Goal: Task Accomplishment & Management: Use online tool/utility

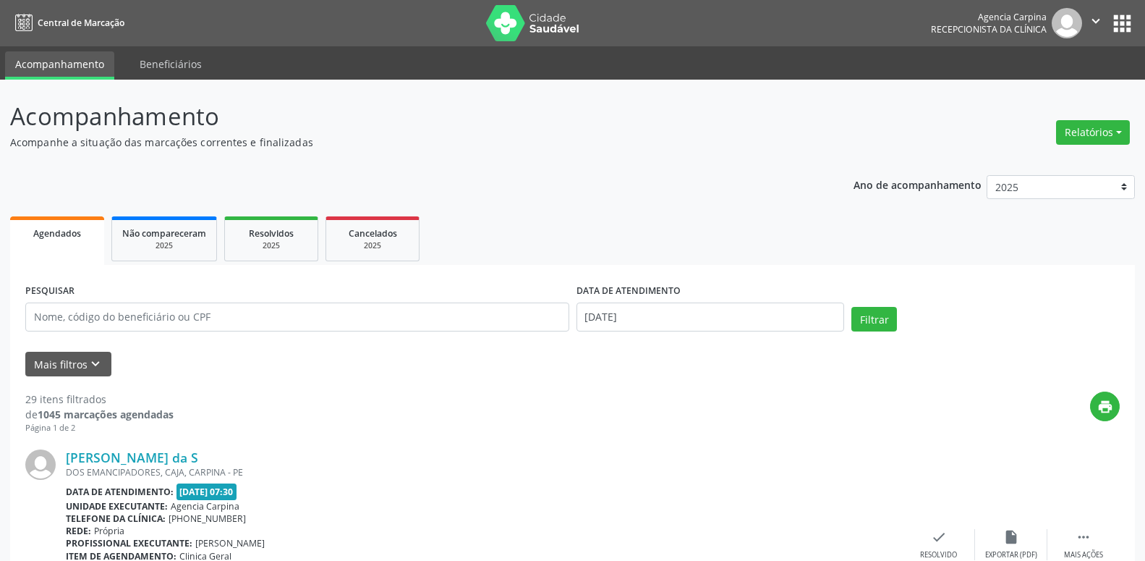
select select "8"
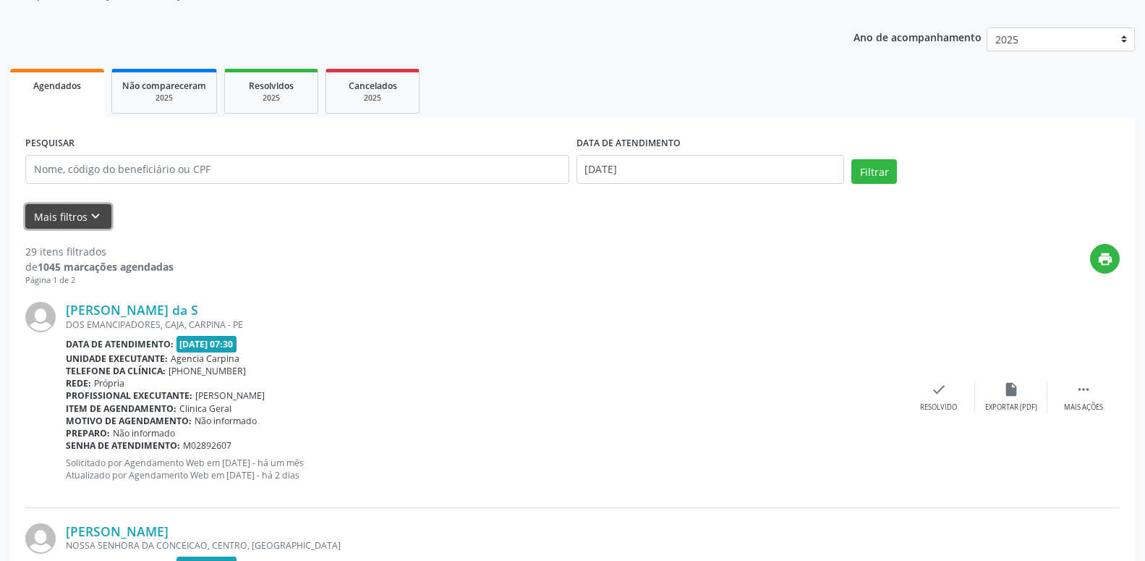
click at [94, 216] on icon "keyboard_arrow_down" at bounding box center [96, 216] width 16 height 16
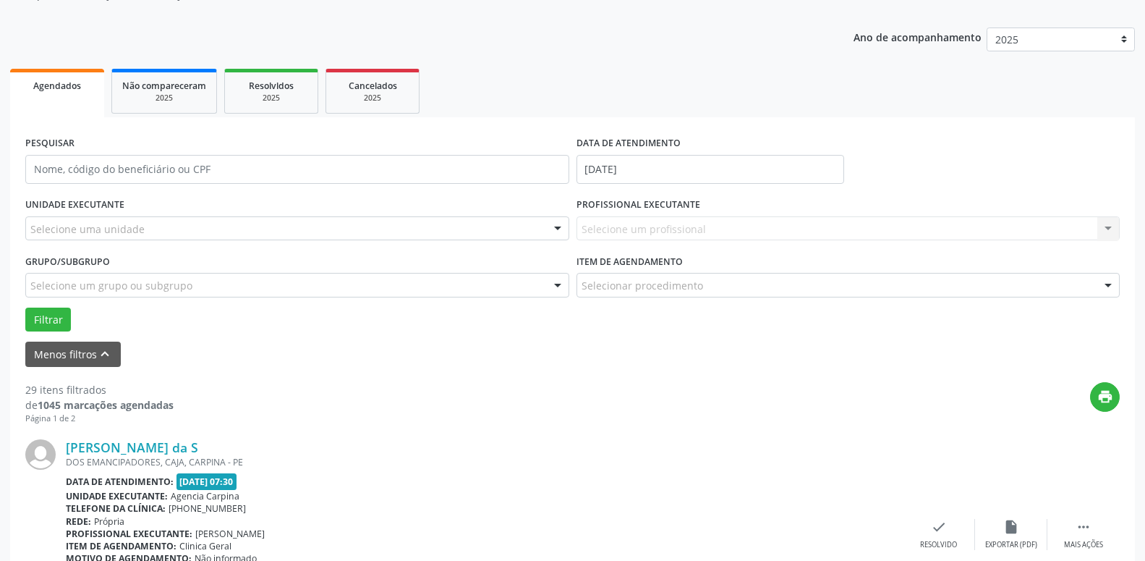
click at [560, 229] on div at bounding box center [558, 229] width 22 height 25
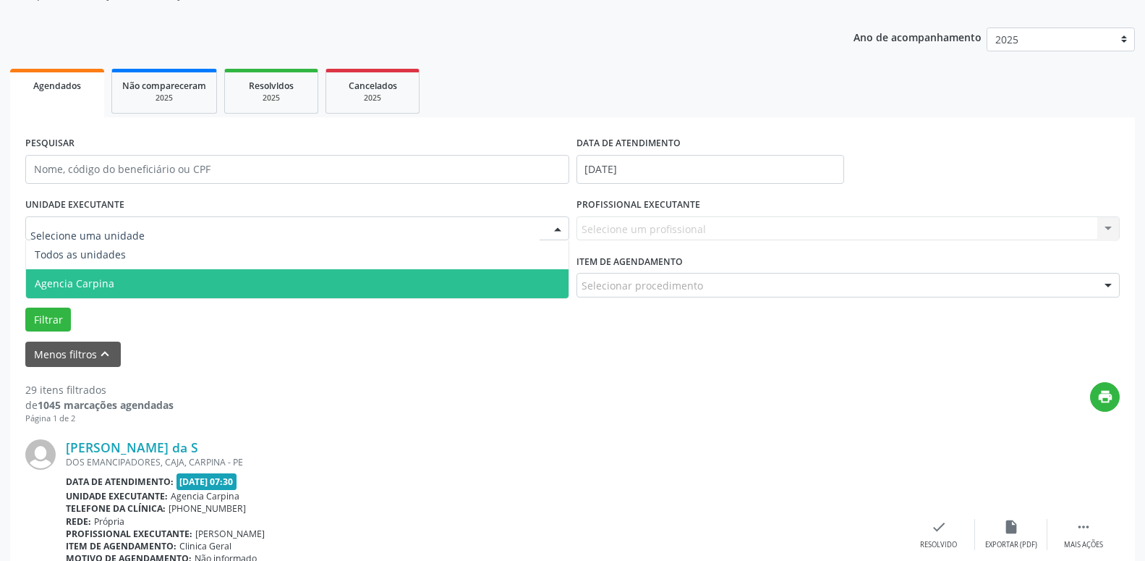
click at [257, 279] on span "Agencia Carpina" at bounding box center [297, 283] width 543 height 29
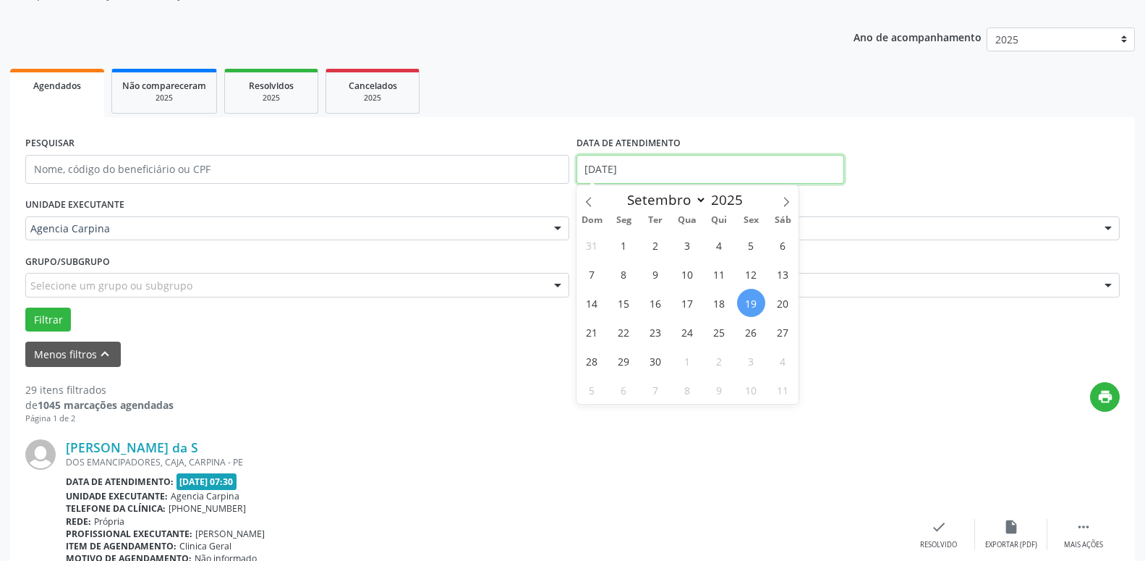
click at [661, 160] on input "[DATE]" at bounding box center [711, 169] width 268 height 29
click at [721, 307] on span "18" at bounding box center [719, 303] width 28 height 28
type input "[DATE]"
click at [721, 307] on span "18" at bounding box center [719, 303] width 28 height 28
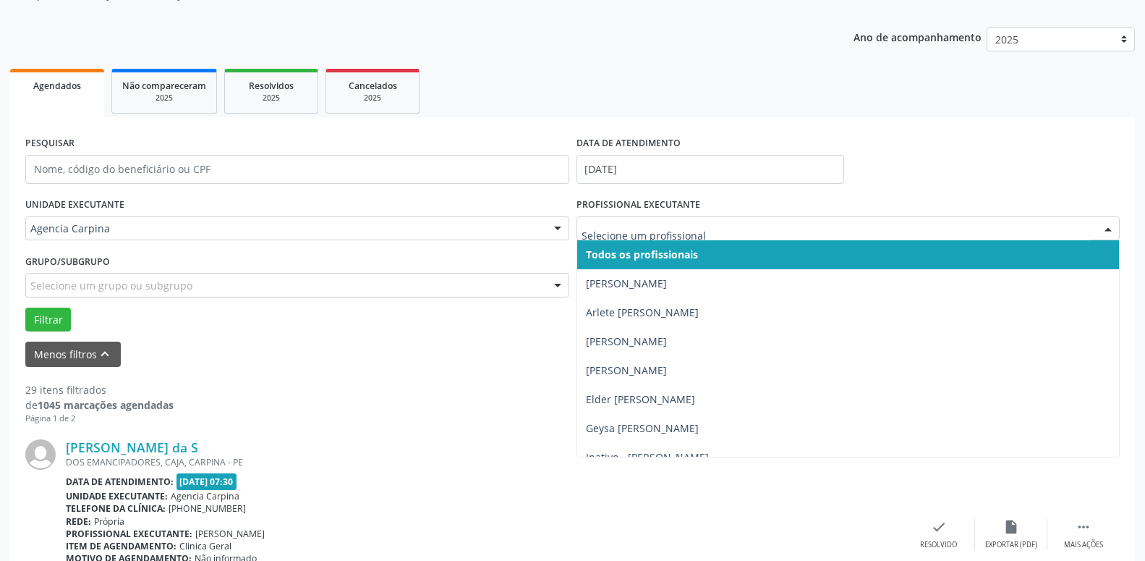
click at [1105, 227] on div at bounding box center [1109, 229] width 22 height 25
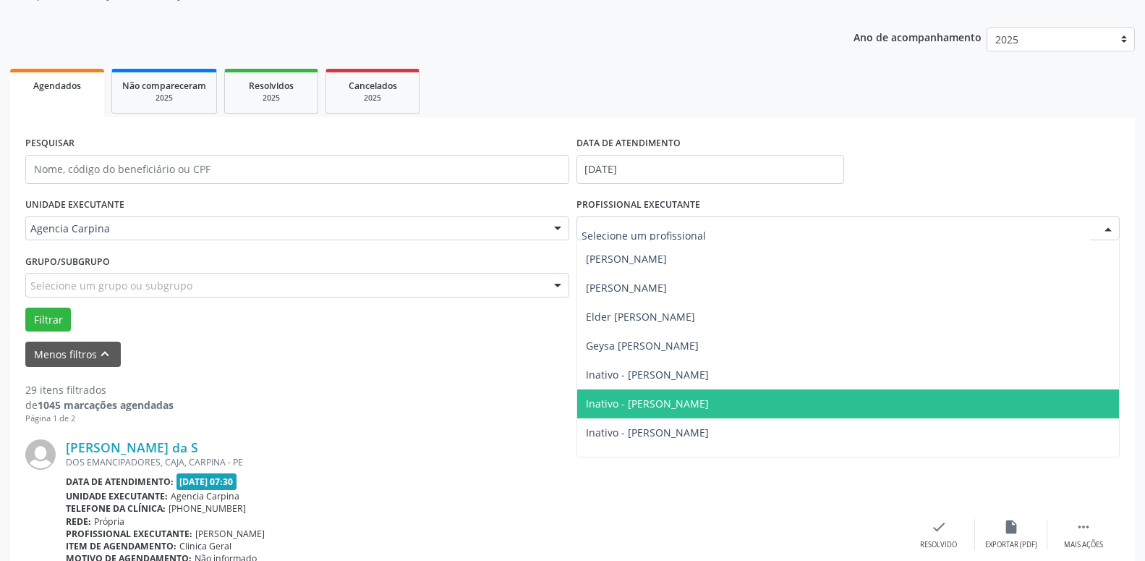
scroll to position [165, 0]
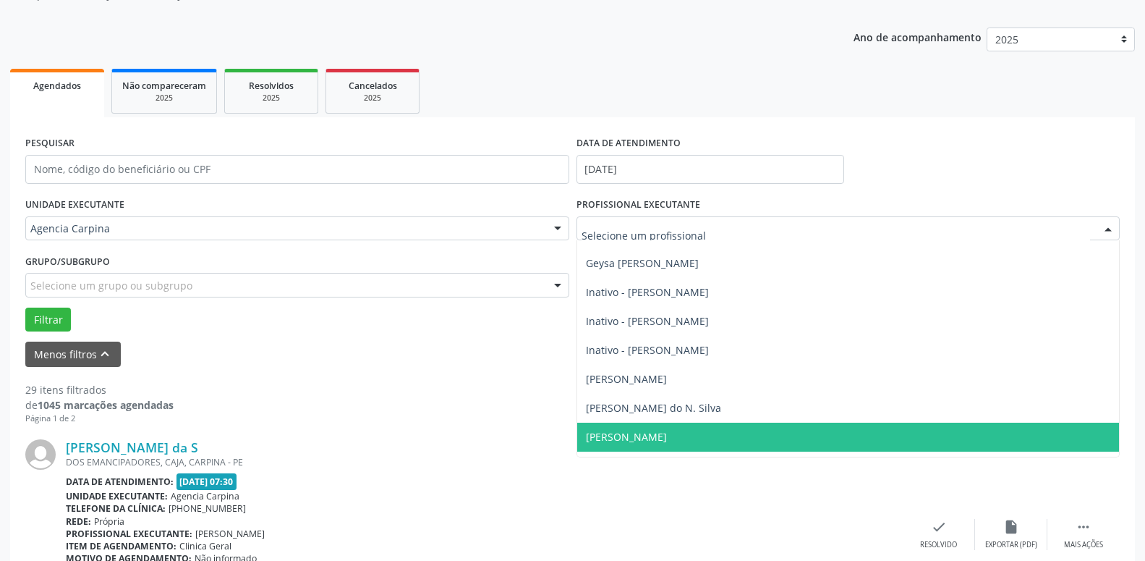
click at [765, 426] on span "[PERSON_NAME]" at bounding box center [848, 437] width 543 height 29
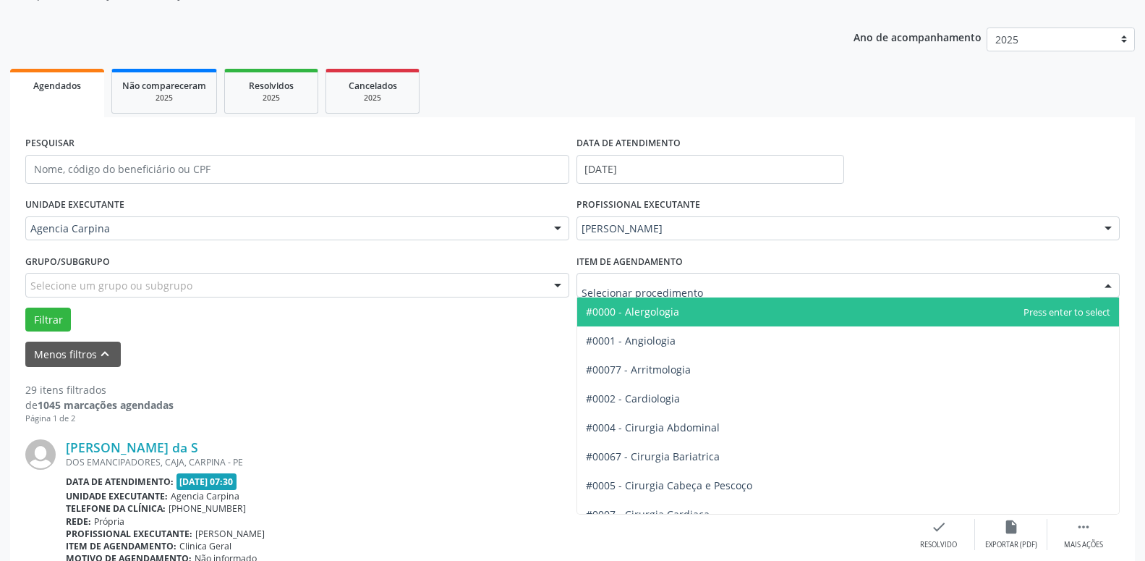
click at [1104, 288] on div at bounding box center [1109, 285] width 22 height 25
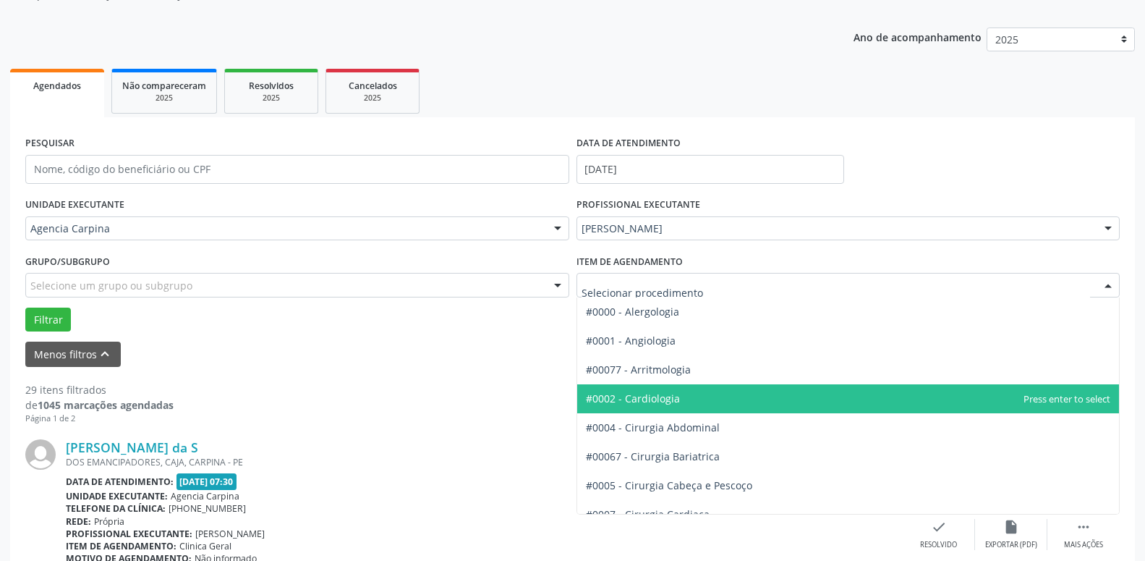
click at [702, 403] on span "#0002 - Cardiologia" at bounding box center [848, 398] width 543 height 29
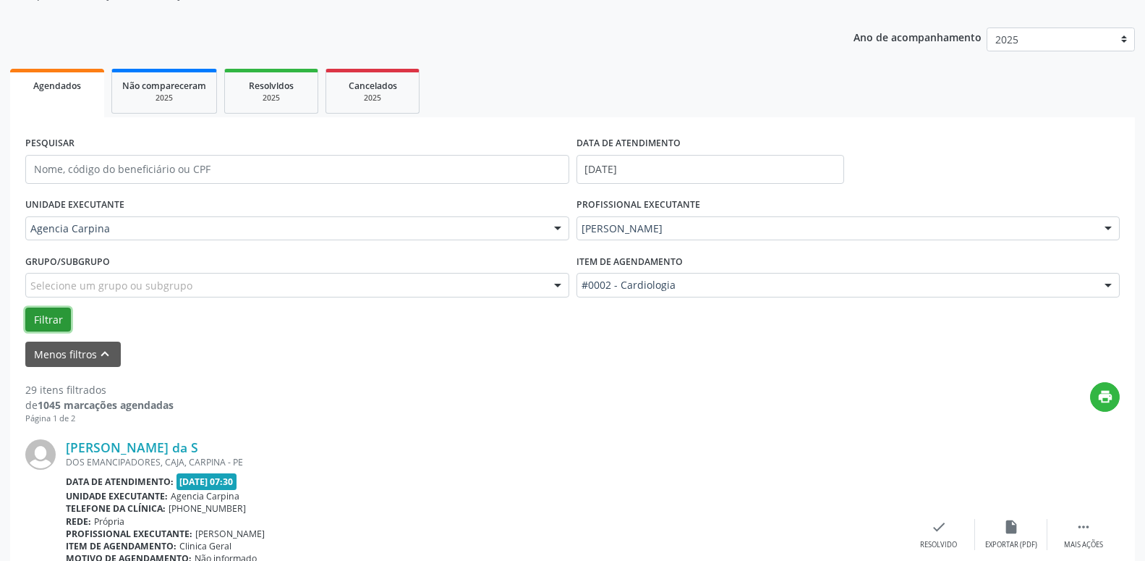
click at [56, 316] on button "Filtrar" at bounding box center [48, 320] width 46 height 25
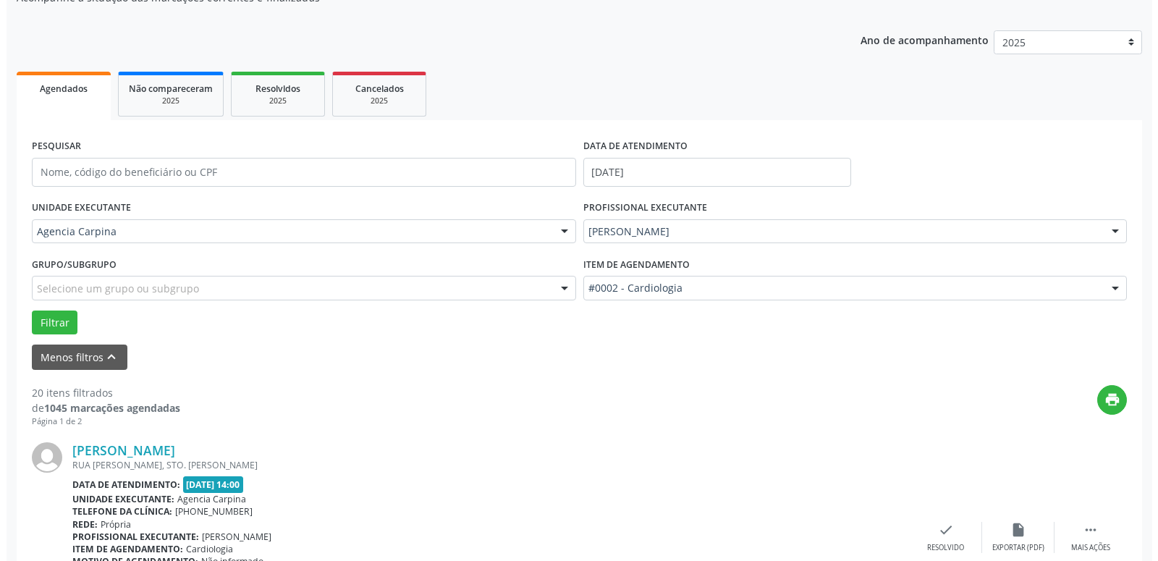
scroll to position [292, 0]
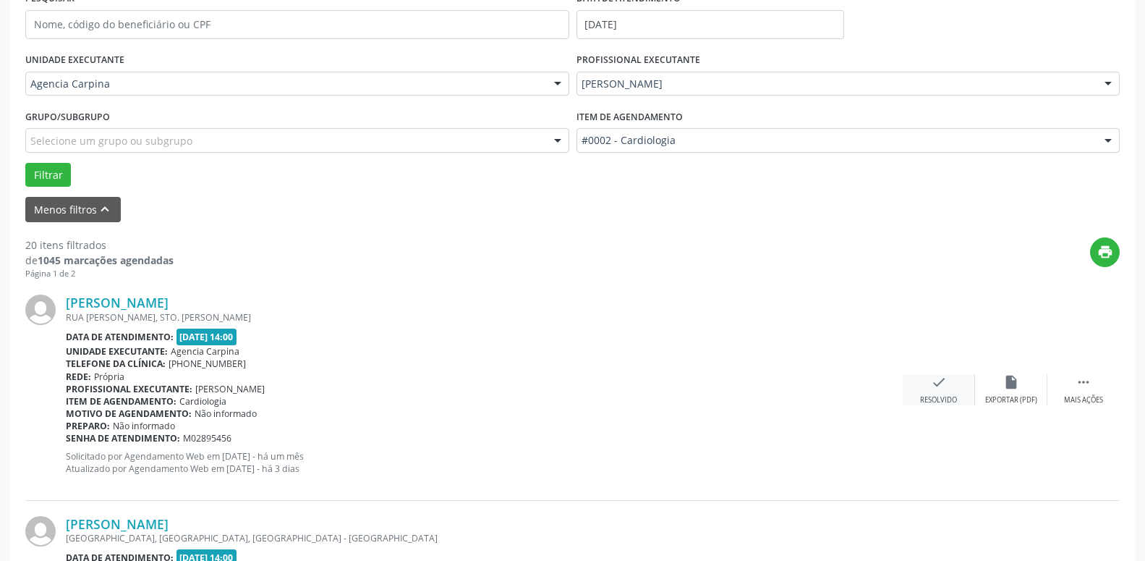
click at [930, 386] on div "check Resolvido" at bounding box center [939, 389] width 72 height 31
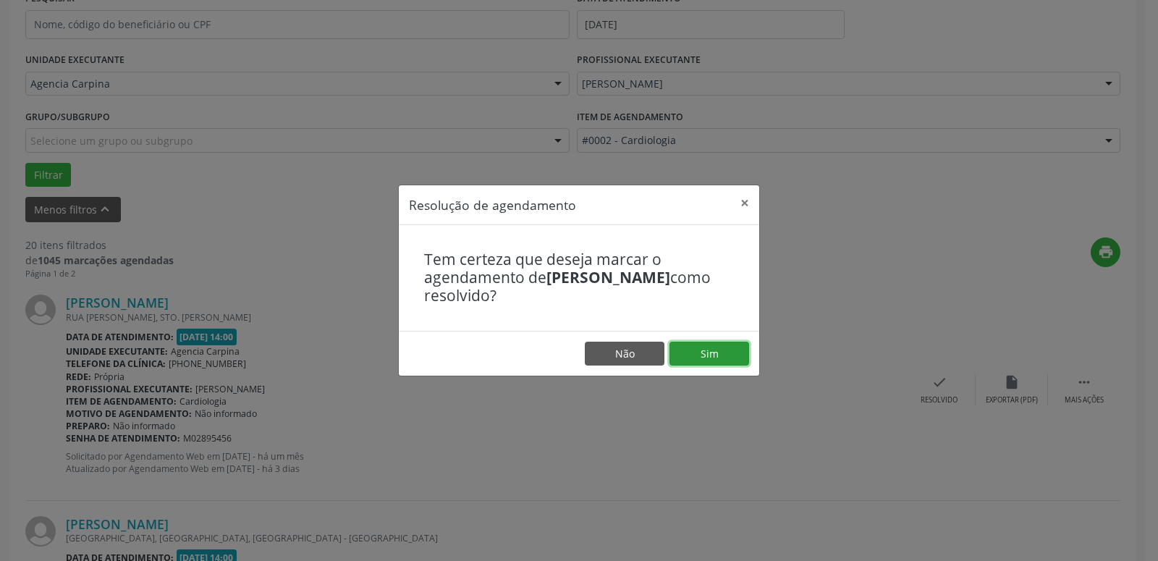
click at [689, 347] on button "Sim" at bounding box center [709, 354] width 80 height 25
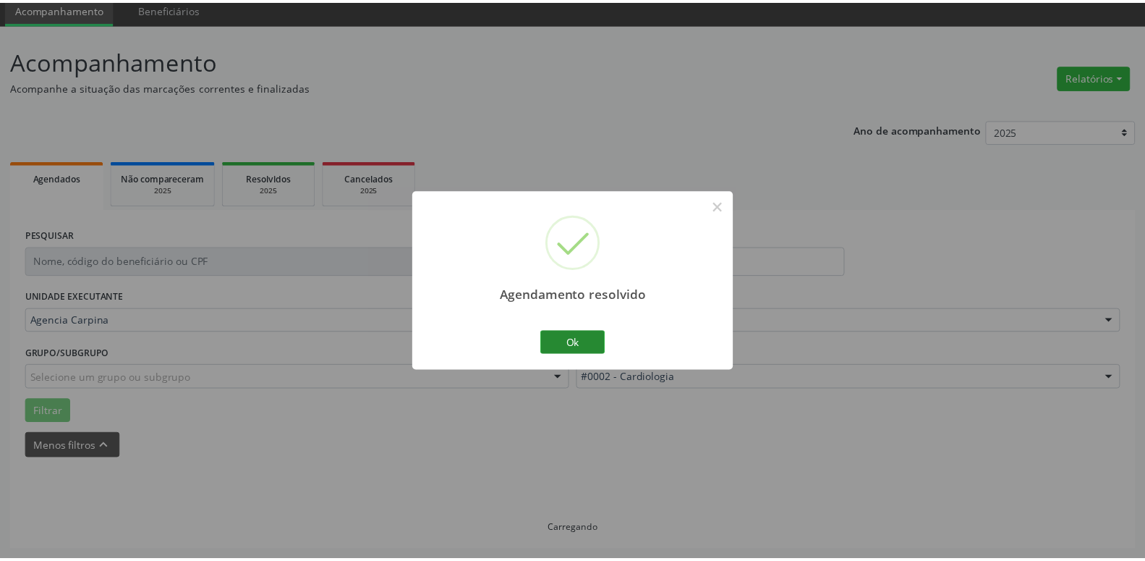
scroll to position [56, 0]
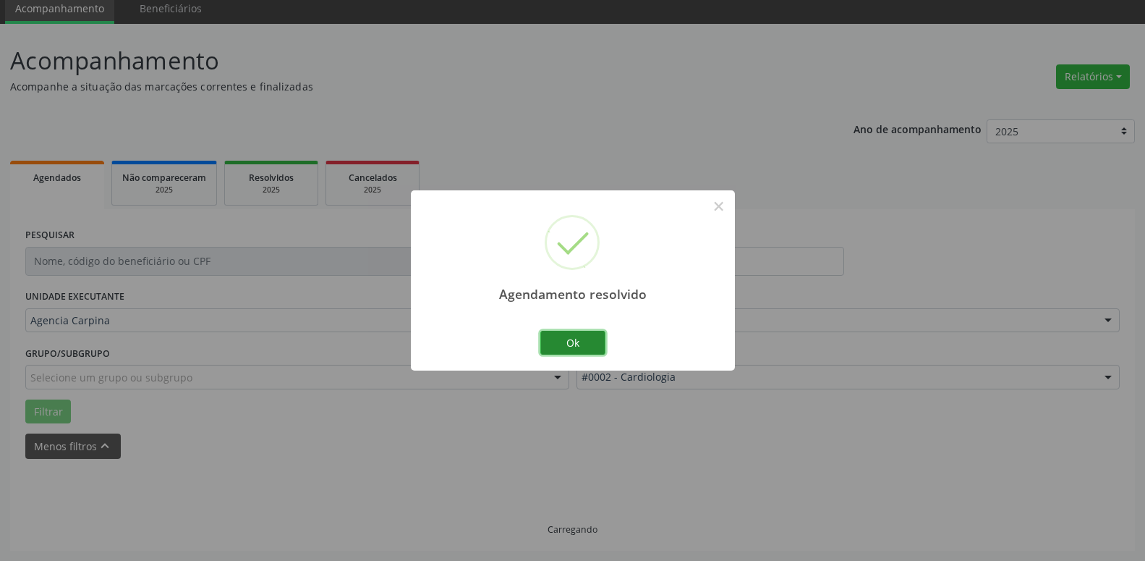
click at [561, 337] on button "Ok" at bounding box center [572, 343] width 65 height 25
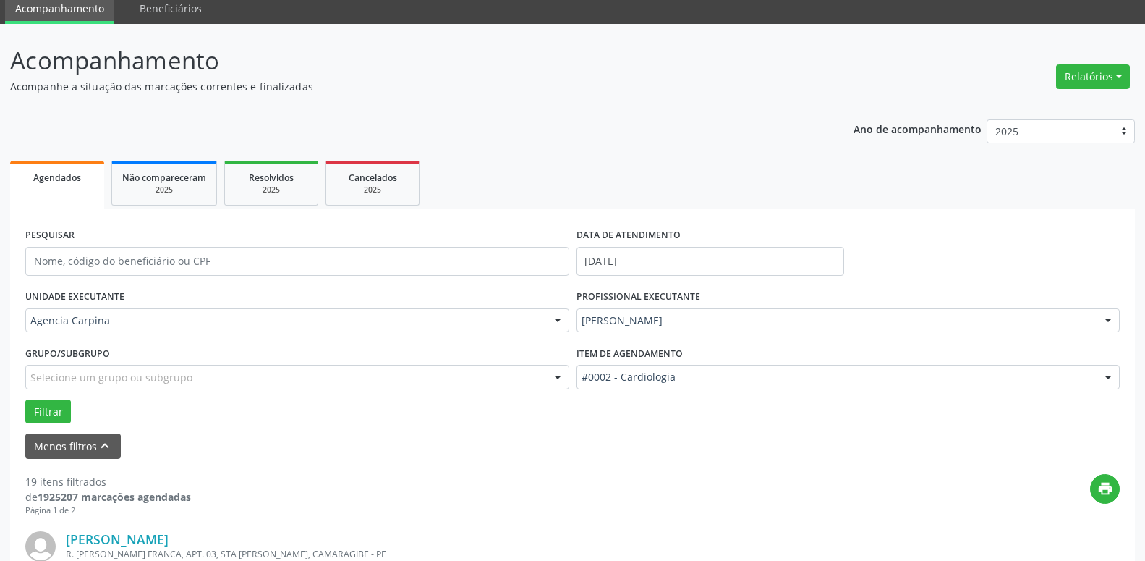
scroll to position [277, 0]
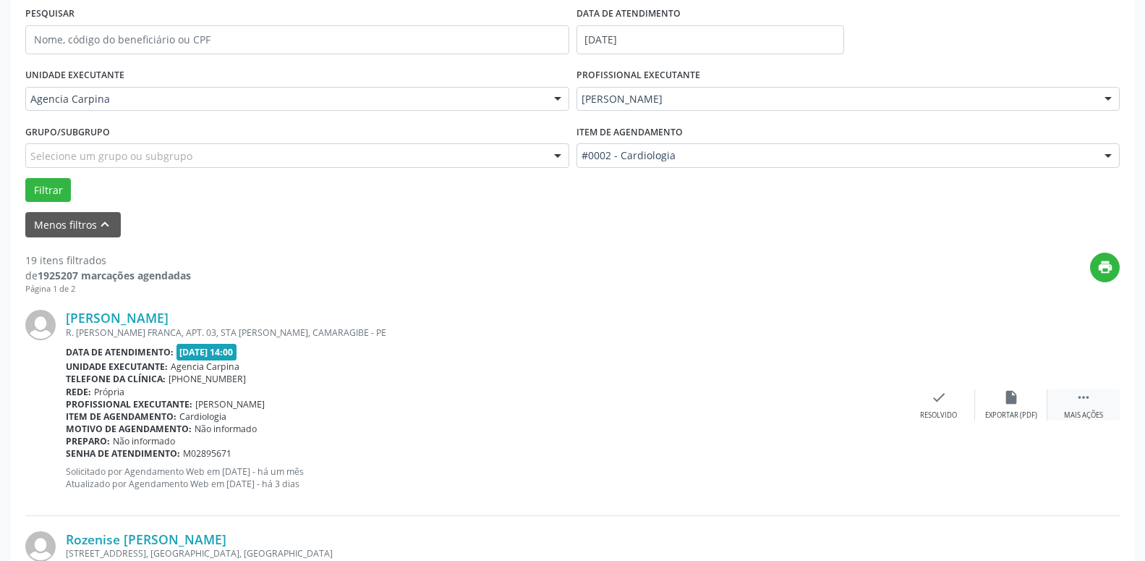
click at [1083, 395] on icon "" at bounding box center [1084, 397] width 16 height 16
click at [1005, 405] on icon "alarm_off" at bounding box center [1012, 397] width 16 height 16
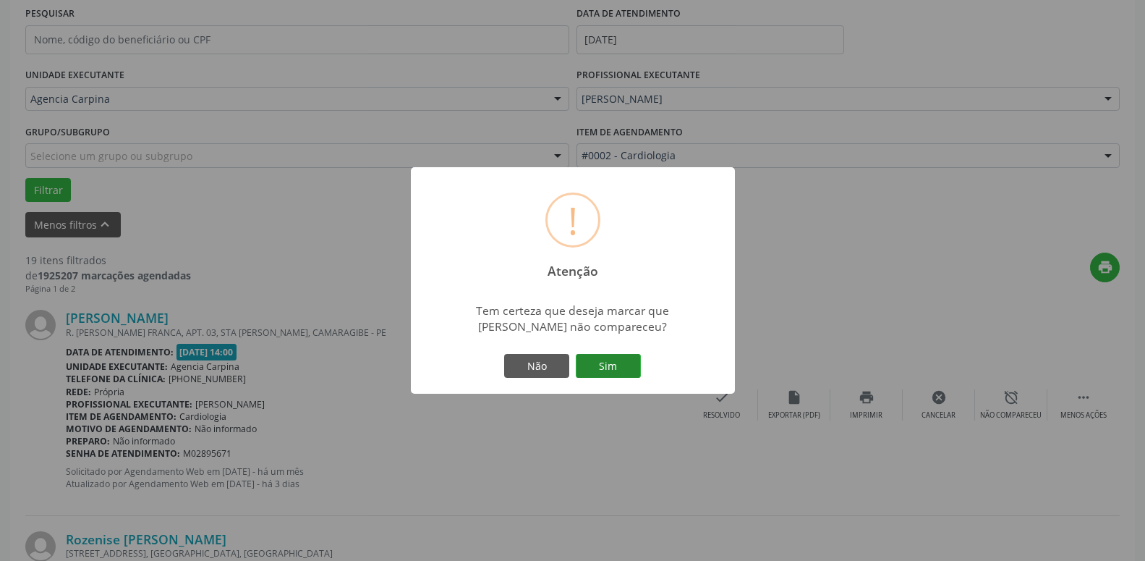
click at [622, 368] on button "Sim" at bounding box center [608, 366] width 65 height 25
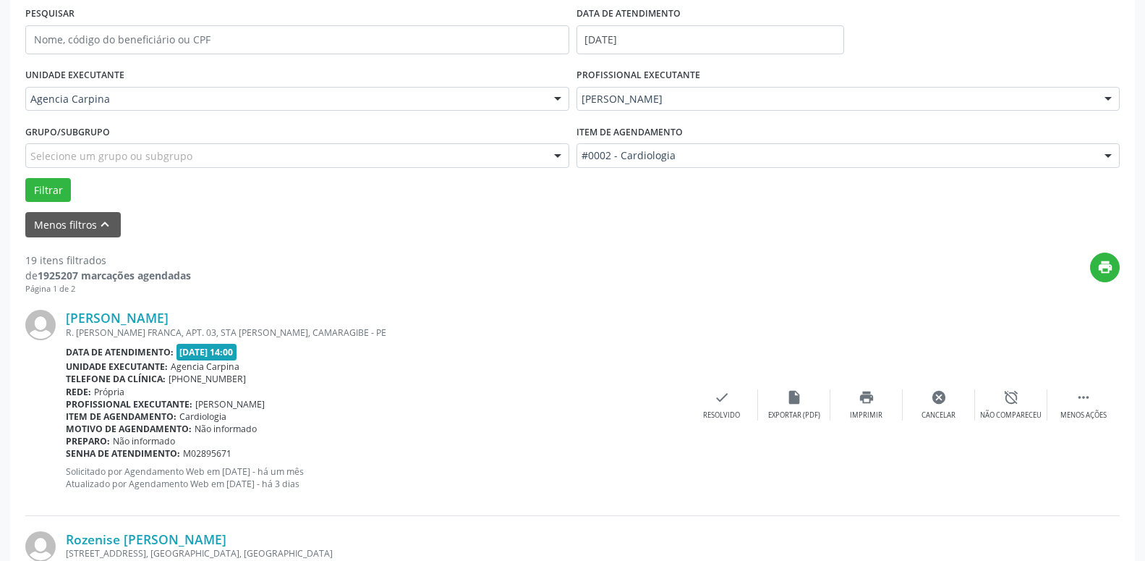
scroll to position [71, 0]
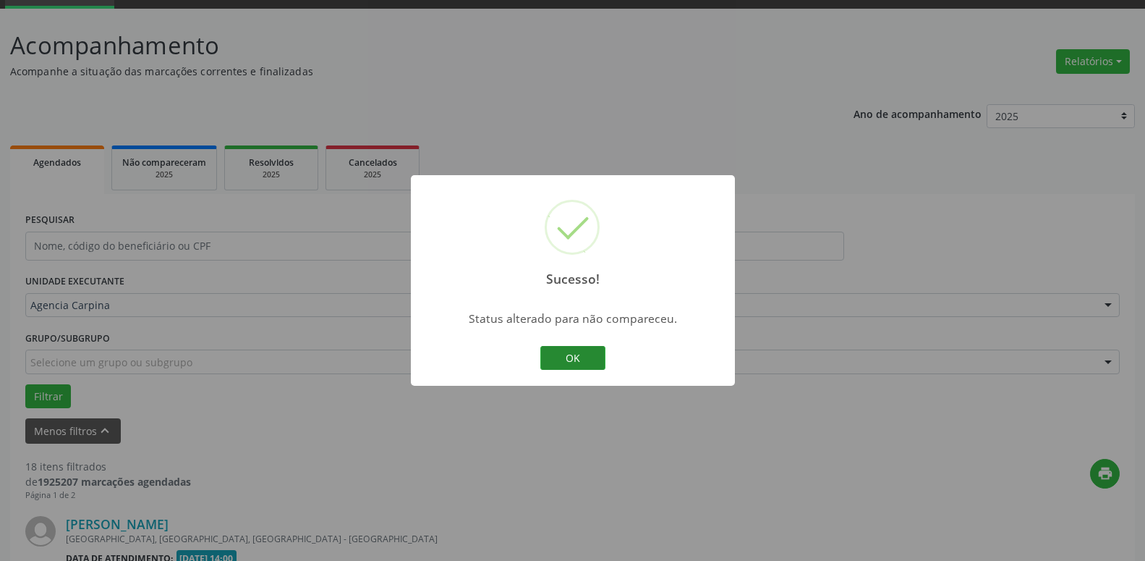
click at [569, 348] on button "OK" at bounding box center [572, 358] width 65 height 25
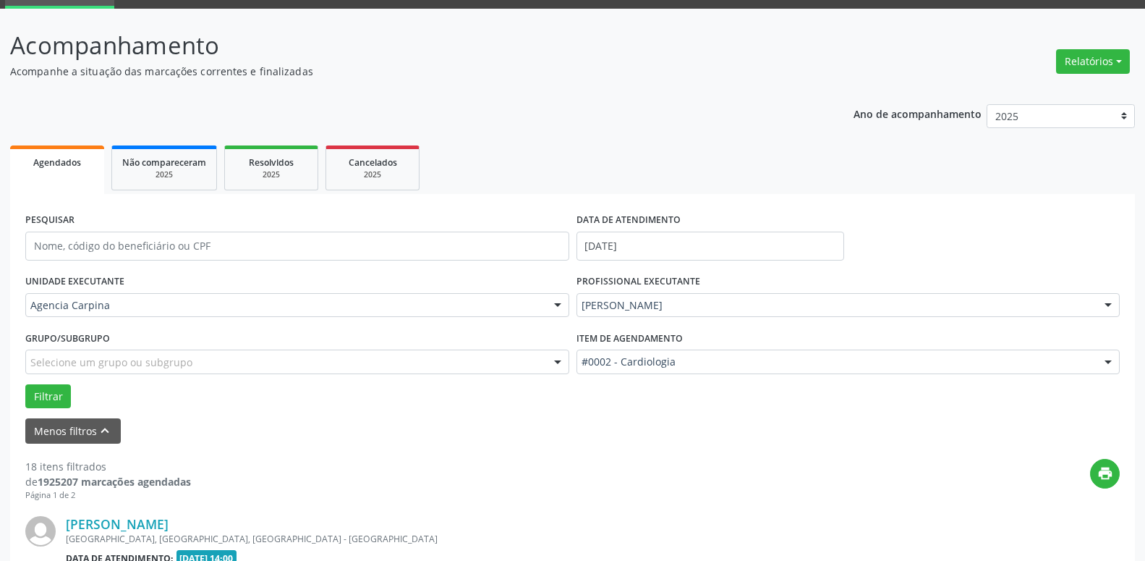
scroll to position [219, 0]
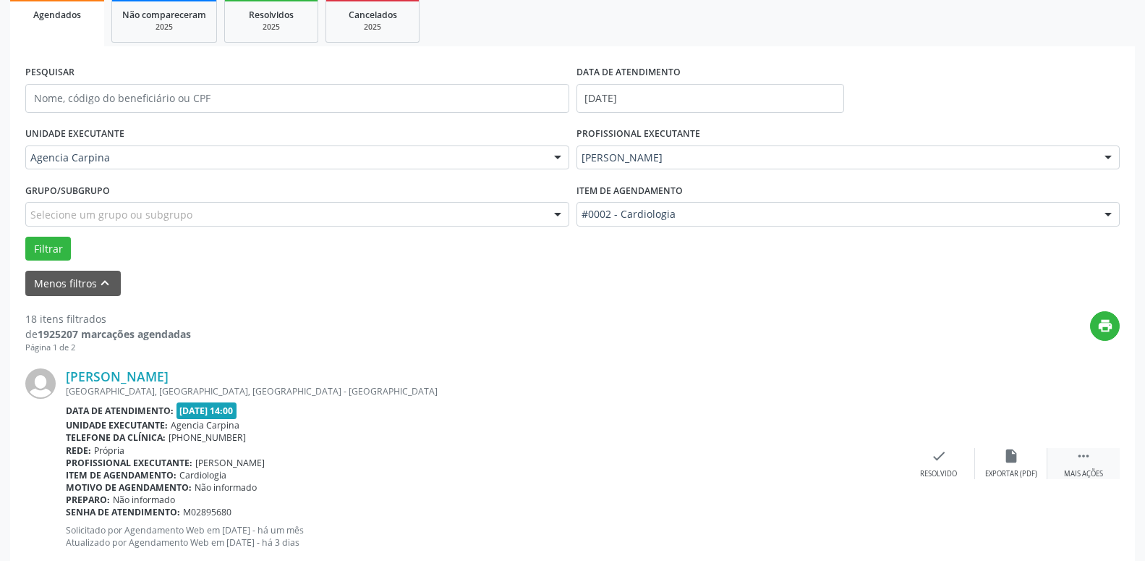
click at [1086, 464] on icon "" at bounding box center [1084, 456] width 16 height 16
click at [996, 464] on div "alarm_off Não compareceu" at bounding box center [1011, 463] width 72 height 31
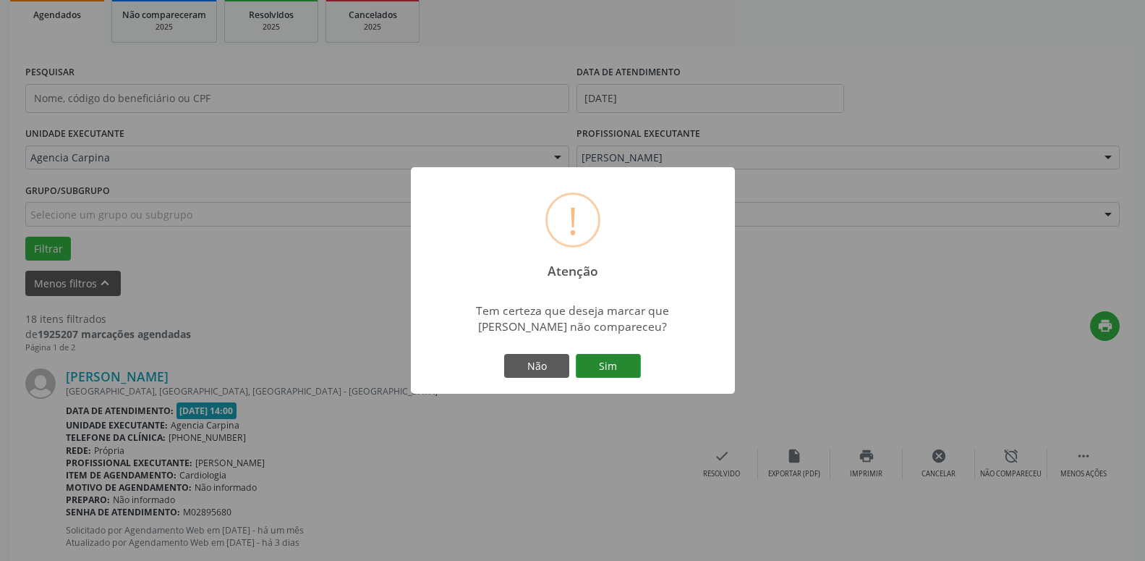
click at [622, 363] on button "Sim" at bounding box center [608, 366] width 65 height 25
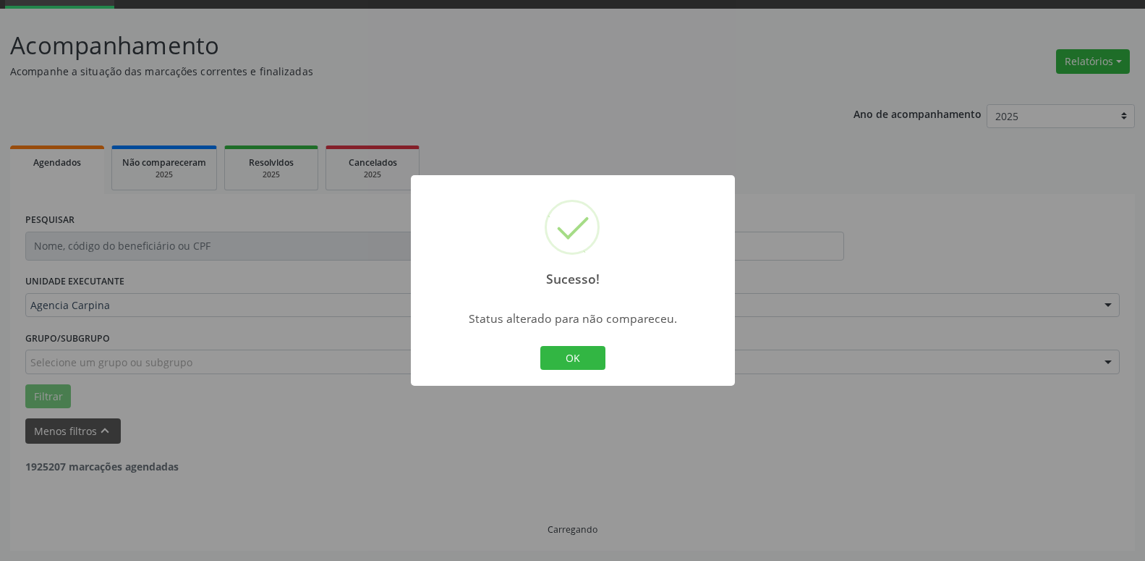
scroll to position [71, 0]
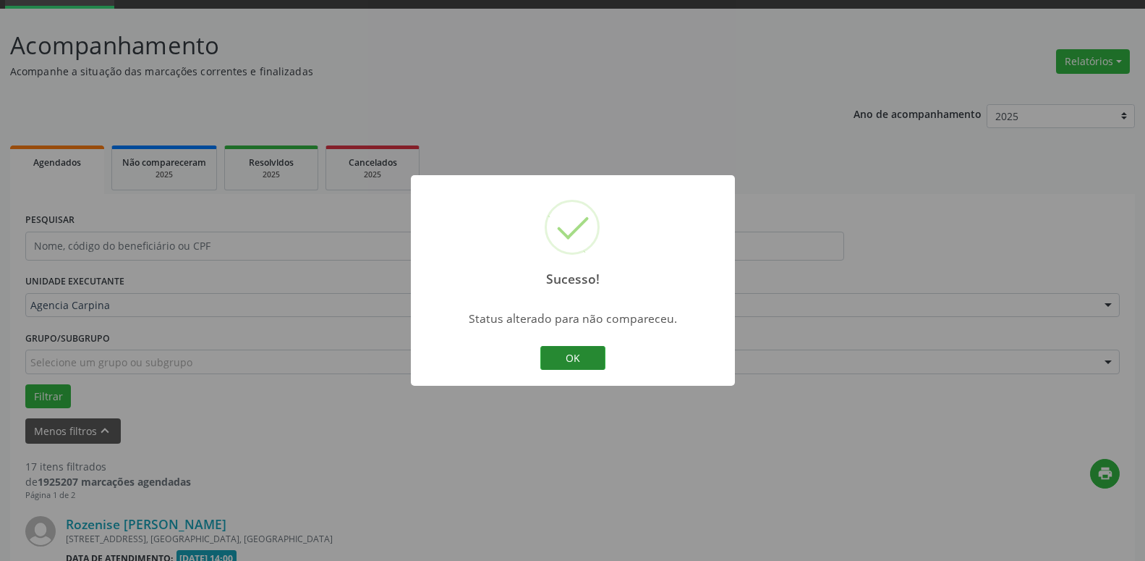
click at [598, 357] on button "OK" at bounding box center [572, 358] width 65 height 25
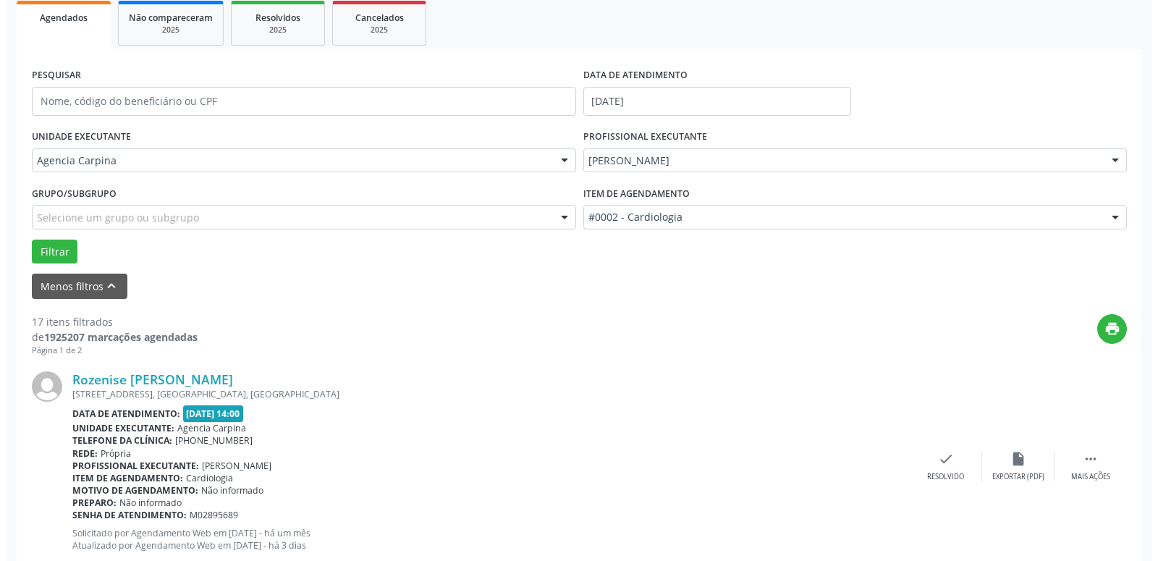
scroll to position [219, 0]
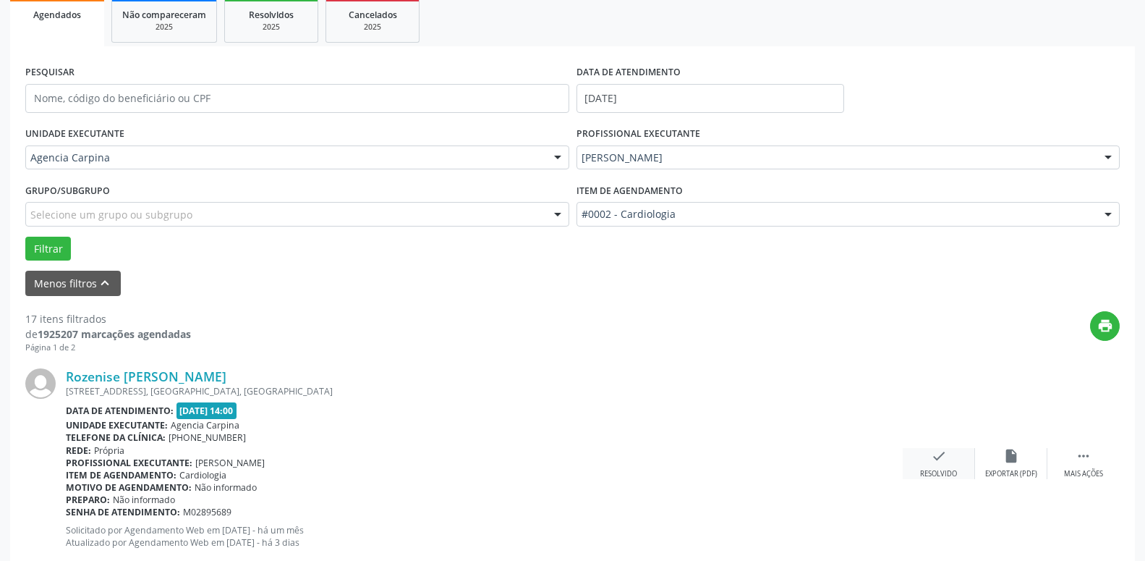
click at [943, 459] on icon "check" at bounding box center [939, 456] width 16 height 16
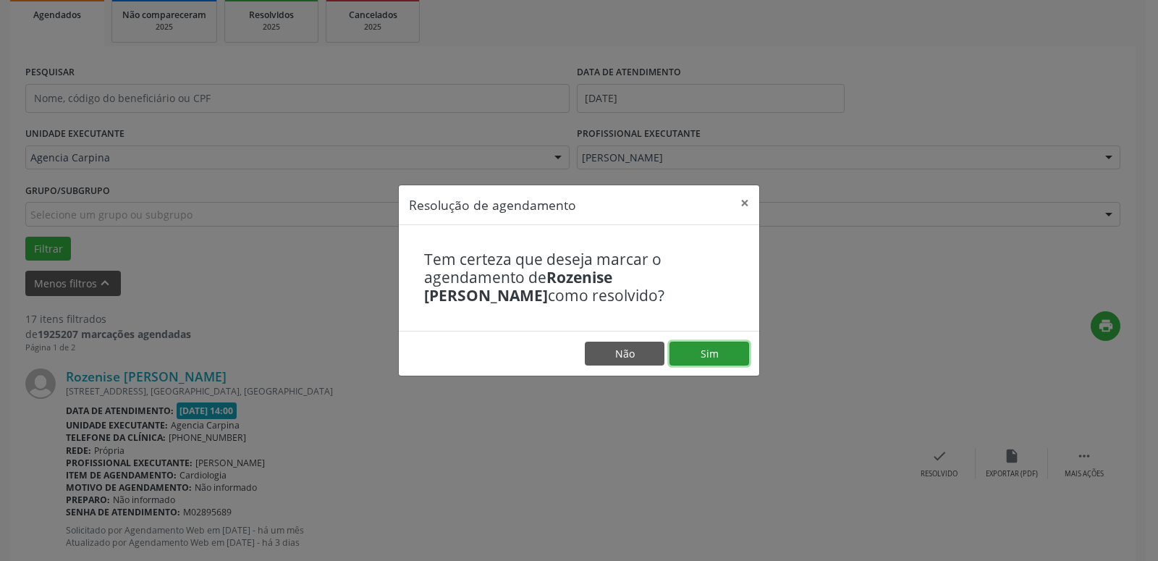
click at [712, 357] on button "Sim" at bounding box center [709, 354] width 80 height 25
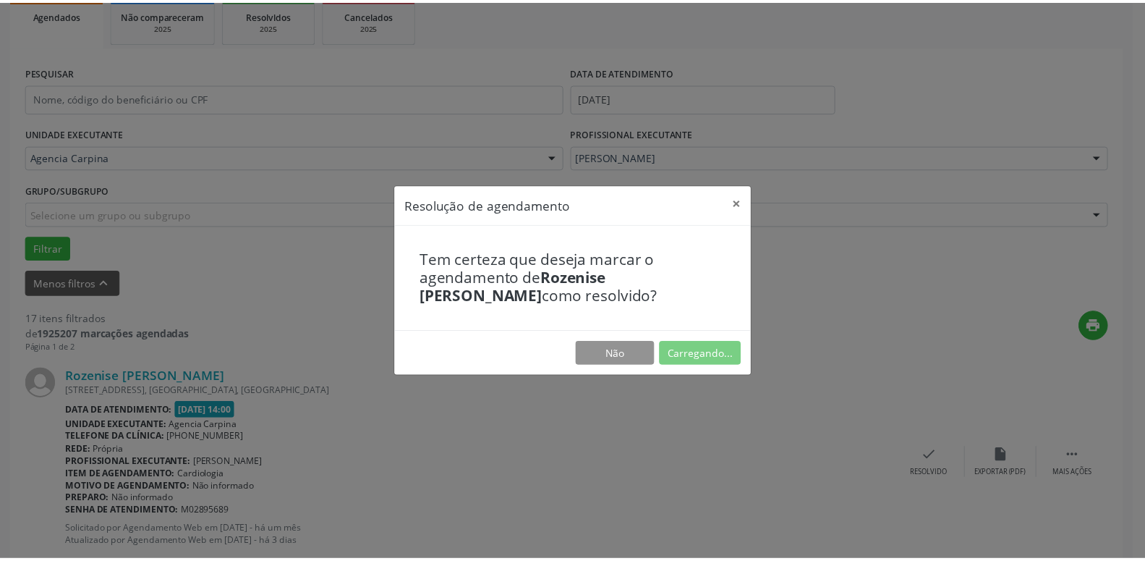
scroll to position [56, 0]
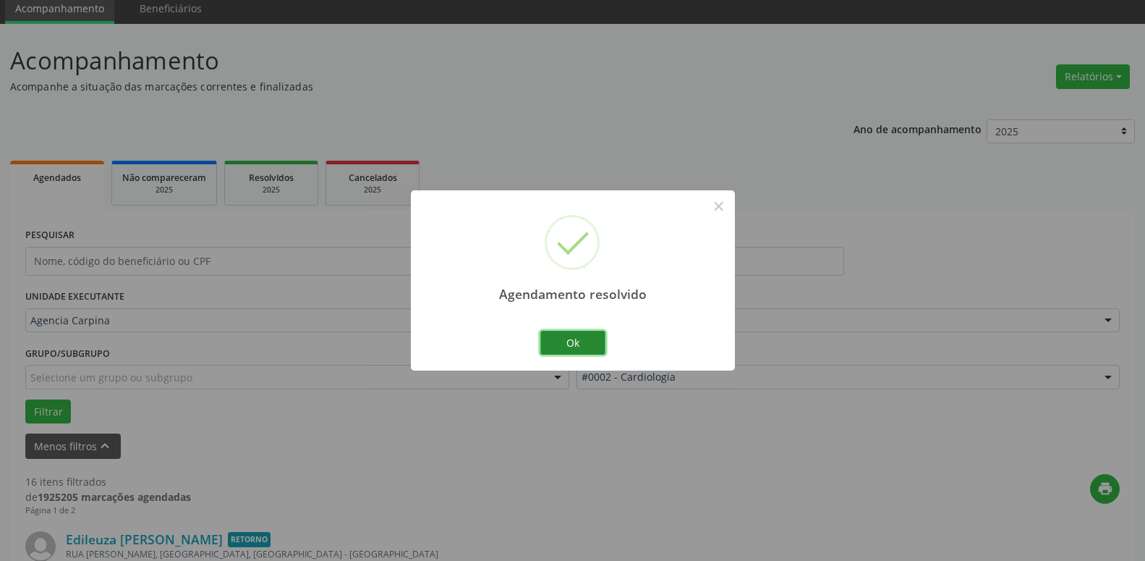
click at [553, 344] on button "Ok" at bounding box center [572, 343] width 65 height 25
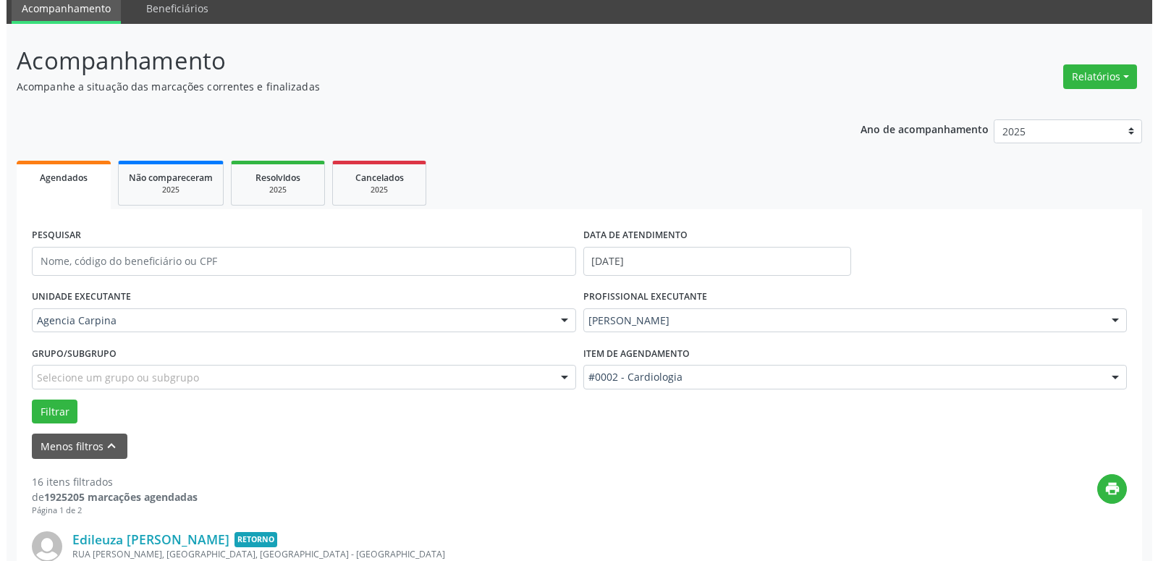
scroll to position [203, 0]
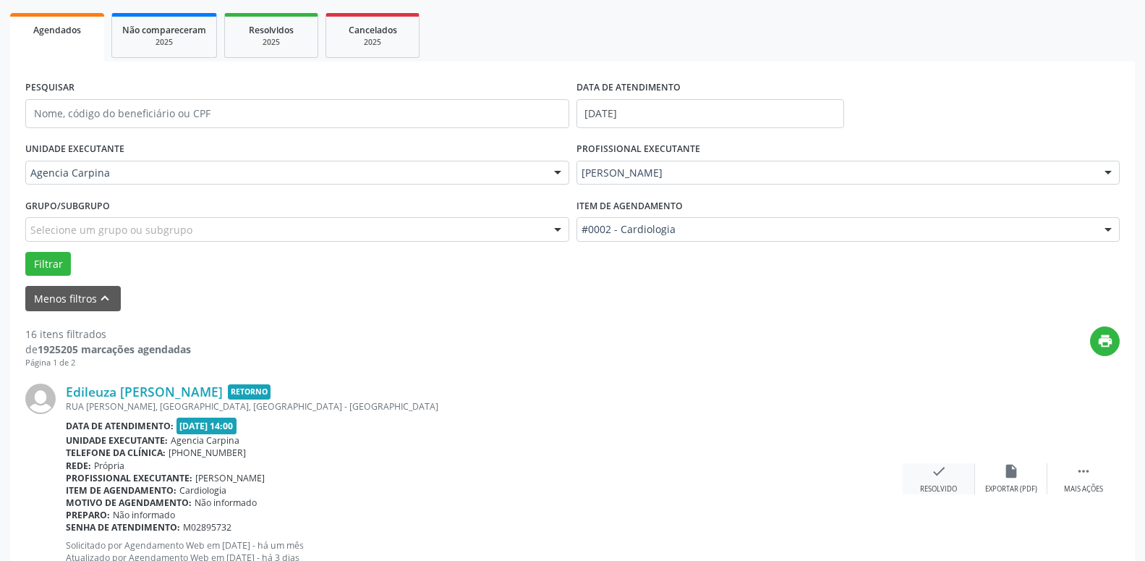
click at [933, 474] on icon "check" at bounding box center [939, 471] width 16 height 16
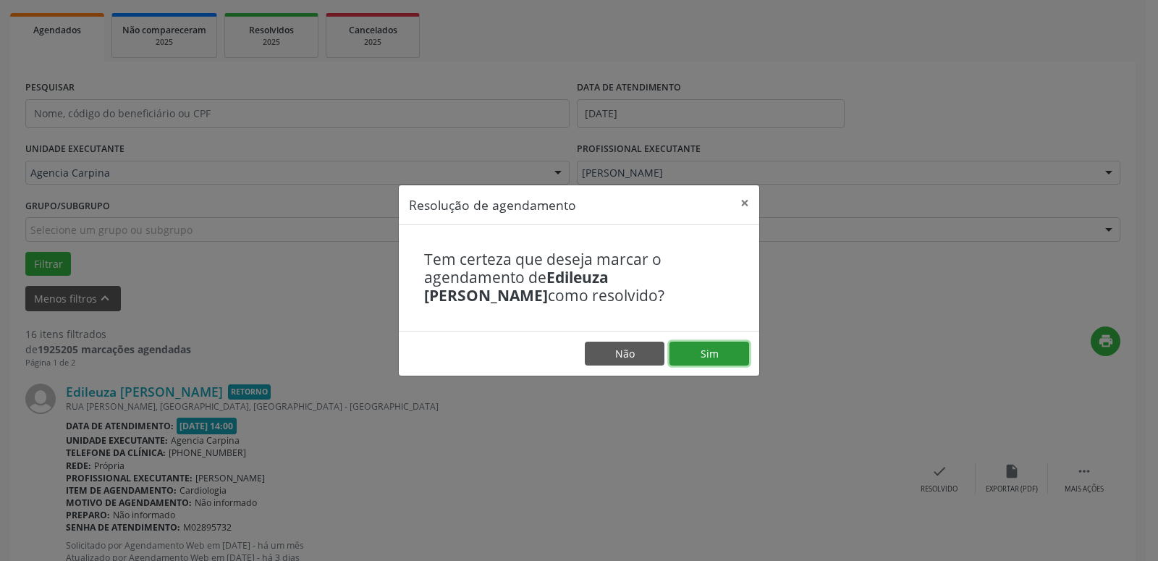
click at [704, 352] on button "Sim" at bounding box center [709, 354] width 80 height 25
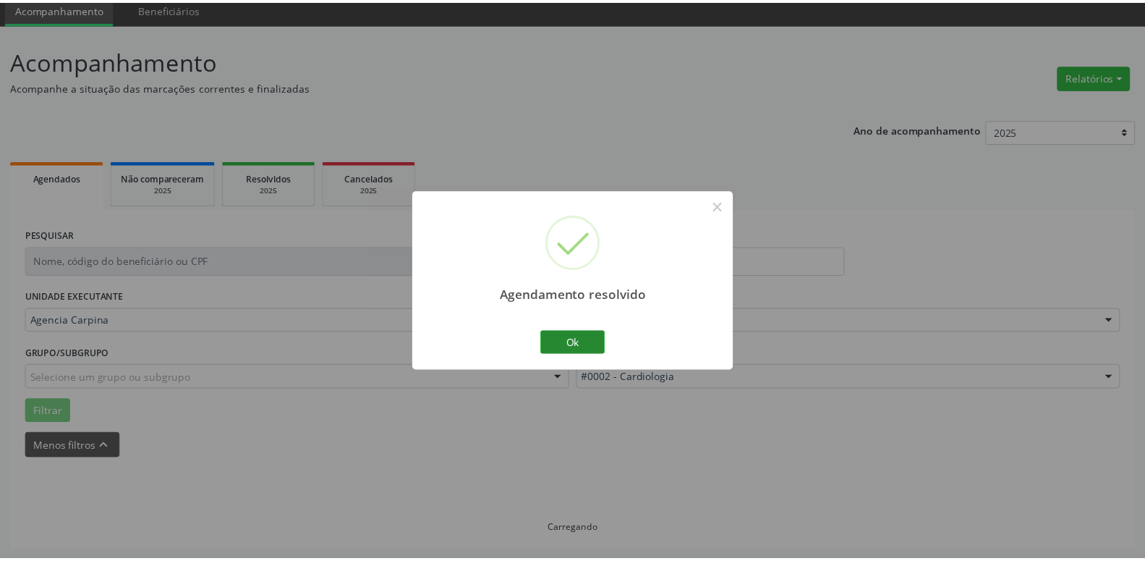
scroll to position [56, 0]
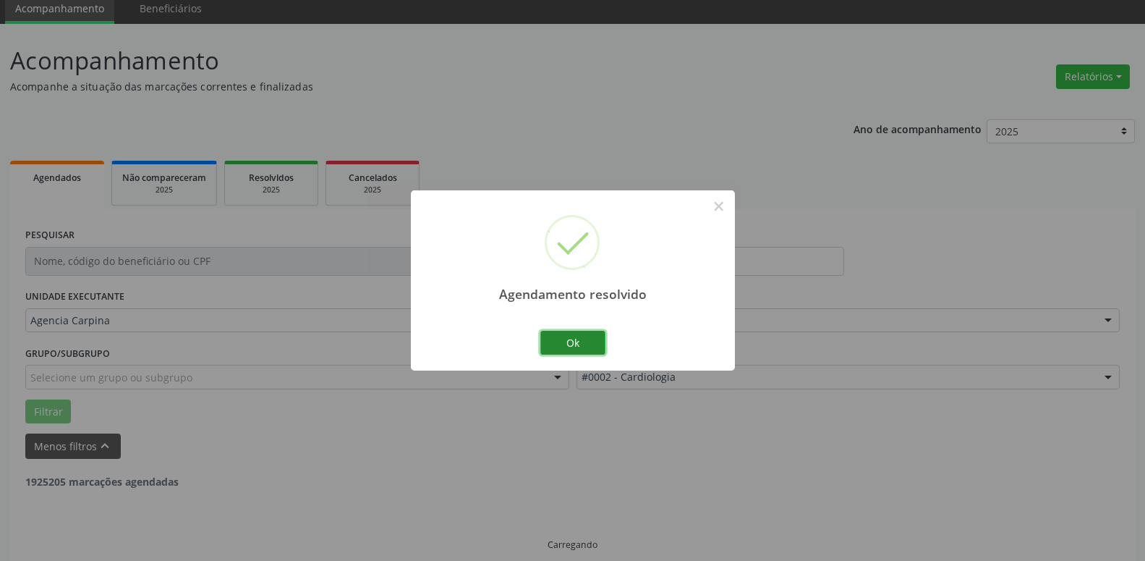
click at [583, 342] on button "Ok" at bounding box center [572, 343] width 65 height 25
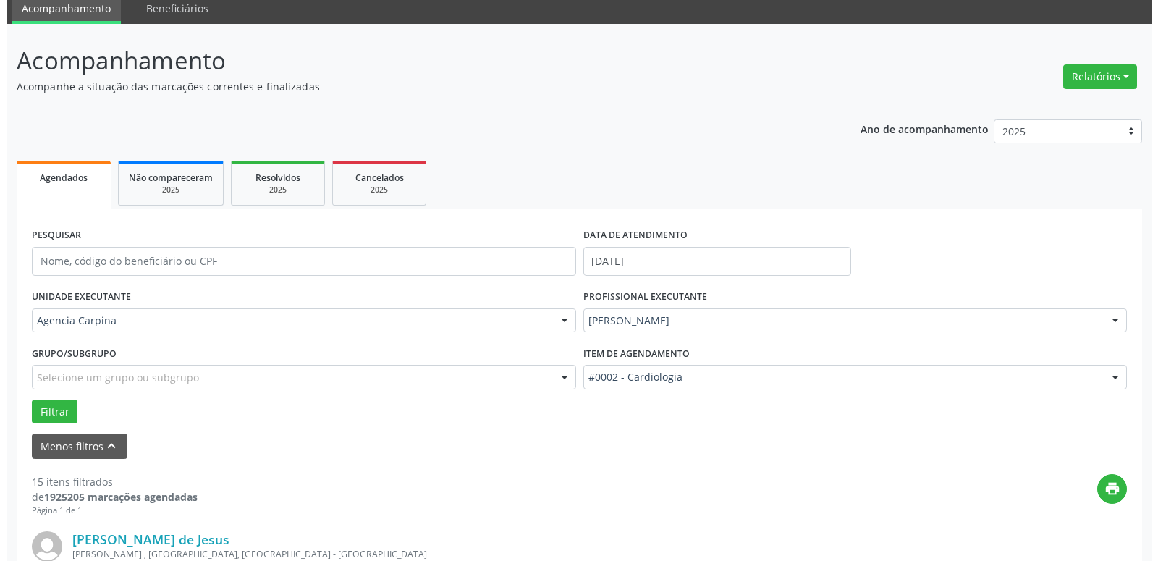
scroll to position [203, 0]
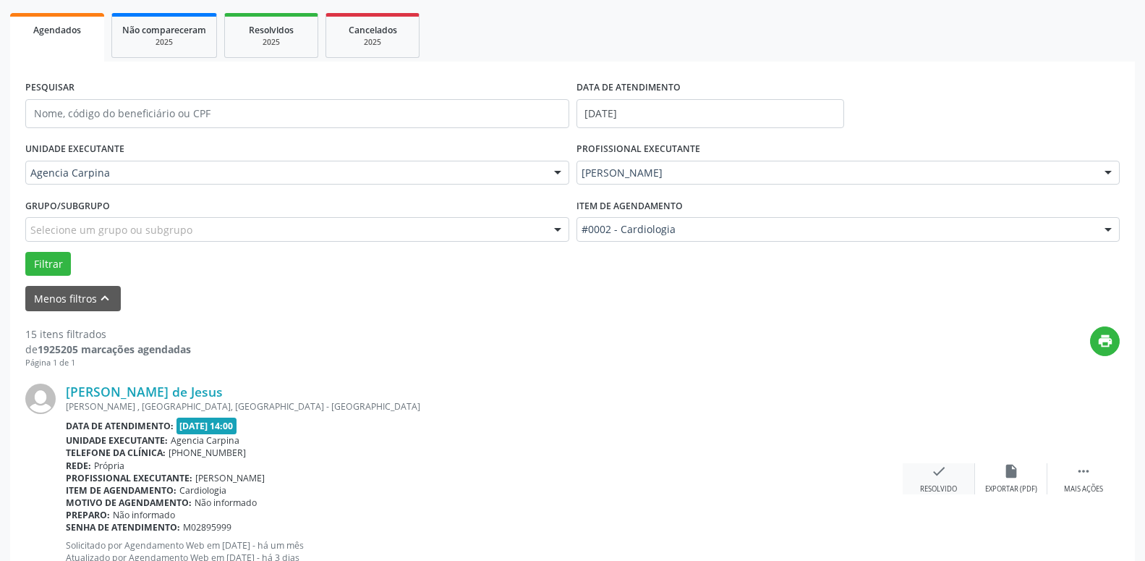
click at [936, 478] on icon "check" at bounding box center [939, 471] width 16 height 16
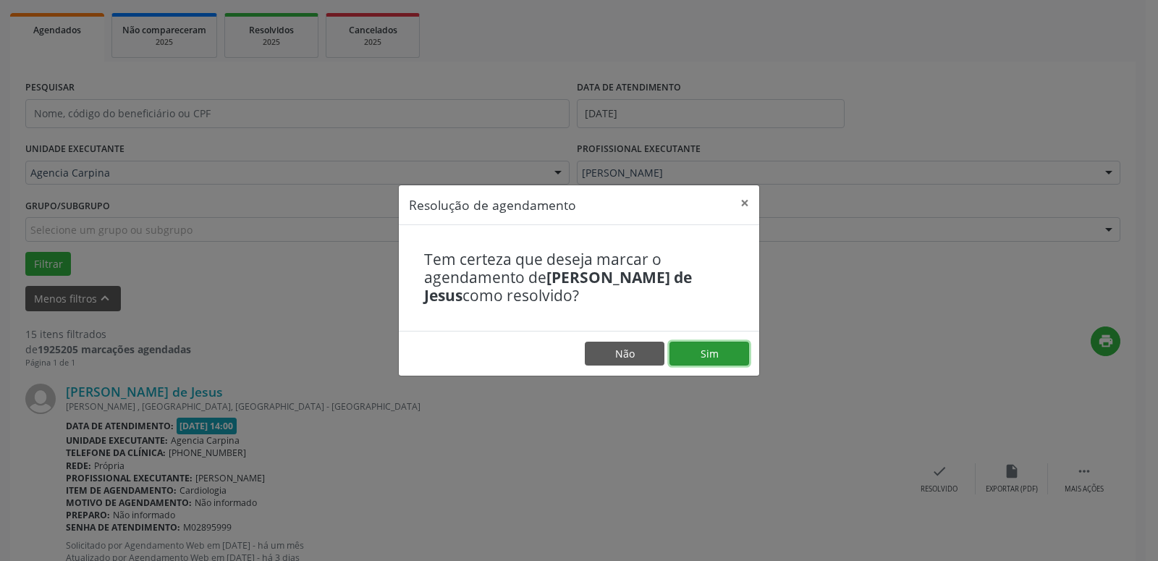
click at [726, 345] on button "Sim" at bounding box center [709, 354] width 80 height 25
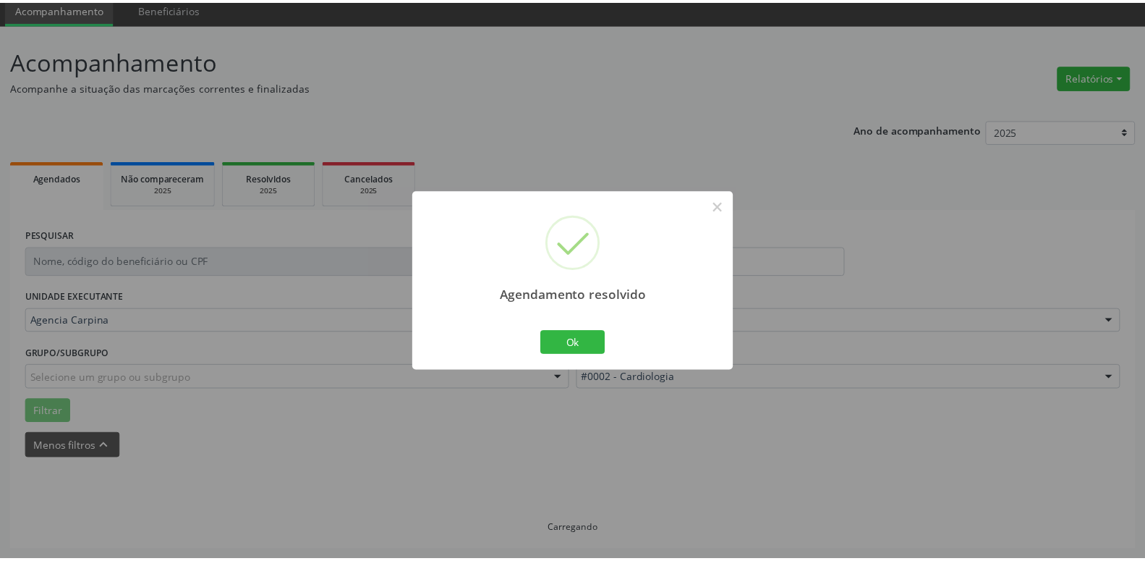
scroll to position [56, 0]
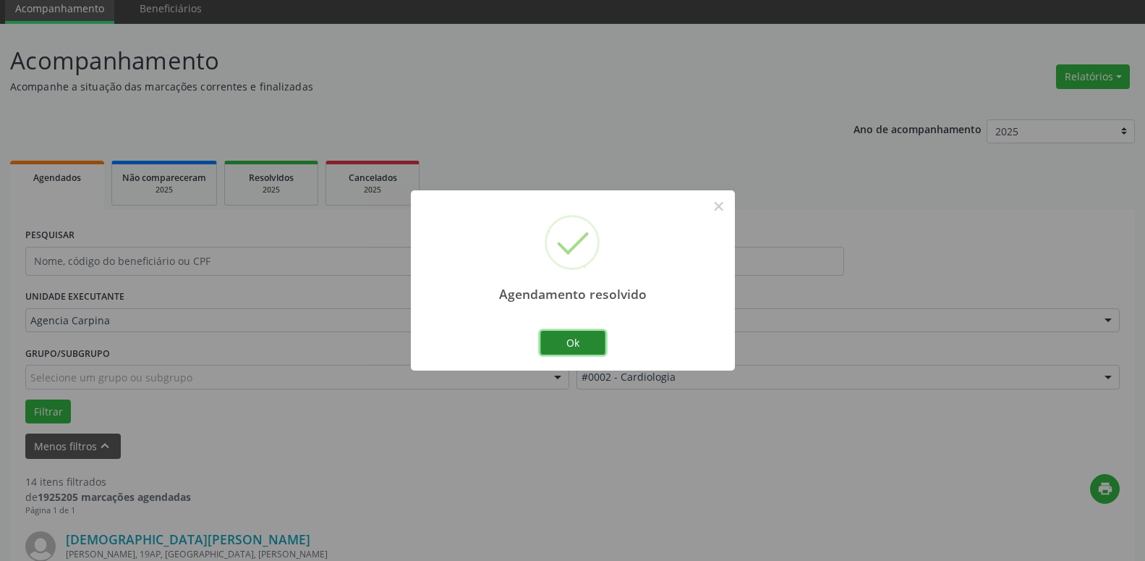
click at [595, 344] on button "Ok" at bounding box center [572, 343] width 65 height 25
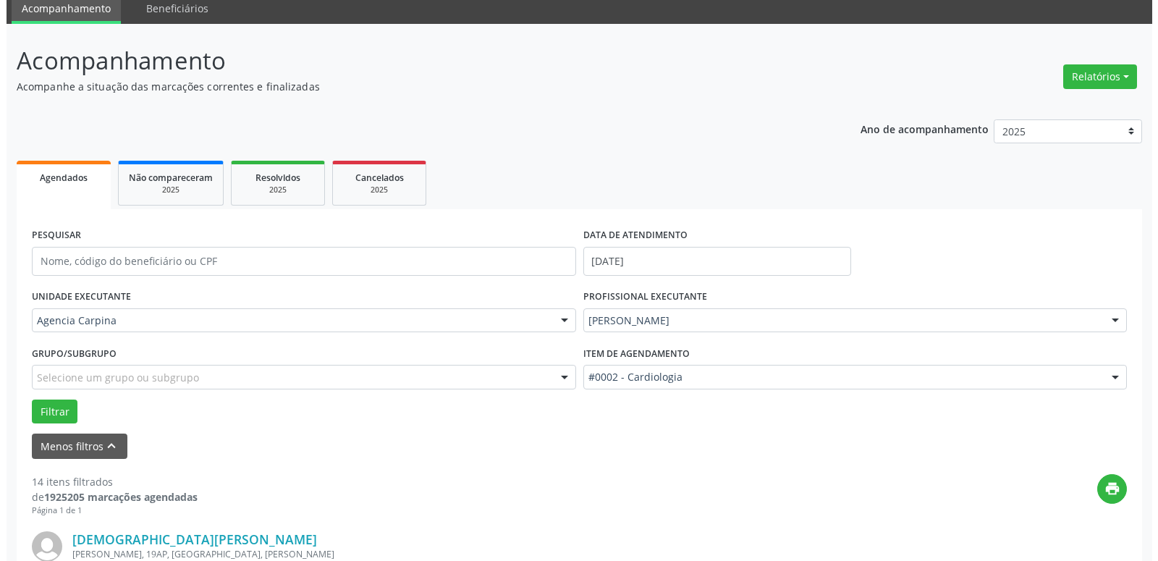
scroll to position [203, 0]
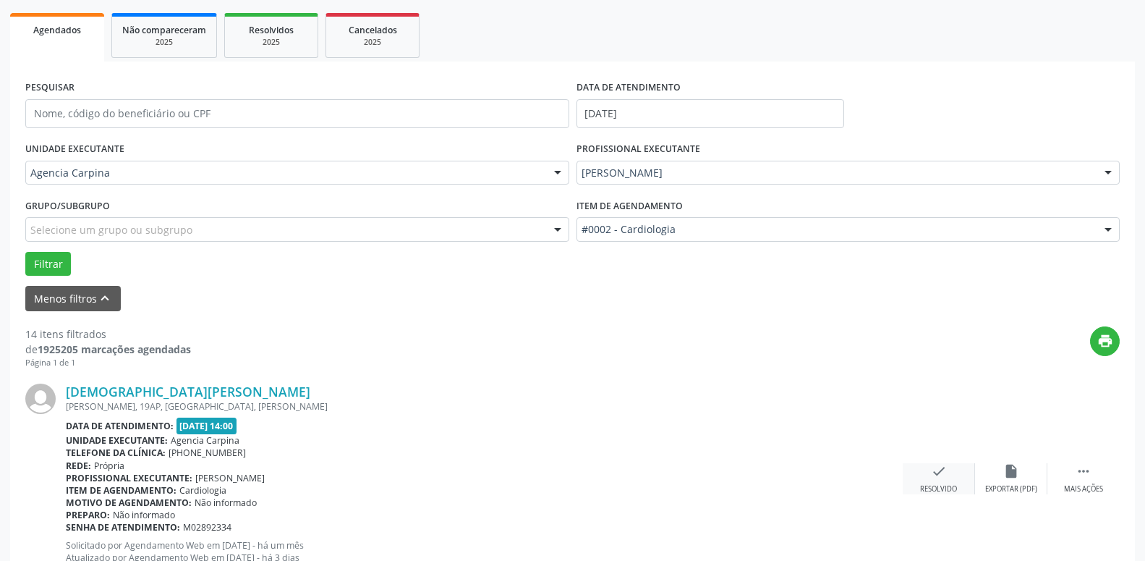
click at [937, 473] on icon "check" at bounding box center [939, 471] width 16 height 16
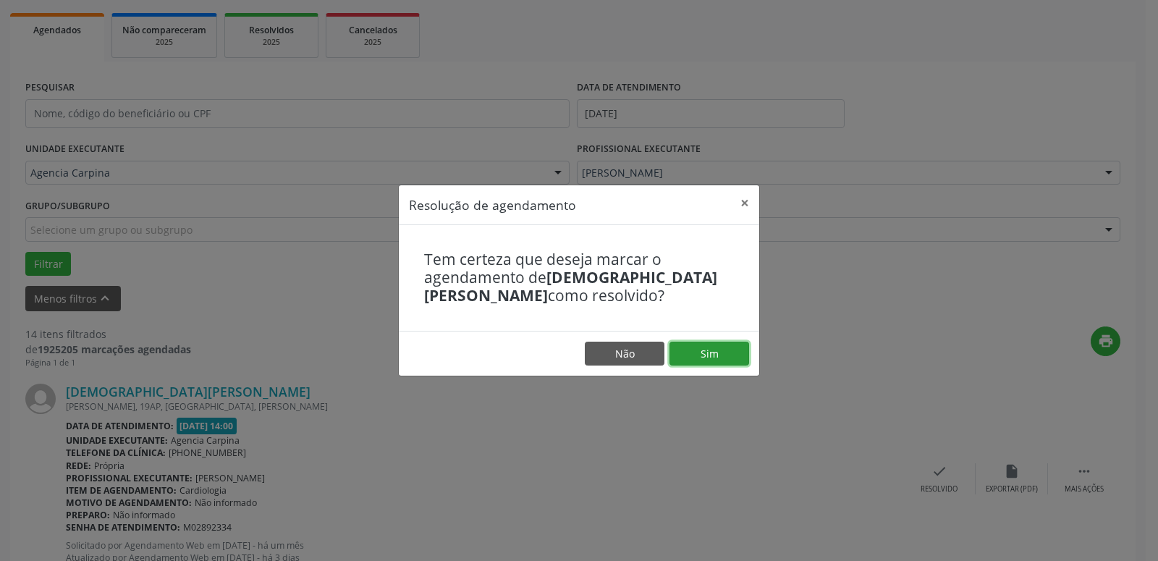
click at [700, 360] on button "Sim" at bounding box center [709, 354] width 80 height 25
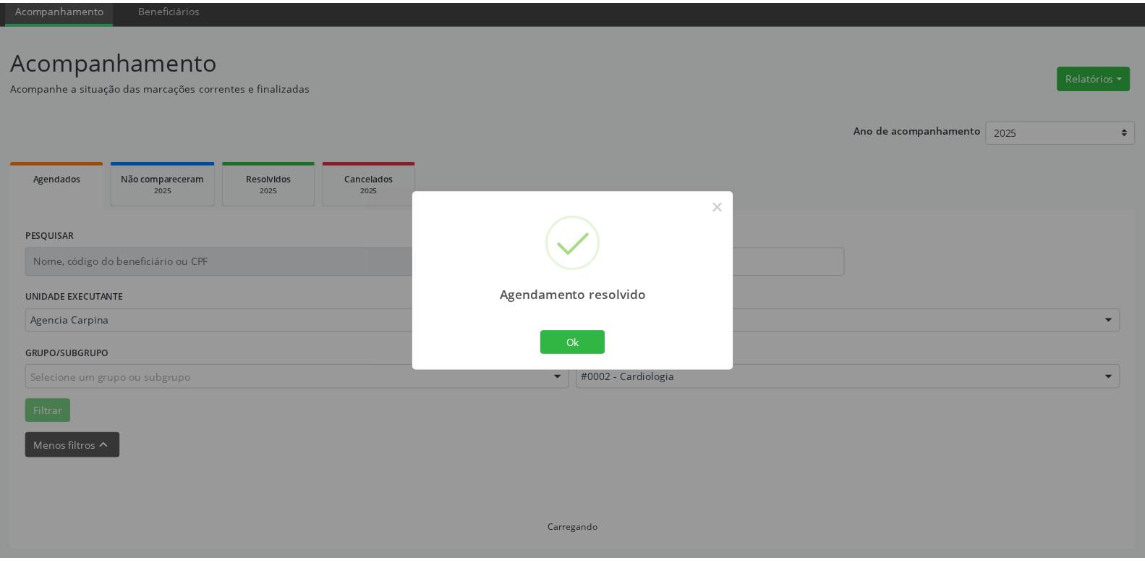
scroll to position [56, 0]
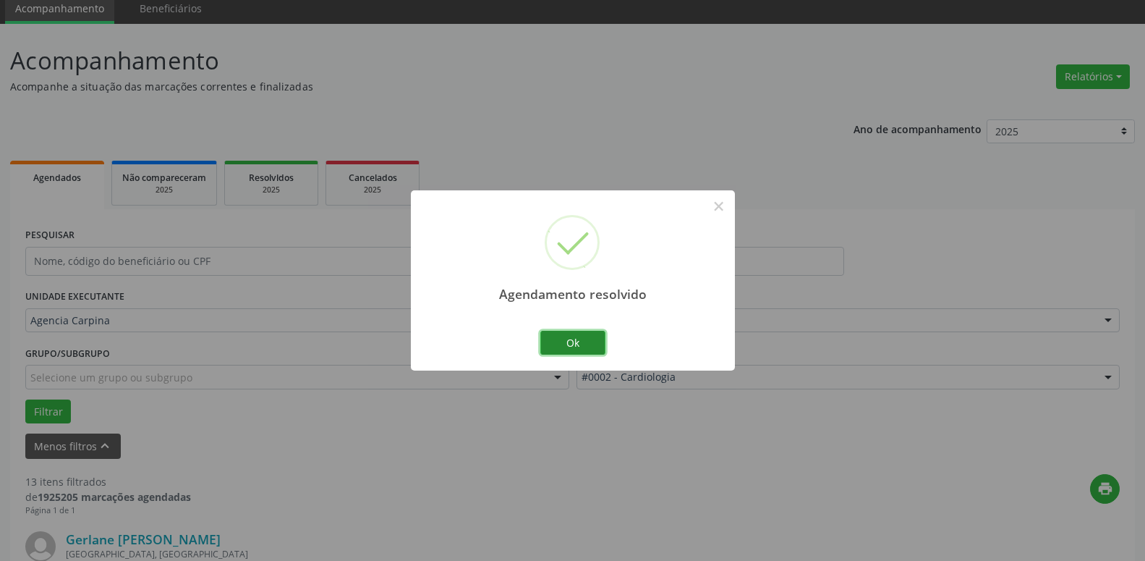
click at [577, 342] on button "Ok" at bounding box center [572, 343] width 65 height 25
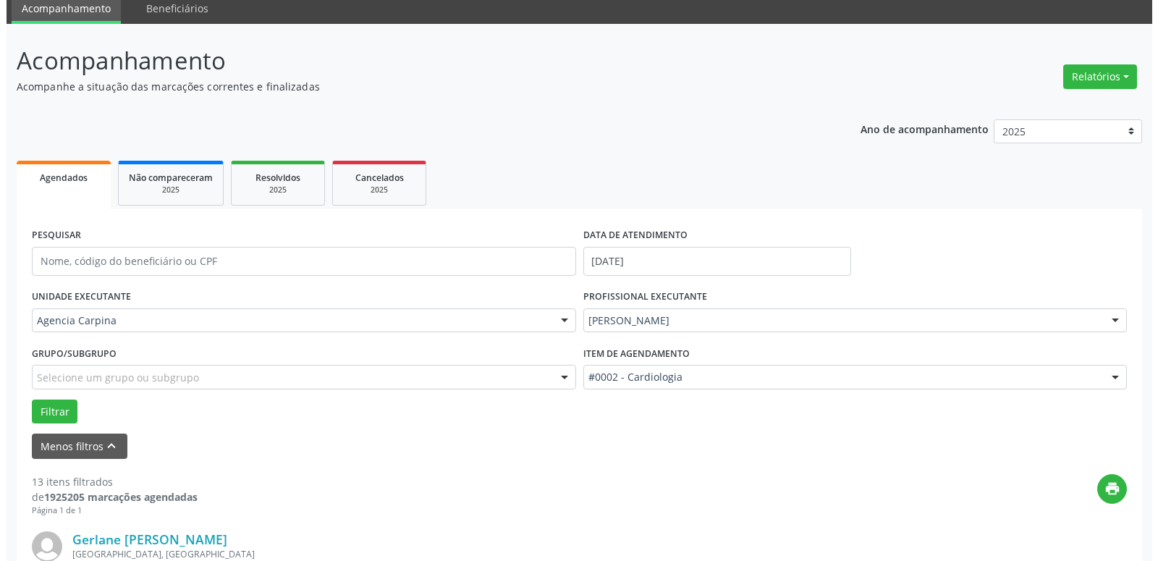
scroll to position [277, 0]
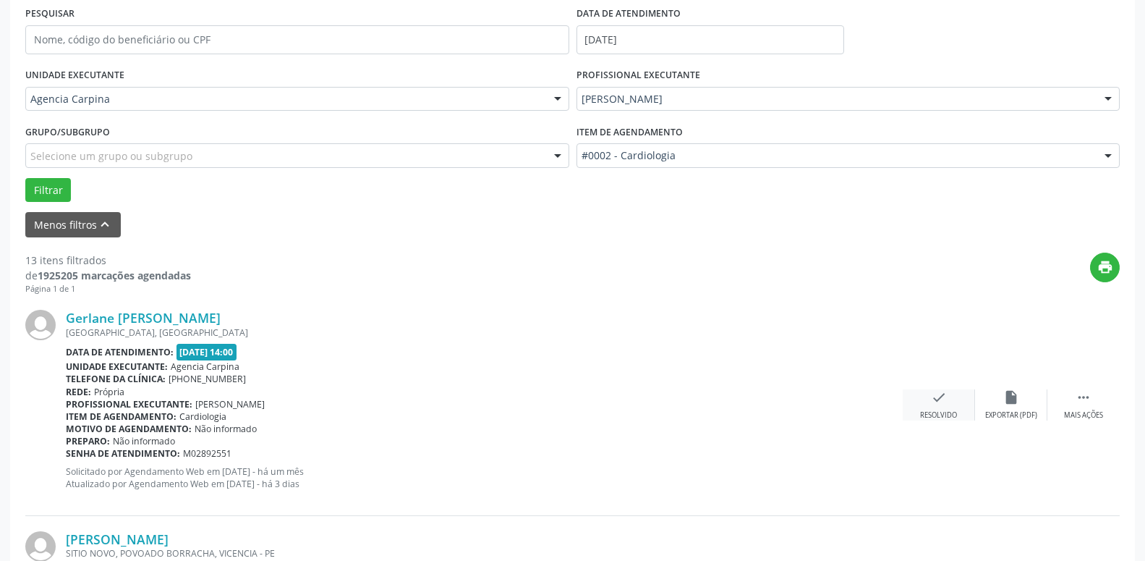
click at [935, 405] on icon "check" at bounding box center [939, 397] width 16 height 16
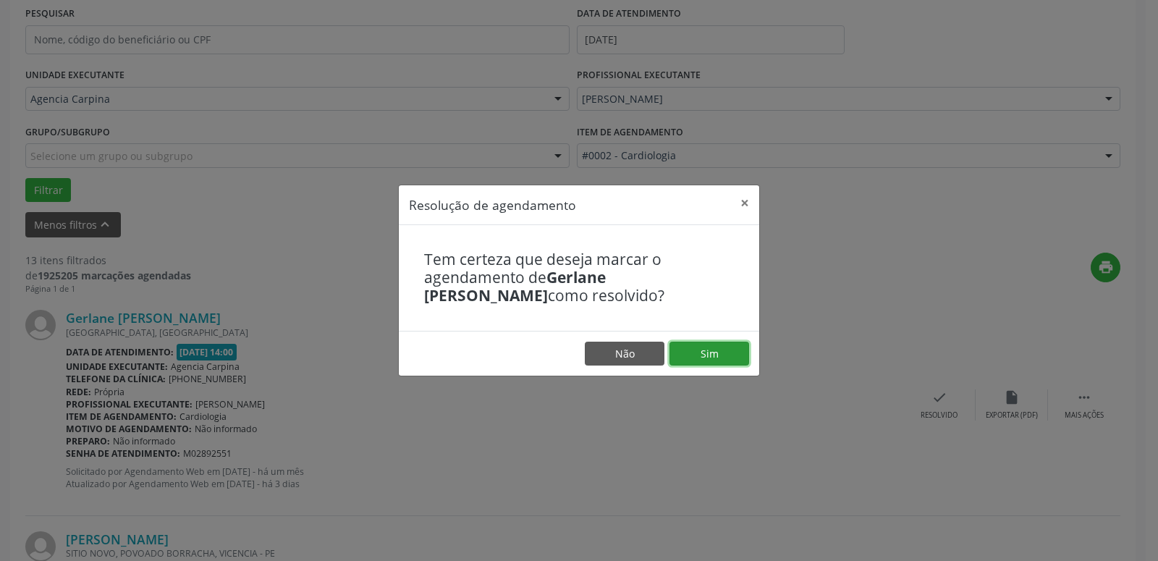
click at [710, 353] on button "Sim" at bounding box center [709, 354] width 80 height 25
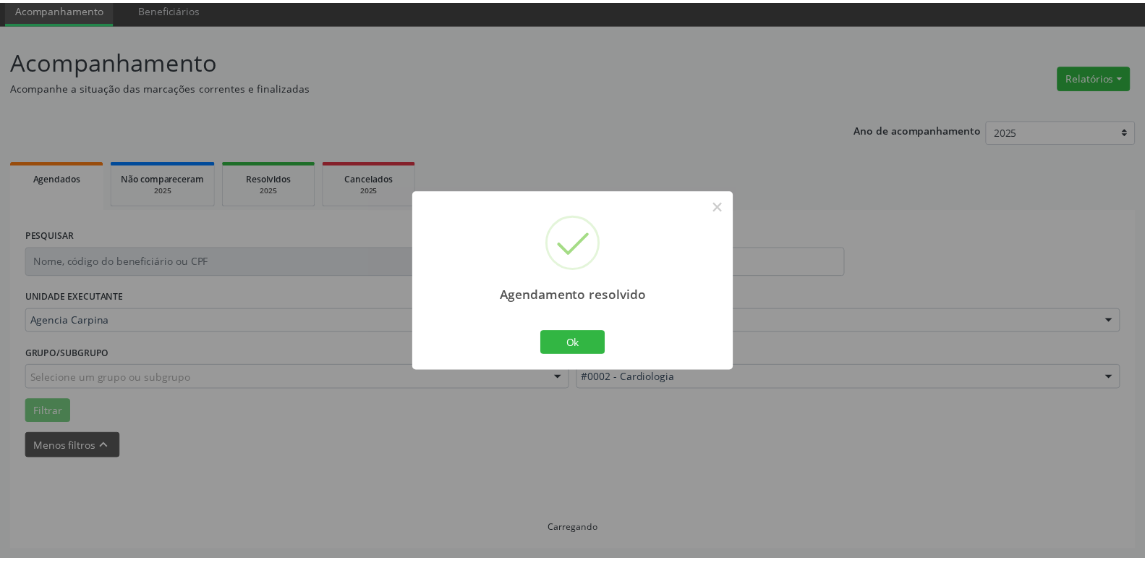
scroll to position [56, 0]
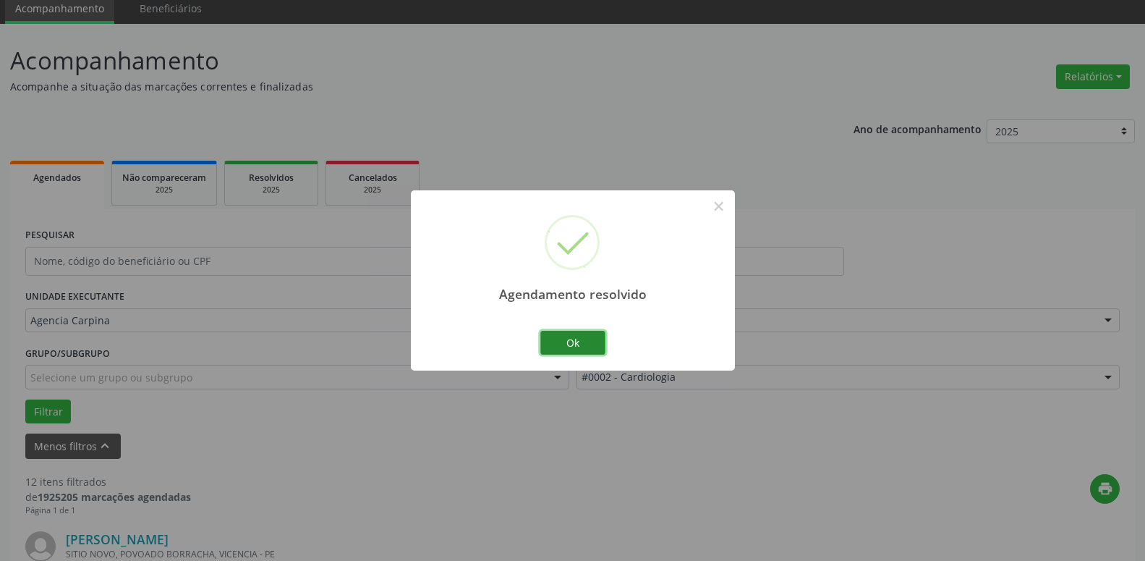
click at [571, 341] on button "Ok" at bounding box center [572, 343] width 65 height 25
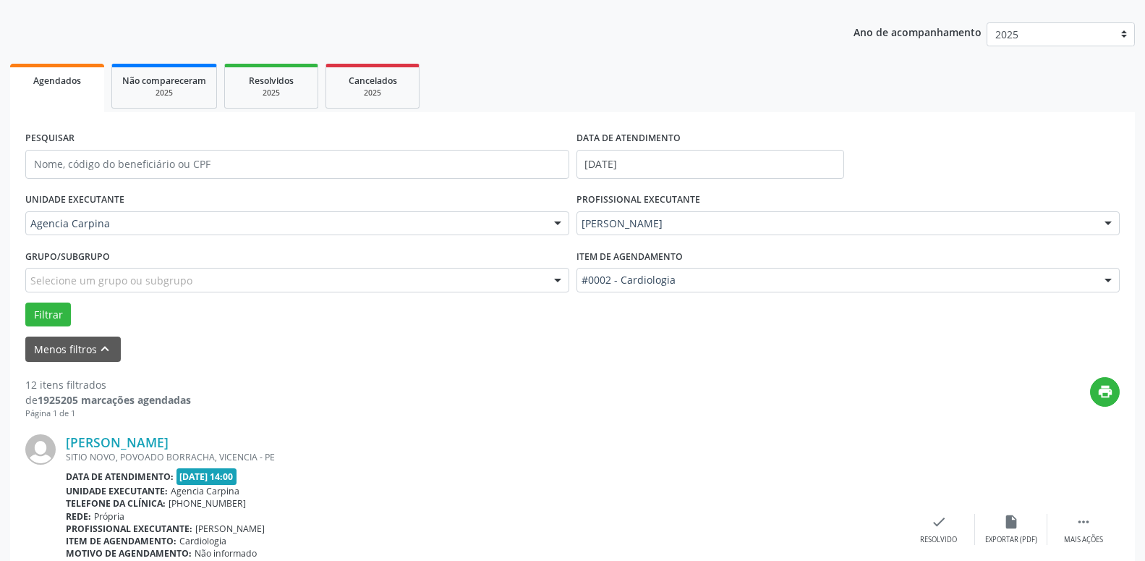
scroll to position [277, 0]
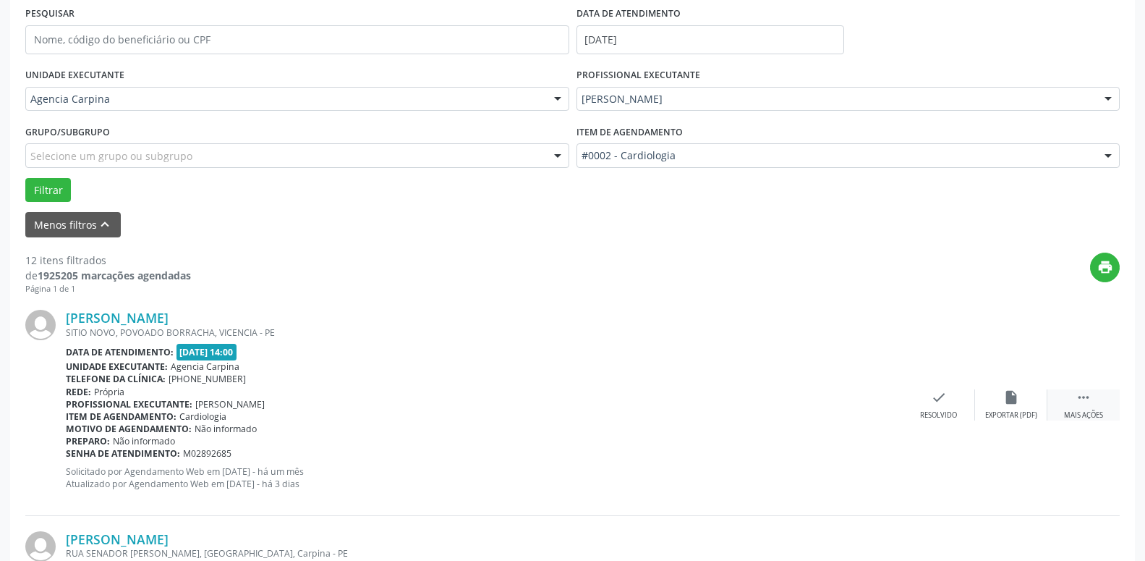
click at [1082, 397] on icon "" at bounding box center [1084, 397] width 16 height 16
click at [1009, 405] on icon "alarm_off" at bounding box center [1012, 397] width 16 height 16
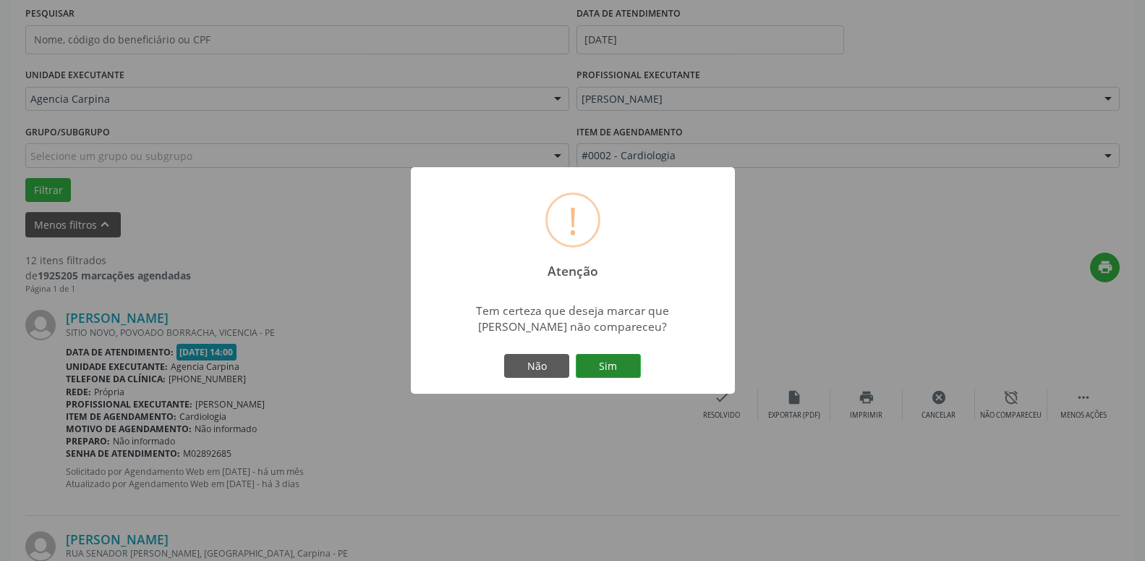
click at [611, 365] on button "Sim" at bounding box center [608, 366] width 65 height 25
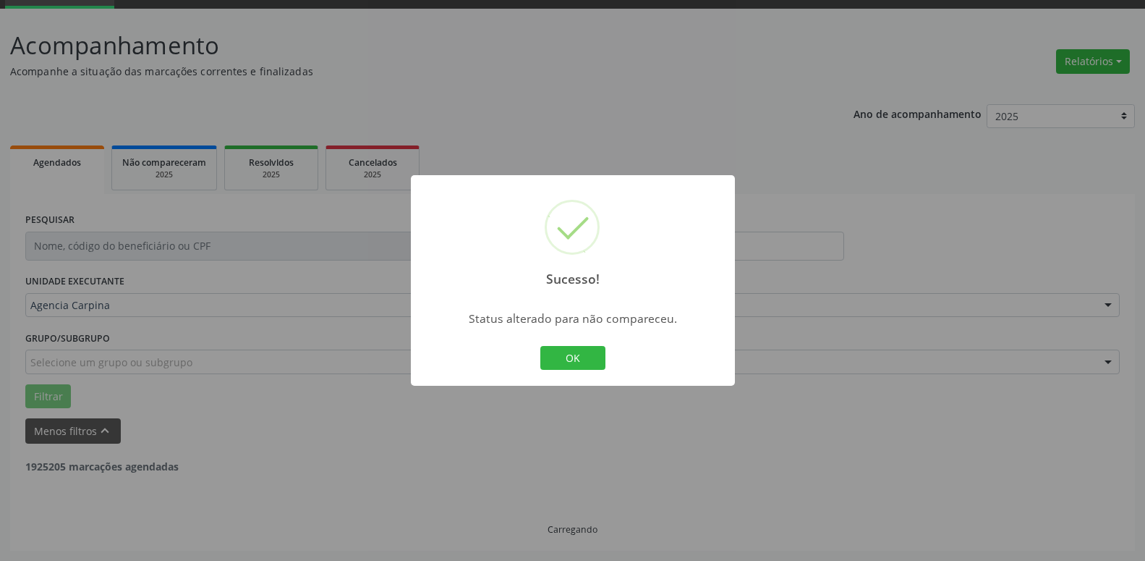
scroll to position [71, 0]
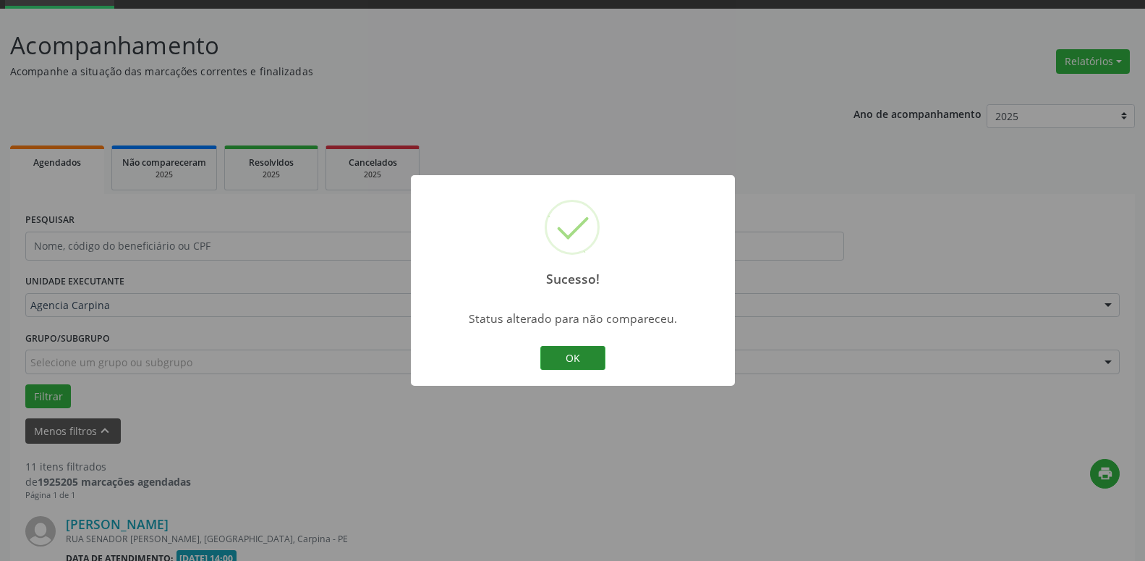
click at [559, 354] on button "OK" at bounding box center [572, 358] width 65 height 25
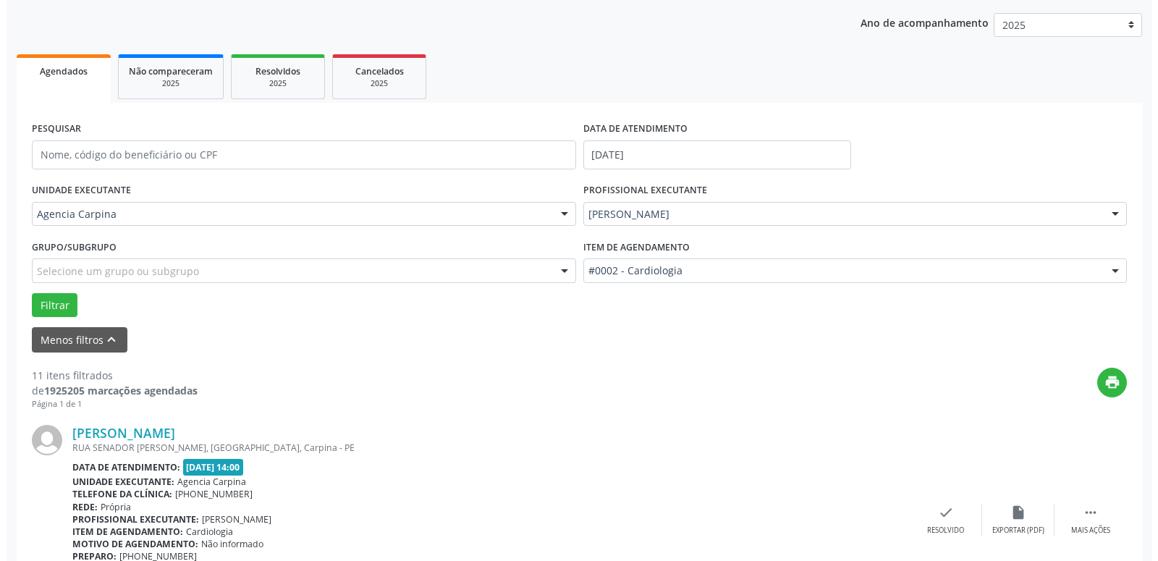
scroll to position [219, 0]
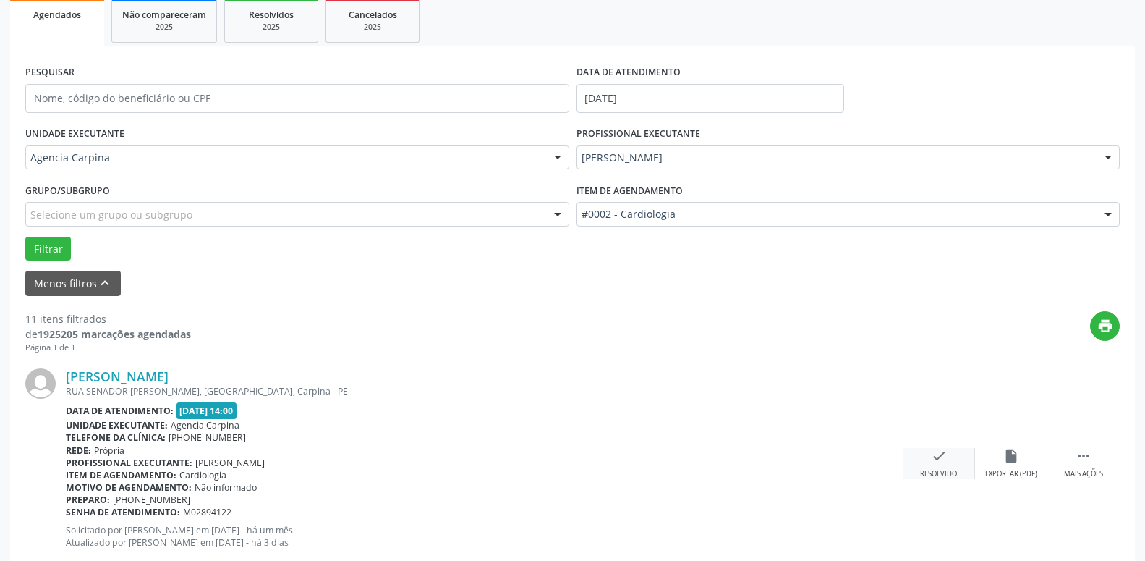
click at [935, 464] on icon "check" at bounding box center [939, 456] width 16 height 16
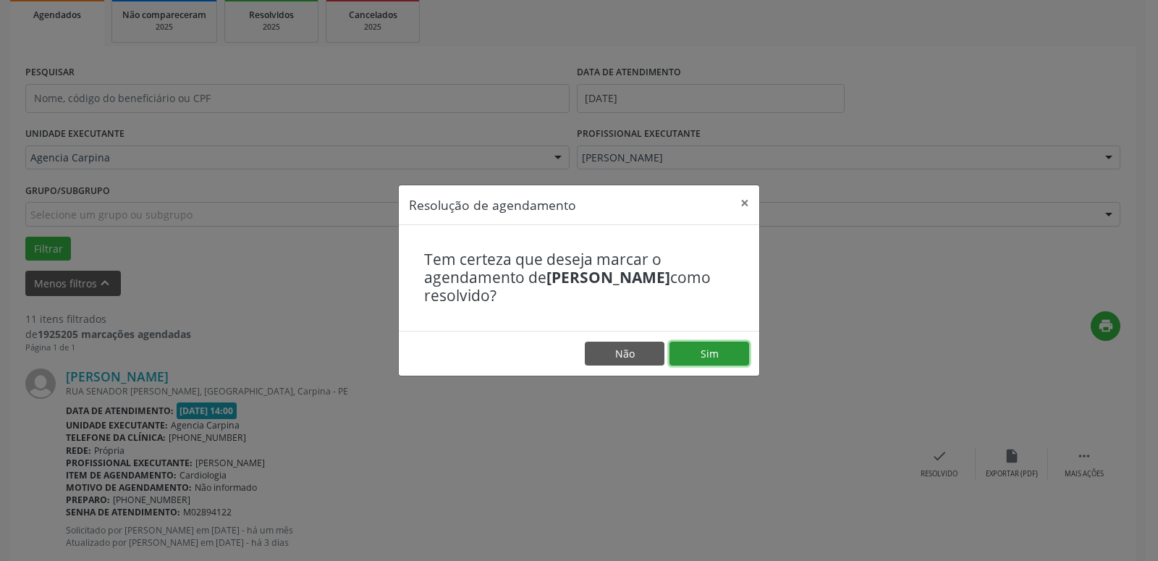
click at [727, 355] on button "Sim" at bounding box center [709, 354] width 80 height 25
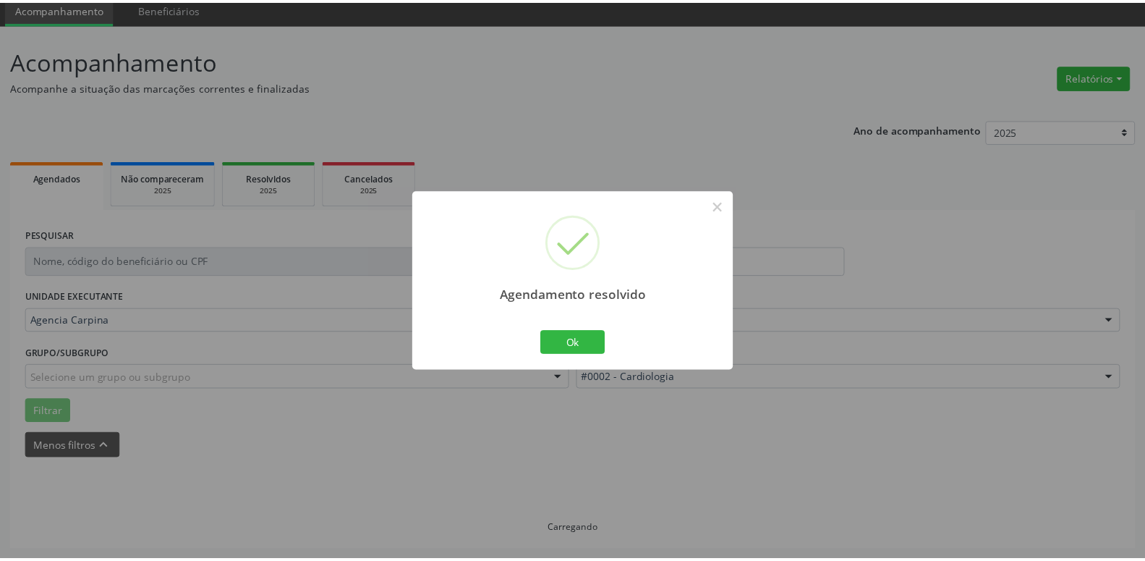
scroll to position [56, 0]
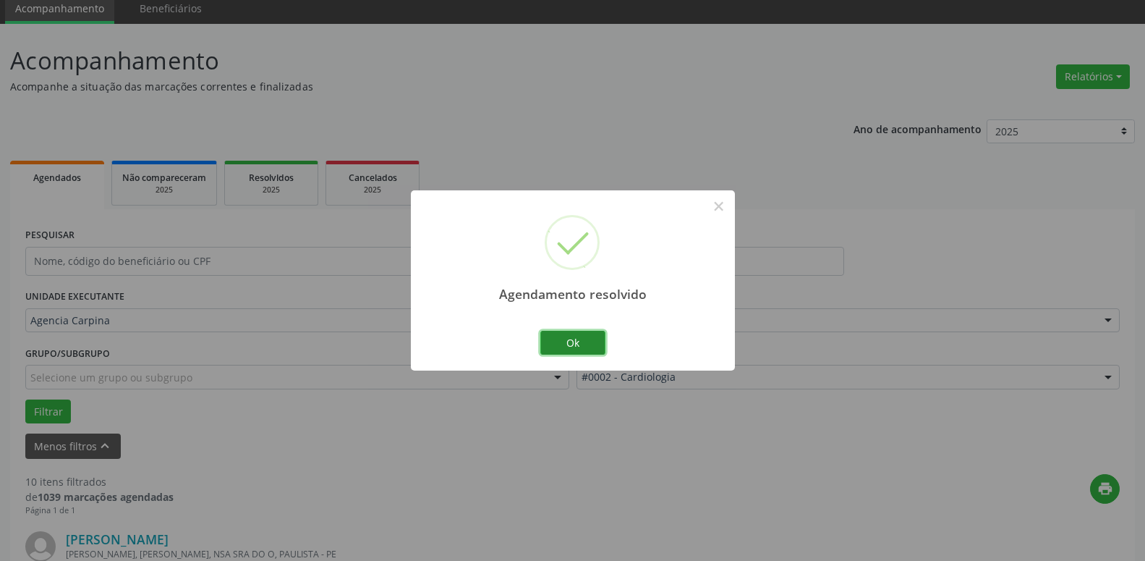
click at [561, 344] on button "Ok" at bounding box center [572, 343] width 65 height 25
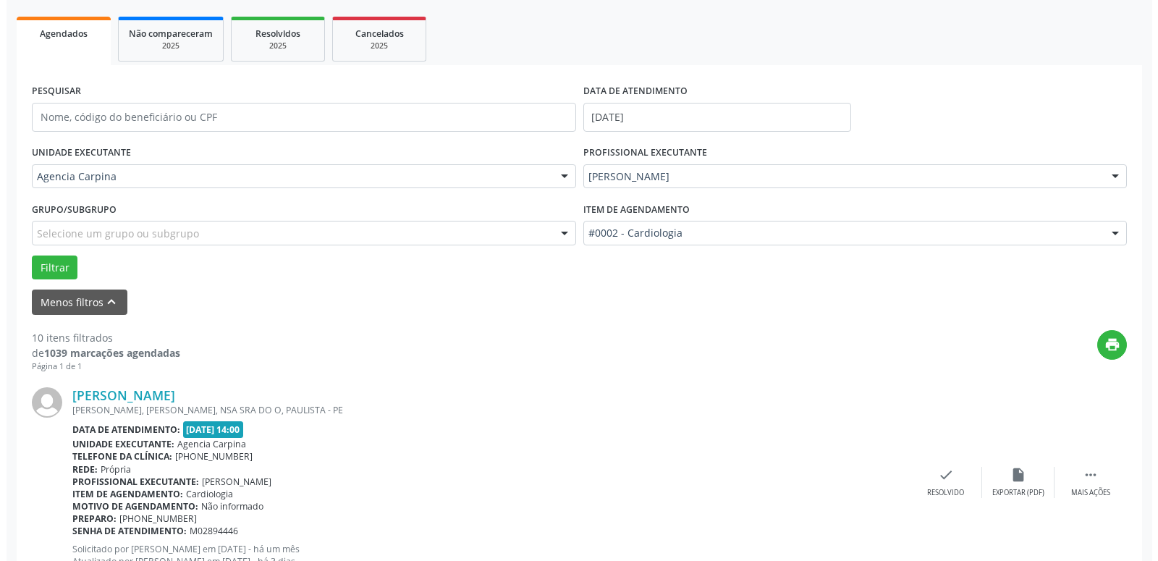
scroll to position [203, 0]
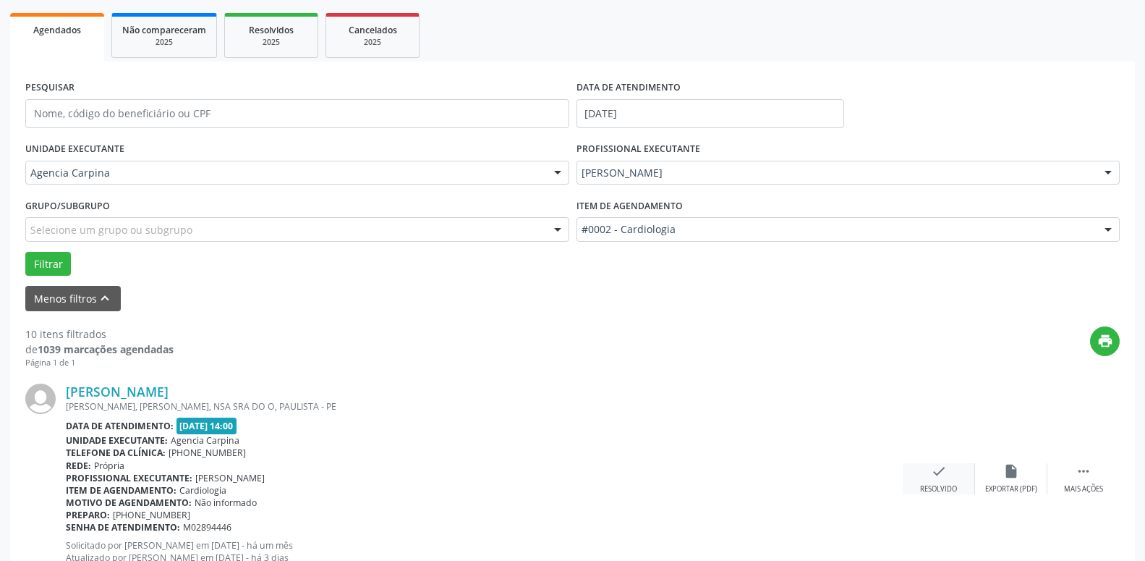
click at [916, 465] on div "check Resolvido" at bounding box center [939, 478] width 72 height 31
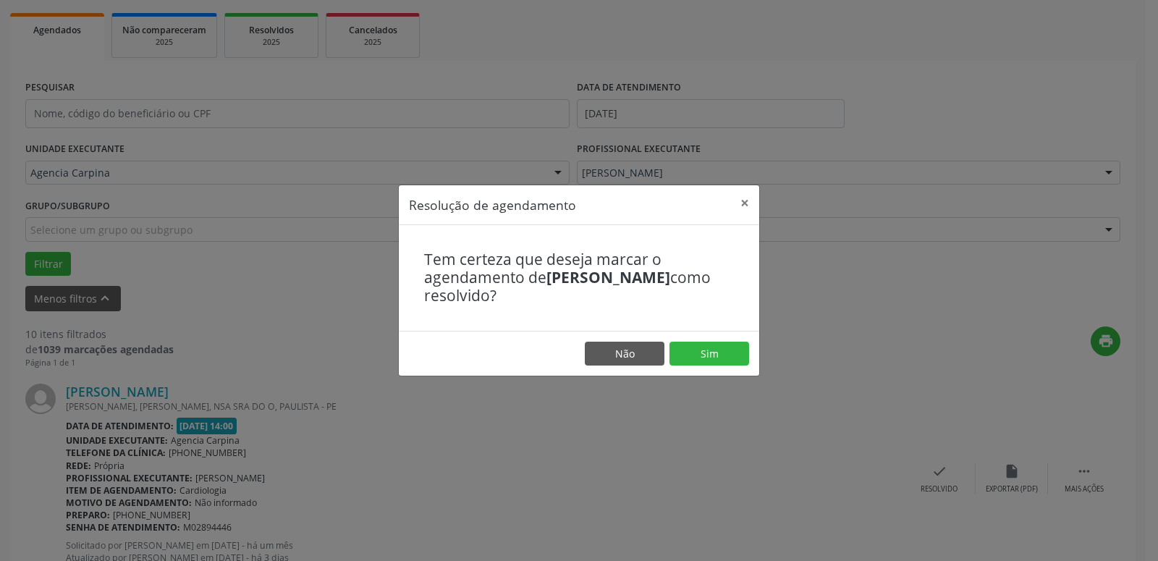
click at [928, 486] on div "Resolução de agendamento × Tem certeza que deseja marcar o agendamento de [PERS…" at bounding box center [579, 280] width 1158 height 561
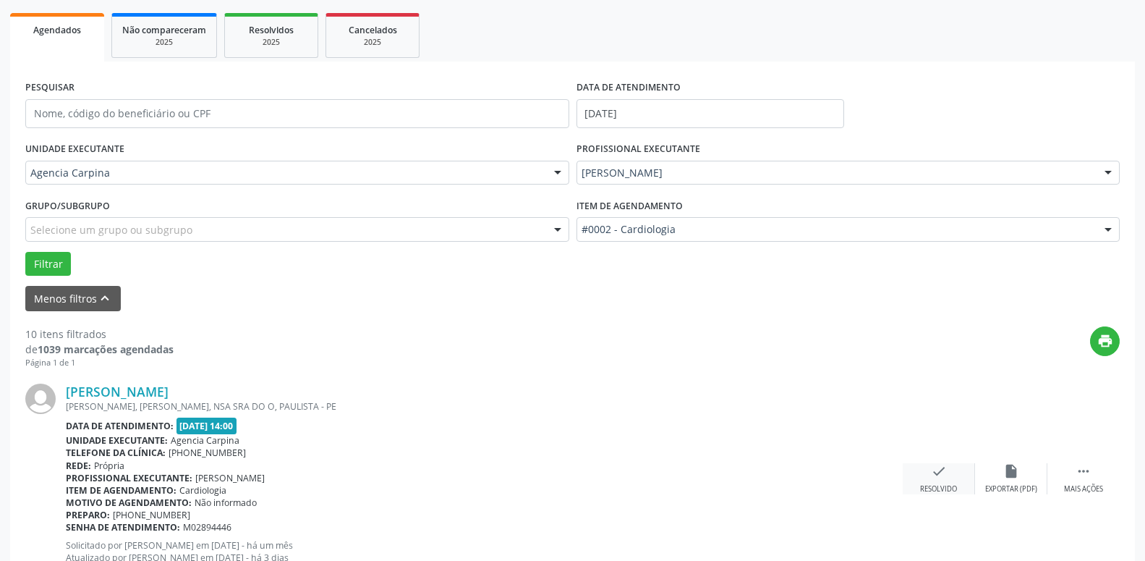
click at [937, 474] on icon "check" at bounding box center [939, 471] width 16 height 16
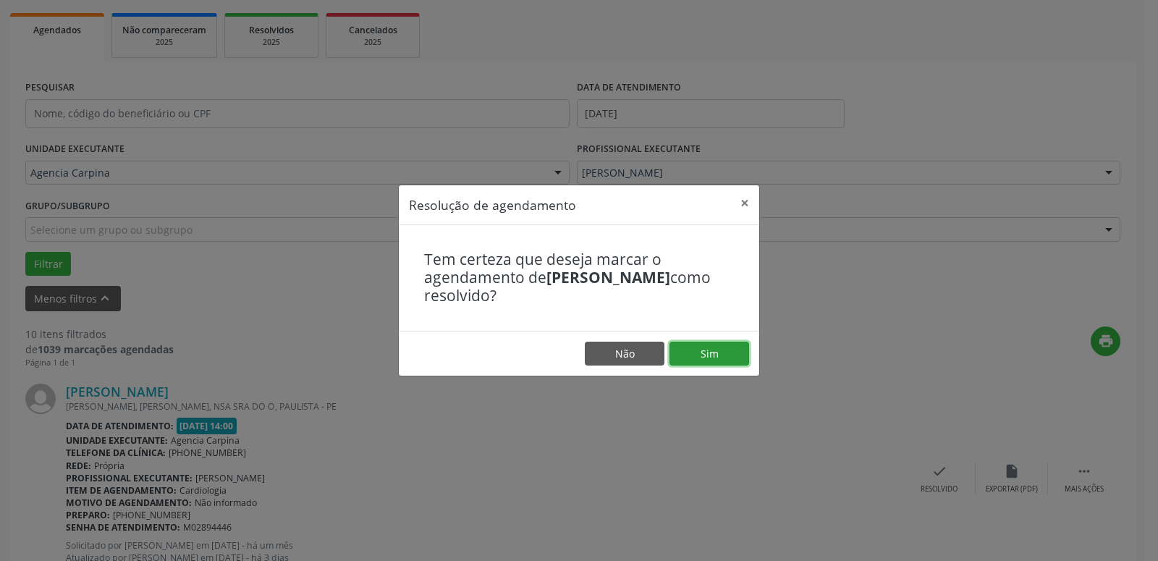
click at [729, 349] on button "Sim" at bounding box center [709, 354] width 80 height 25
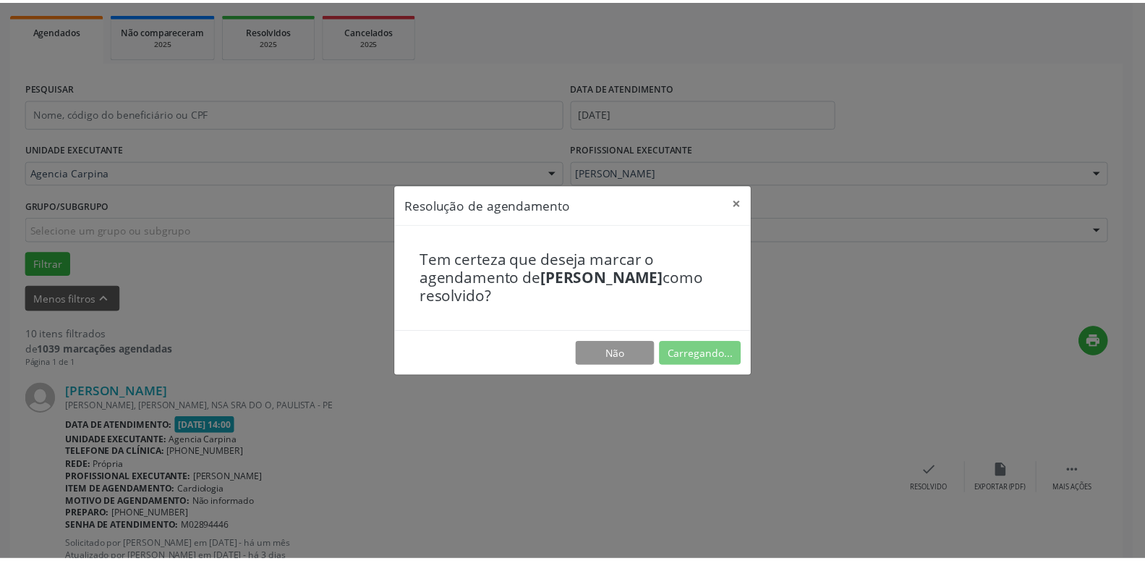
scroll to position [56, 0]
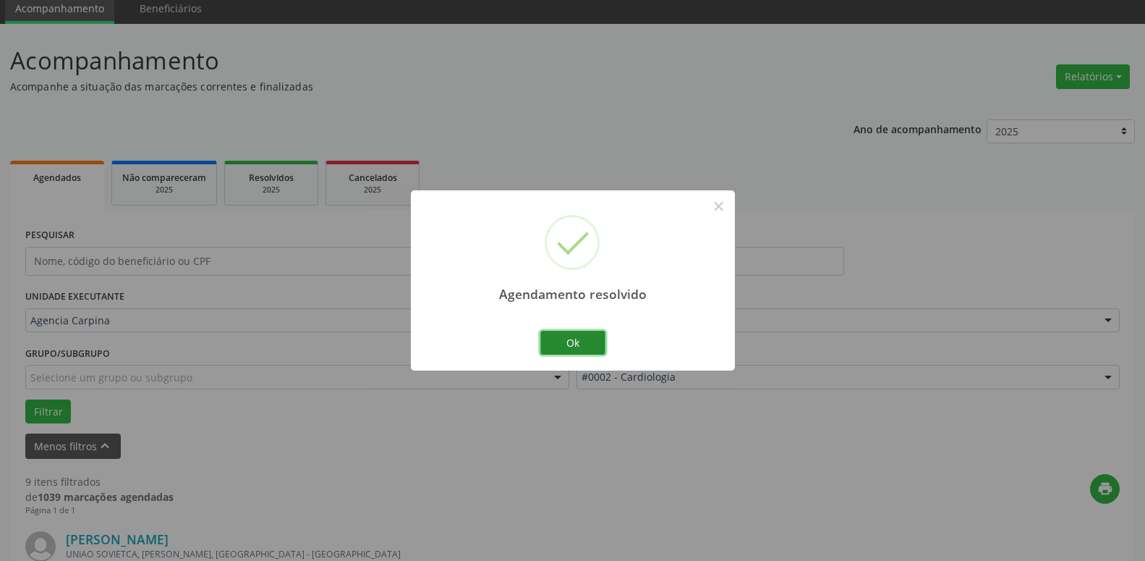
click at [563, 335] on button "Ok" at bounding box center [572, 343] width 65 height 25
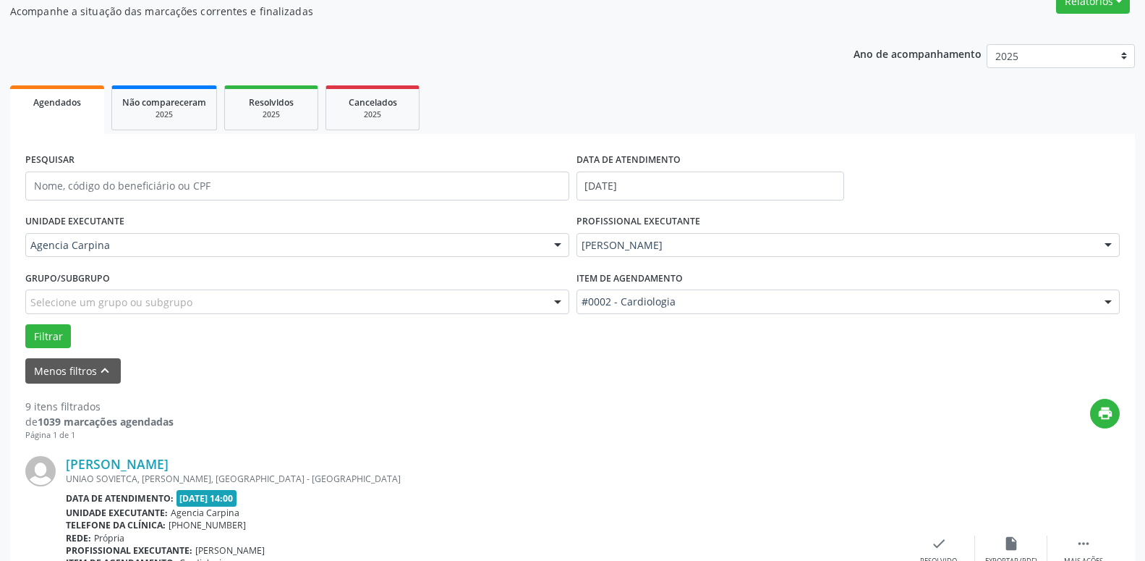
scroll to position [203, 0]
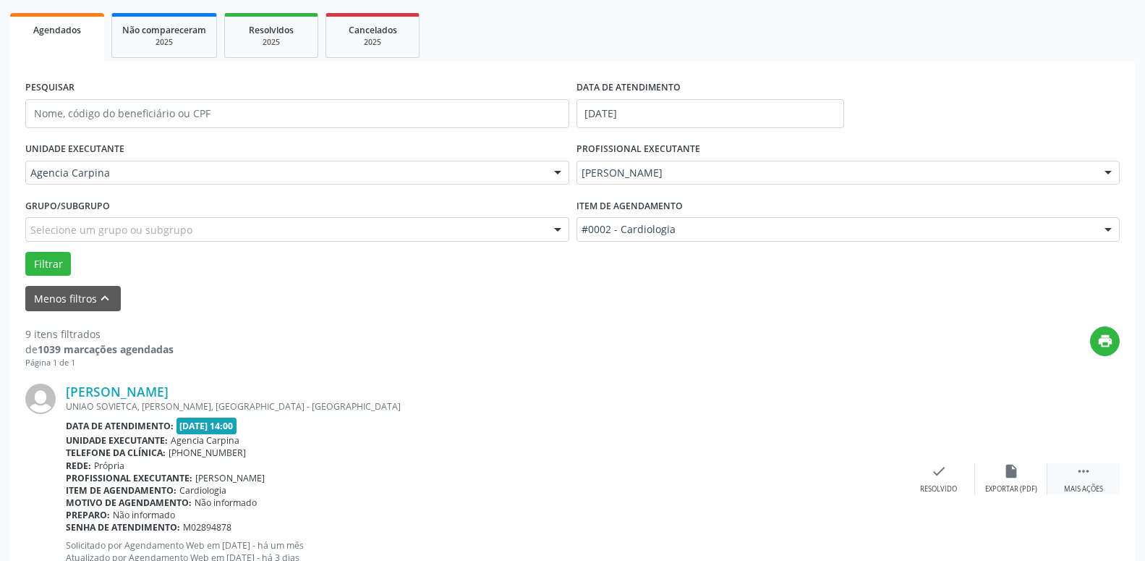
click at [1080, 478] on icon "" at bounding box center [1084, 471] width 16 height 16
click at [1005, 467] on icon "alarm_off" at bounding box center [1012, 471] width 16 height 16
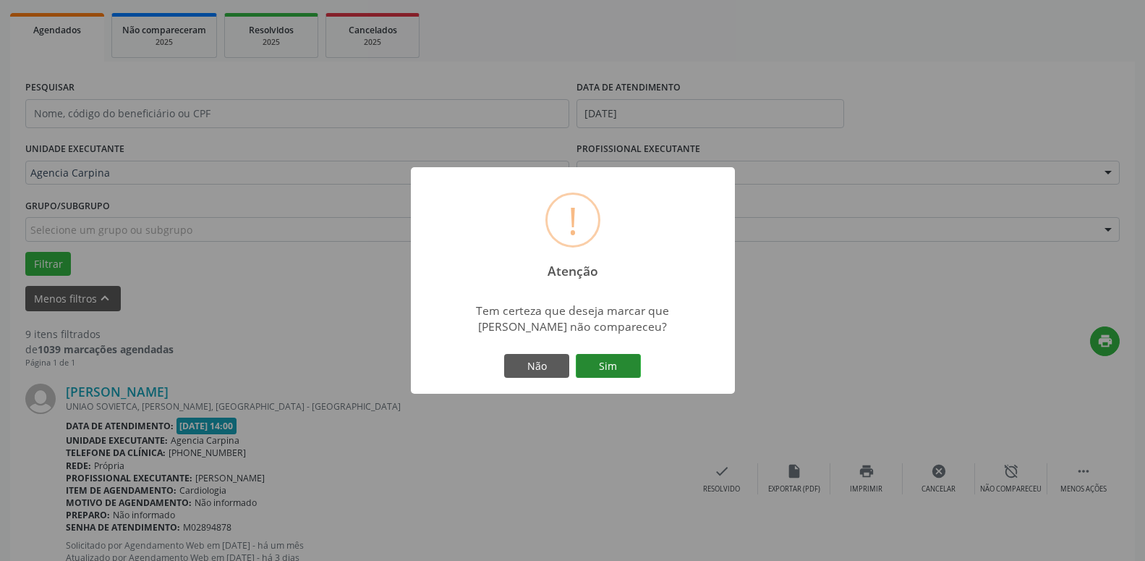
click at [608, 360] on button "Sim" at bounding box center [608, 366] width 65 height 25
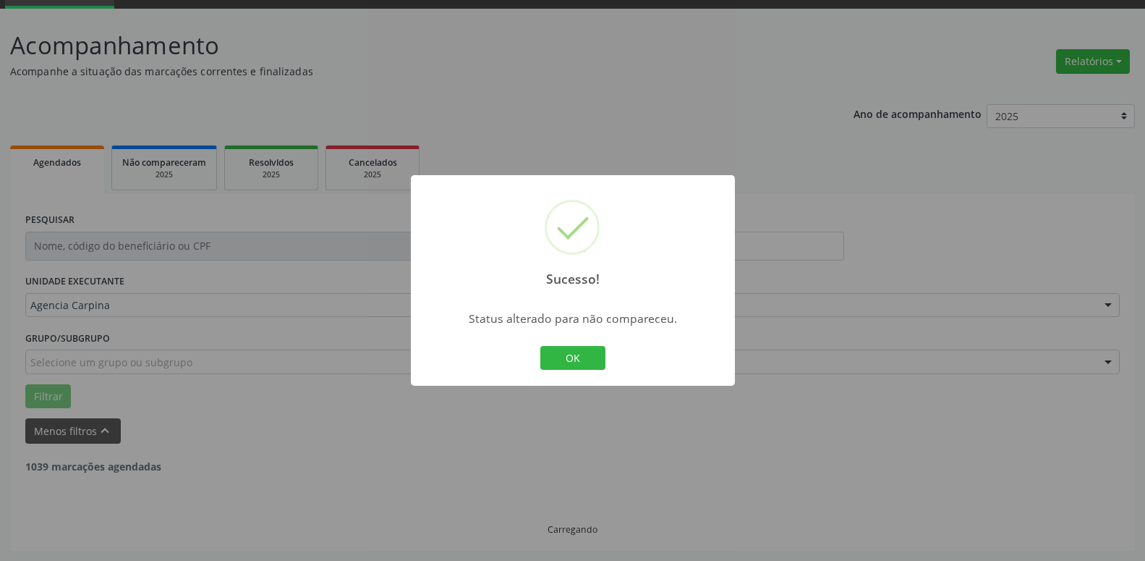
scroll to position [71, 0]
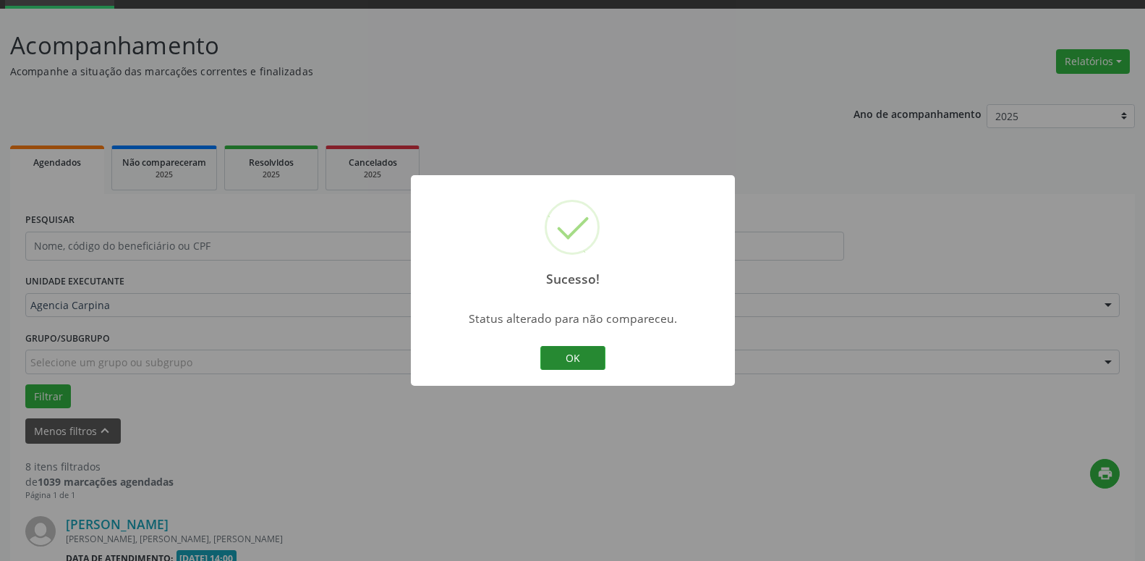
click at [574, 348] on button "OK" at bounding box center [572, 358] width 65 height 25
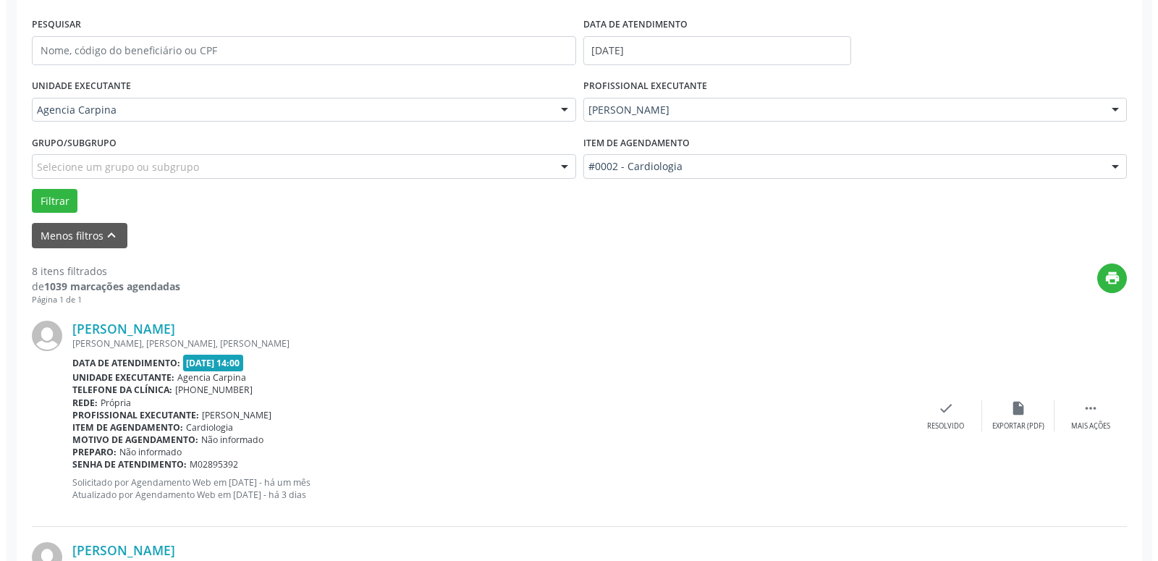
scroll to position [292, 0]
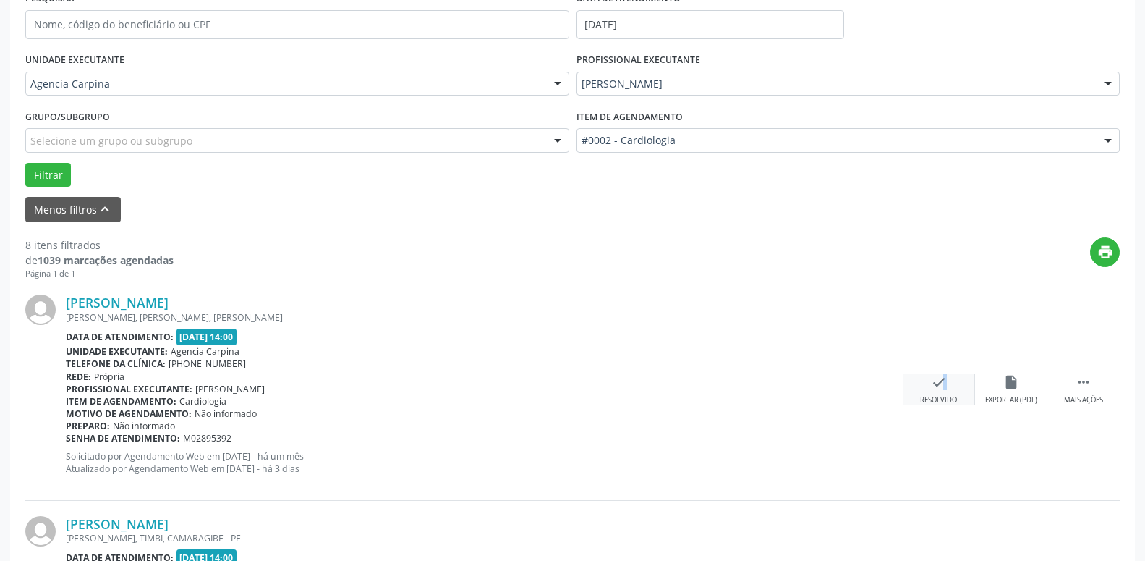
click at [937, 390] on icon "check" at bounding box center [939, 382] width 16 height 16
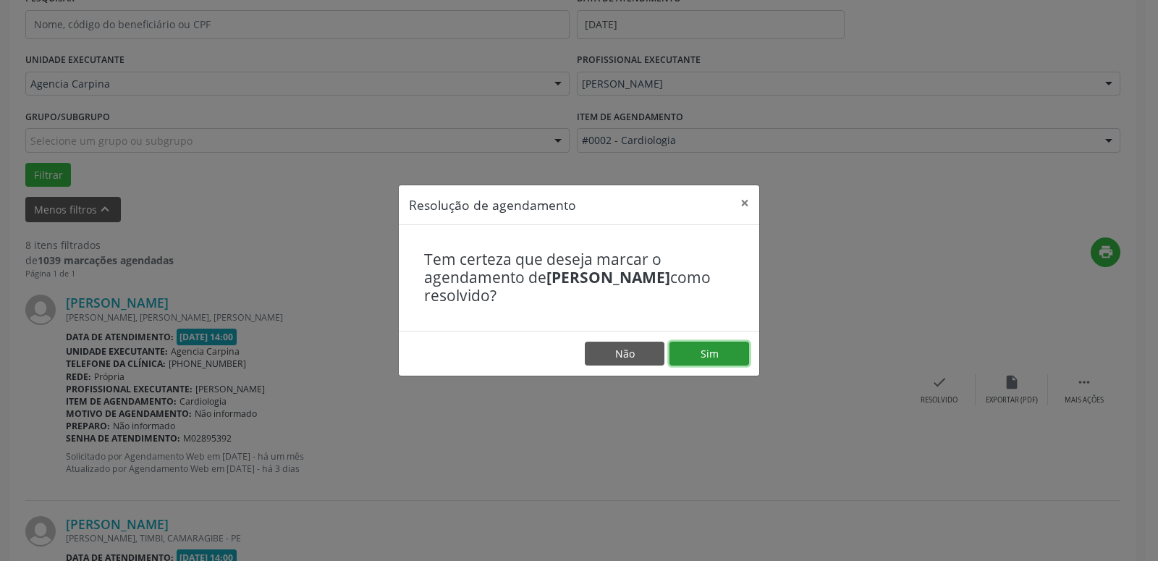
click at [707, 352] on button "Sim" at bounding box center [709, 354] width 80 height 25
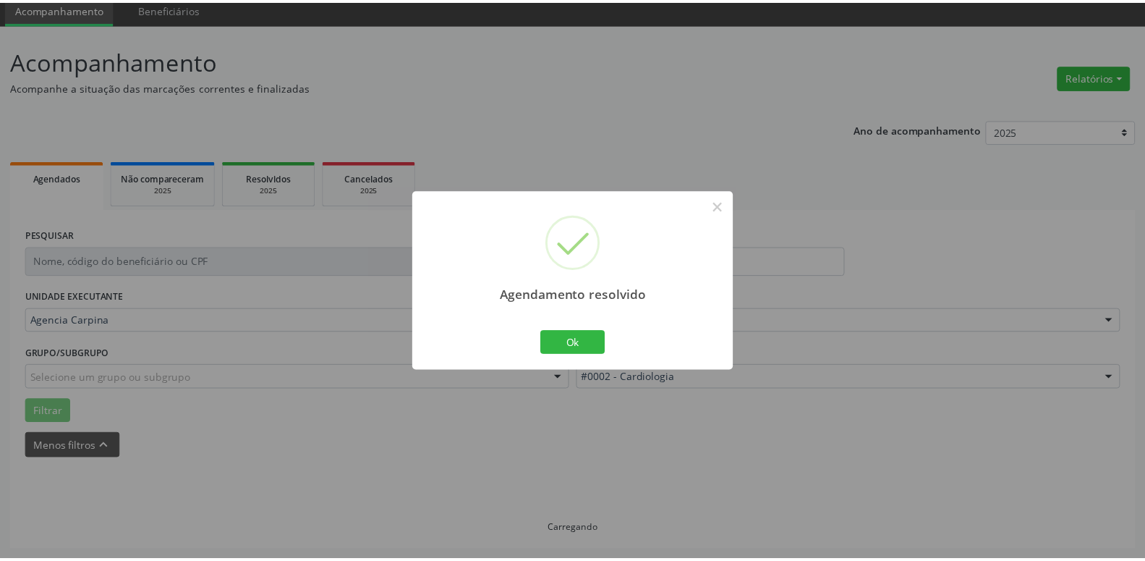
scroll to position [56, 0]
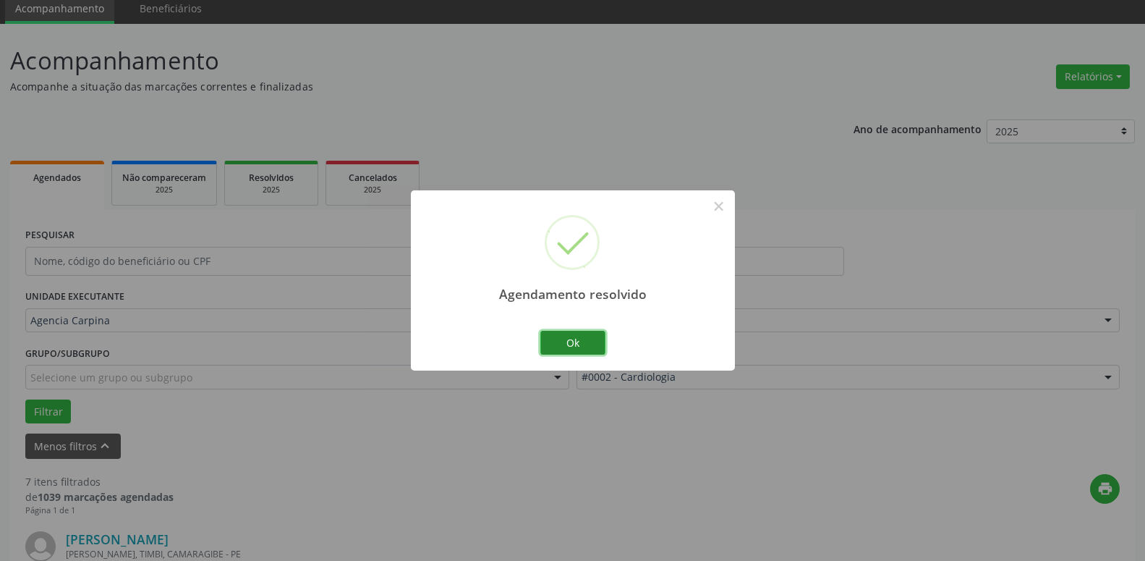
click at [566, 341] on button "Ok" at bounding box center [572, 343] width 65 height 25
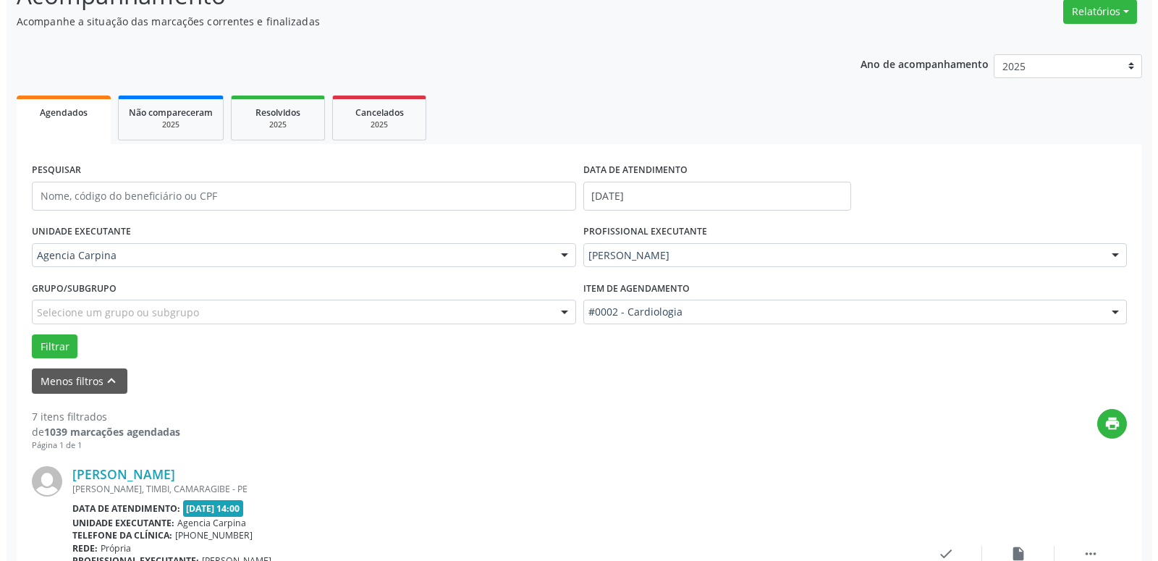
scroll to position [203, 0]
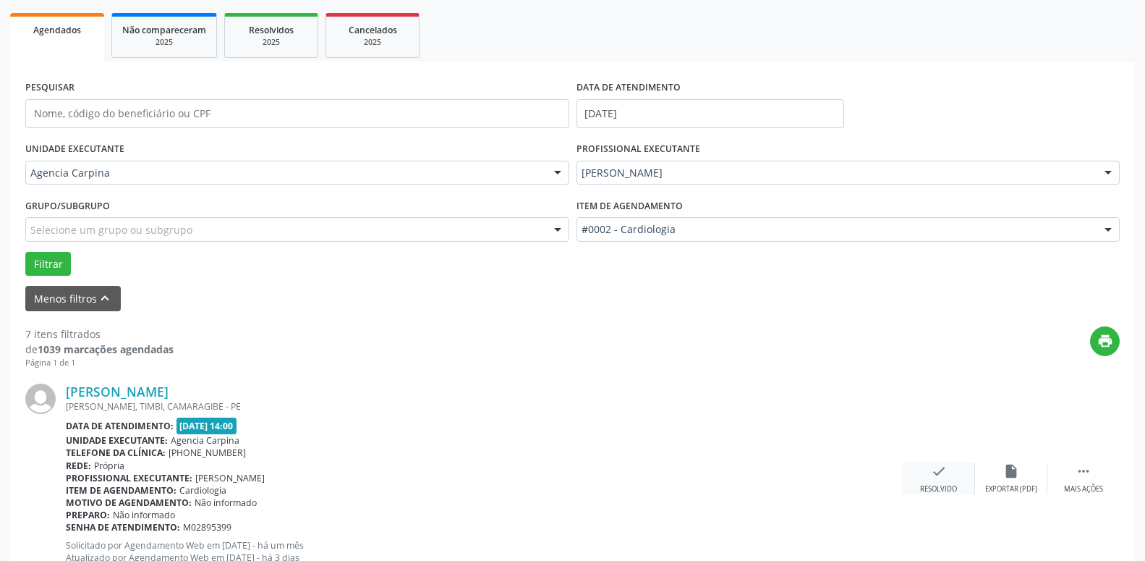
click at [930, 478] on div "check Resolvido" at bounding box center [939, 478] width 72 height 31
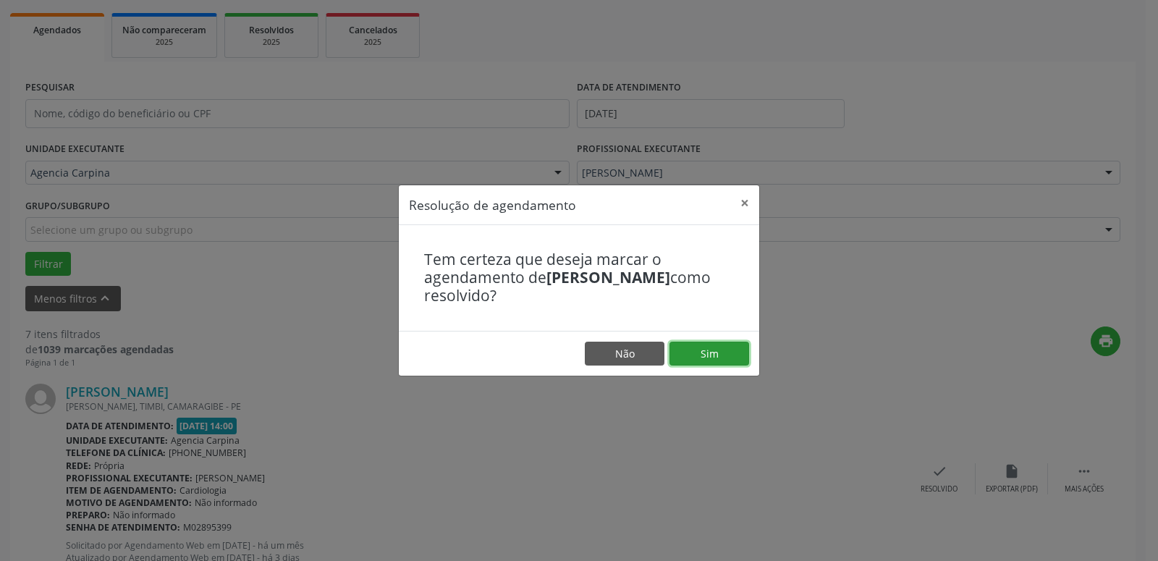
click at [730, 357] on button "Sim" at bounding box center [709, 354] width 80 height 25
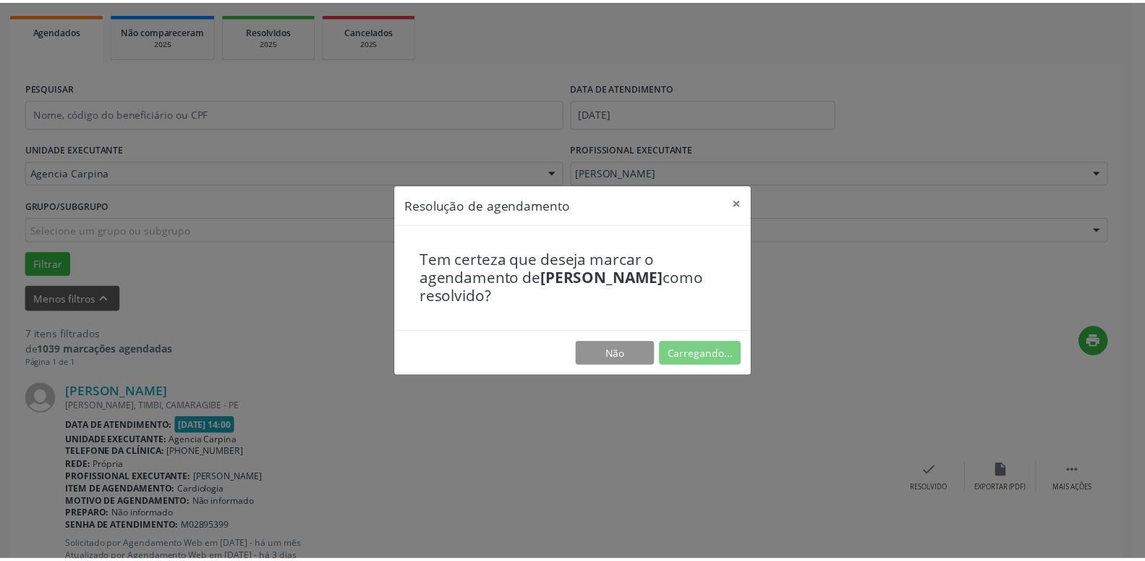
scroll to position [56, 0]
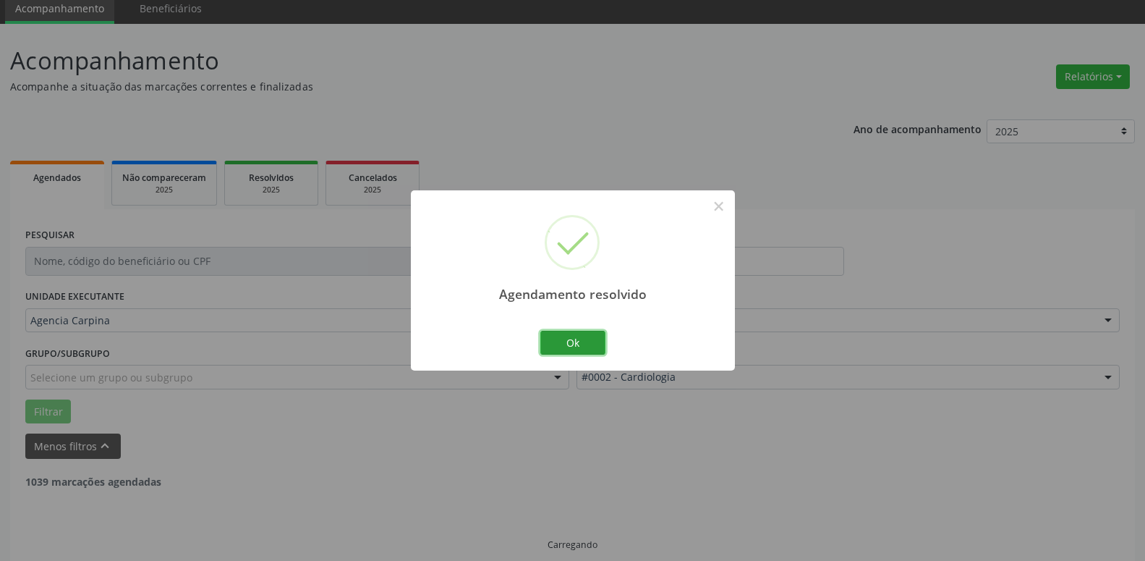
click at [563, 348] on button "Ok" at bounding box center [572, 343] width 65 height 25
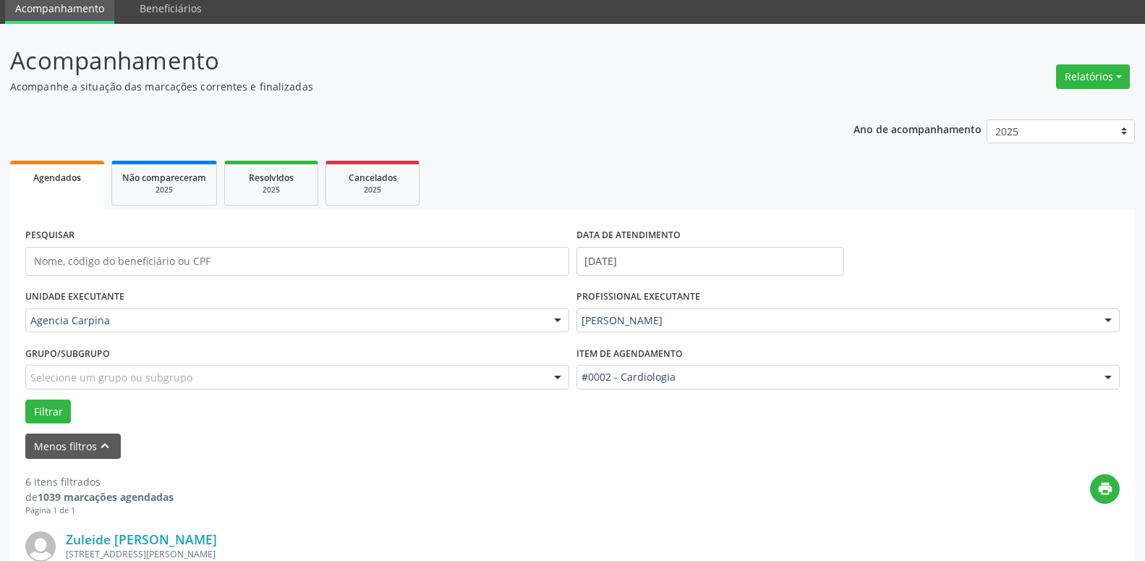
click at [269, 446] on div "Menos filtros keyboard_arrow_up" at bounding box center [573, 445] width 1102 height 25
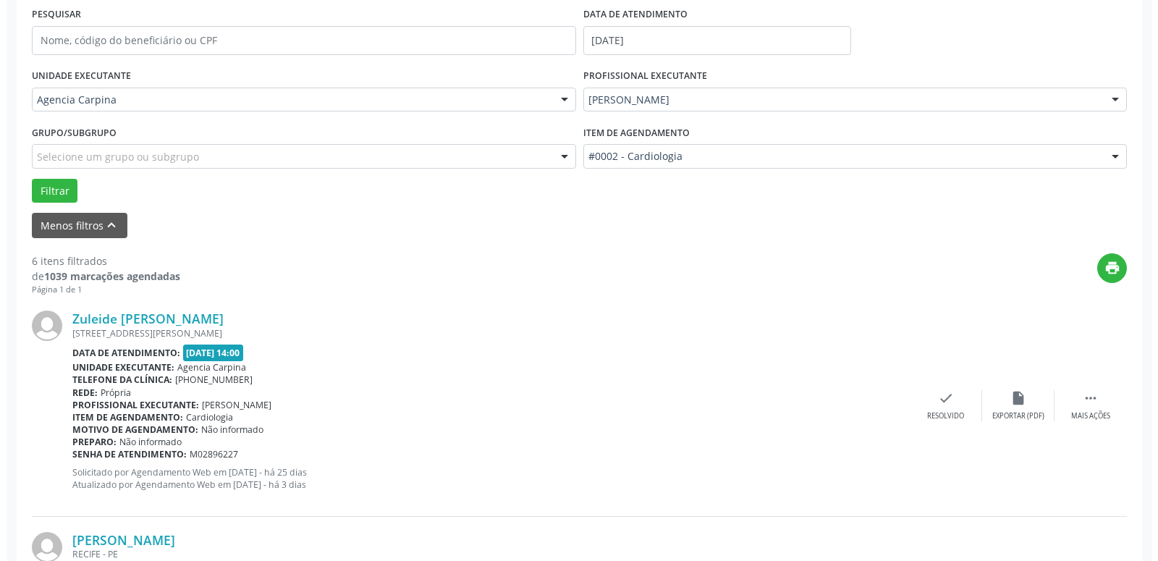
scroll to position [277, 0]
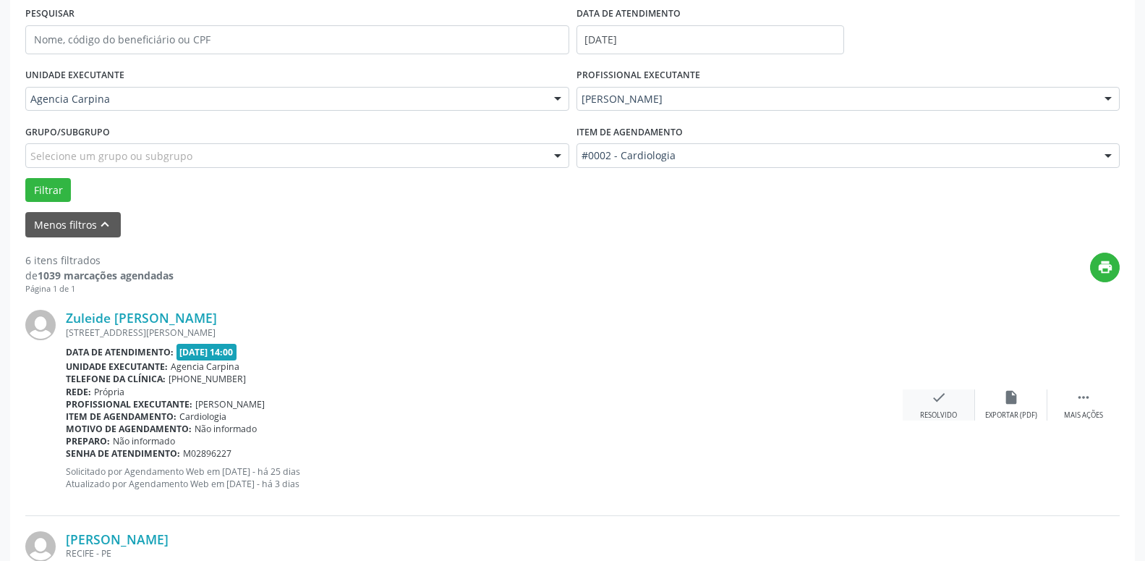
click at [927, 402] on div "check Resolvido" at bounding box center [939, 404] width 72 height 31
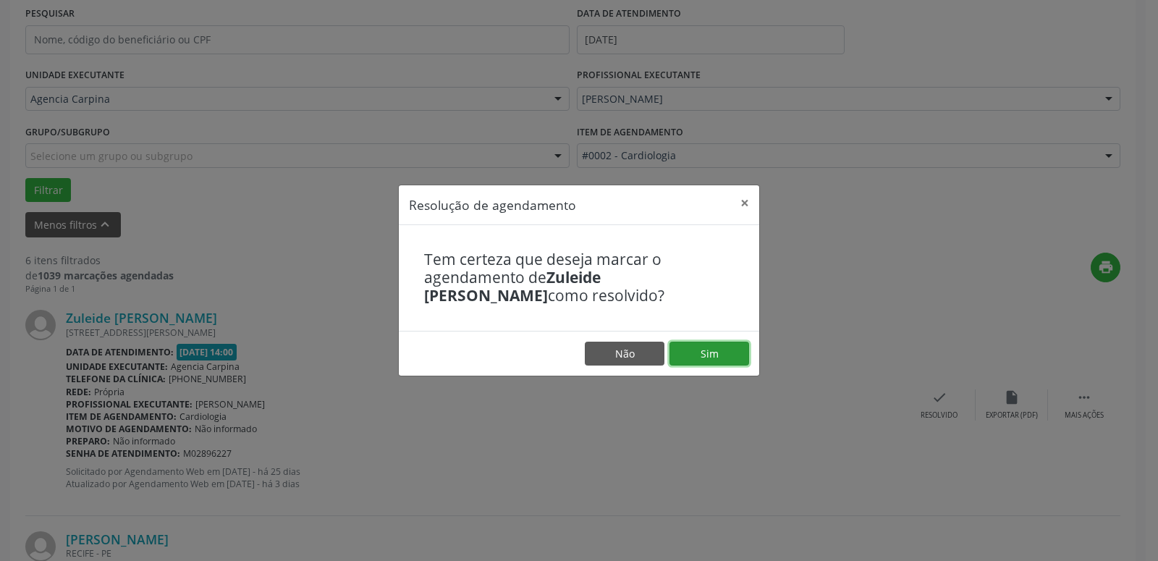
click at [694, 352] on button "Sim" at bounding box center [709, 354] width 80 height 25
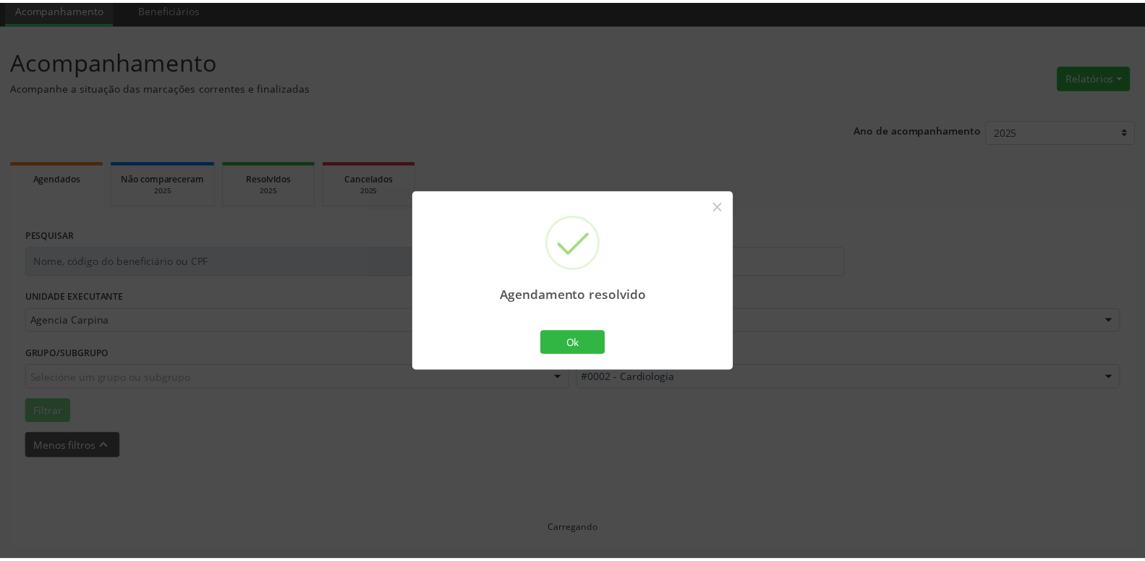
scroll to position [56, 0]
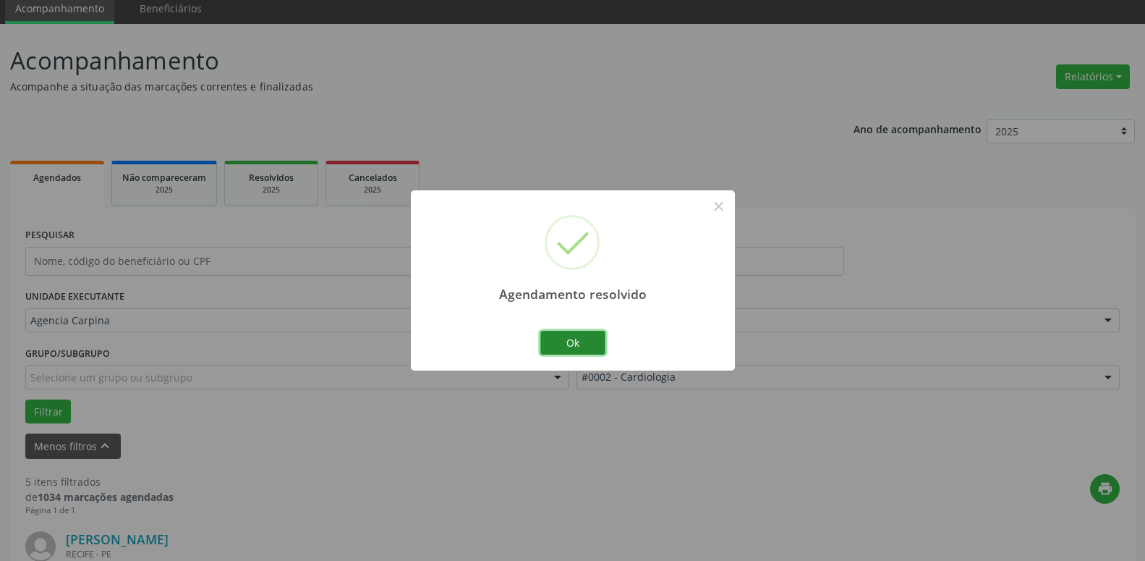
click at [588, 345] on button "Ok" at bounding box center [572, 343] width 65 height 25
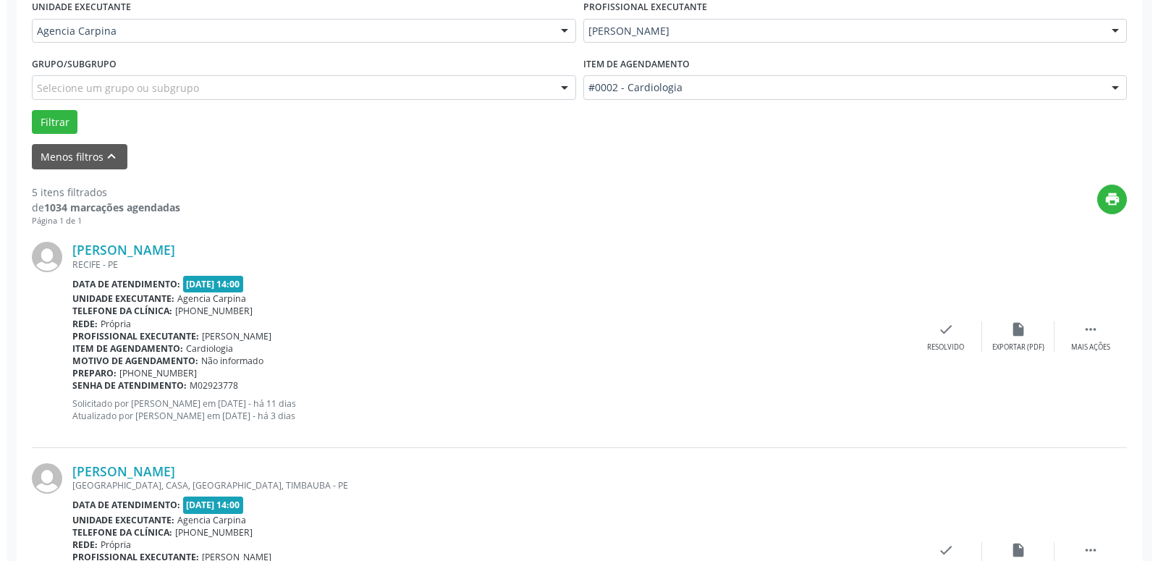
scroll to position [351, 0]
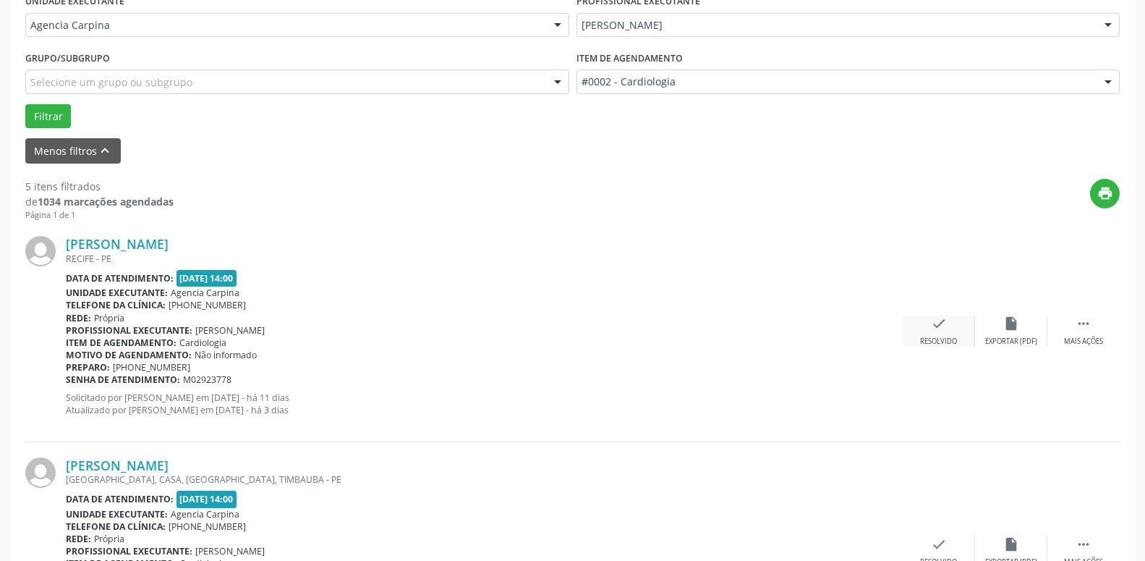
click at [928, 318] on div "check Resolvido" at bounding box center [939, 330] width 72 height 31
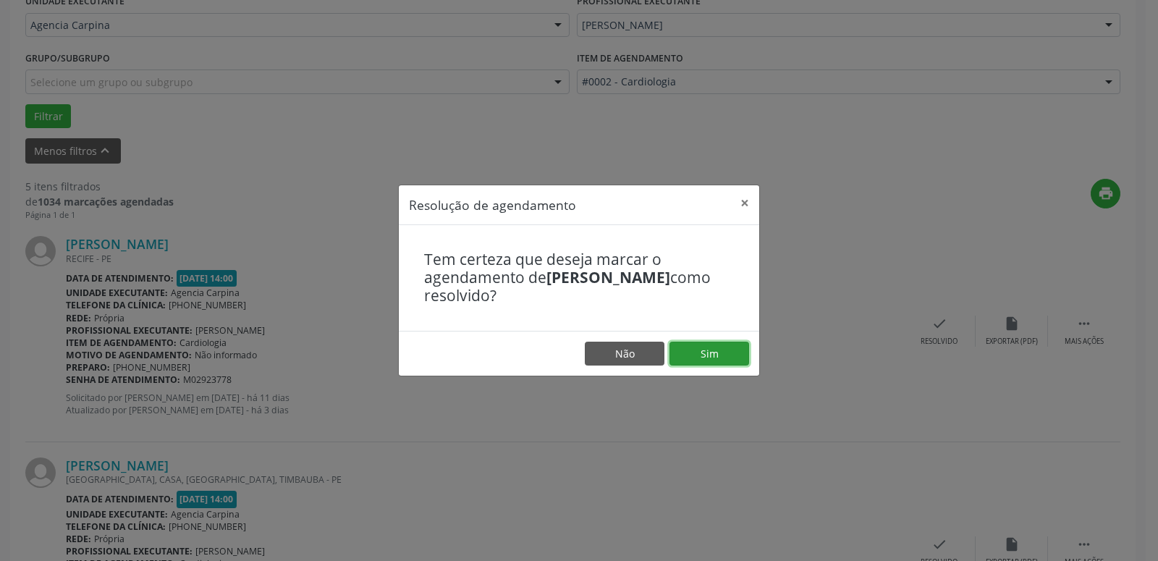
click at [696, 352] on button "Sim" at bounding box center [709, 354] width 80 height 25
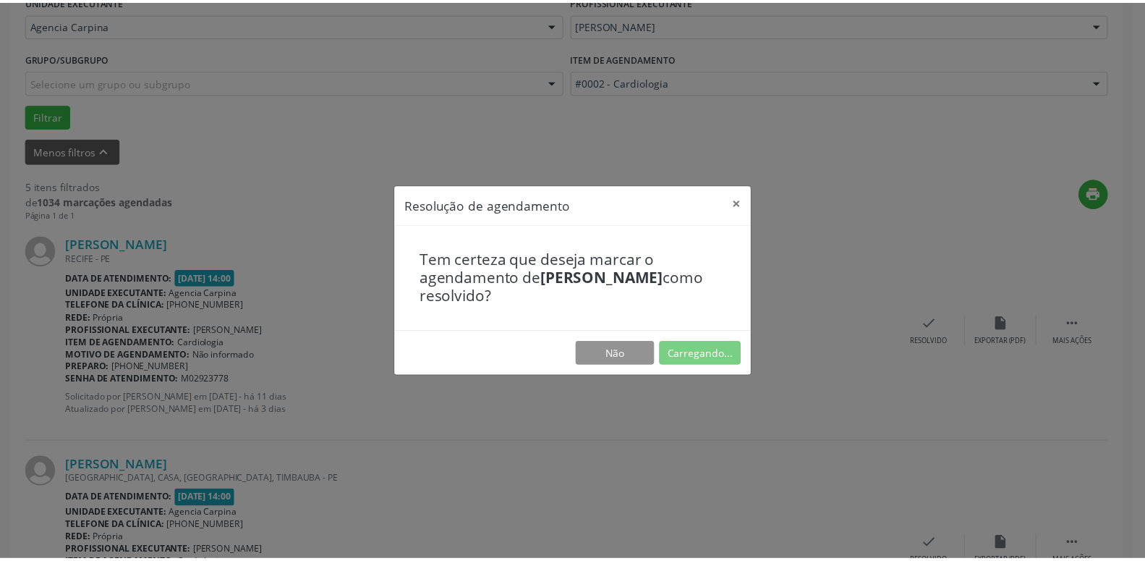
scroll to position [56, 0]
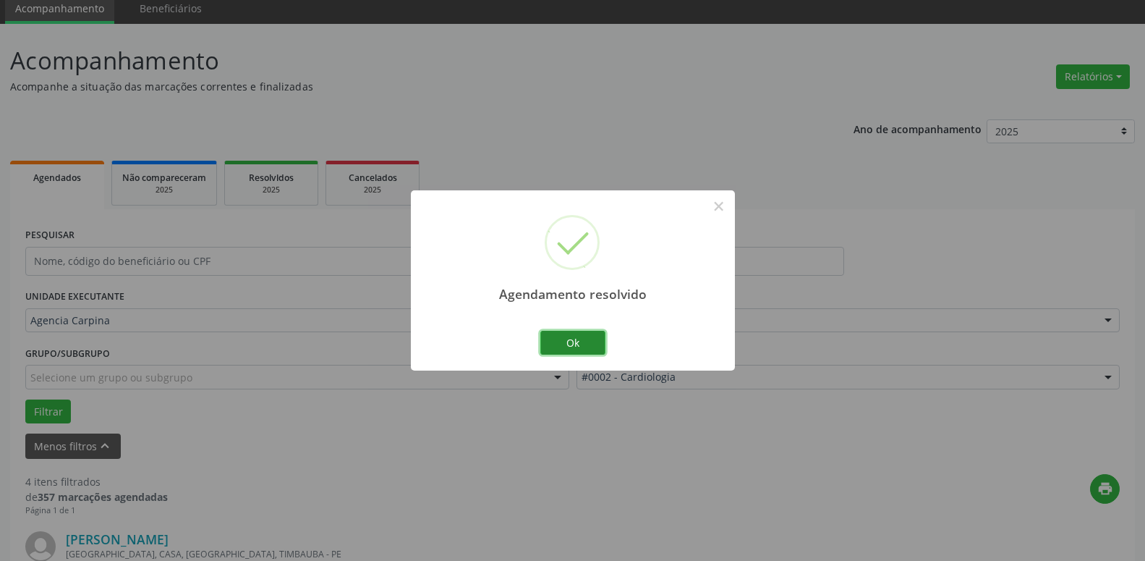
click at [561, 341] on button "Ok" at bounding box center [572, 343] width 65 height 25
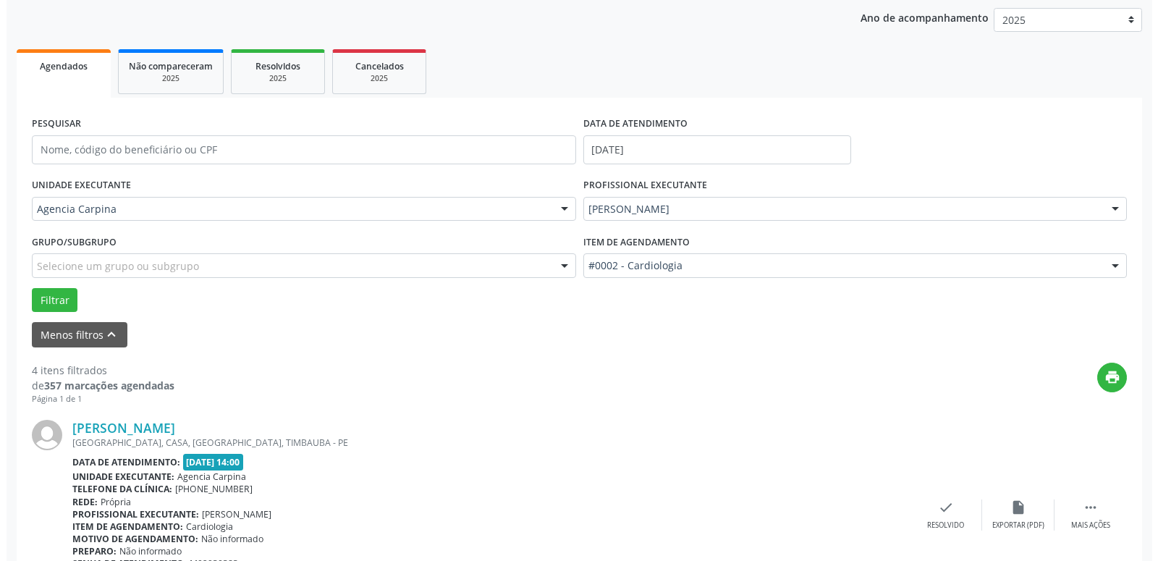
scroll to position [277, 0]
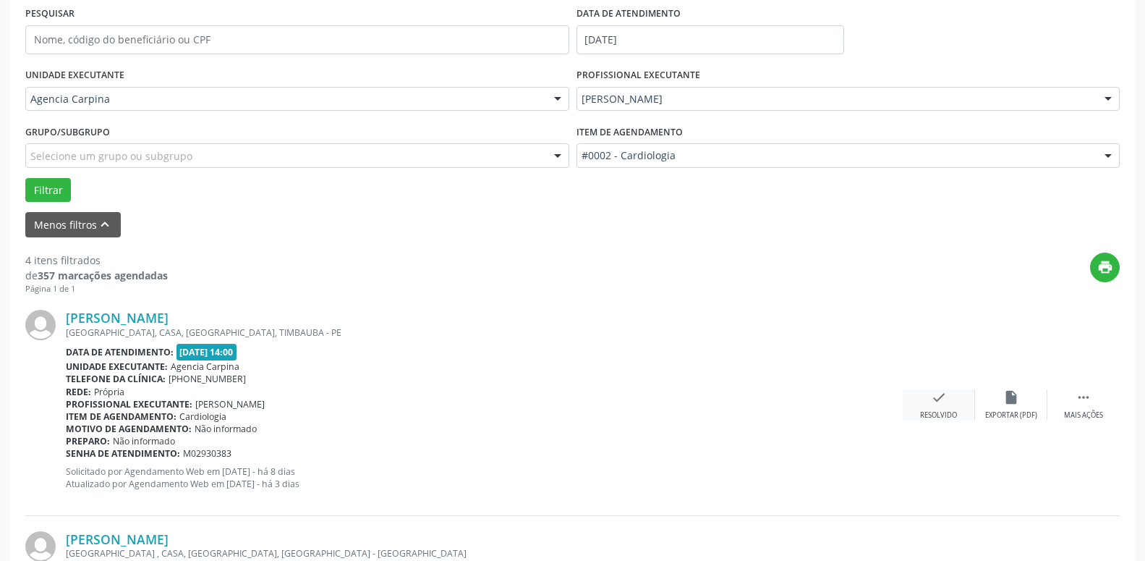
click at [942, 404] on icon "check" at bounding box center [939, 397] width 16 height 16
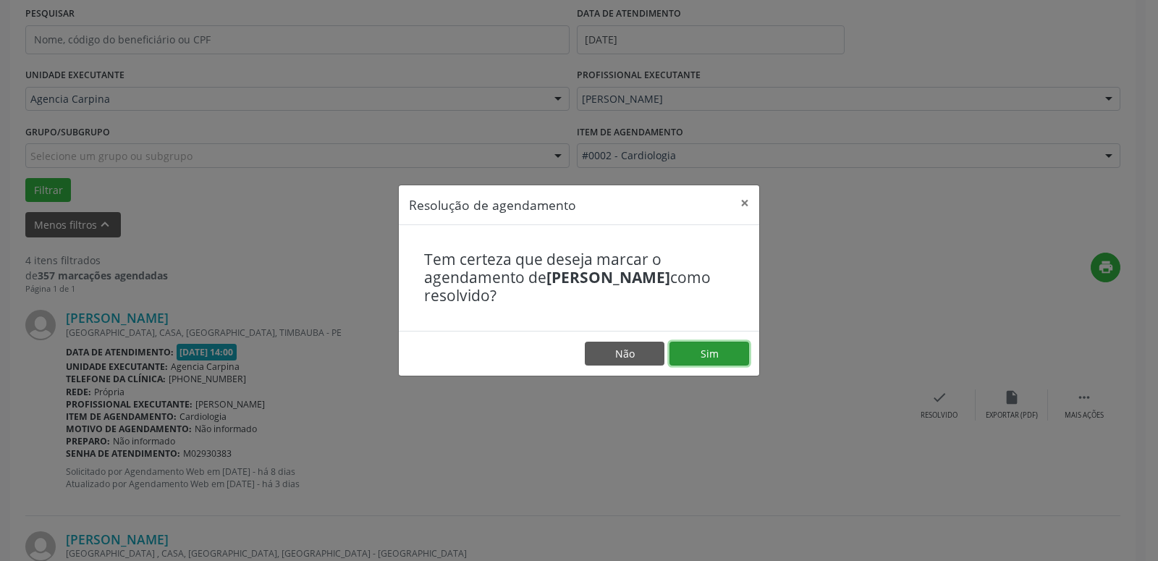
click at [704, 351] on button "Sim" at bounding box center [709, 354] width 80 height 25
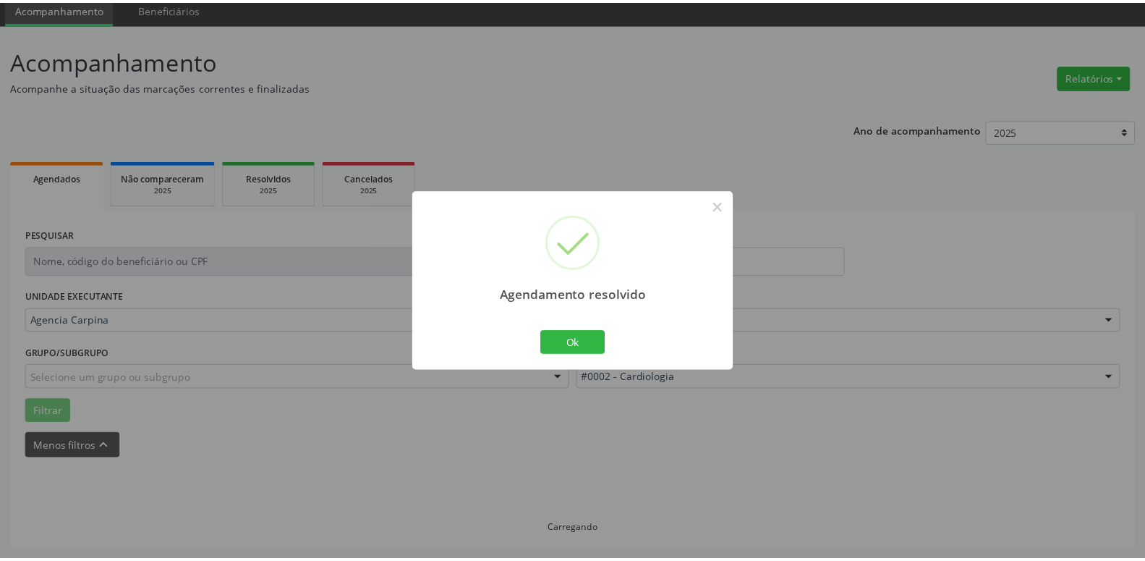
scroll to position [56, 0]
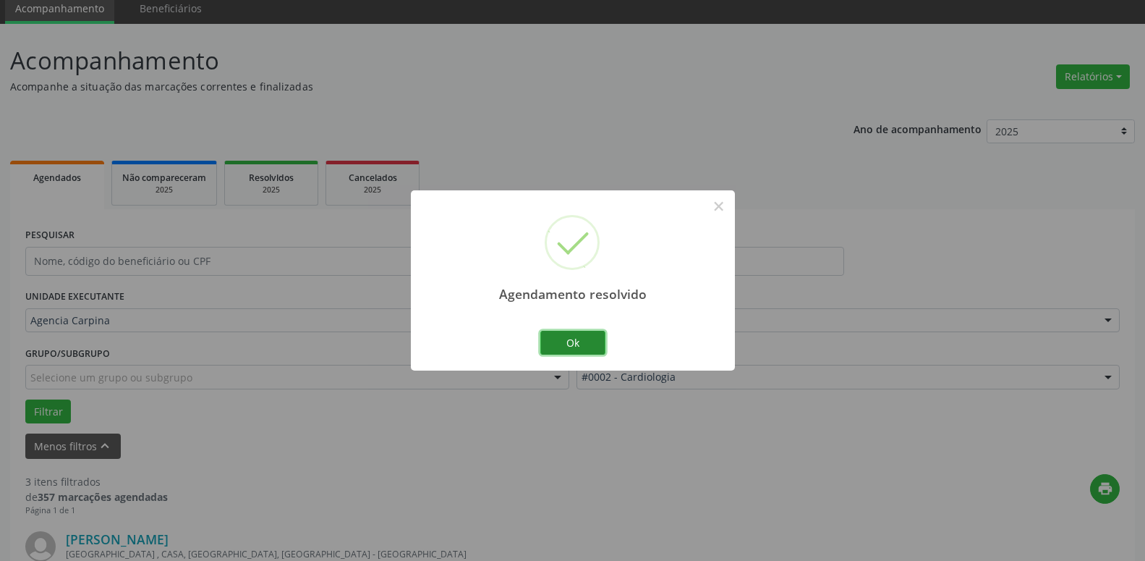
click at [570, 342] on button "Ok" at bounding box center [572, 343] width 65 height 25
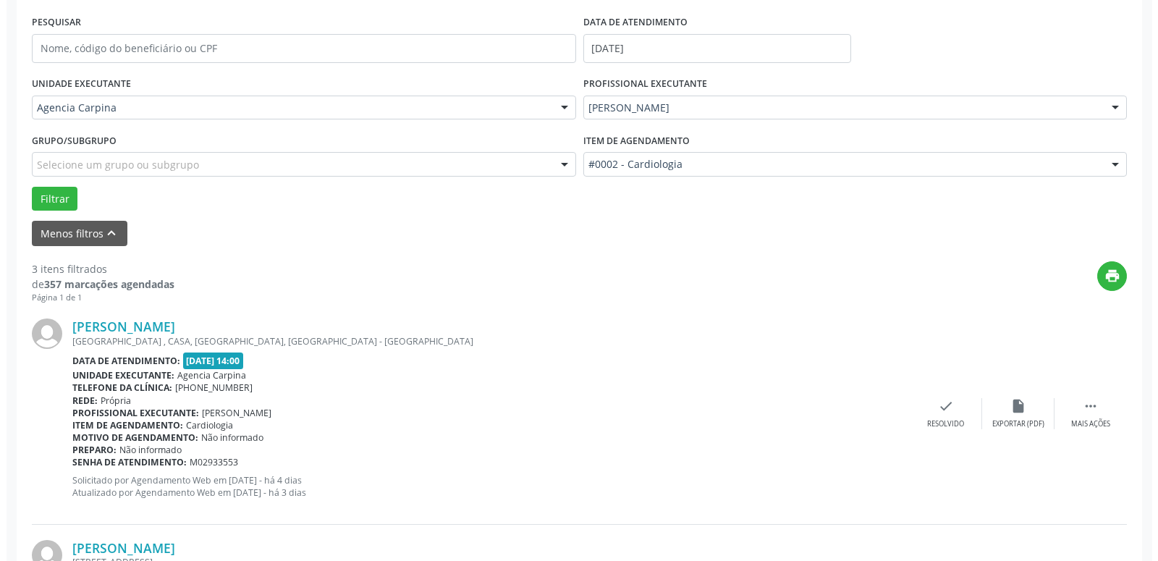
scroll to position [277, 0]
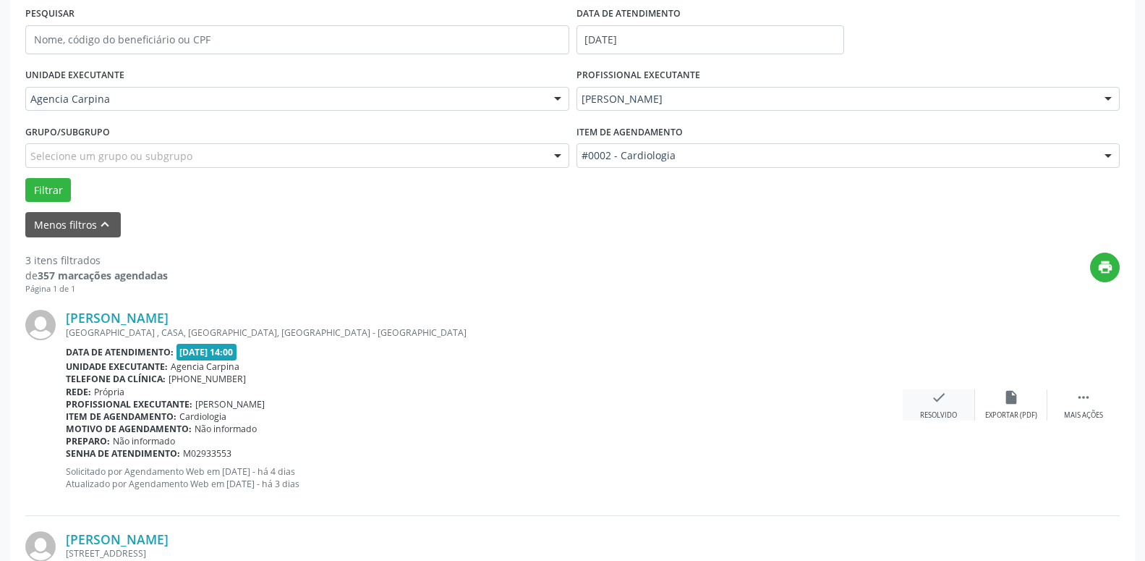
click at [941, 399] on icon "check" at bounding box center [939, 397] width 16 height 16
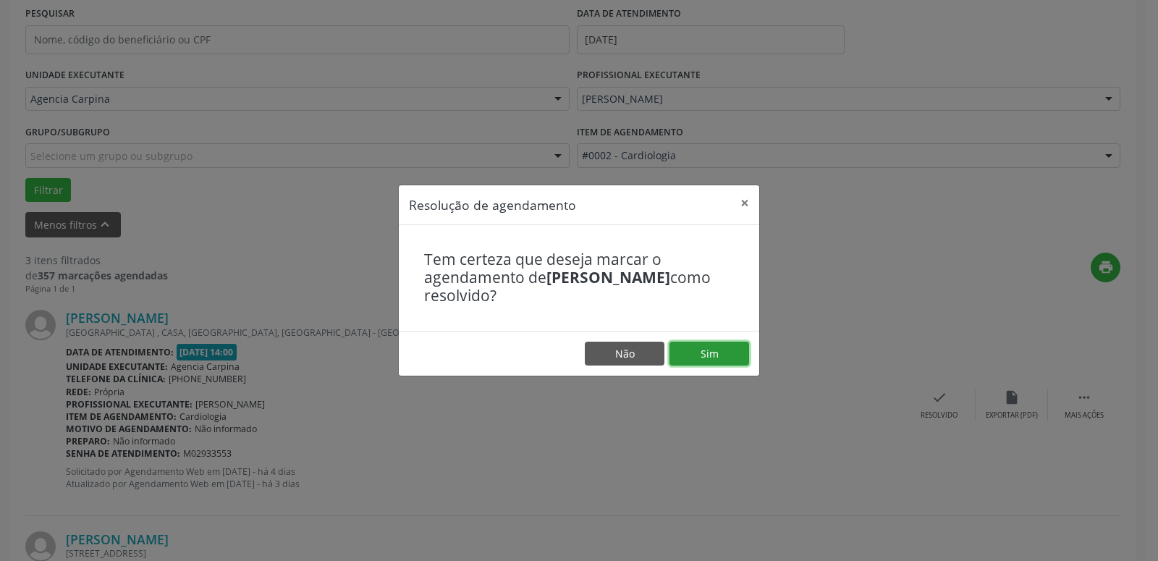
click at [726, 356] on button "Sim" at bounding box center [709, 354] width 80 height 25
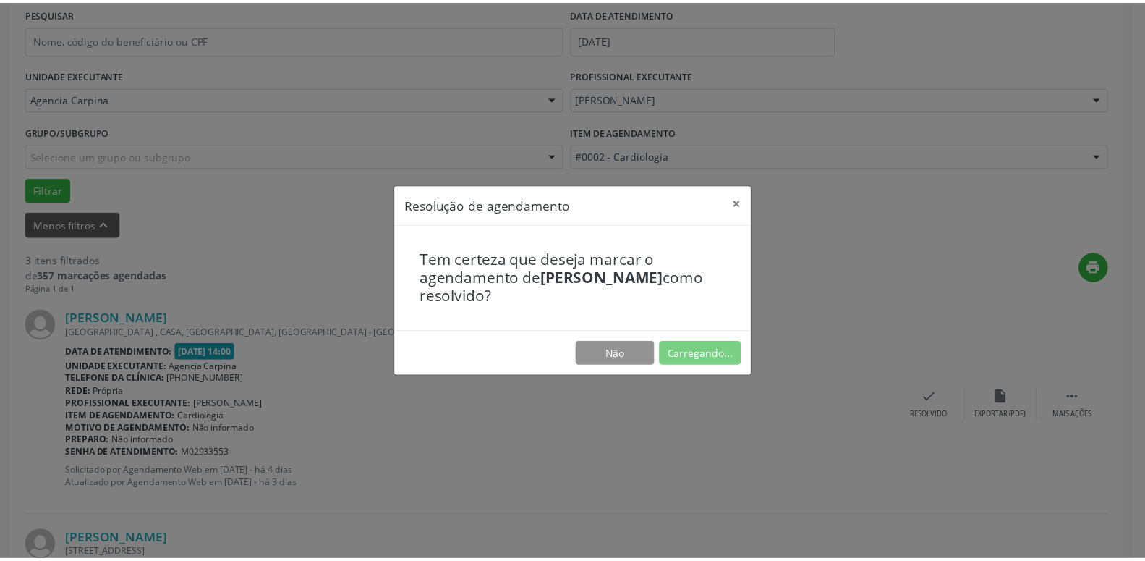
scroll to position [56, 0]
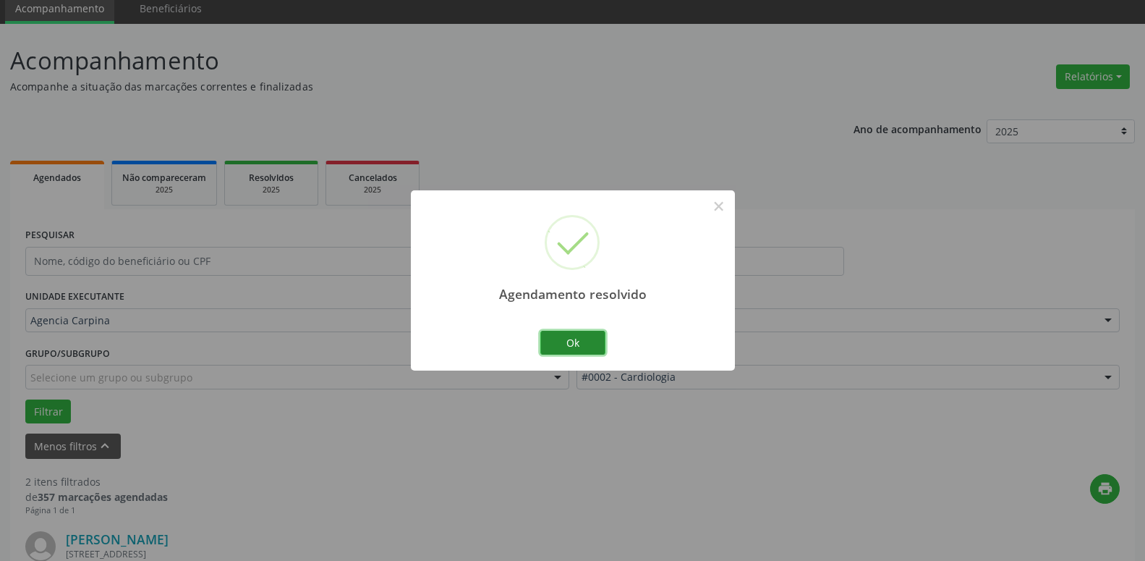
click at [552, 344] on button "Ok" at bounding box center [572, 343] width 65 height 25
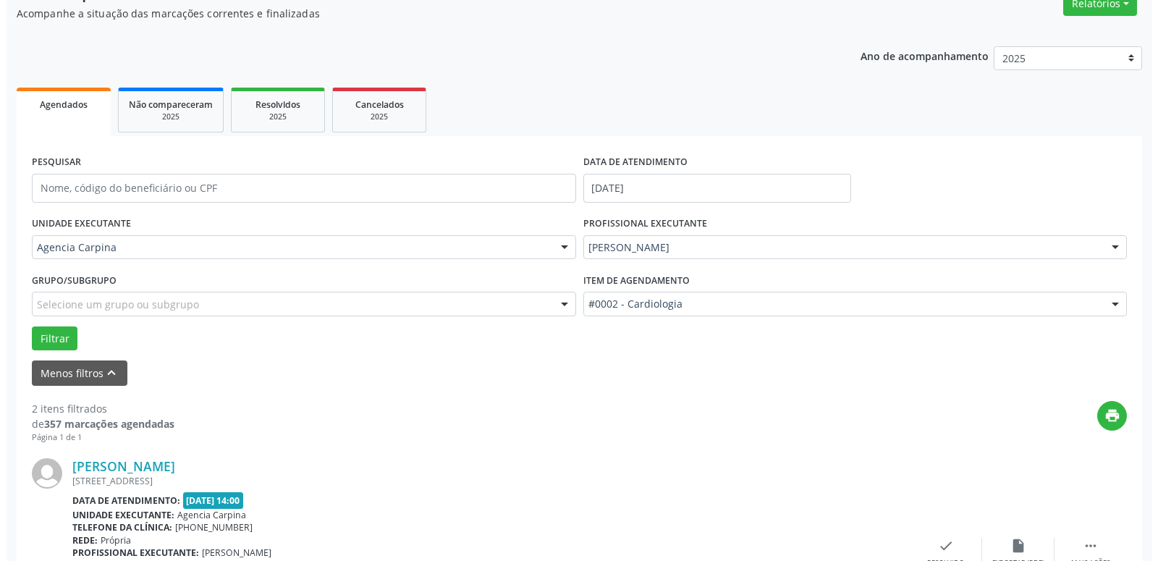
scroll to position [203, 0]
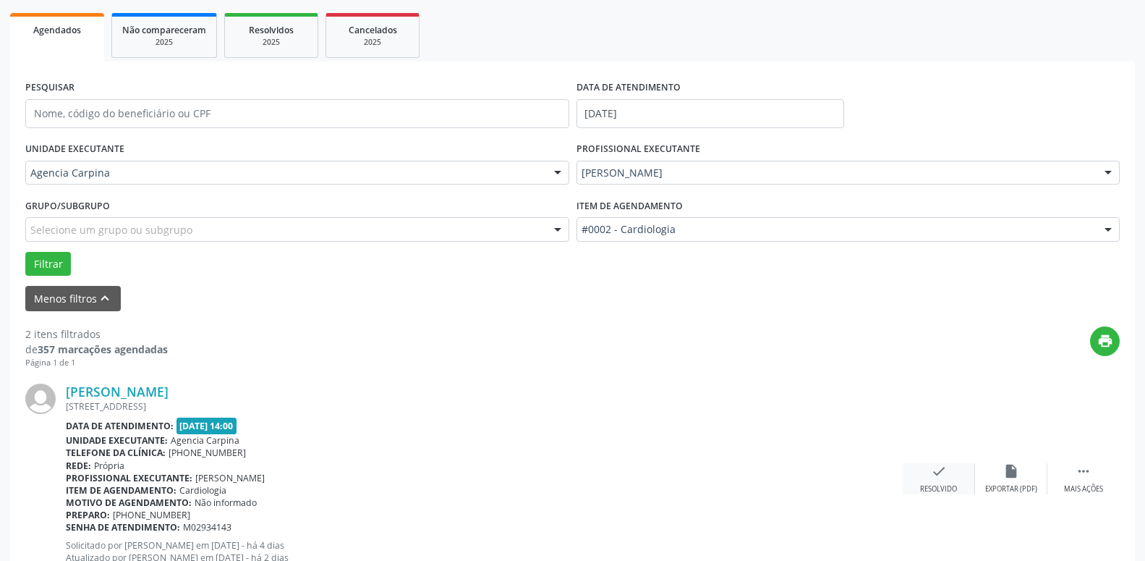
click at [939, 484] on div "check Resolvido" at bounding box center [939, 478] width 72 height 31
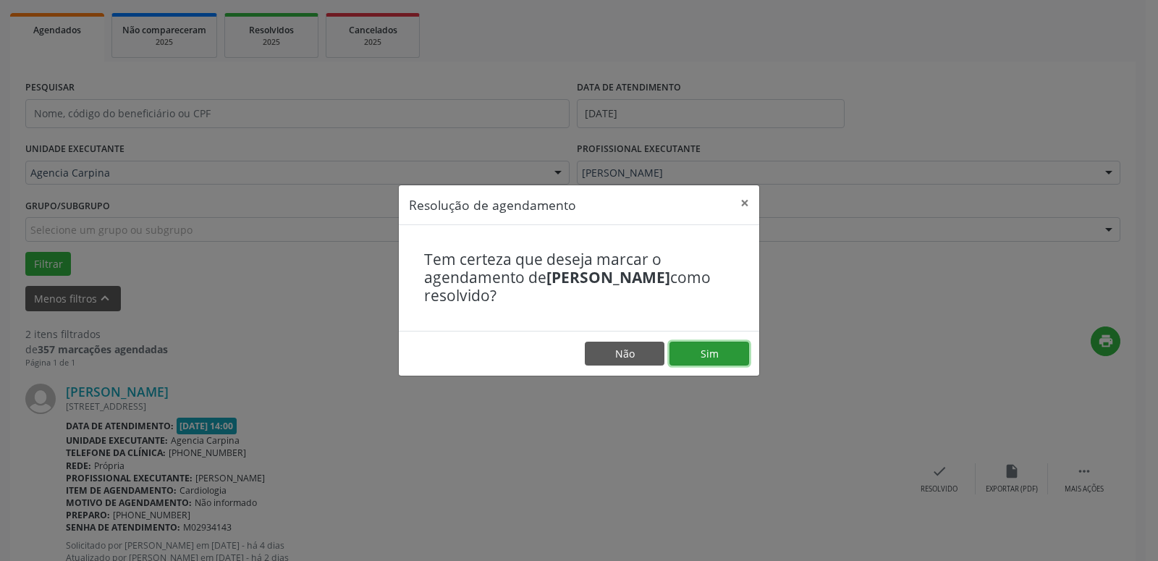
click at [706, 345] on button "Sim" at bounding box center [709, 354] width 80 height 25
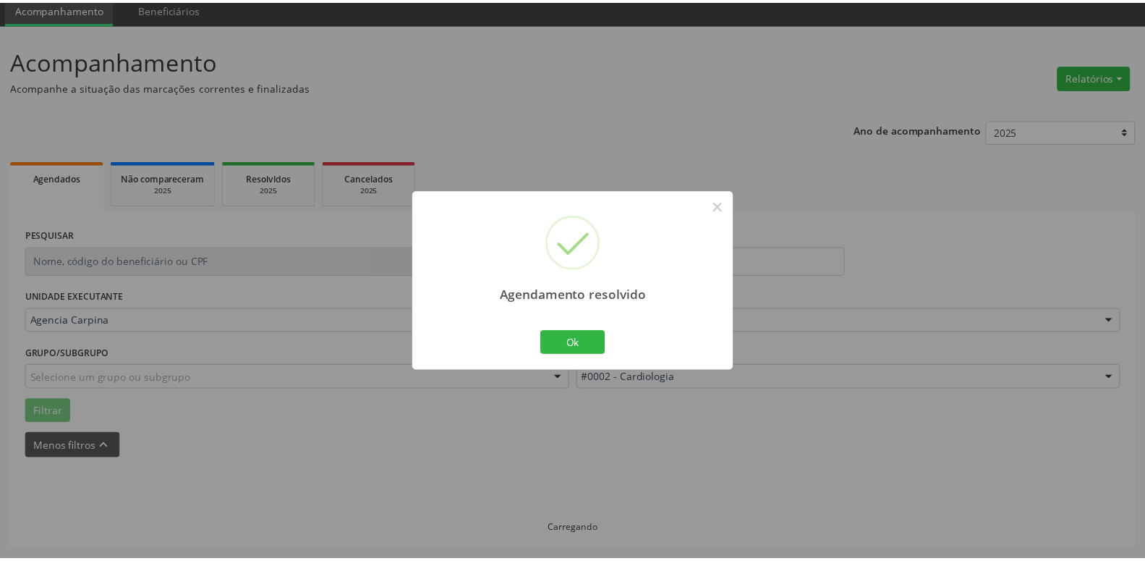
scroll to position [56, 0]
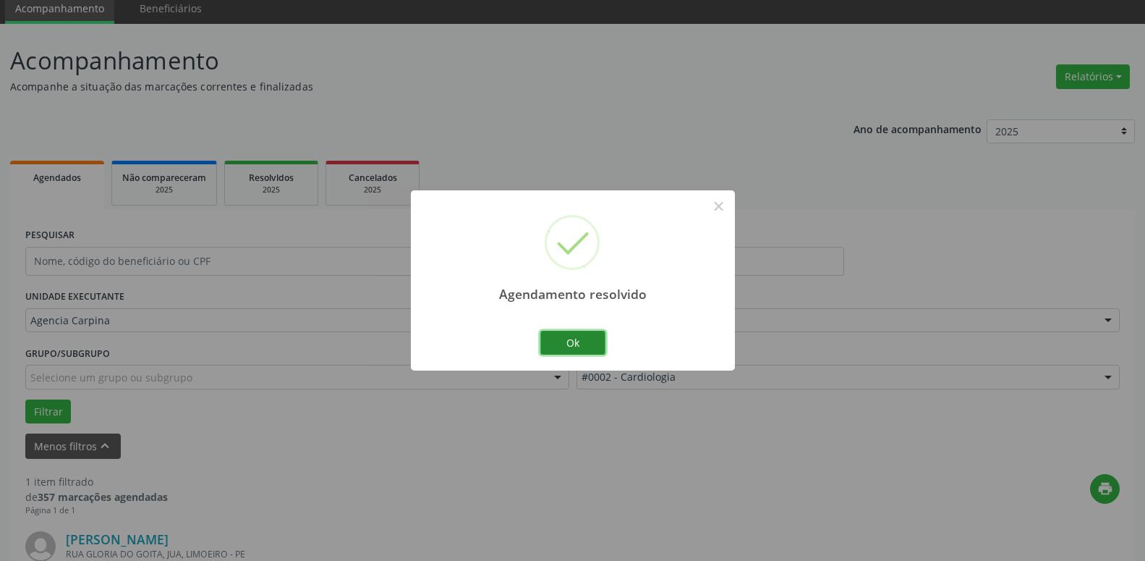
click at [588, 342] on button "Ok" at bounding box center [572, 343] width 65 height 25
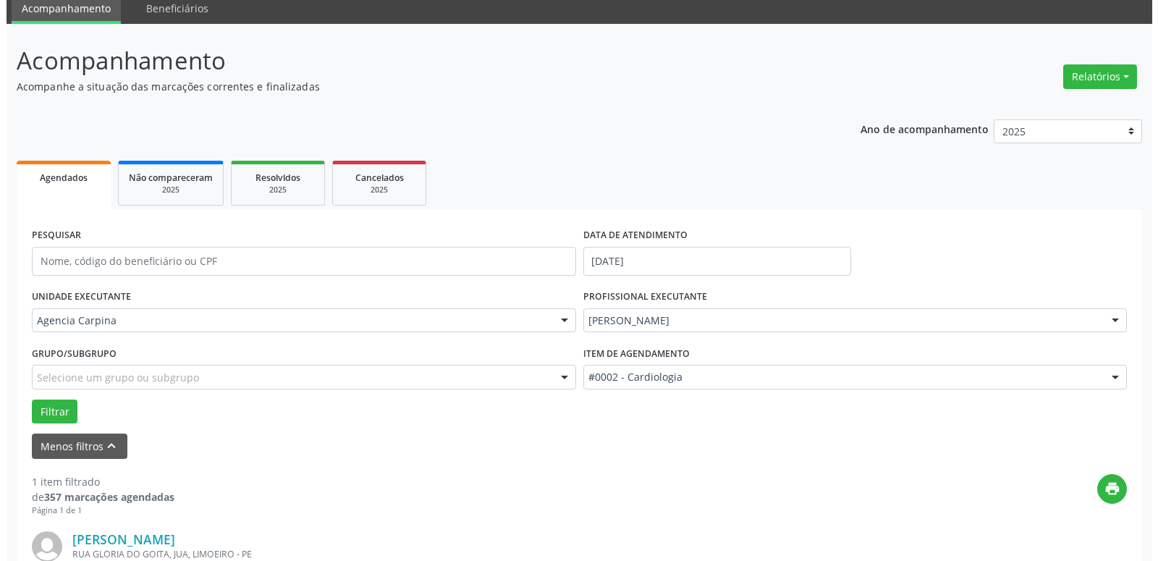
scroll to position [257, 0]
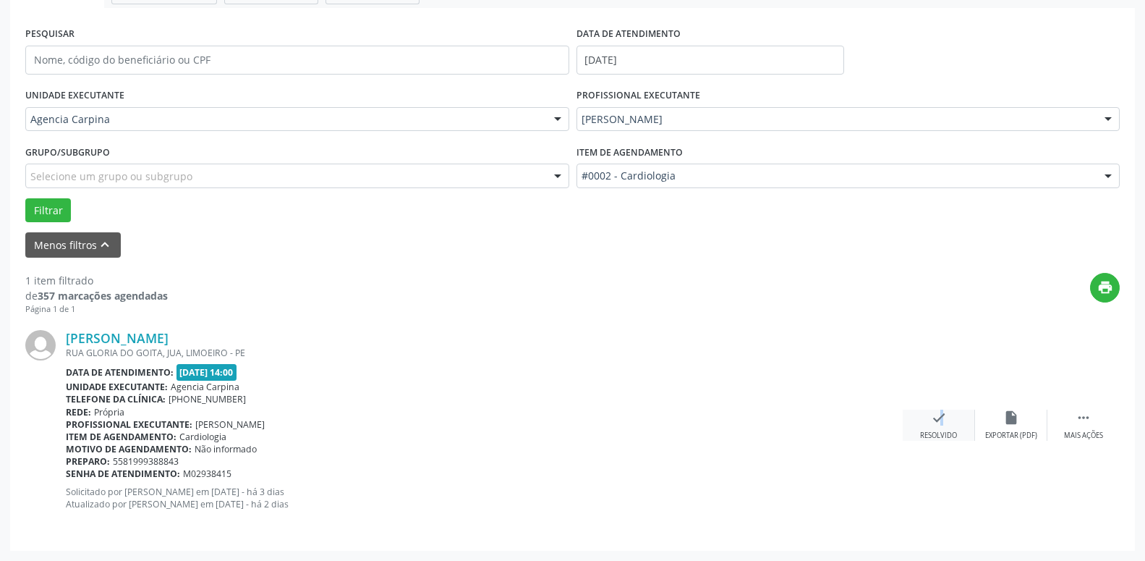
click at [933, 422] on icon "check" at bounding box center [939, 418] width 16 height 16
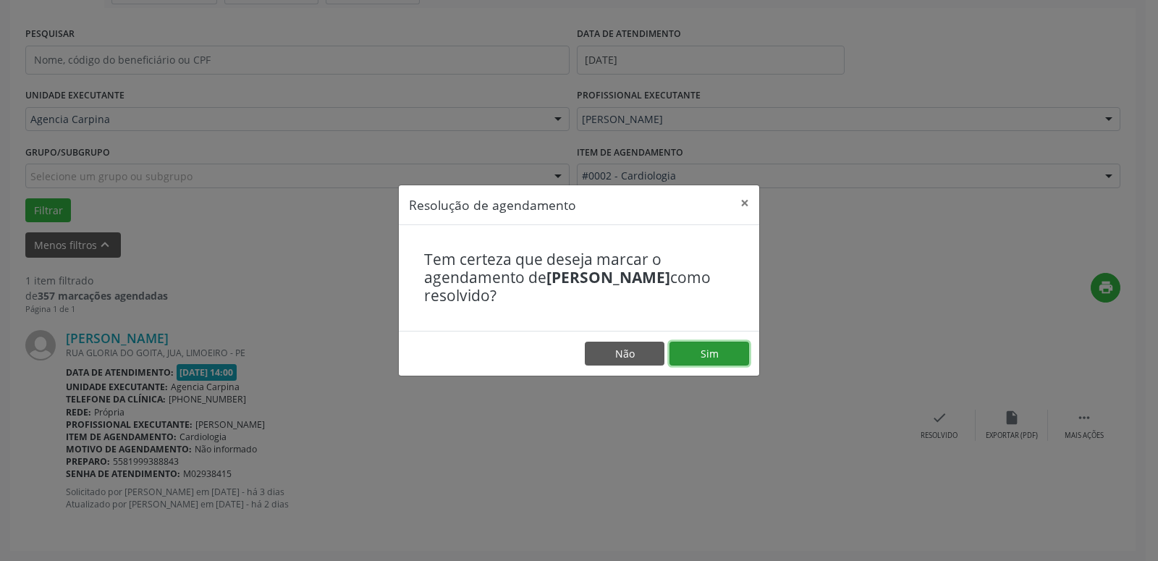
click at [705, 355] on button "Sim" at bounding box center [709, 354] width 80 height 25
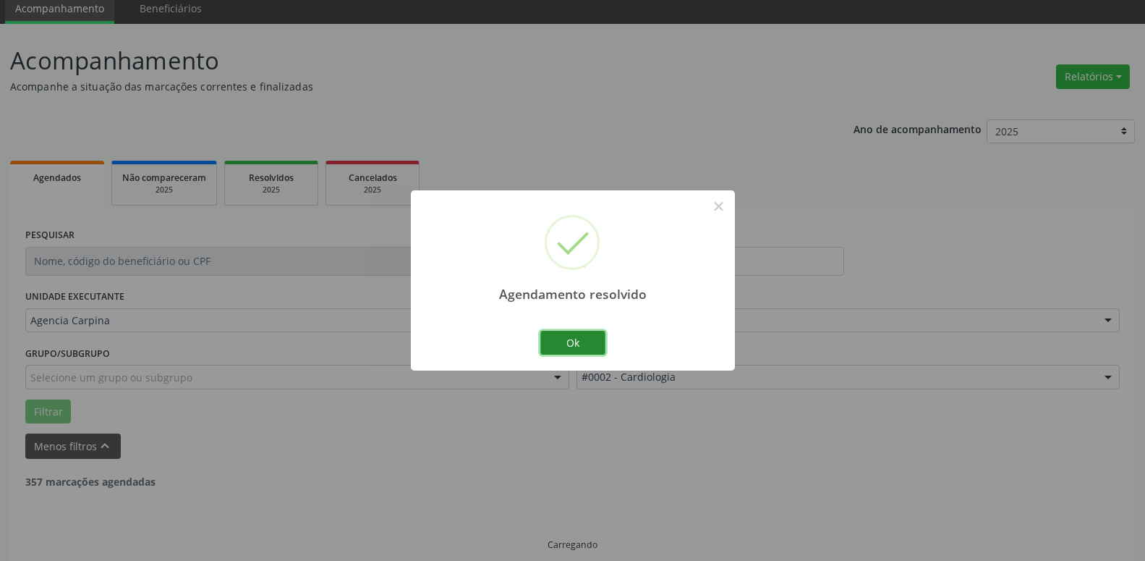
click at [578, 344] on button "Ok" at bounding box center [572, 343] width 65 height 25
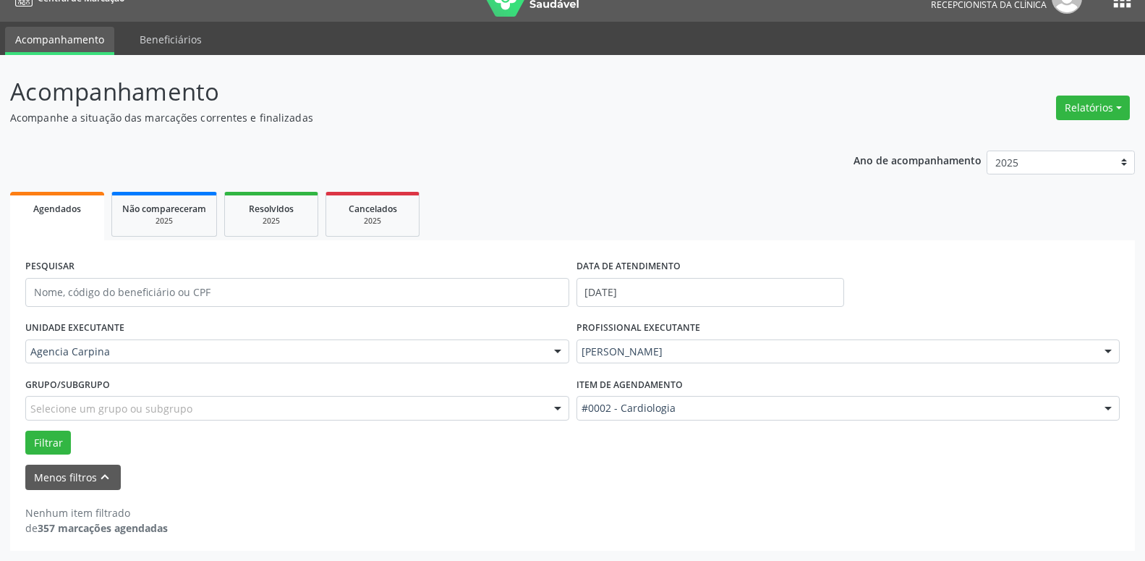
scroll to position [165, 0]
click at [1110, 348] on div at bounding box center [1109, 352] width 22 height 25
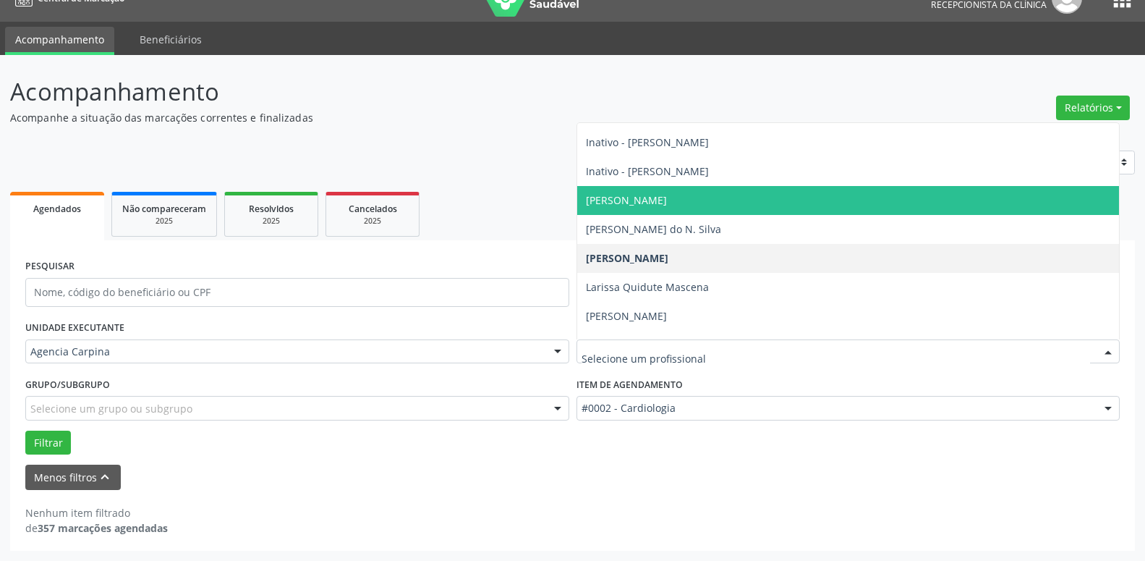
scroll to position [247, 0]
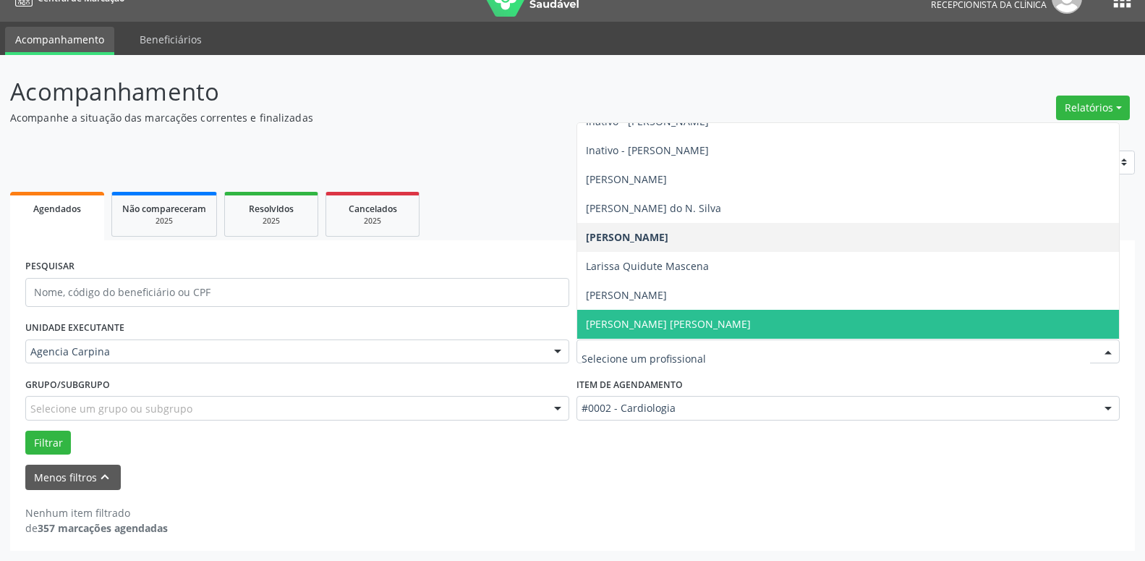
click at [814, 318] on span "[PERSON_NAME] [PERSON_NAME]" at bounding box center [848, 324] width 543 height 29
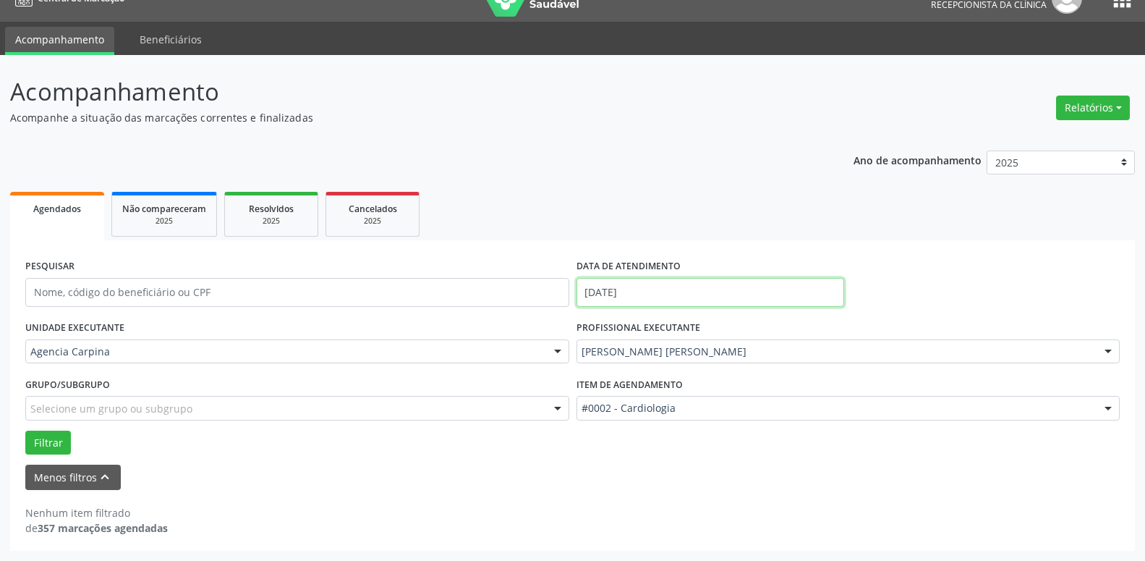
click at [679, 290] on input "[DATE]" at bounding box center [711, 292] width 268 height 29
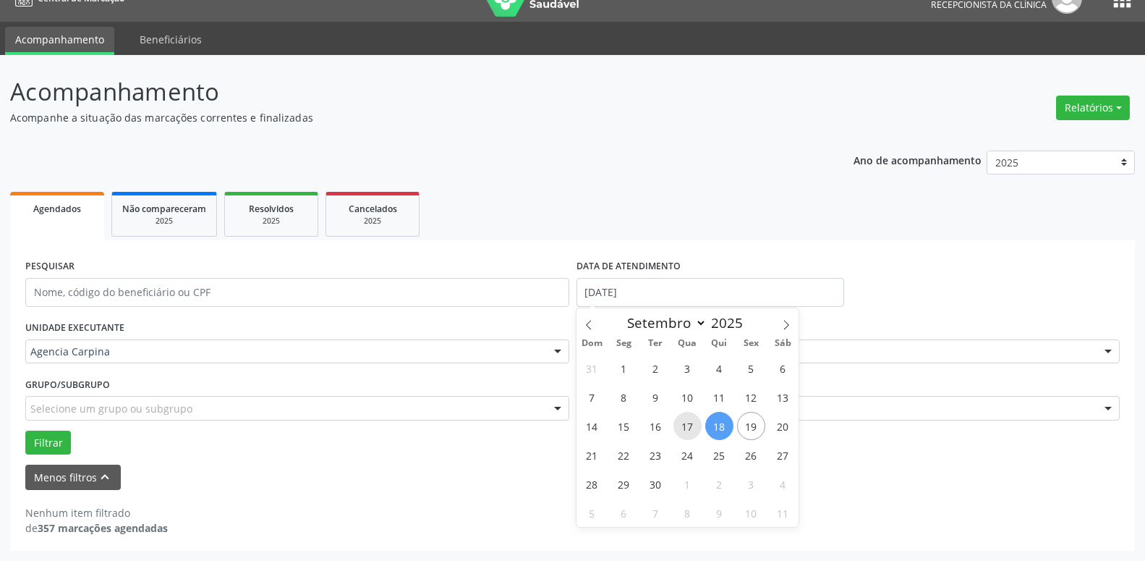
click at [684, 426] on span "17" at bounding box center [688, 426] width 28 height 28
type input "[DATE]"
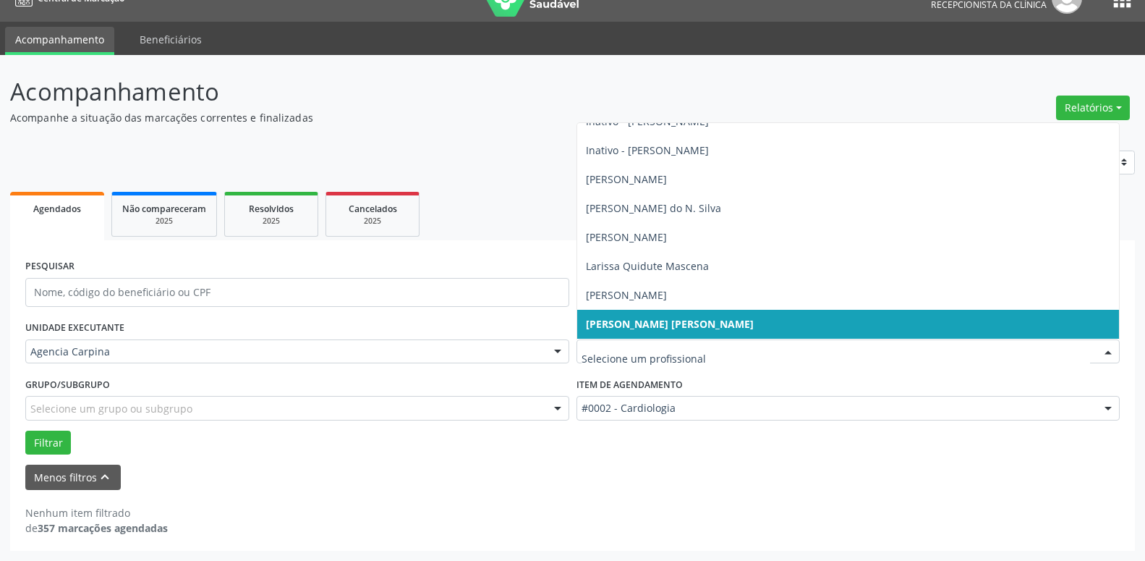
click at [1111, 352] on div at bounding box center [1109, 352] width 22 height 25
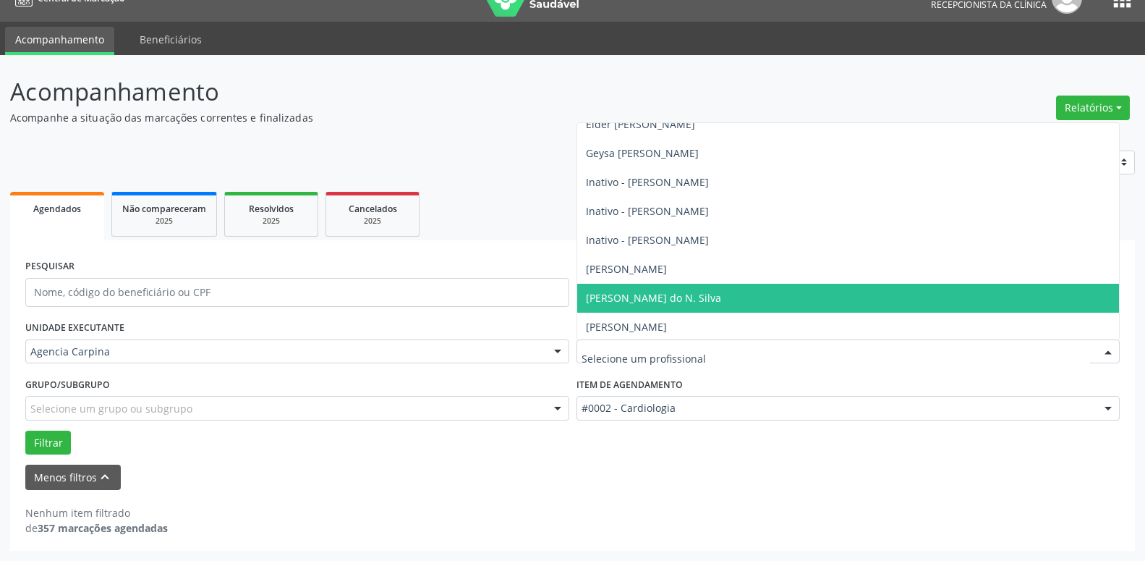
scroll to position [82, 0]
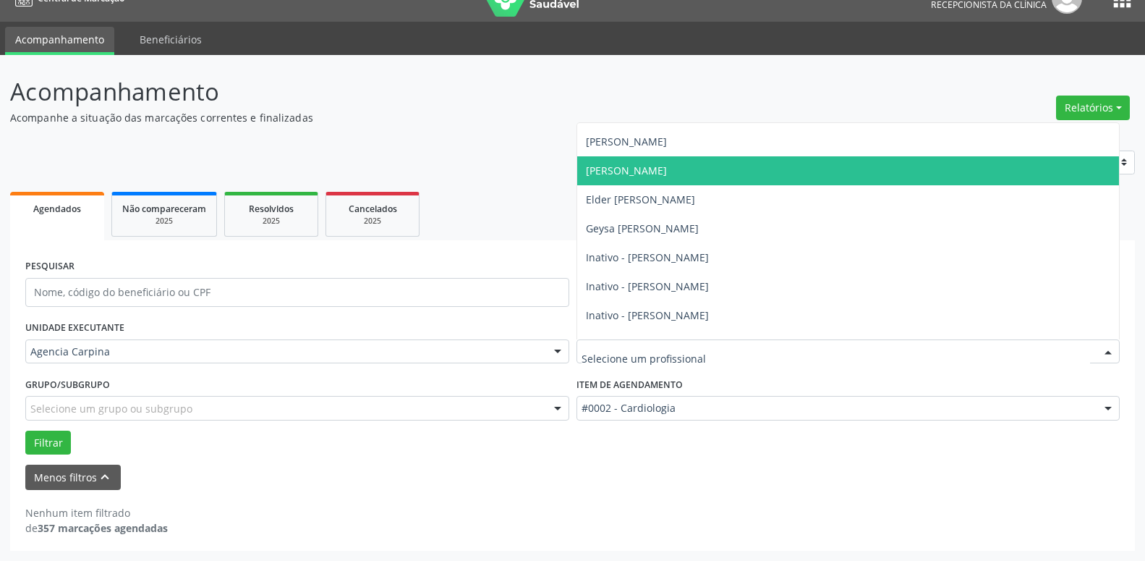
click at [857, 171] on span "[PERSON_NAME]" at bounding box center [848, 170] width 543 height 29
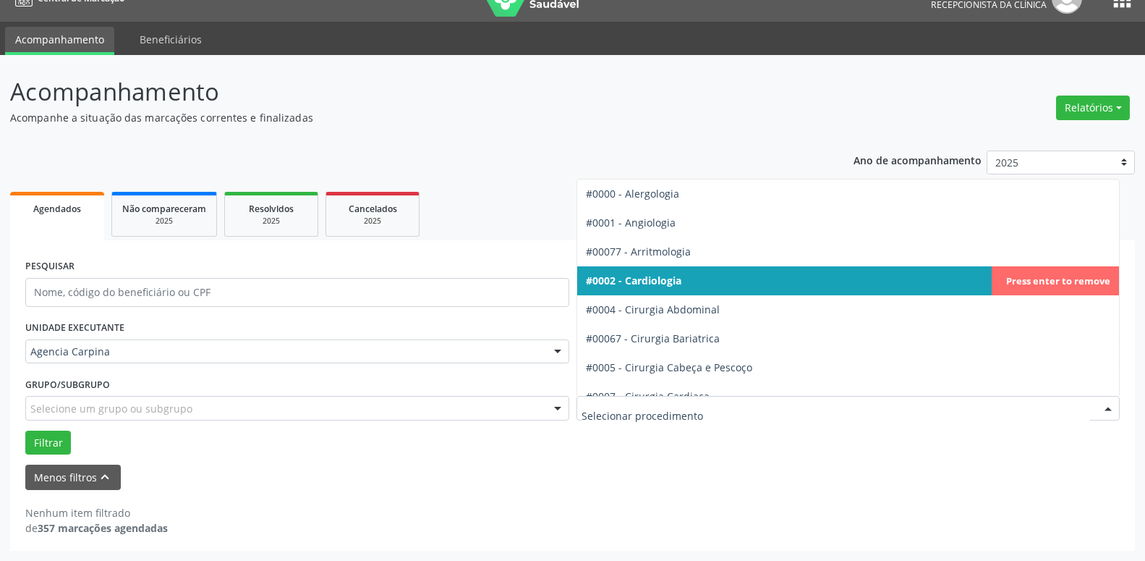
click at [1111, 409] on div at bounding box center [1109, 409] width 22 height 25
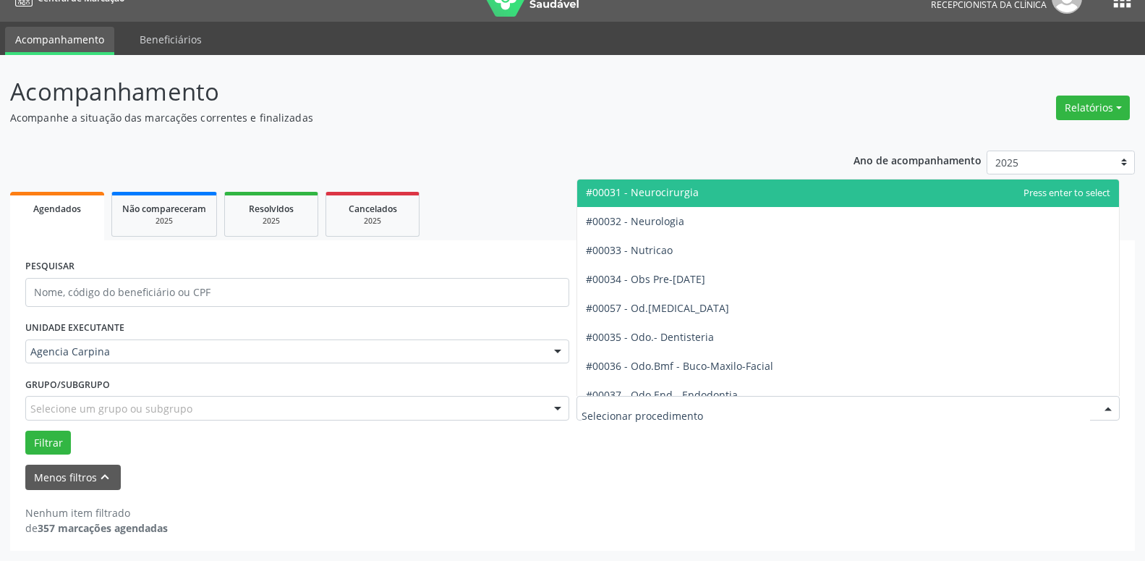
scroll to position [1402, 0]
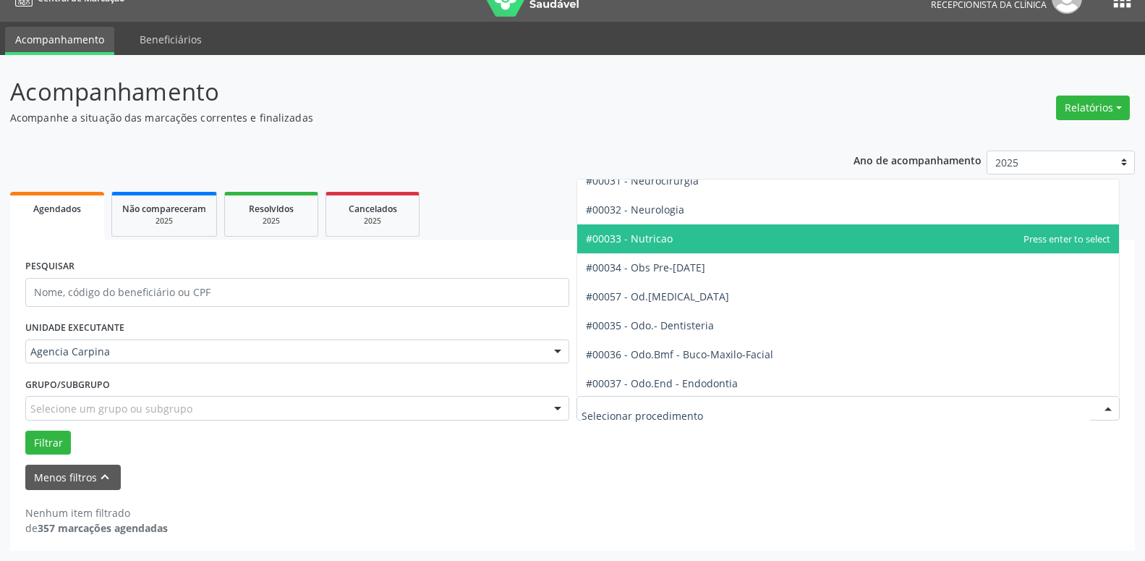
click at [766, 237] on span "#00033 - Nutricao" at bounding box center [848, 238] width 543 height 29
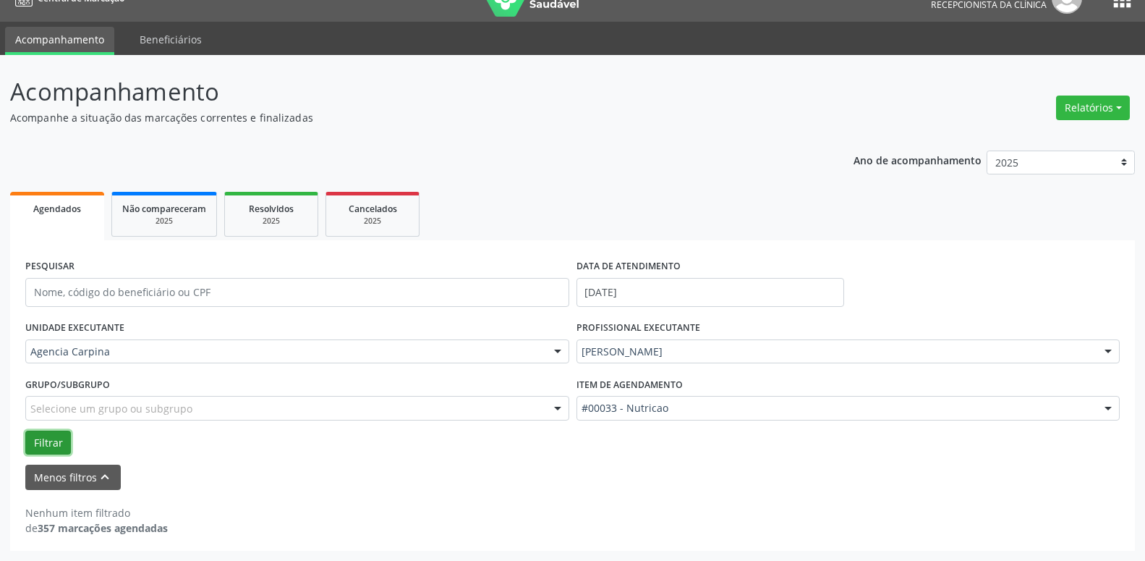
click at [54, 441] on button "Filtrar" at bounding box center [48, 443] width 46 height 25
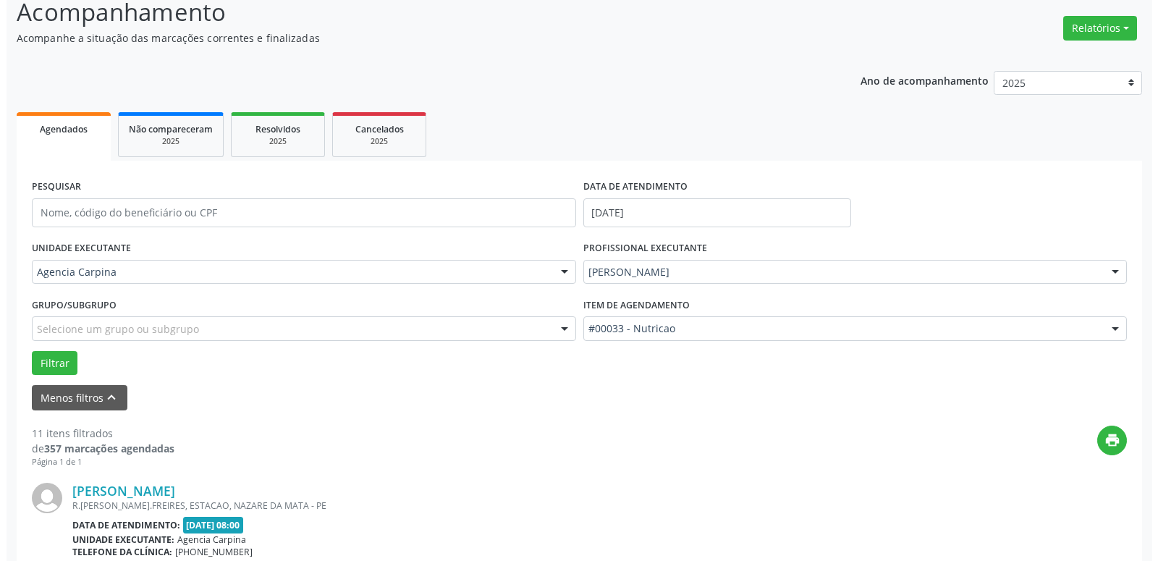
scroll to position [172, 0]
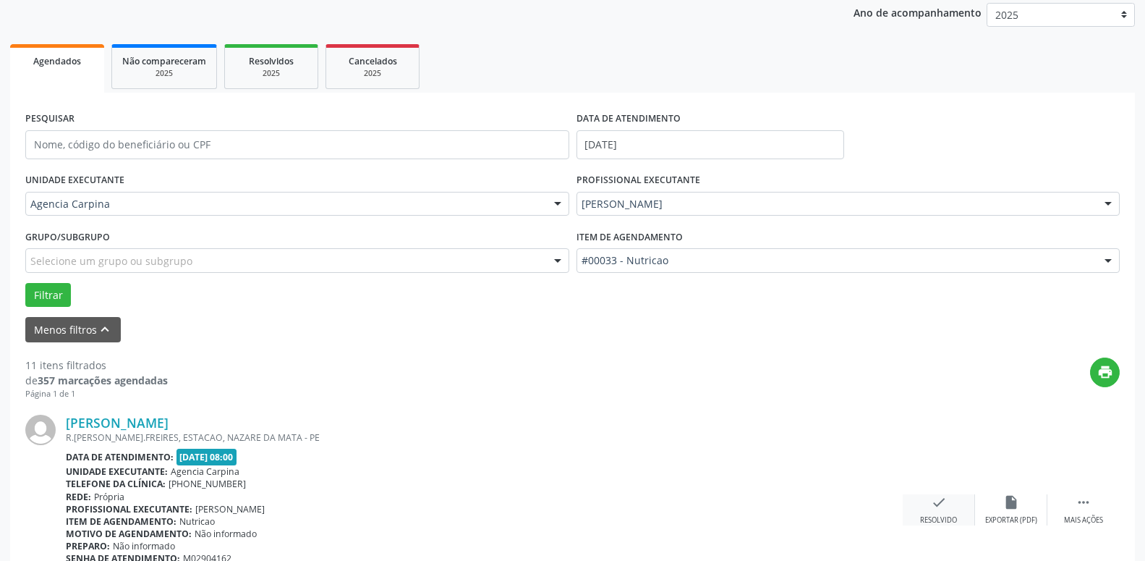
click at [938, 510] on icon "check" at bounding box center [939, 502] width 16 height 16
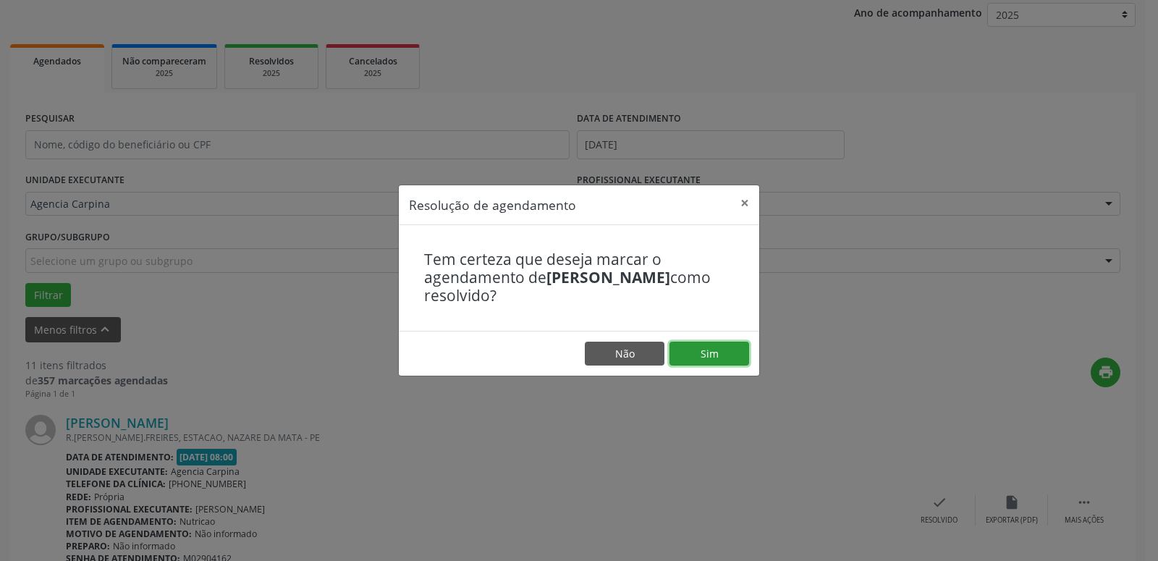
click at [681, 352] on button "Sim" at bounding box center [709, 354] width 80 height 25
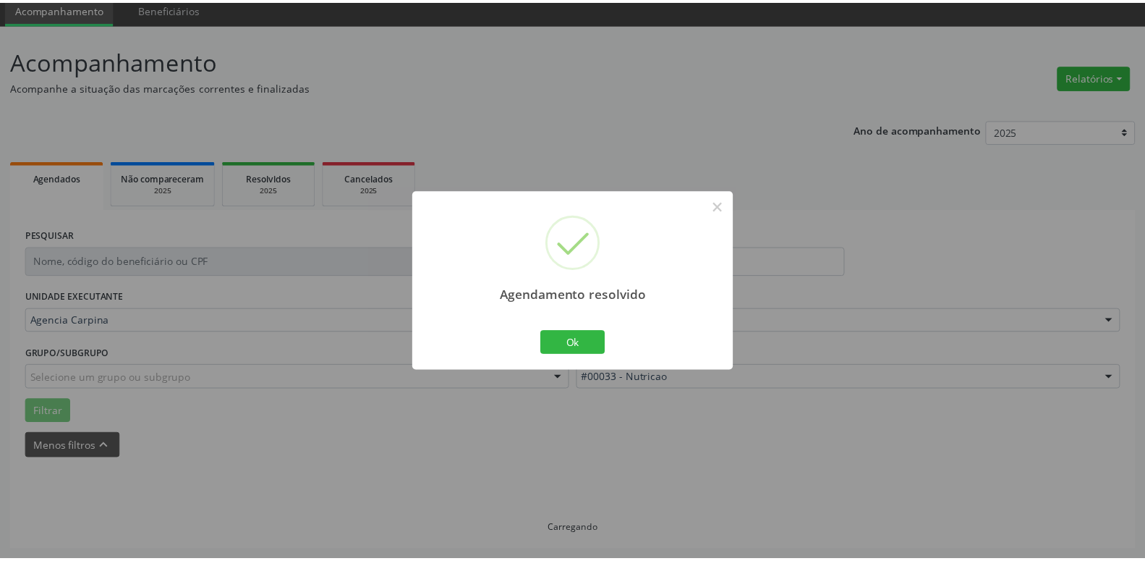
scroll to position [56, 0]
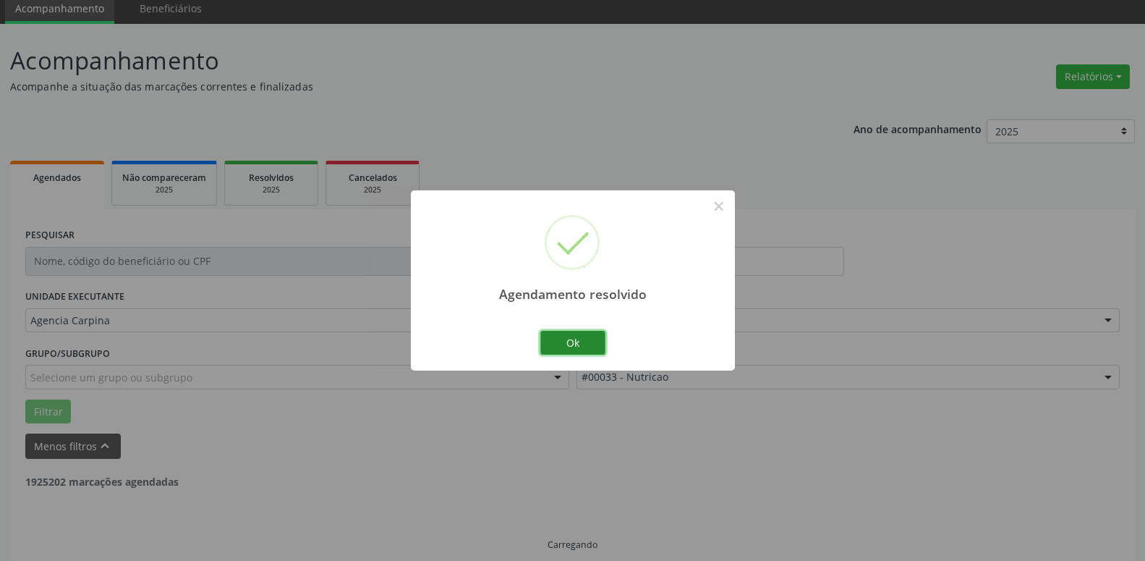
click at [580, 339] on button "Ok" at bounding box center [572, 343] width 65 height 25
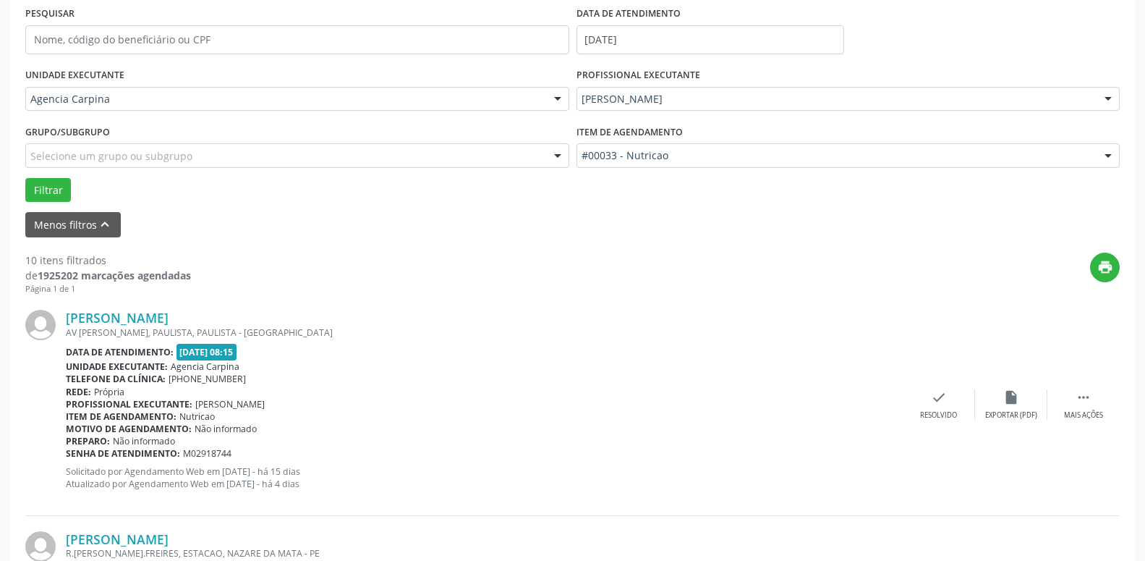
scroll to position [499, 0]
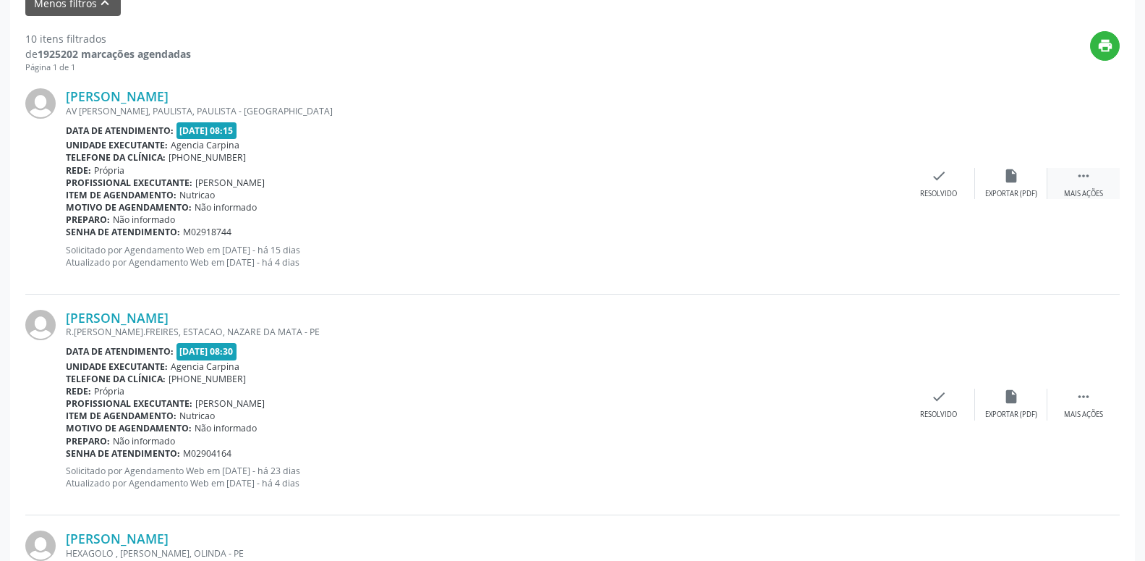
click at [1082, 177] on icon "" at bounding box center [1084, 176] width 16 height 16
click at [1010, 171] on icon "alarm_off" at bounding box center [1012, 176] width 16 height 16
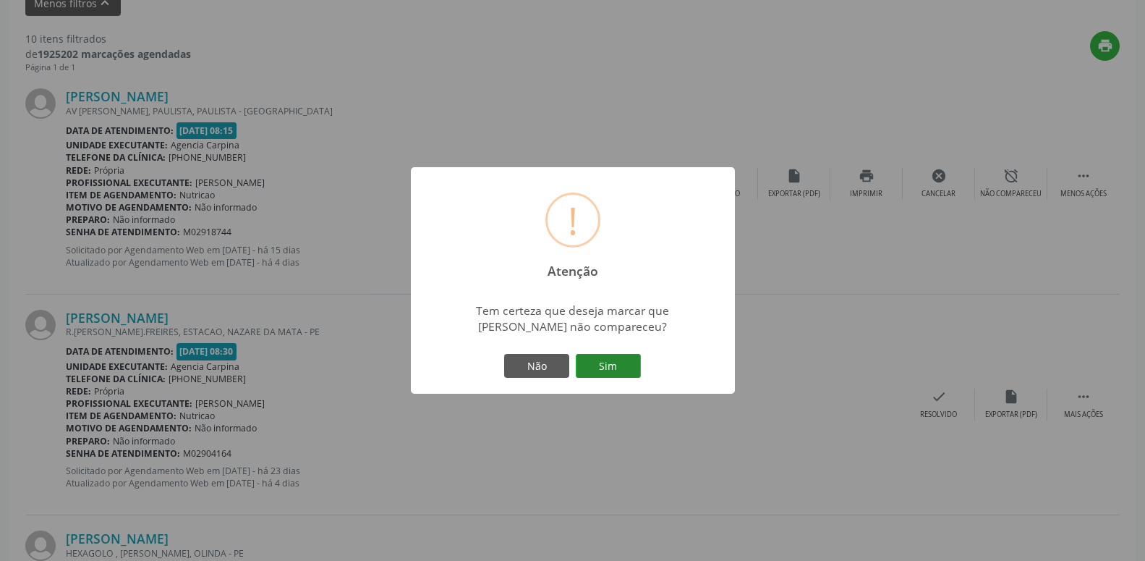
click at [588, 371] on button "Sim" at bounding box center [608, 366] width 65 height 25
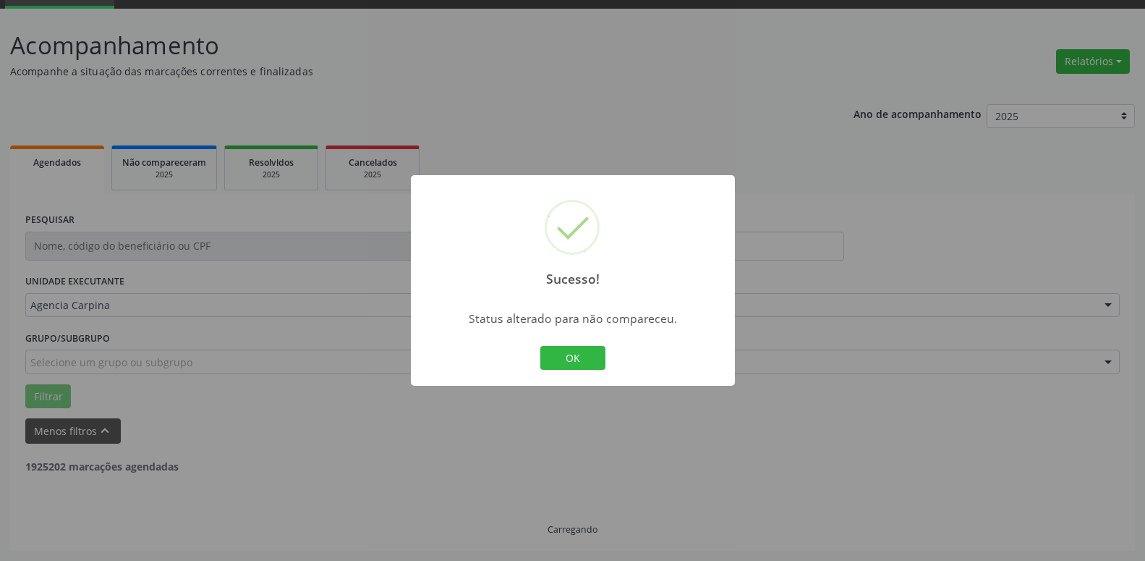
scroll to position [71, 0]
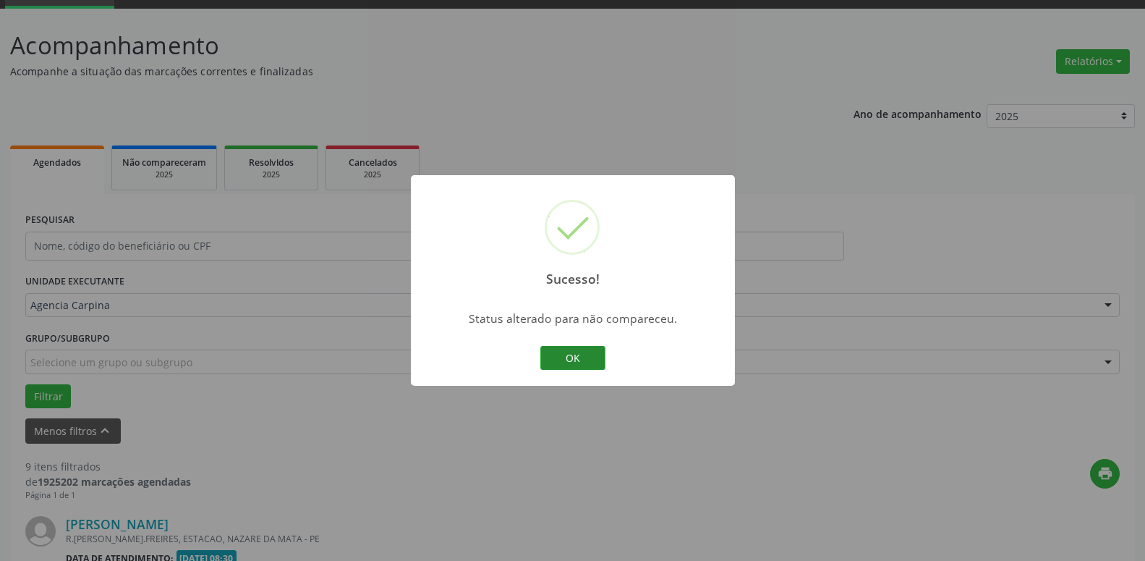
click at [586, 360] on button "OK" at bounding box center [572, 358] width 65 height 25
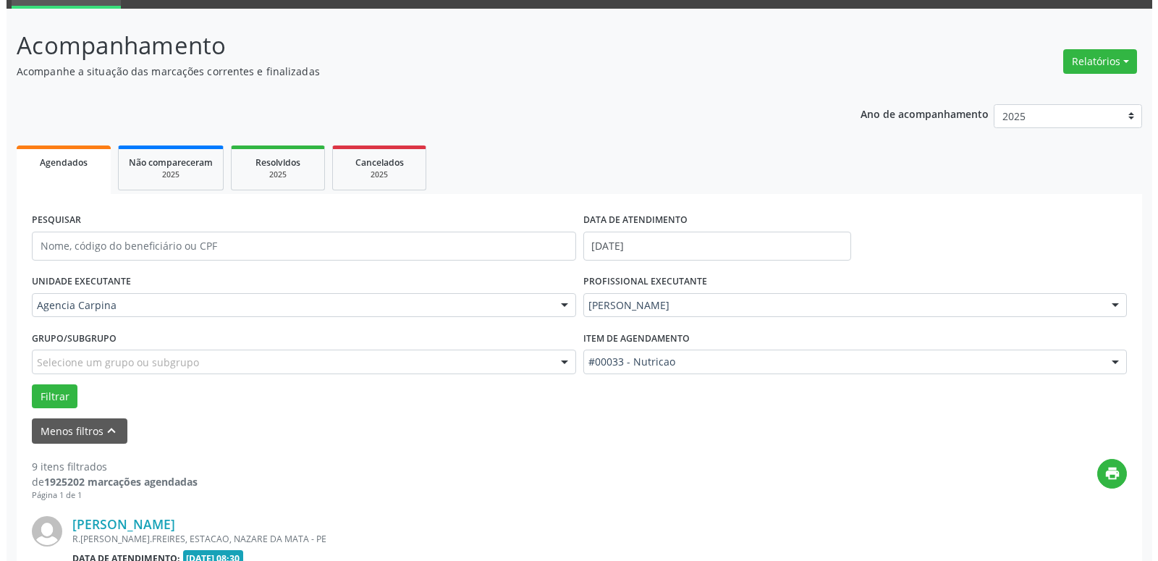
scroll to position [219, 0]
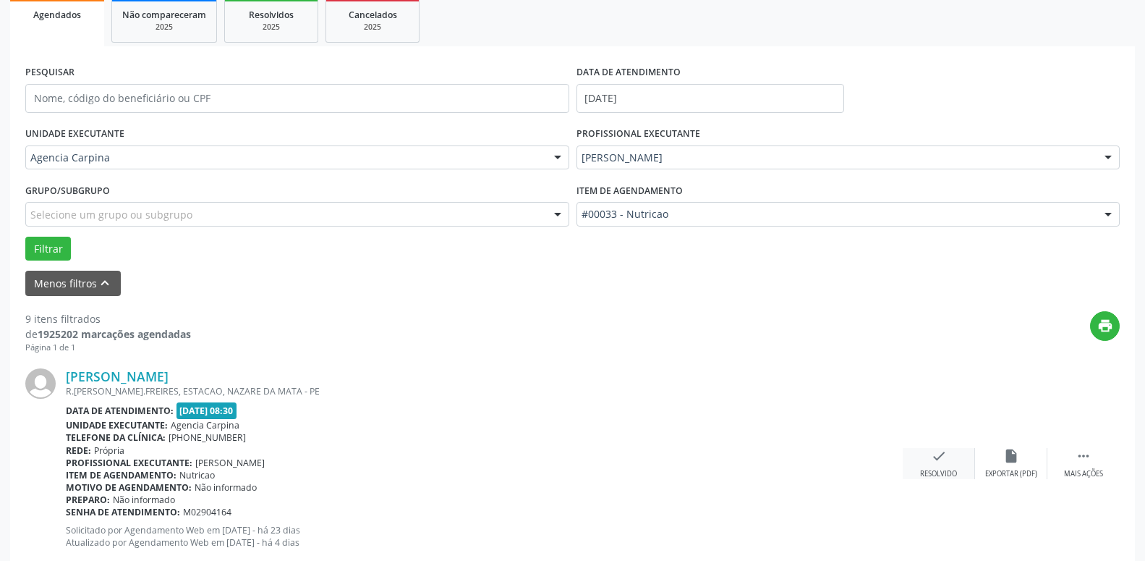
click at [940, 462] on icon "check" at bounding box center [939, 456] width 16 height 16
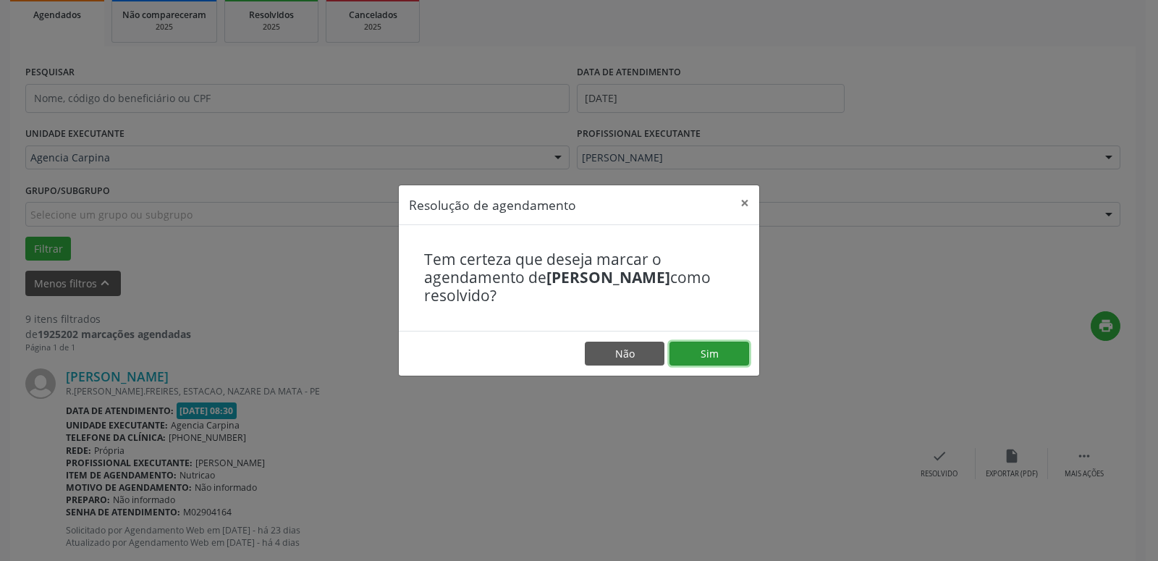
click at [716, 353] on button "Sim" at bounding box center [709, 354] width 80 height 25
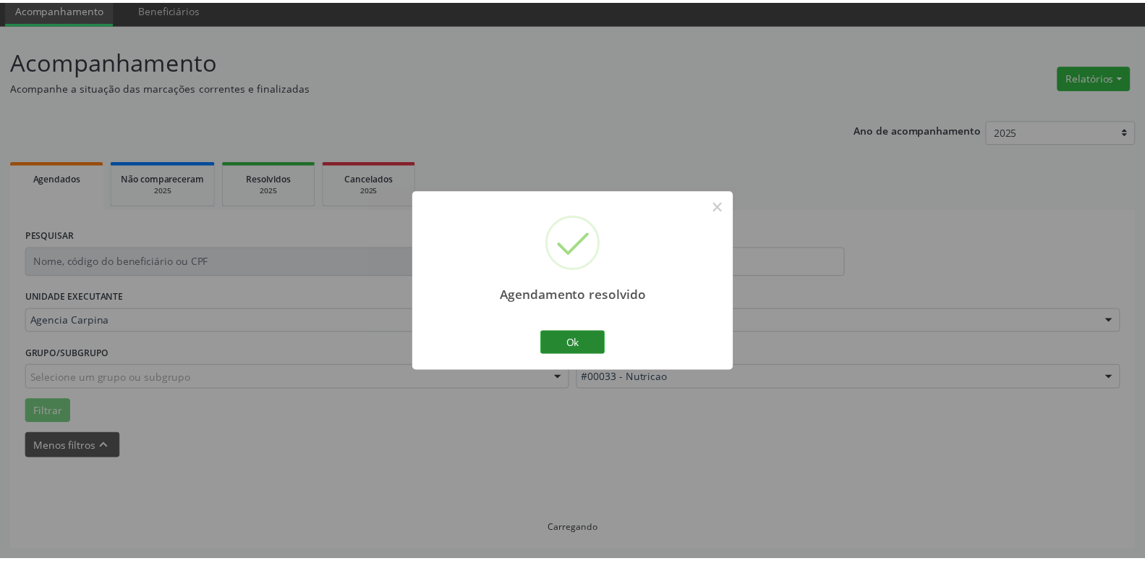
scroll to position [56, 0]
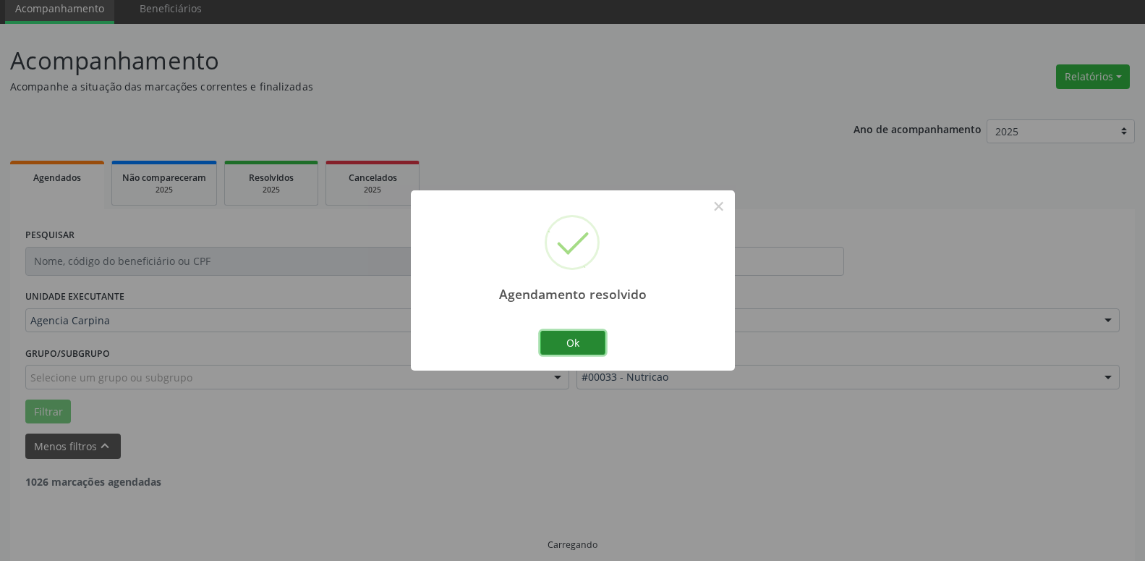
click at [586, 336] on button "Ok" at bounding box center [572, 343] width 65 height 25
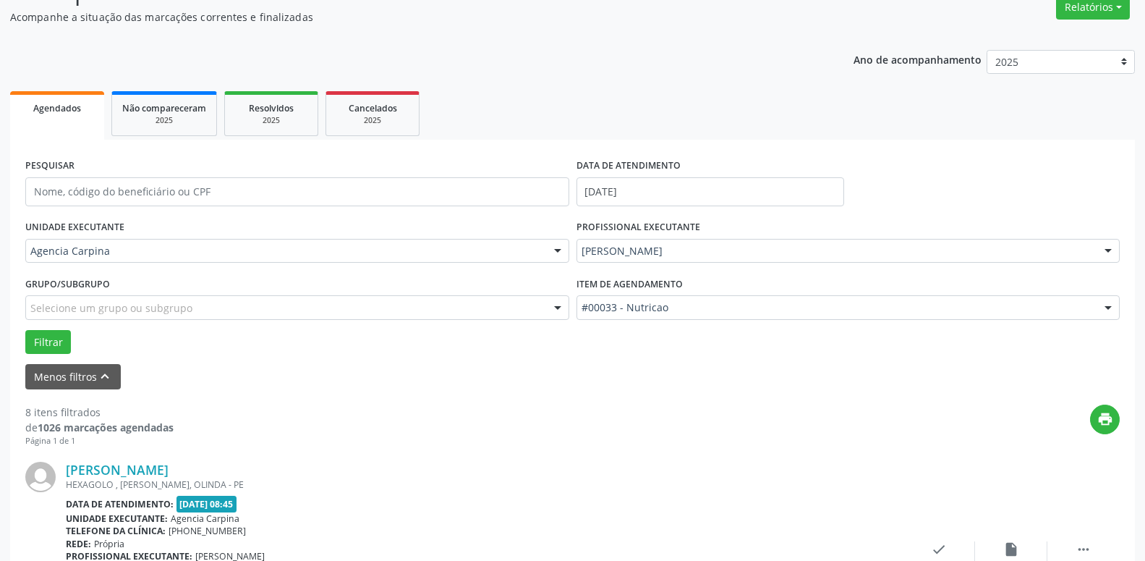
scroll to position [203, 0]
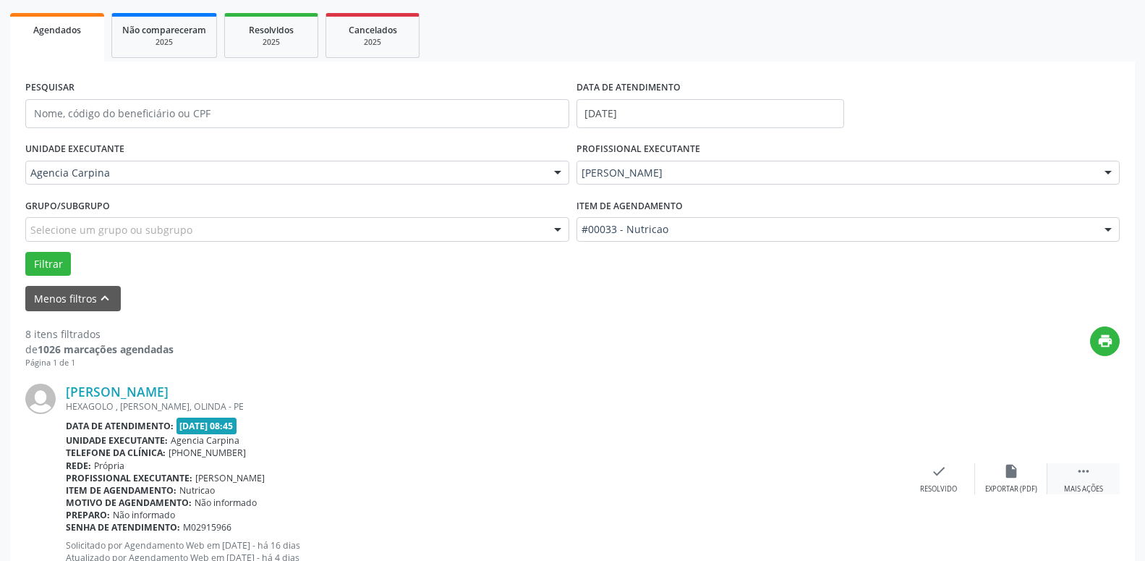
click at [1083, 479] on icon "" at bounding box center [1084, 471] width 16 height 16
click at [1012, 476] on icon "alarm_off" at bounding box center [1012, 471] width 16 height 16
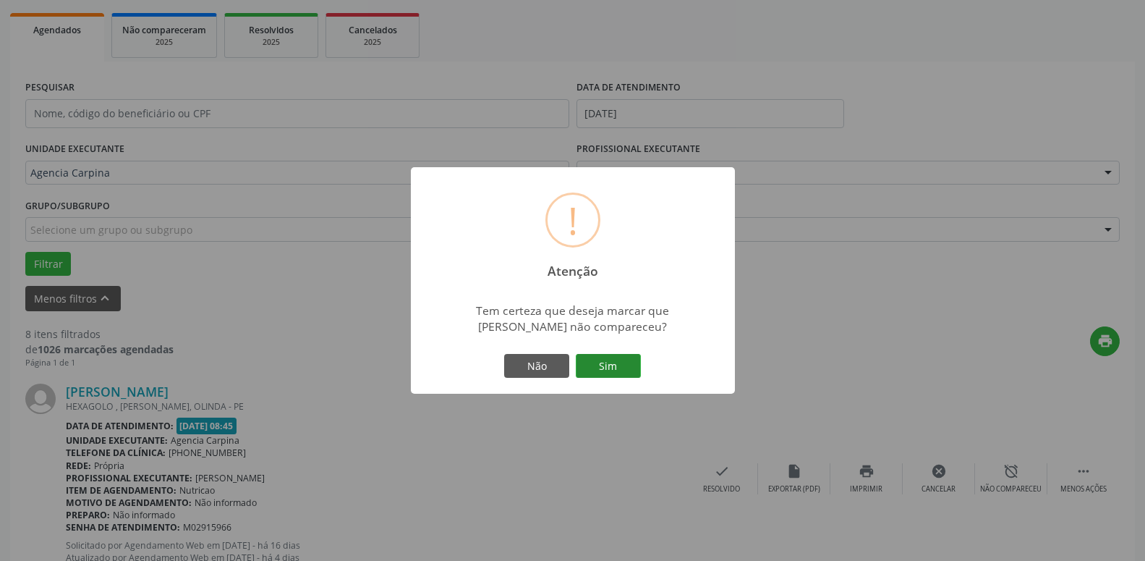
click at [619, 368] on button "Sim" at bounding box center [608, 366] width 65 height 25
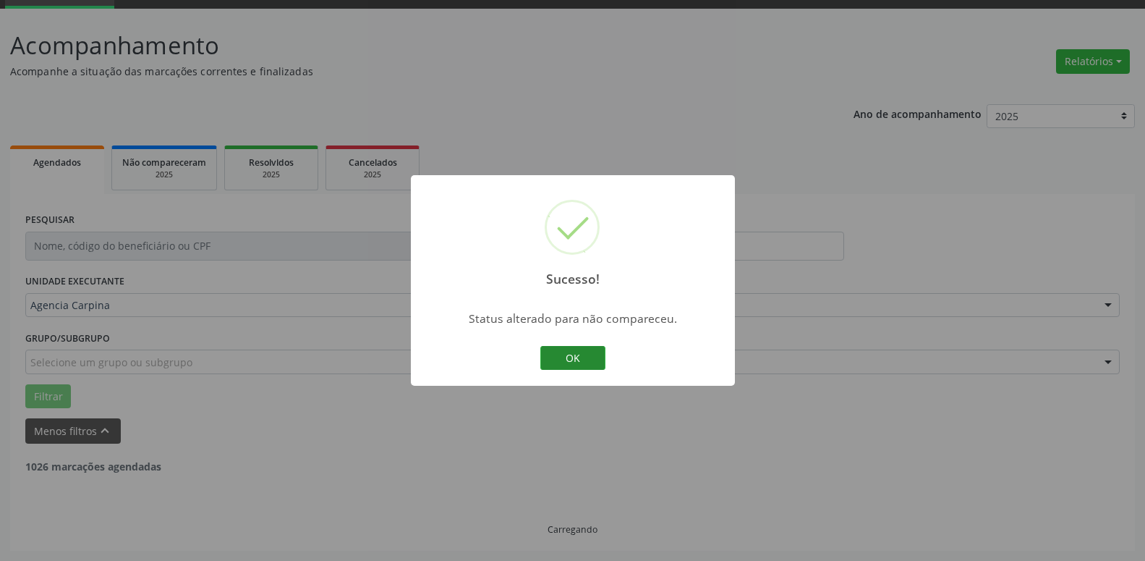
scroll to position [71, 0]
click at [587, 362] on button "OK" at bounding box center [572, 358] width 65 height 25
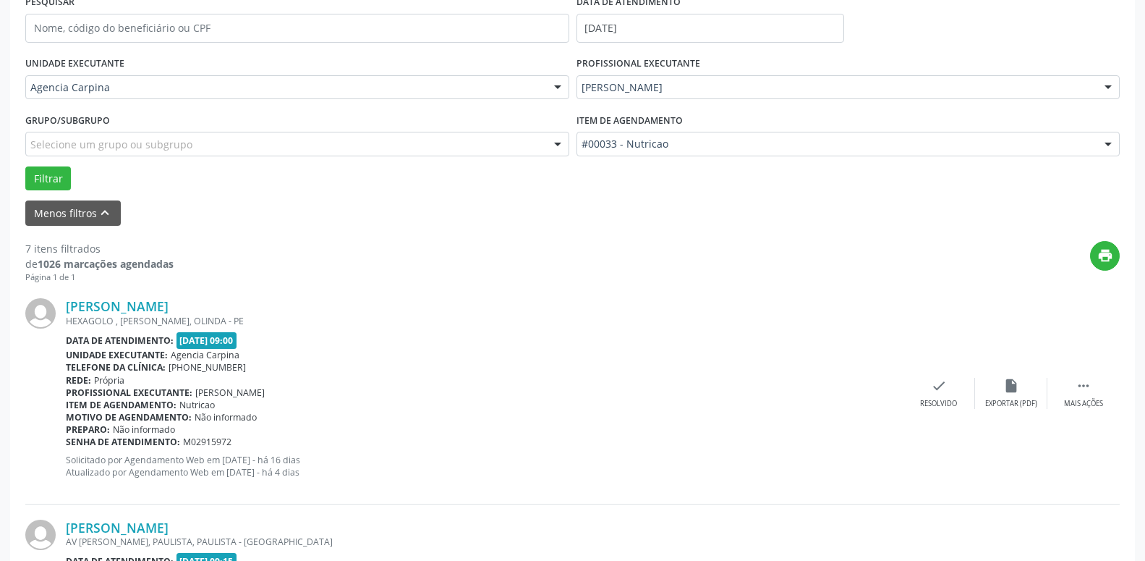
scroll to position [292, 0]
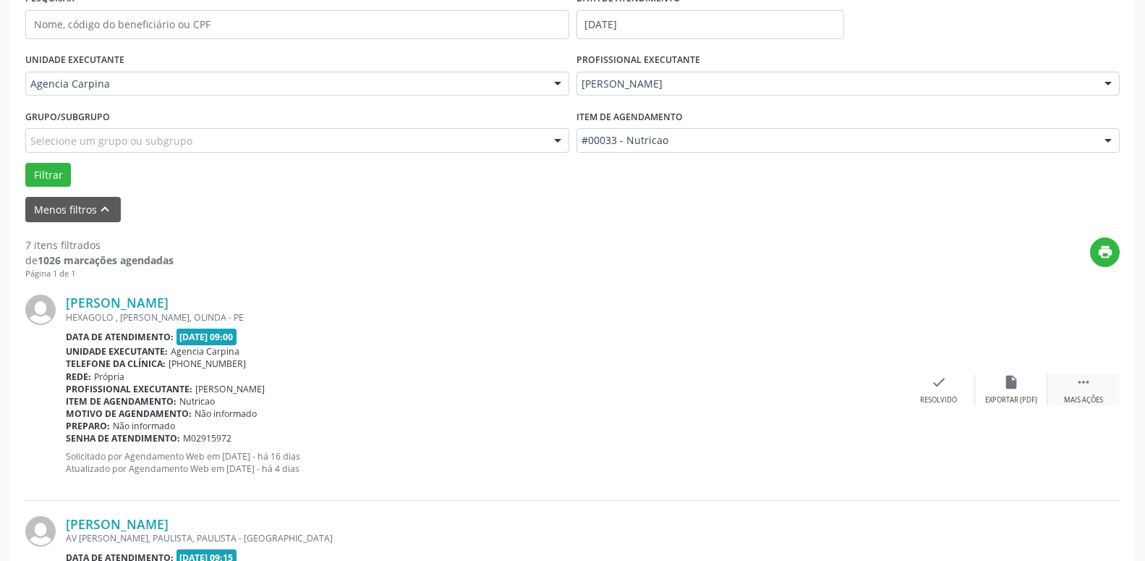
click at [1083, 386] on icon "" at bounding box center [1084, 382] width 16 height 16
click at [996, 389] on div "alarm_off Não compareceu" at bounding box center [1011, 389] width 72 height 31
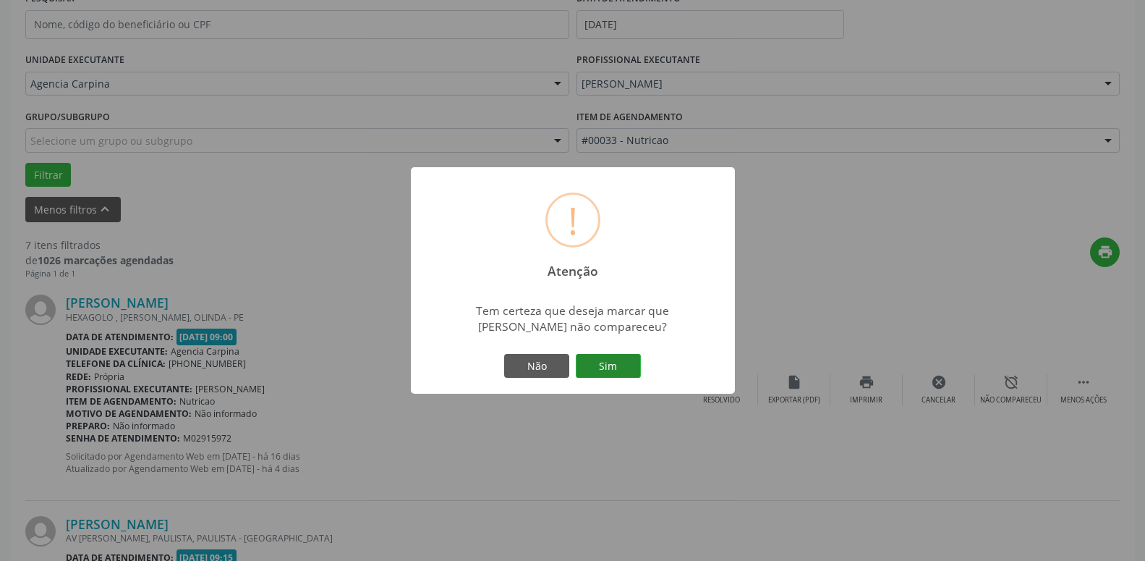
click at [617, 365] on button "Sim" at bounding box center [608, 366] width 65 height 25
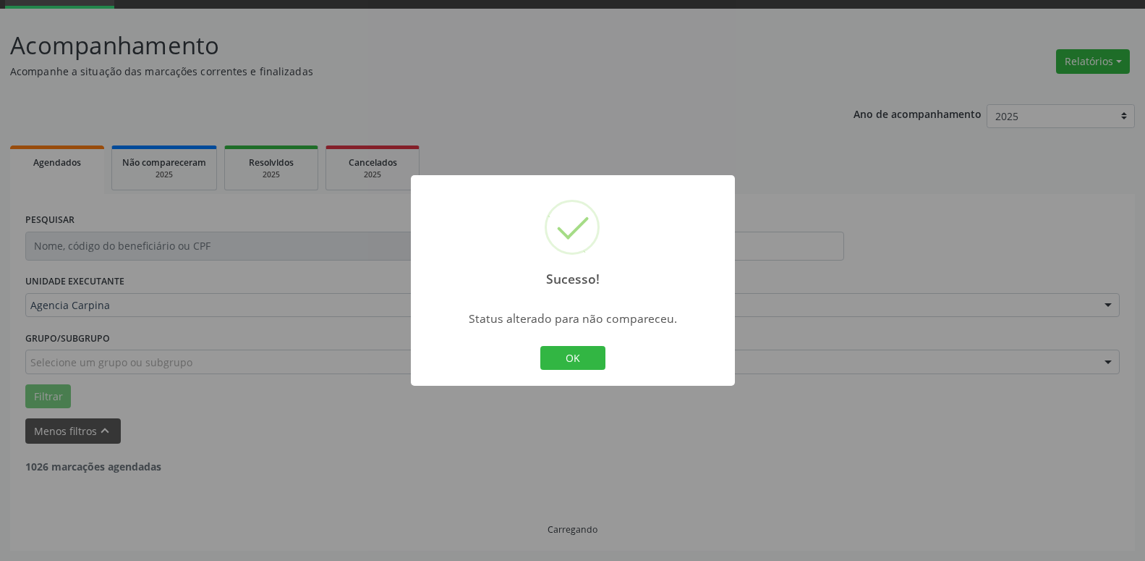
scroll to position [71, 0]
click at [561, 360] on button "OK" at bounding box center [572, 358] width 65 height 25
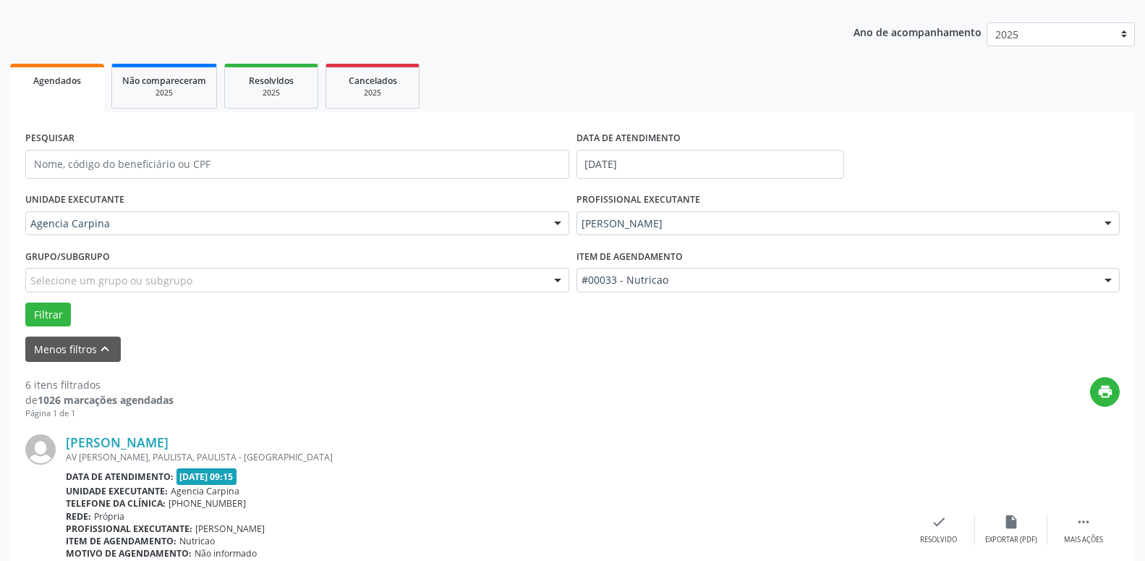
scroll to position [219, 0]
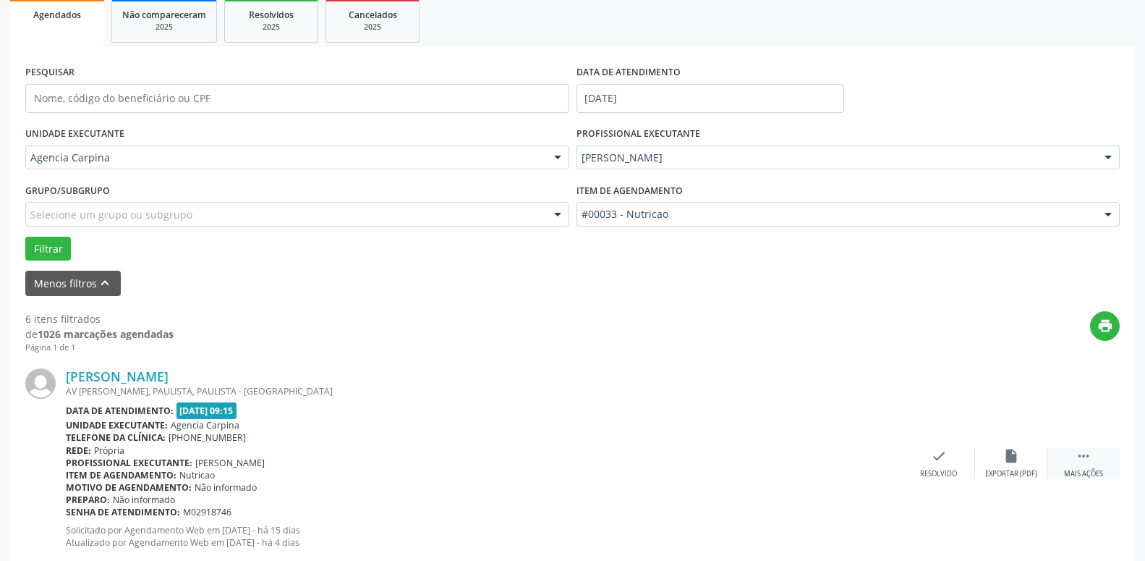
click at [1082, 461] on icon "" at bounding box center [1084, 456] width 16 height 16
click at [1006, 457] on icon "alarm_off" at bounding box center [1012, 456] width 16 height 16
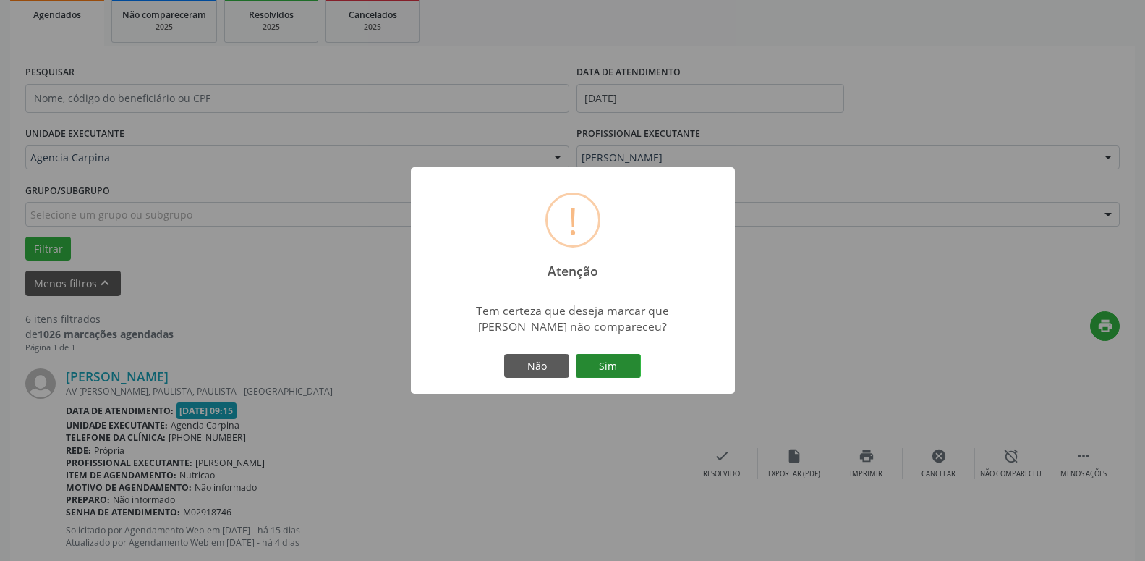
click at [609, 369] on button "Sim" at bounding box center [608, 366] width 65 height 25
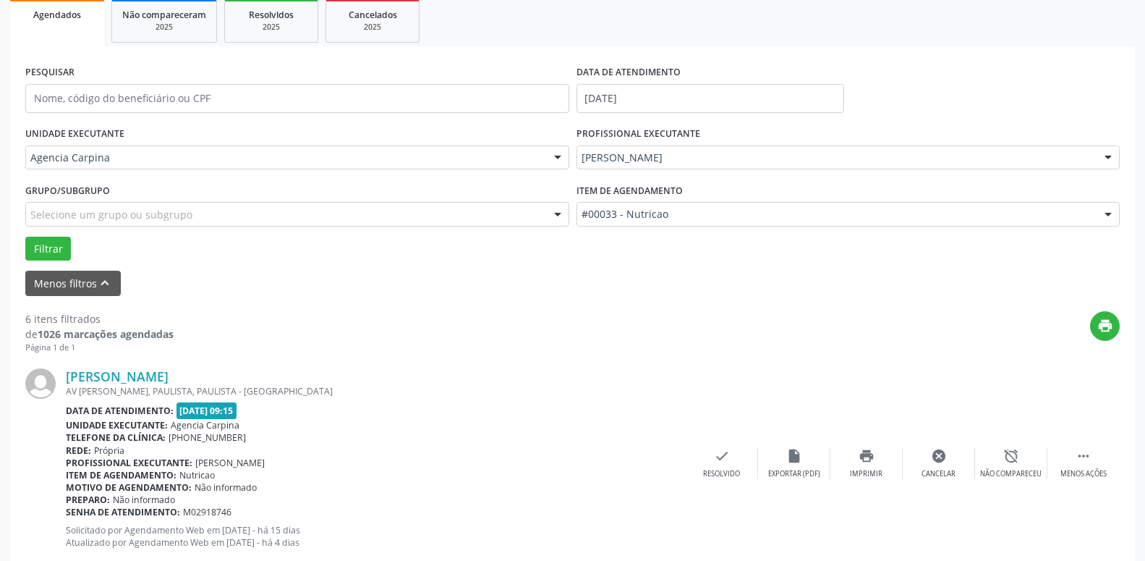
scroll to position [71, 0]
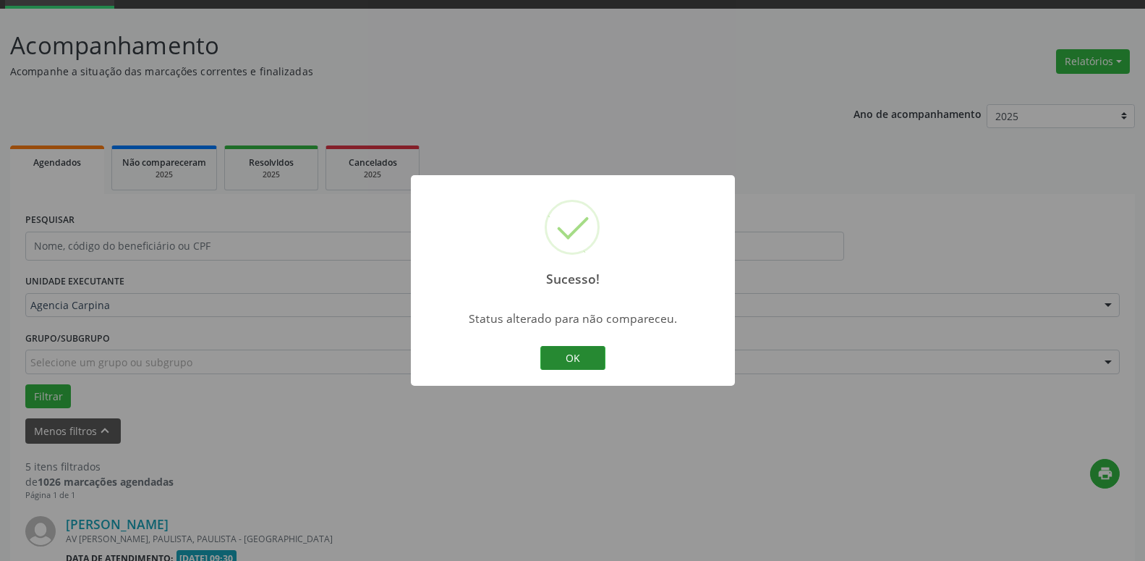
click at [591, 360] on button "OK" at bounding box center [572, 358] width 65 height 25
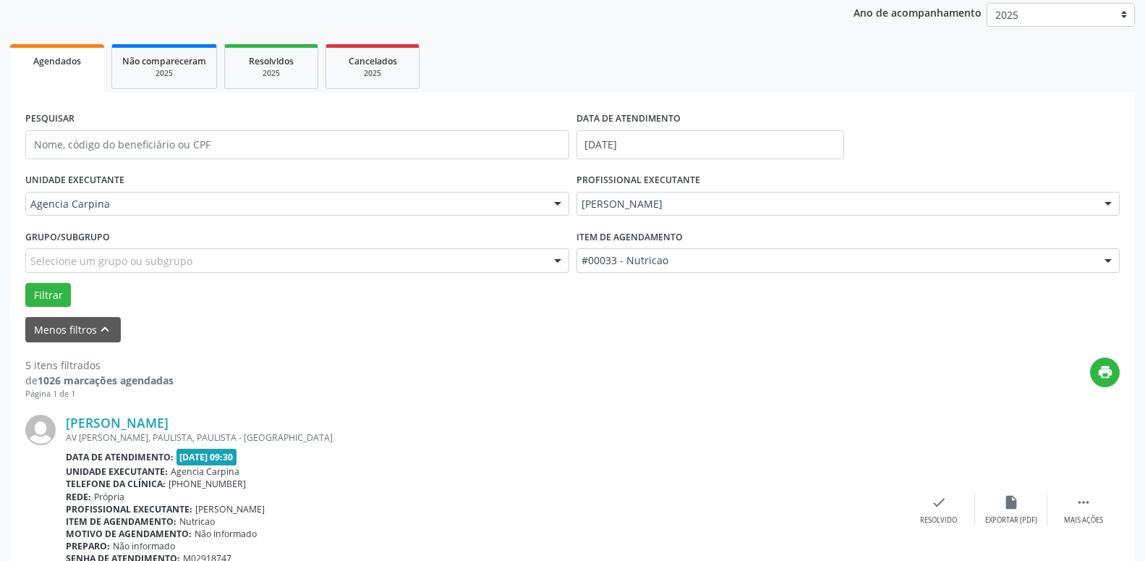
scroll to position [292, 0]
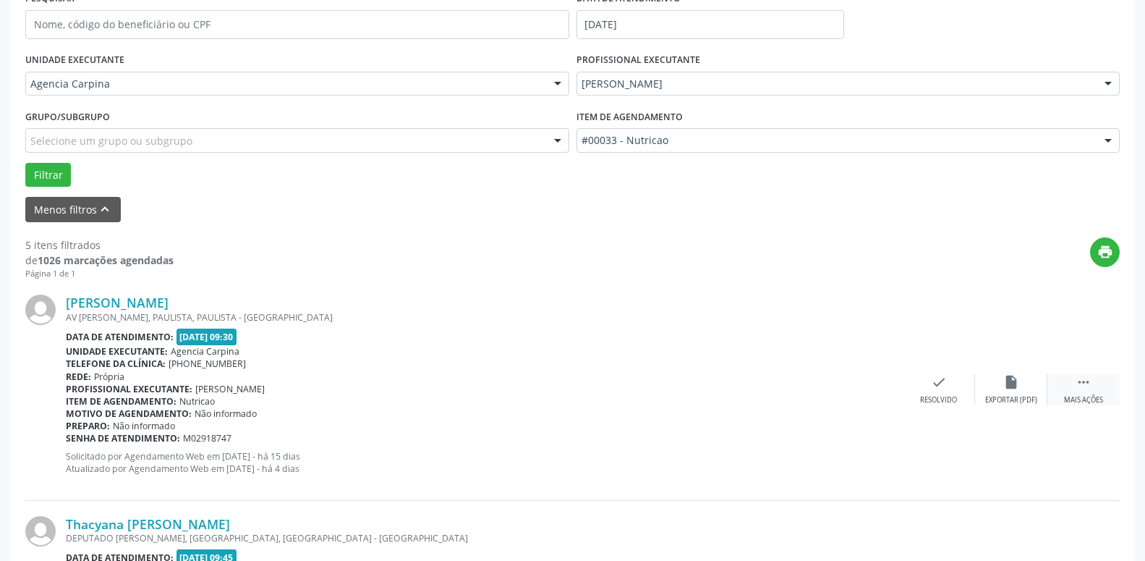
click at [1086, 383] on icon "" at bounding box center [1084, 382] width 16 height 16
click at [1009, 389] on icon "alarm_off" at bounding box center [1012, 382] width 16 height 16
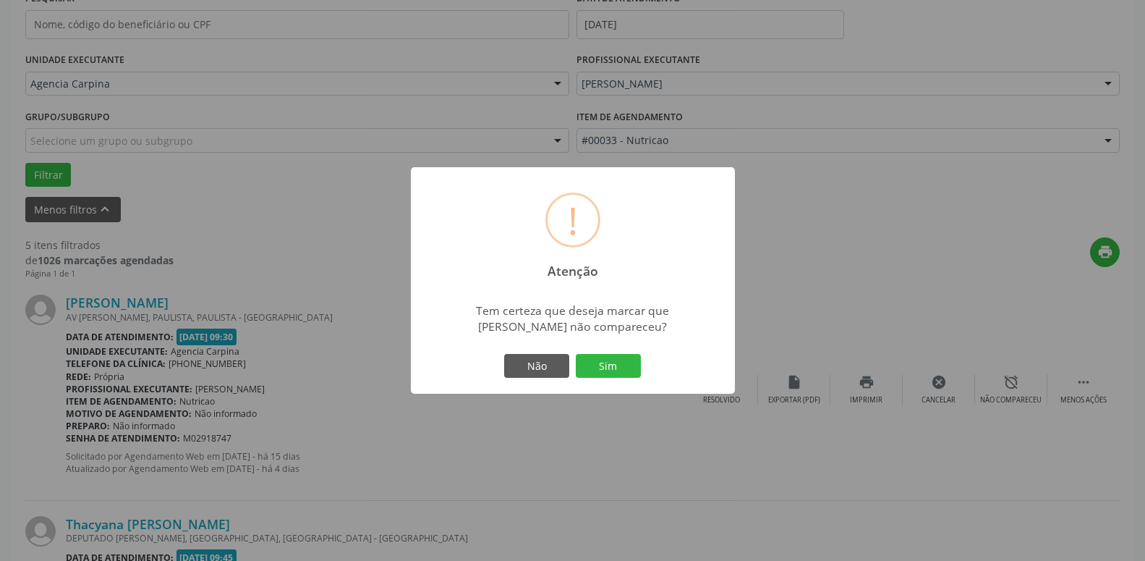
drag, startPoint x: 607, startPoint y: 376, endPoint x: 609, endPoint y: 355, distance: 20.3
click at [608, 367] on button "Sim" at bounding box center [608, 366] width 65 height 25
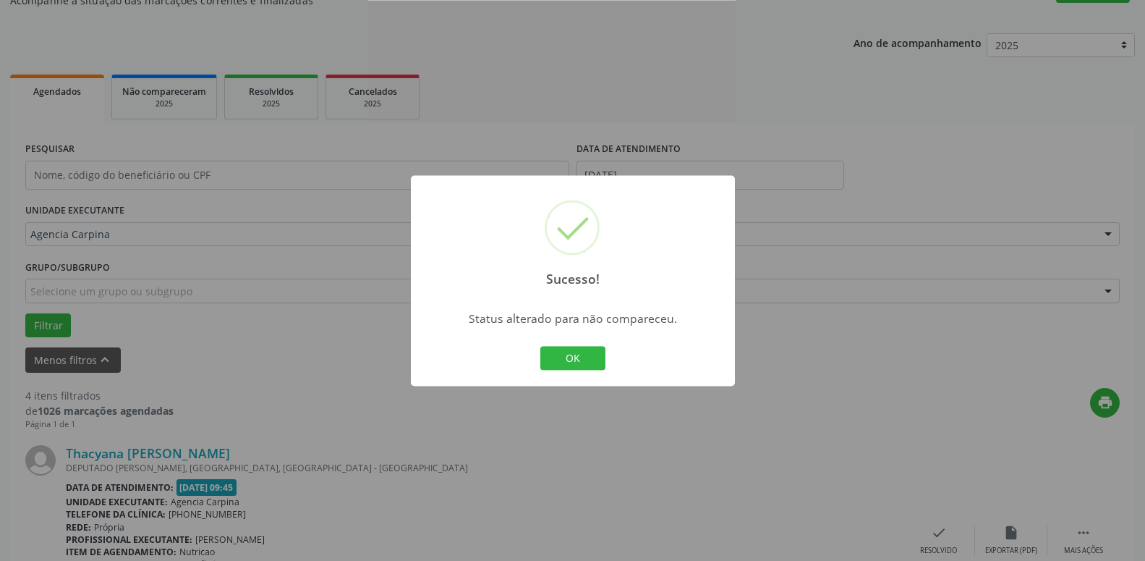
scroll to position [219, 0]
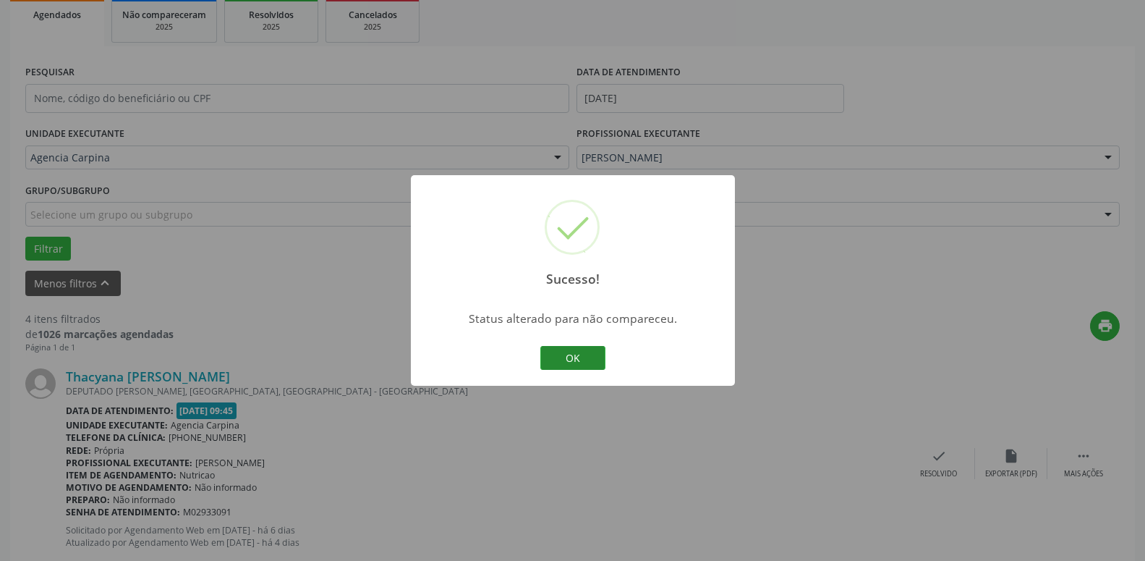
click at [572, 354] on button "OK" at bounding box center [572, 358] width 65 height 25
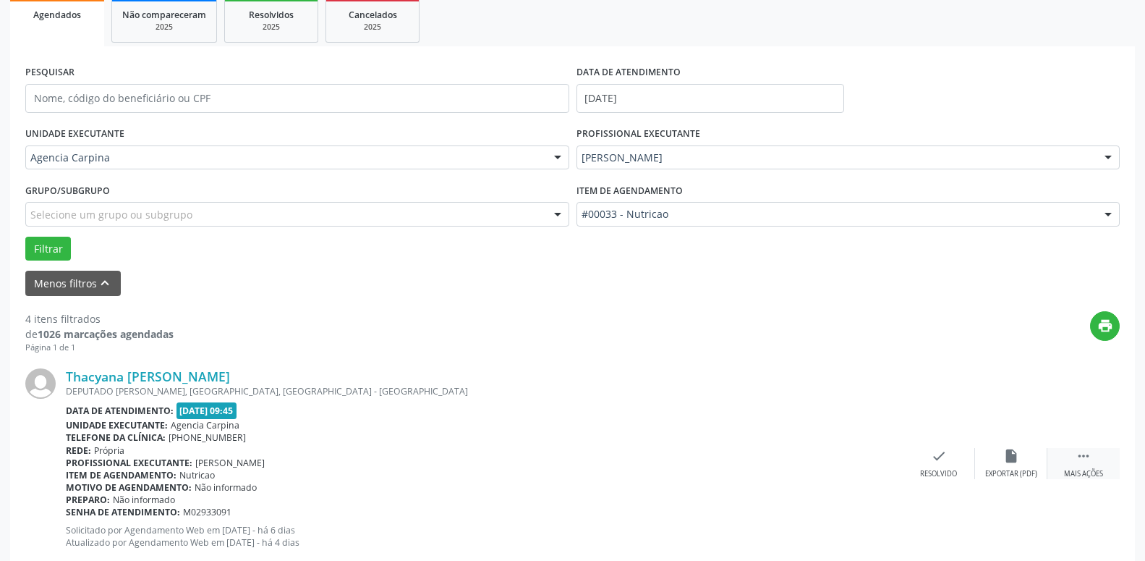
click at [1083, 470] on div "Mais ações" at bounding box center [1083, 474] width 39 height 10
click at [1011, 452] on icon "alarm_off" at bounding box center [1012, 456] width 16 height 16
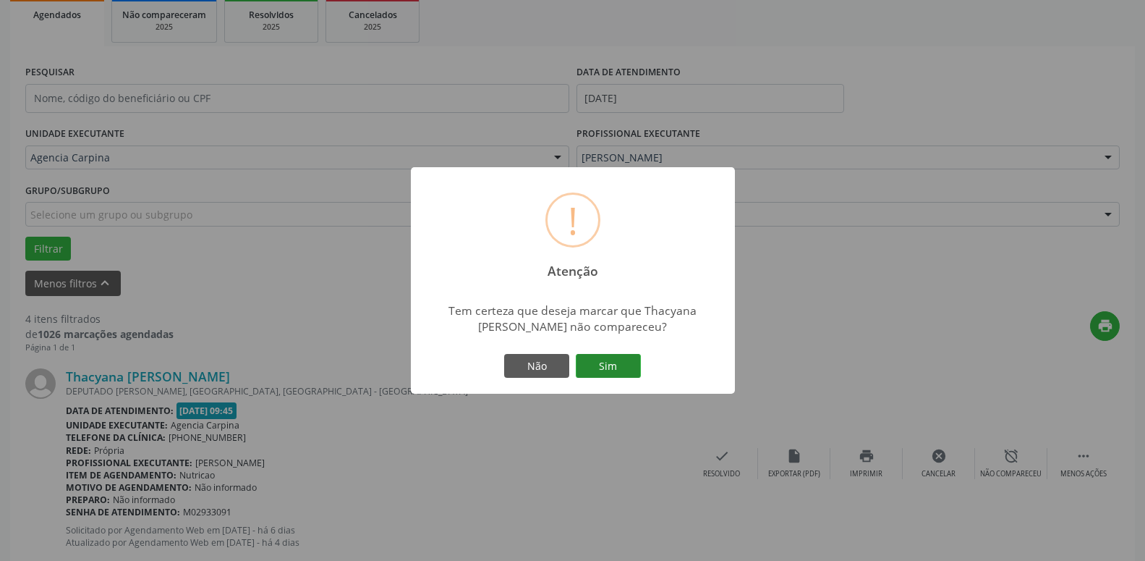
click at [616, 368] on button "Sim" at bounding box center [608, 366] width 65 height 25
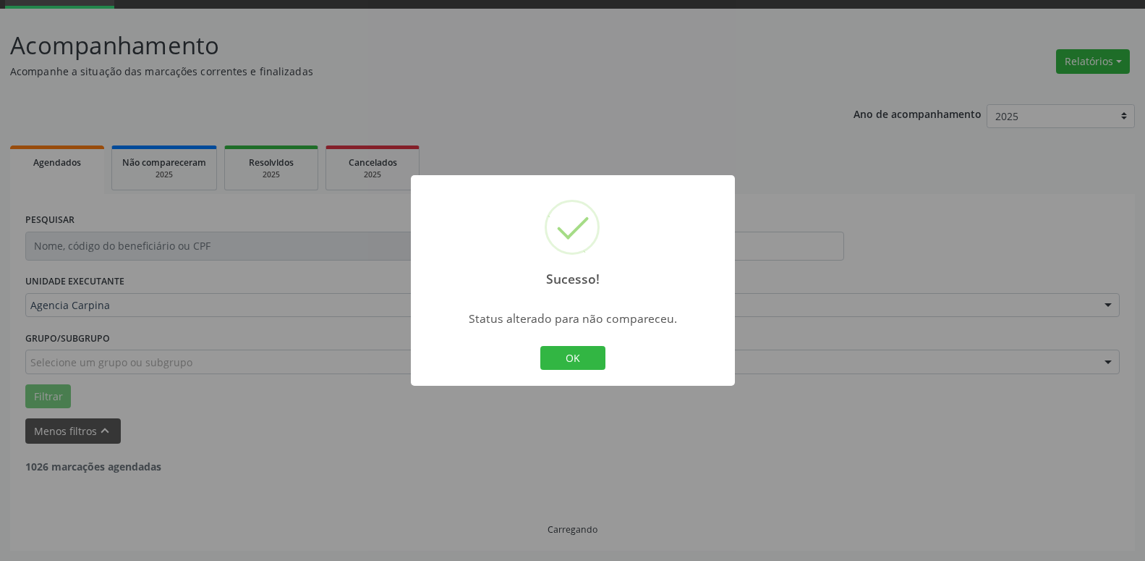
scroll to position [71, 0]
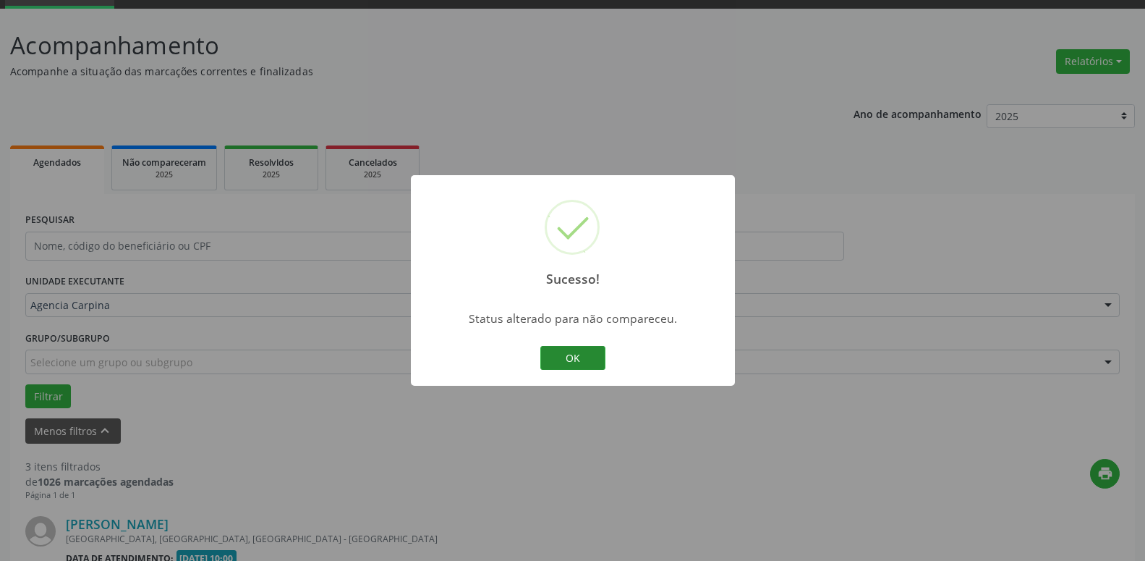
click at [577, 360] on button "OK" at bounding box center [572, 358] width 65 height 25
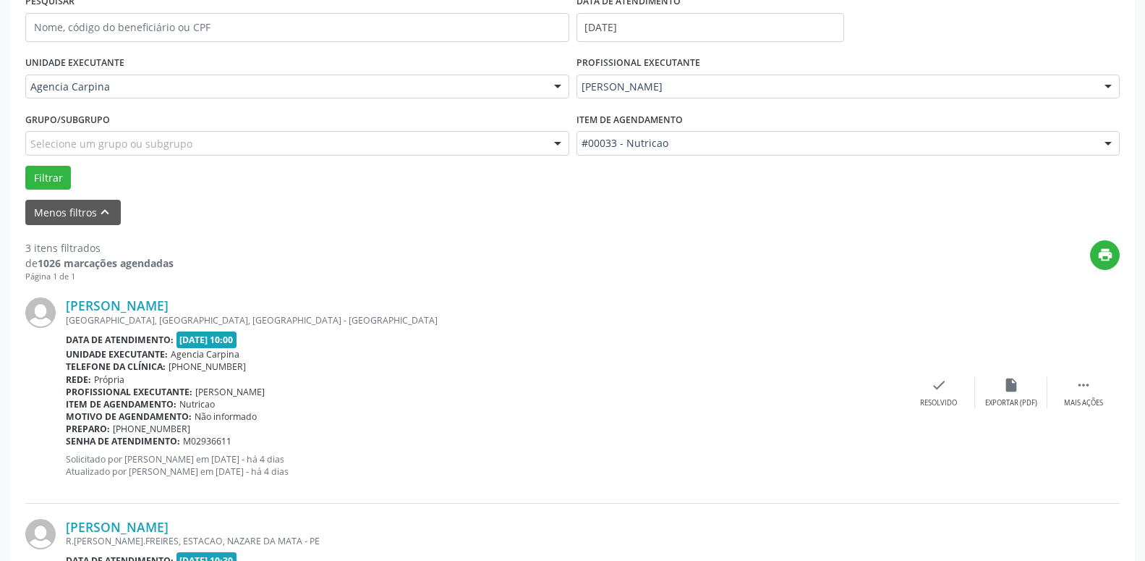
scroll to position [292, 0]
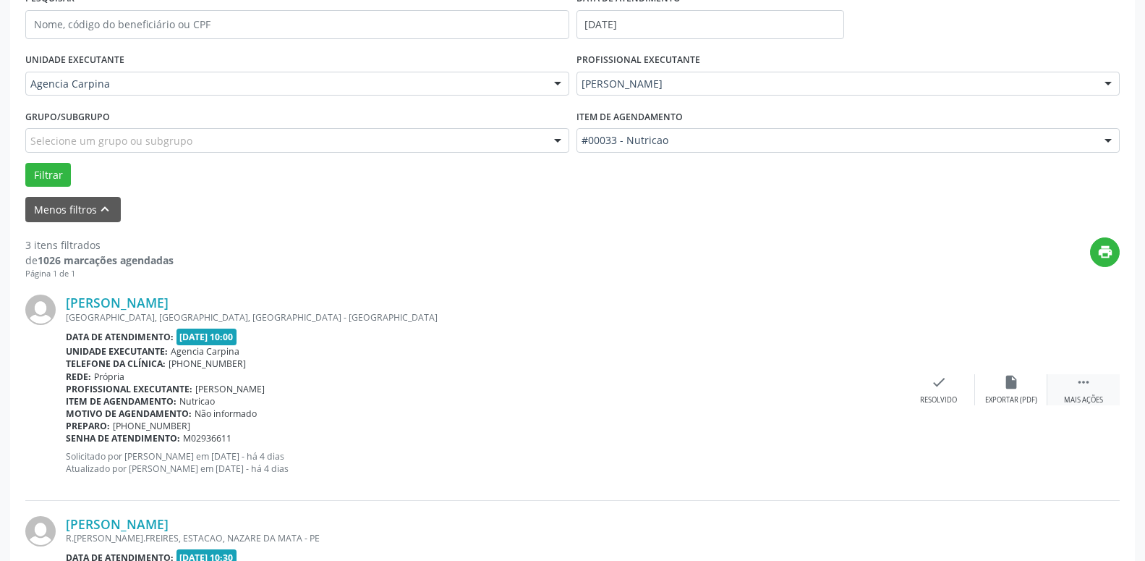
click at [1078, 390] on icon "" at bounding box center [1084, 382] width 16 height 16
click at [1007, 390] on icon "alarm_off" at bounding box center [1012, 382] width 16 height 16
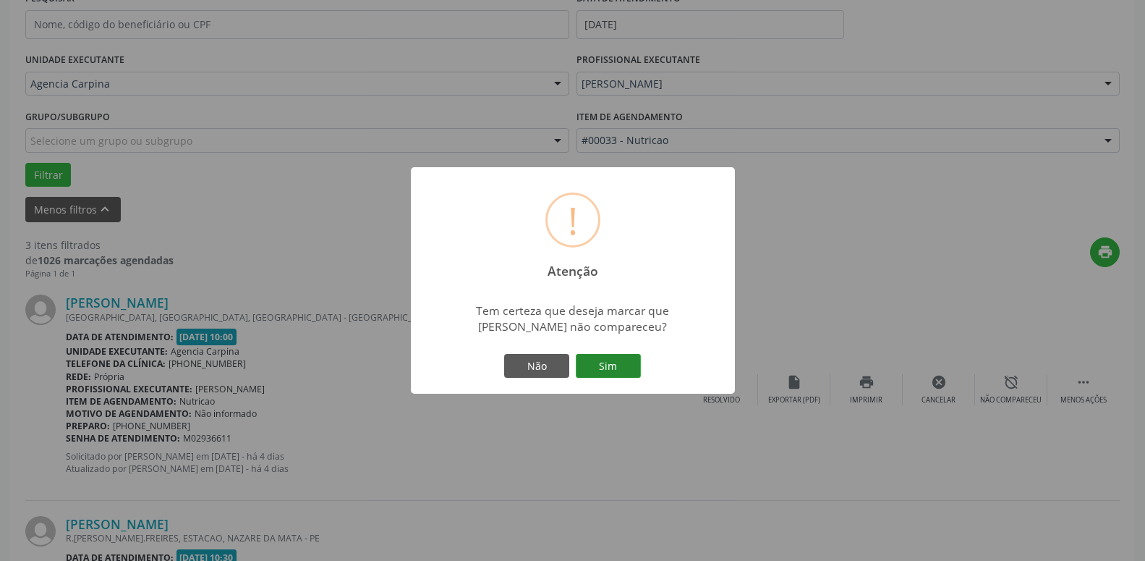
click at [623, 363] on button "Sim" at bounding box center [608, 366] width 65 height 25
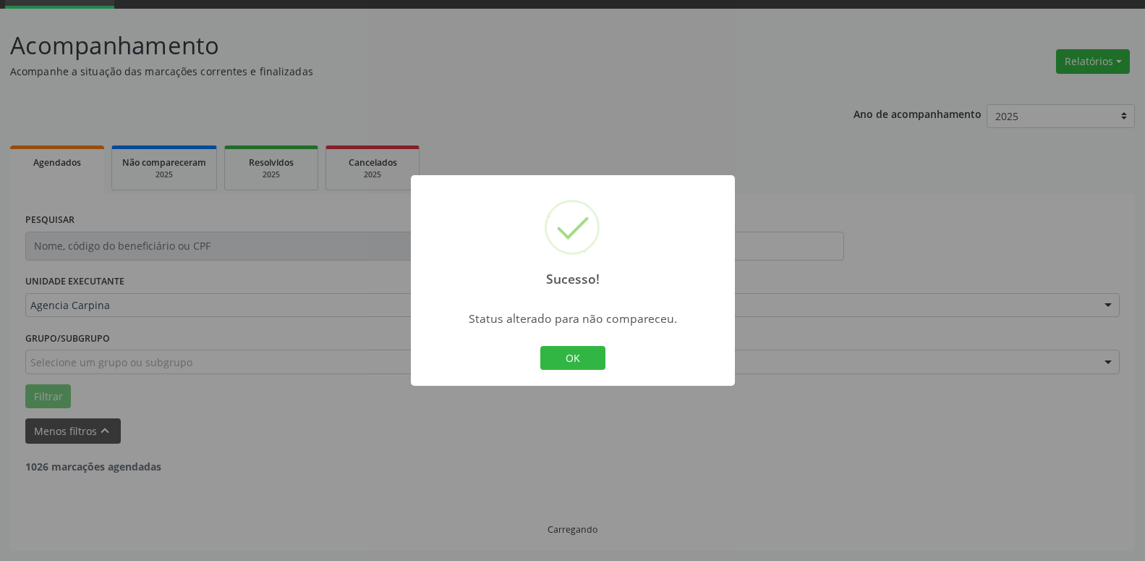
scroll to position [71, 0]
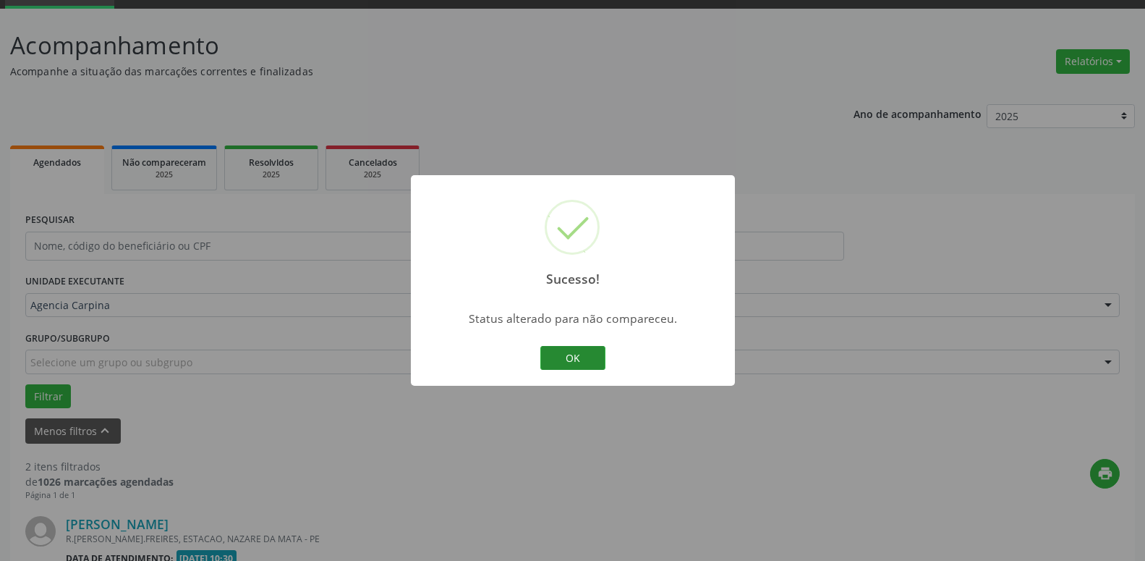
click at [577, 347] on button "OK" at bounding box center [572, 358] width 65 height 25
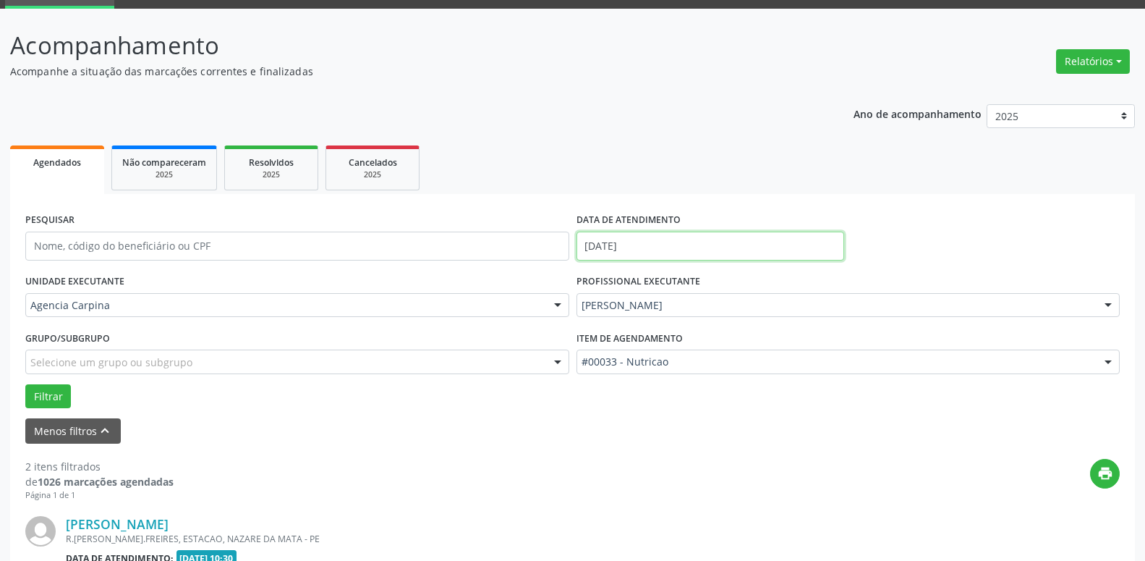
click at [657, 247] on input "[DATE]" at bounding box center [711, 246] width 268 height 29
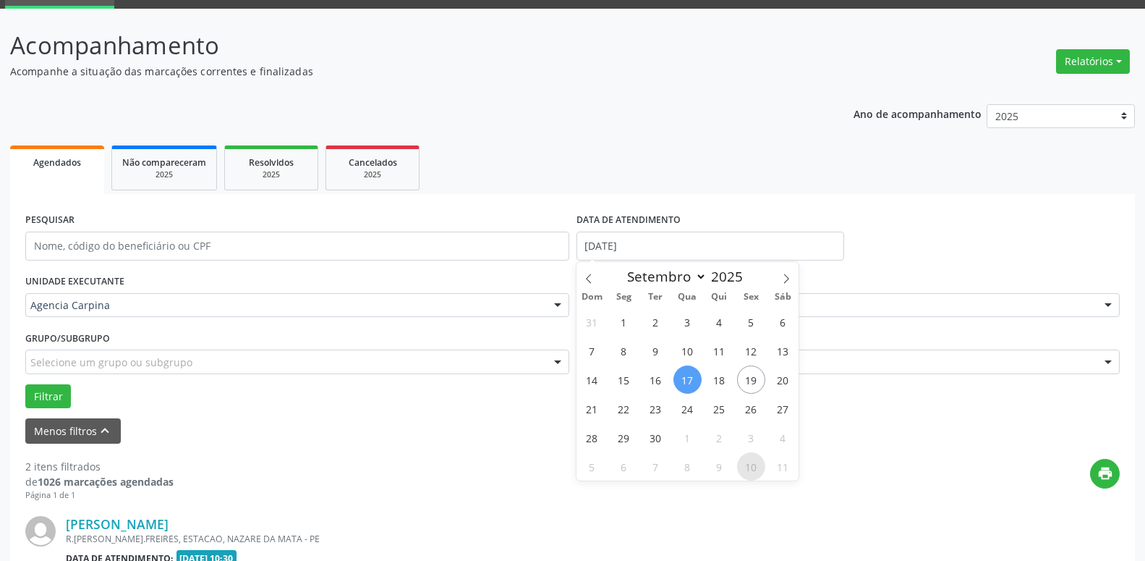
click at [755, 460] on span "10" at bounding box center [751, 466] width 28 height 28
type input "[DATE]"
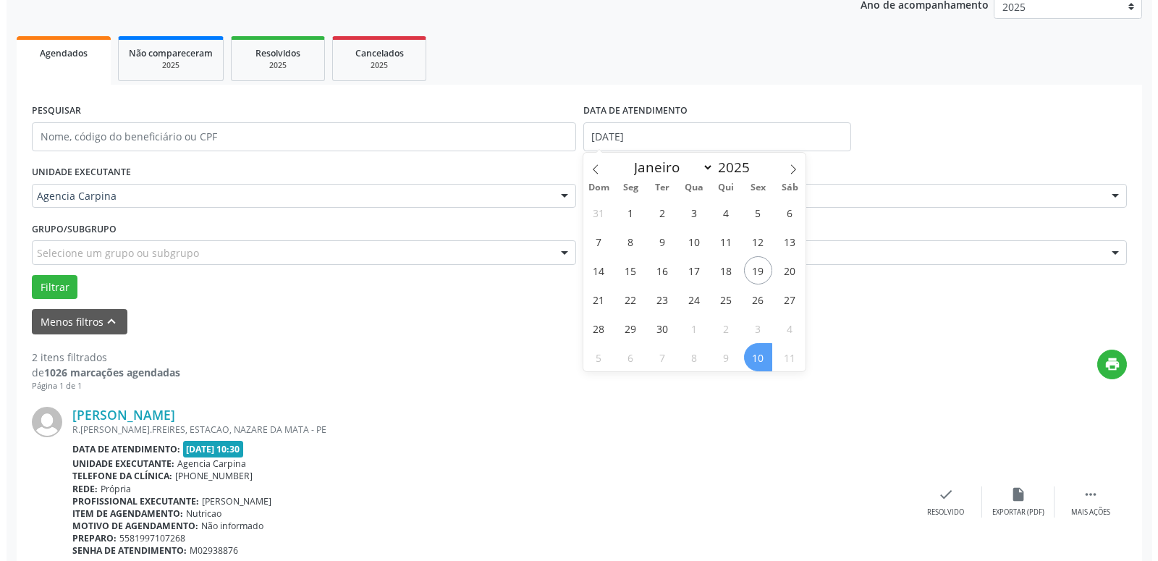
scroll to position [292, 0]
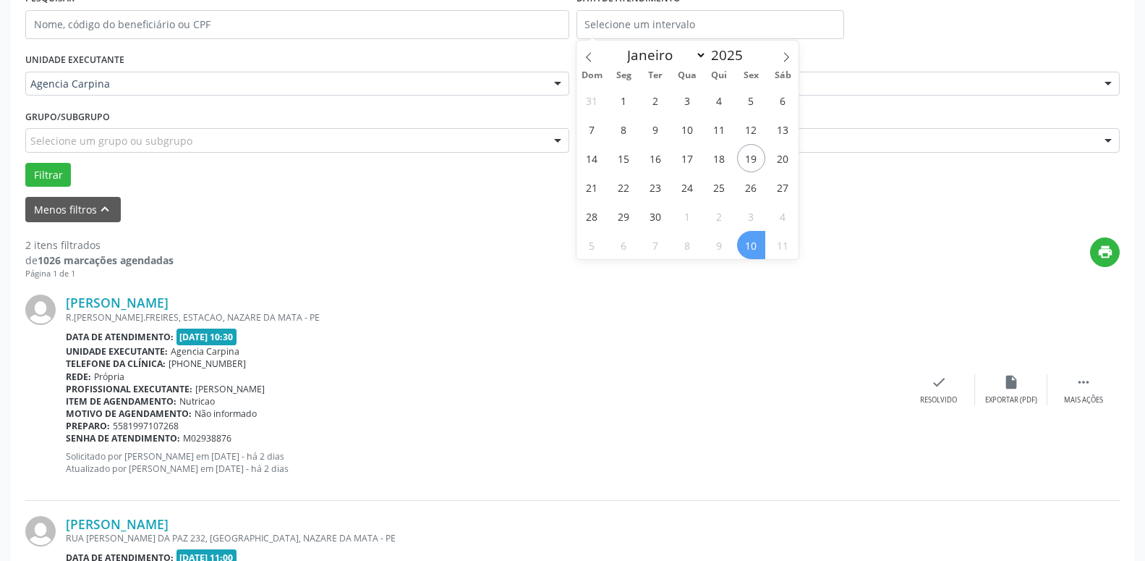
click at [709, 299] on div "[PERSON_NAME]" at bounding box center [484, 302] width 837 height 16
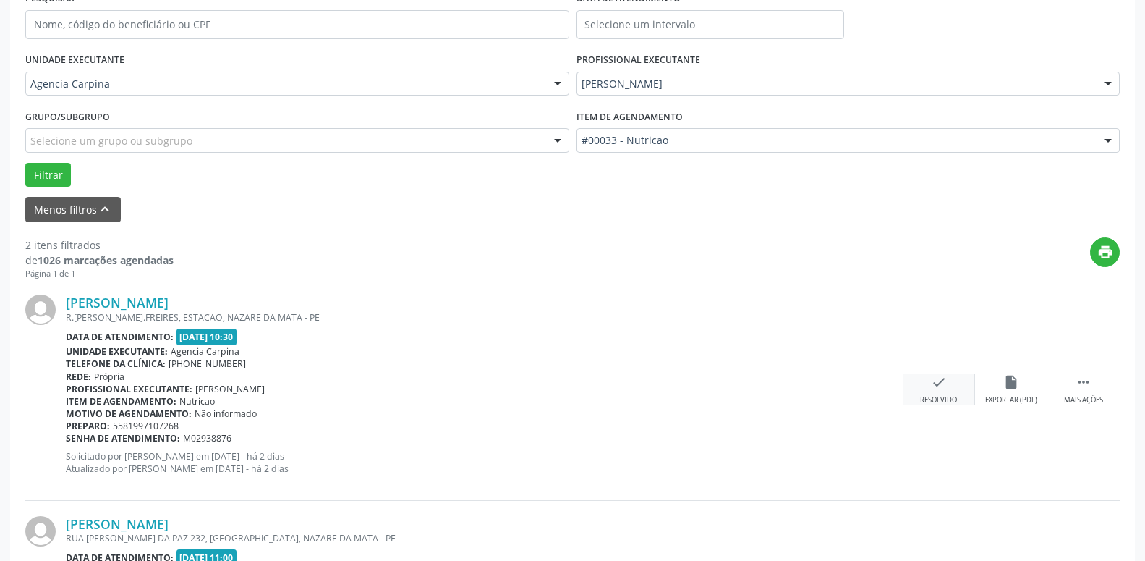
click at [937, 389] on icon "check" at bounding box center [939, 382] width 16 height 16
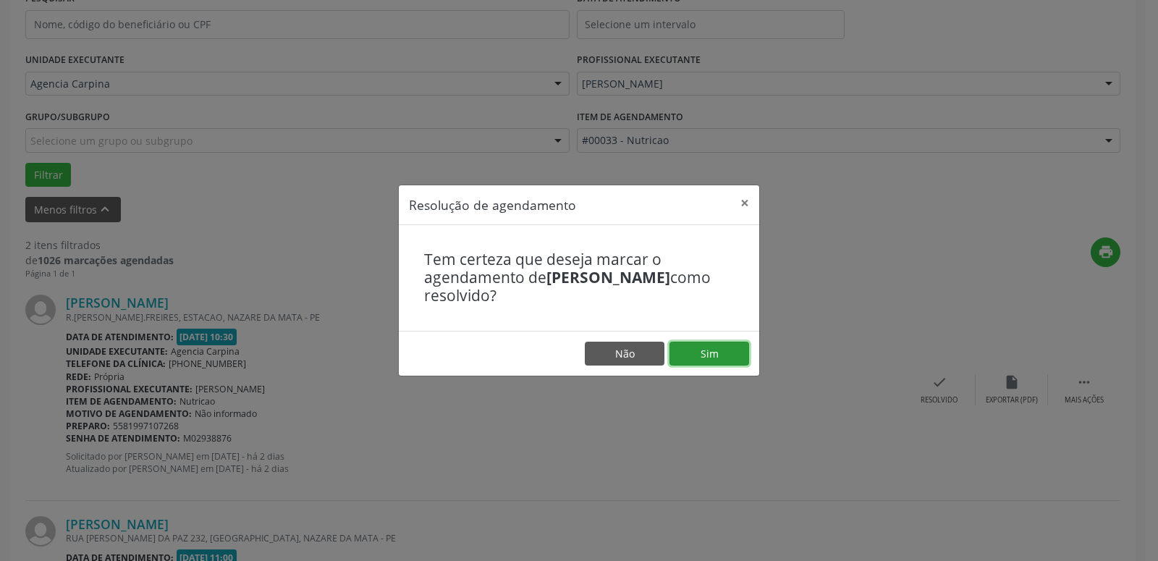
click at [716, 352] on button "Sim" at bounding box center [709, 354] width 80 height 25
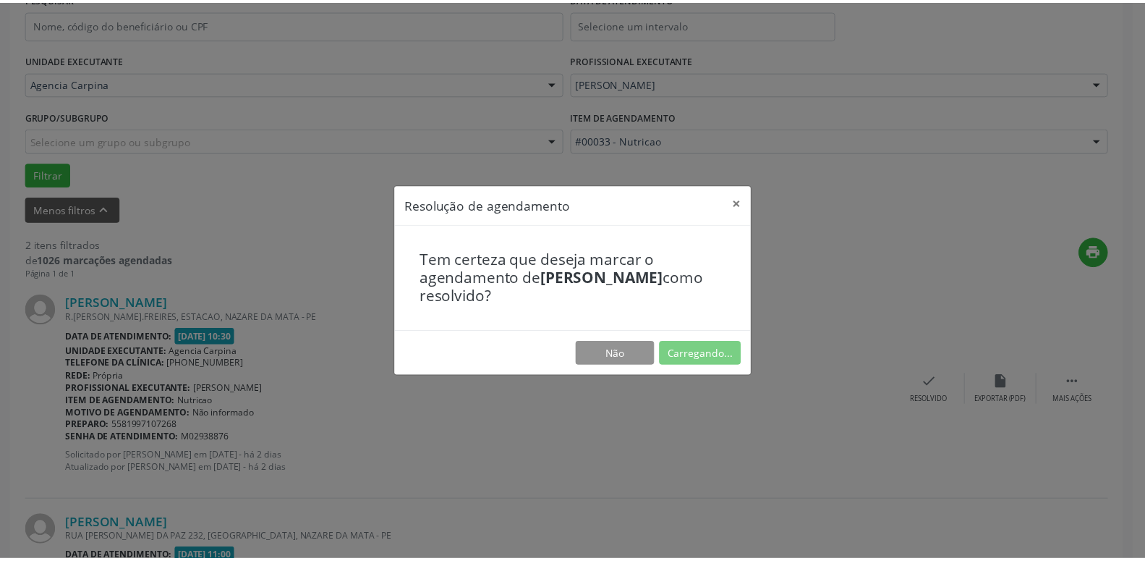
scroll to position [56, 0]
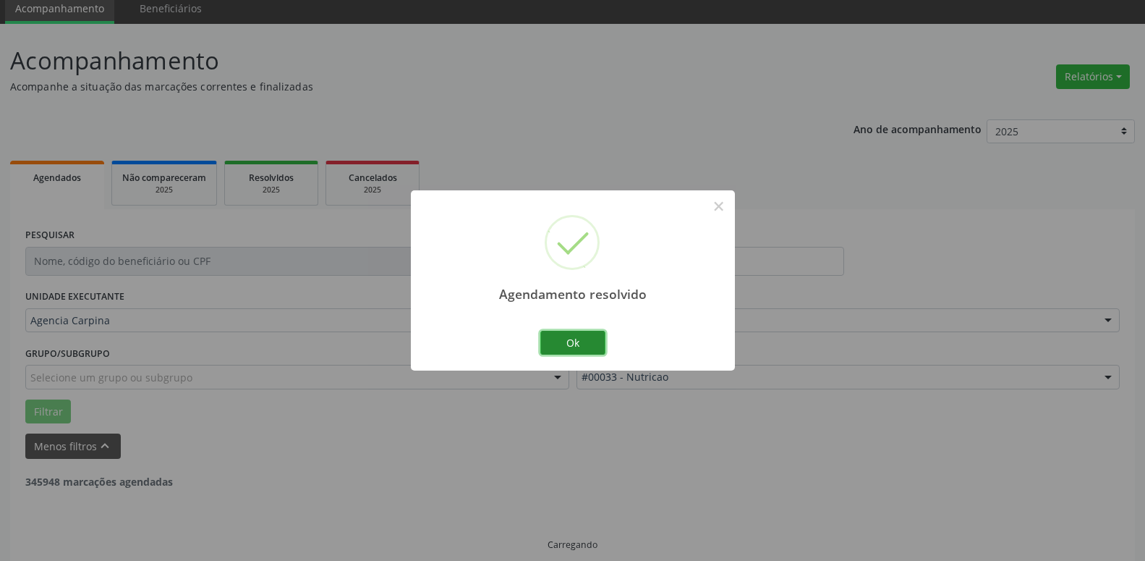
click at [573, 337] on button "Ok" at bounding box center [572, 343] width 65 height 25
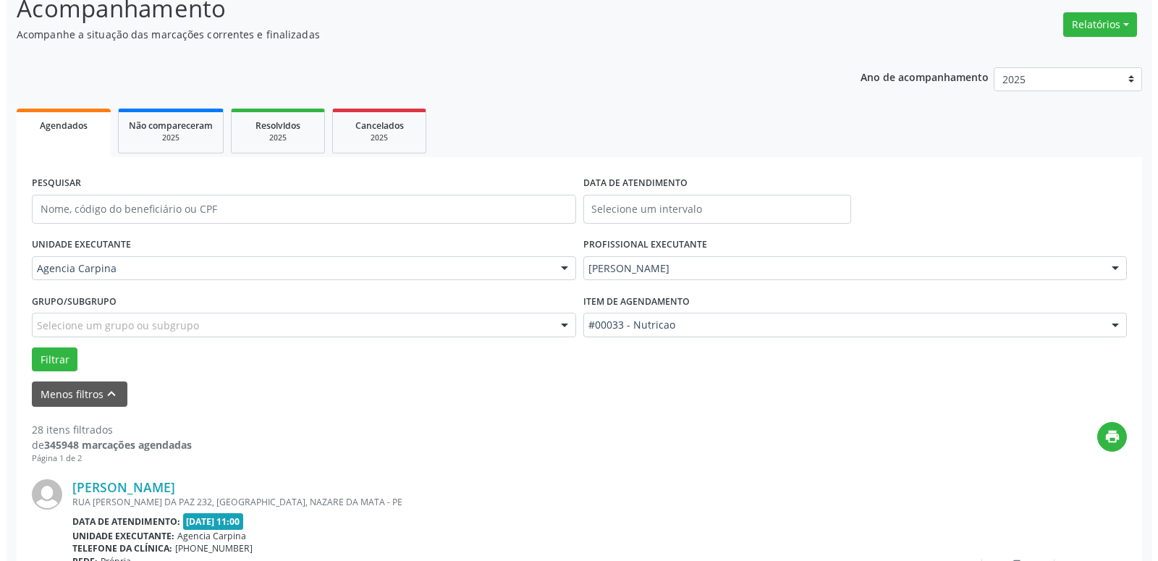
scroll to position [219, 0]
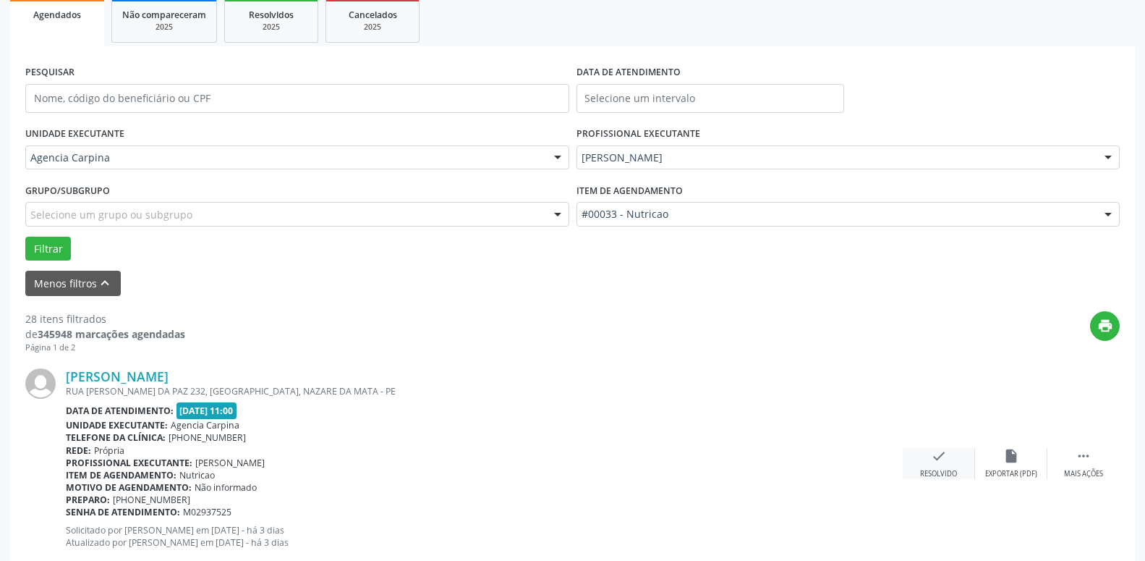
click at [944, 453] on icon "check" at bounding box center [939, 456] width 16 height 16
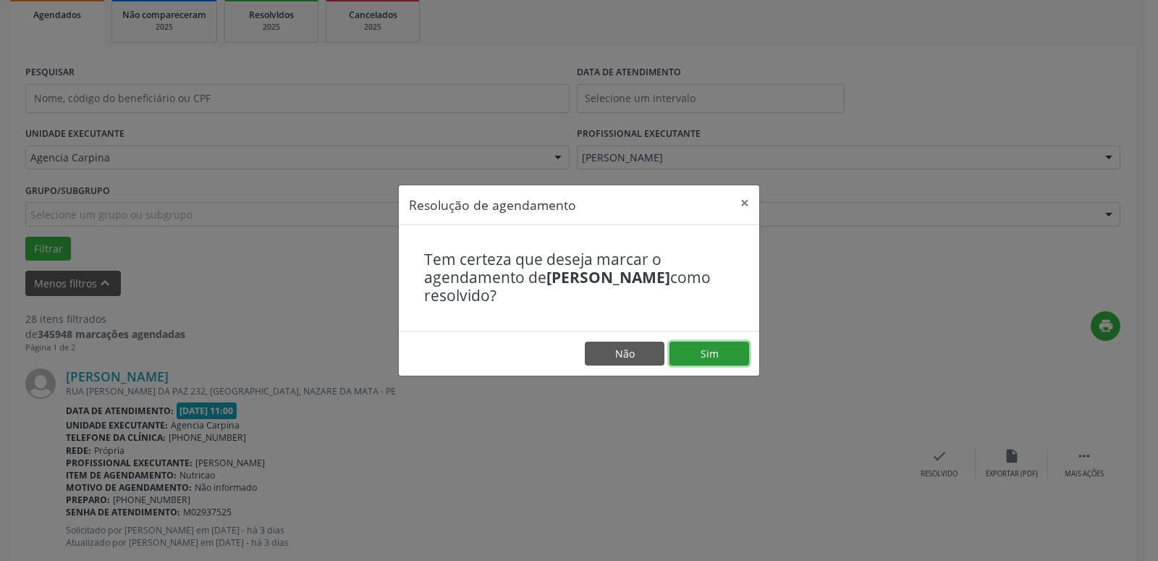
click at [721, 358] on button "Sim" at bounding box center [709, 354] width 80 height 25
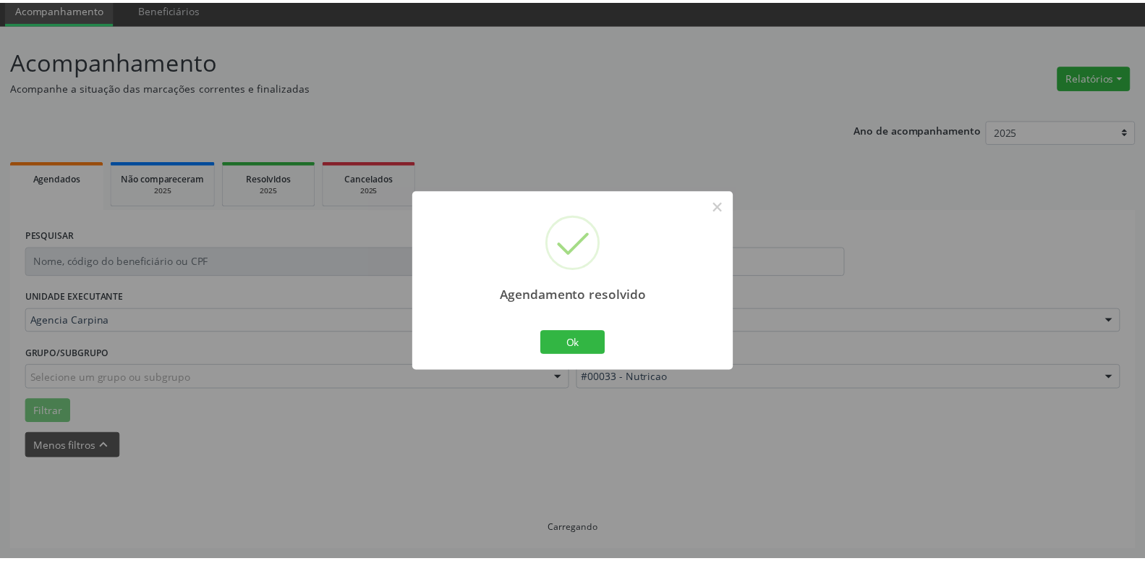
scroll to position [56, 0]
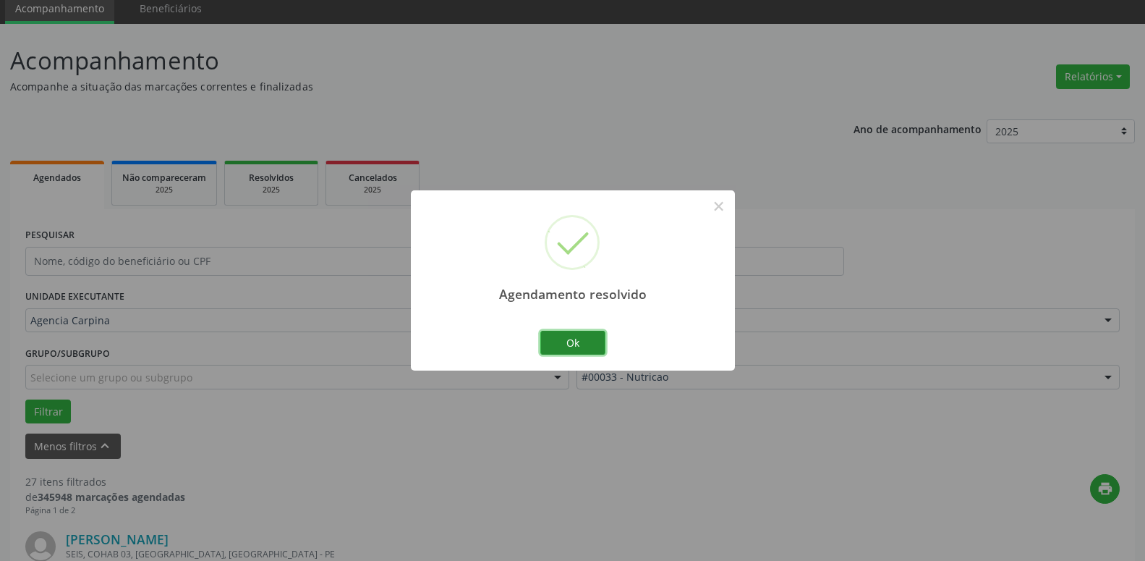
click at [583, 346] on button "Ok" at bounding box center [572, 343] width 65 height 25
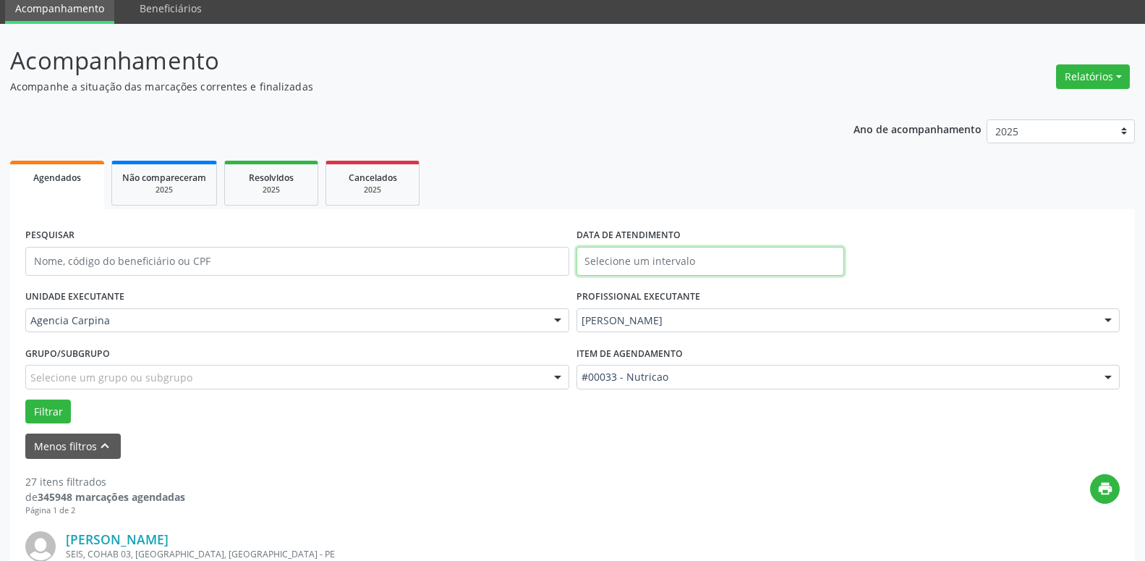
click at [623, 255] on input "text" at bounding box center [711, 261] width 268 height 29
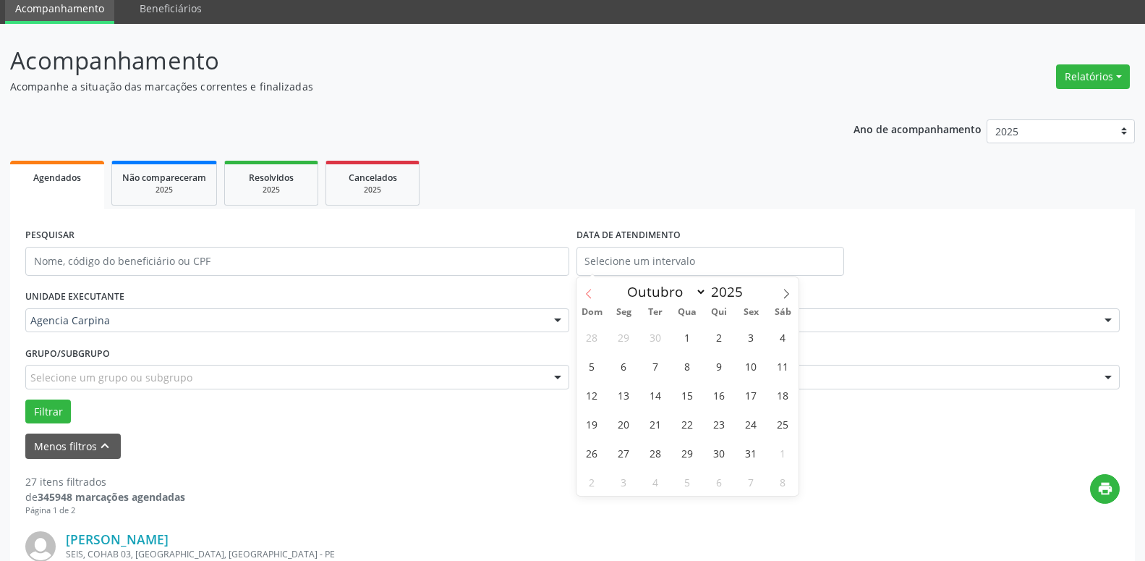
click at [589, 290] on icon at bounding box center [589, 294] width 10 height 10
select select "8"
click at [723, 392] on span "18" at bounding box center [719, 395] width 28 height 28
type input "[DATE]"
click at [723, 392] on span "18" at bounding box center [719, 395] width 28 height 28
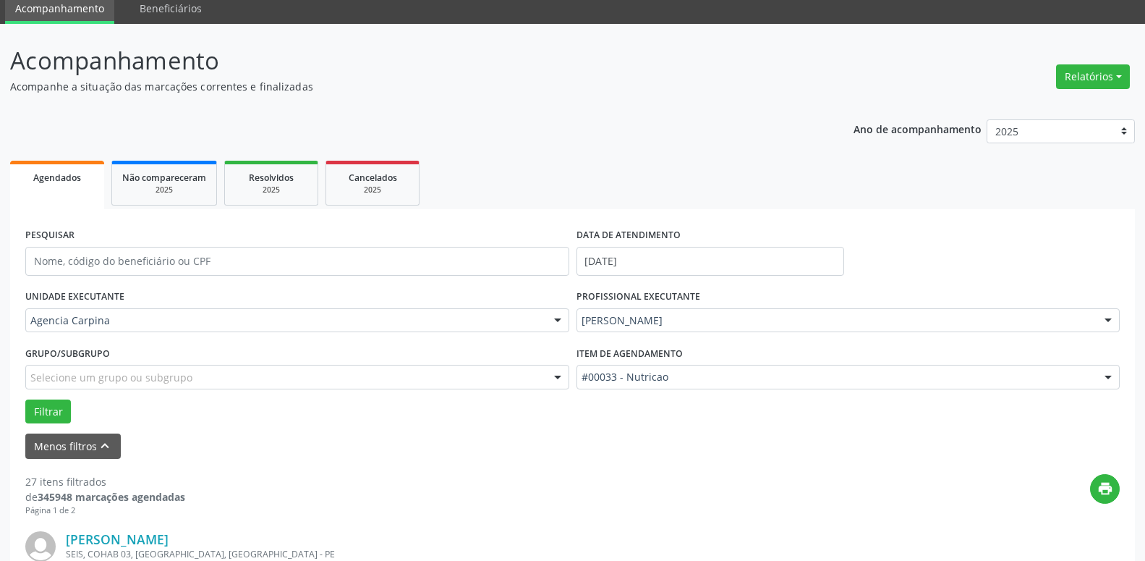
click at [1103, 318] on div at bounding box center [1109, 321] width 22 height 25
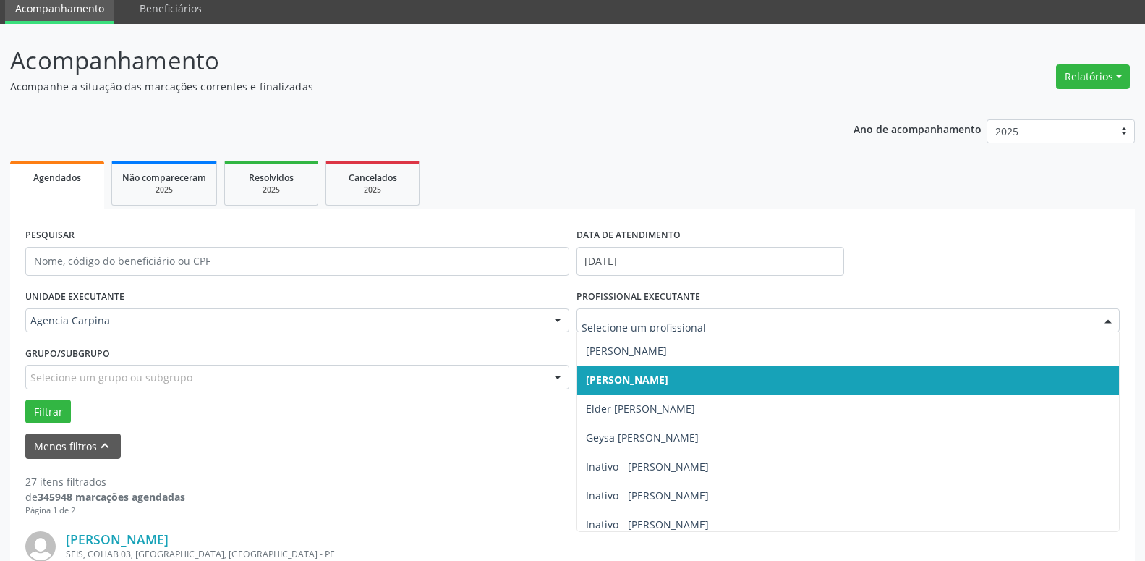
scroll to position [0, 0]
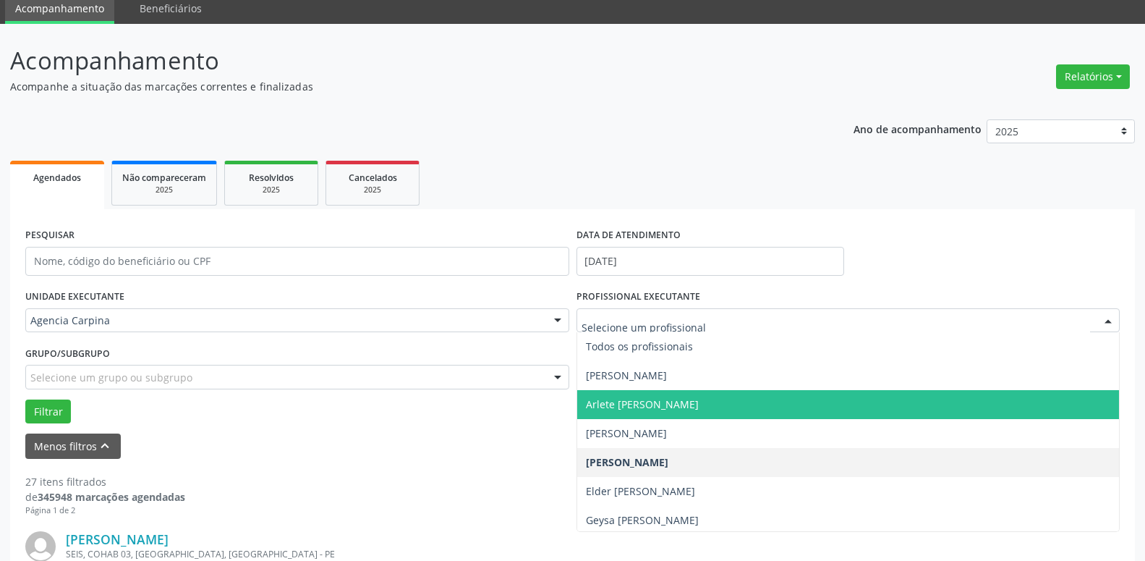
click at [667, 399] on span "Arlete [PERSON_NAME]" at bounding box center [642, 404] width 113 height 14
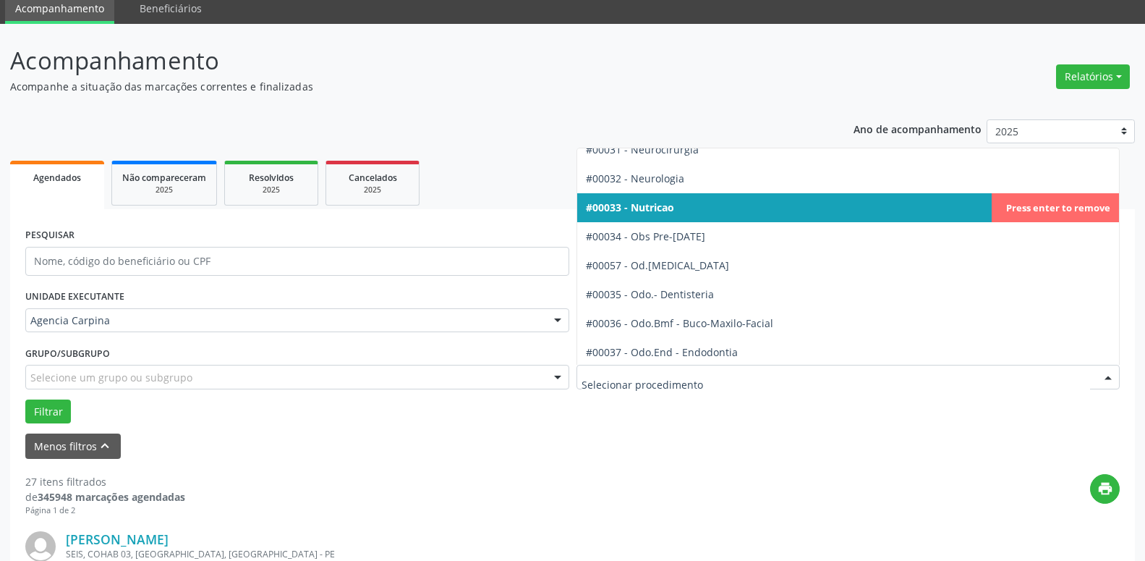
click at [1110, 385] on div at bounding box center [1109, 377] width 22 height 25
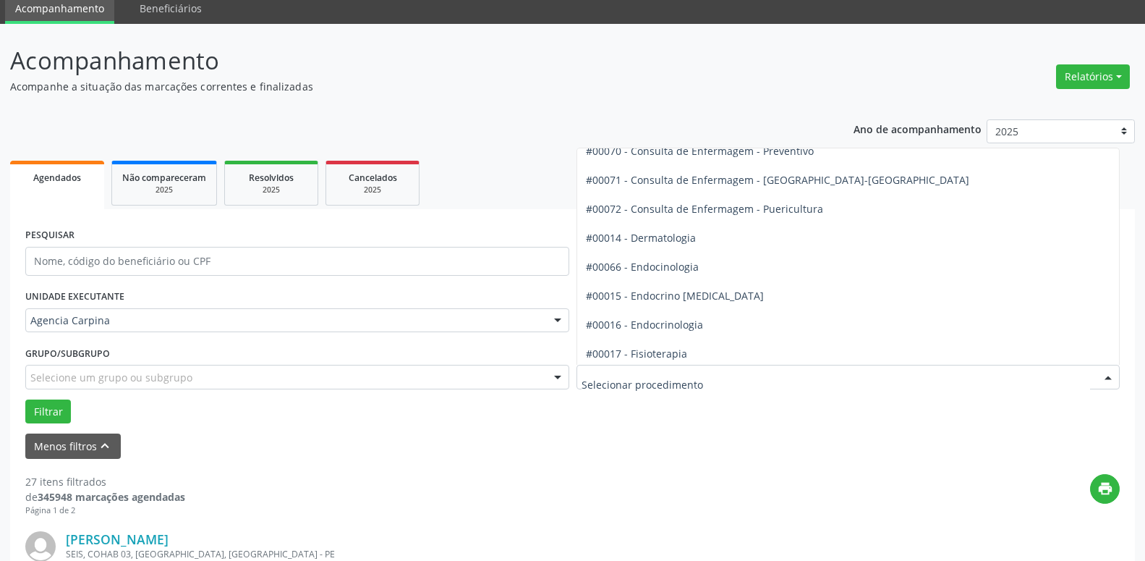
scroll to position [742, 0]
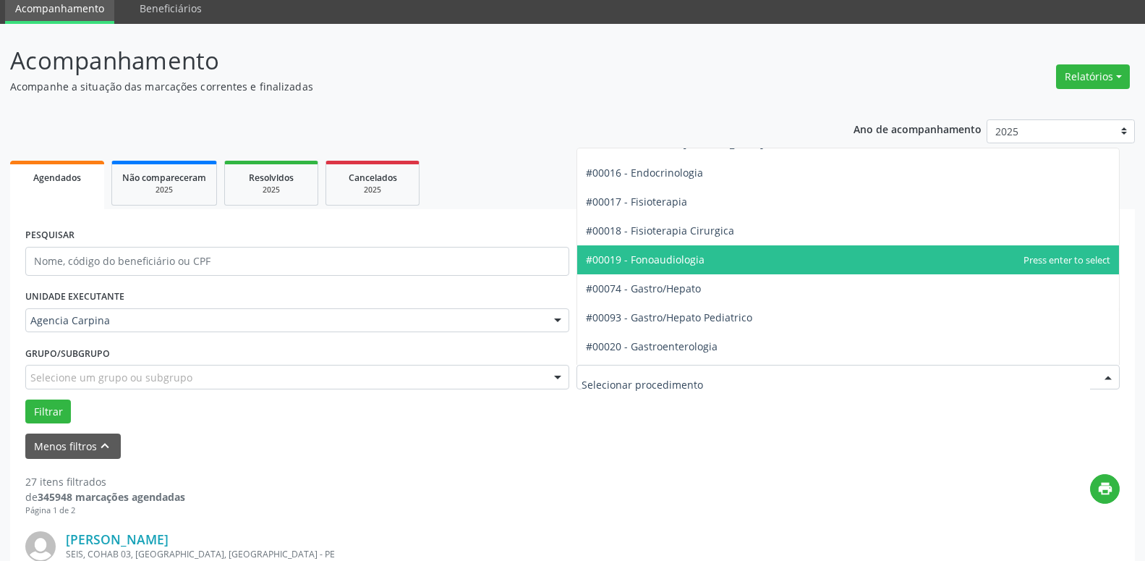
click at [689, 262] on span "#00019 - Fonoaudiologia" at bounding box center [645, 260] width 119 height 14
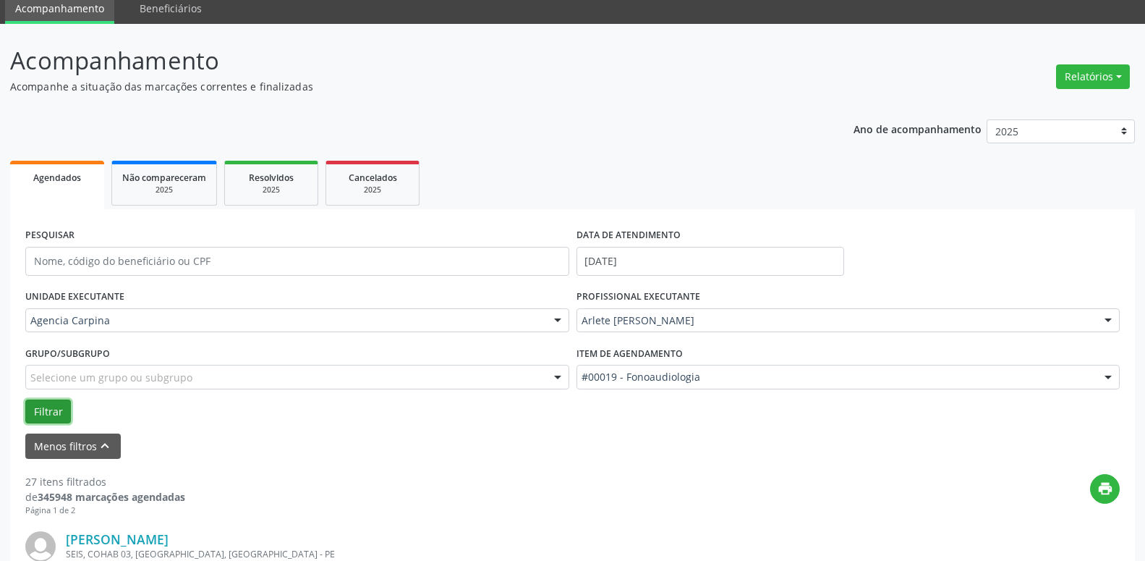
click at [43, 407] on button "Filtrar" at bounding box center [48, 411] width 46 height 25
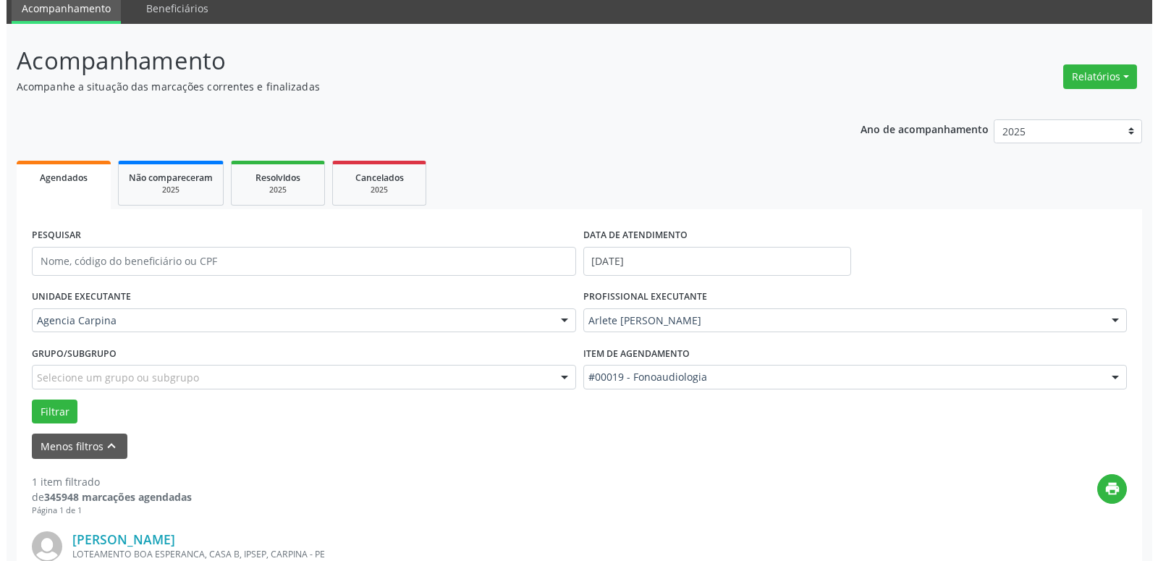
scroll to position [257, 0]
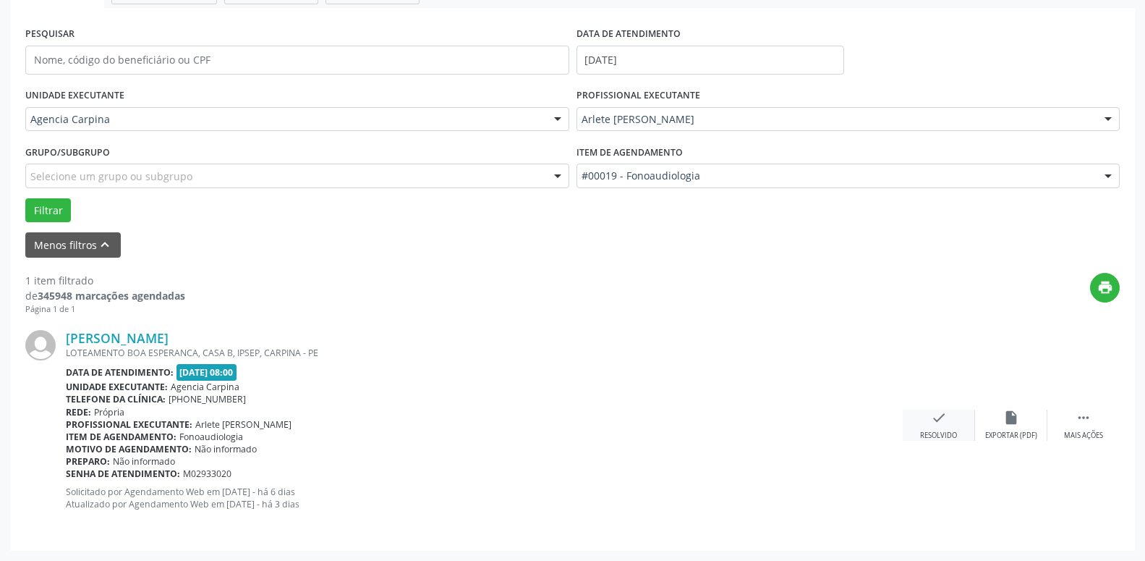
click at [943, 424] on icon "check" at bounding box center [939, 418] width 16 height 16
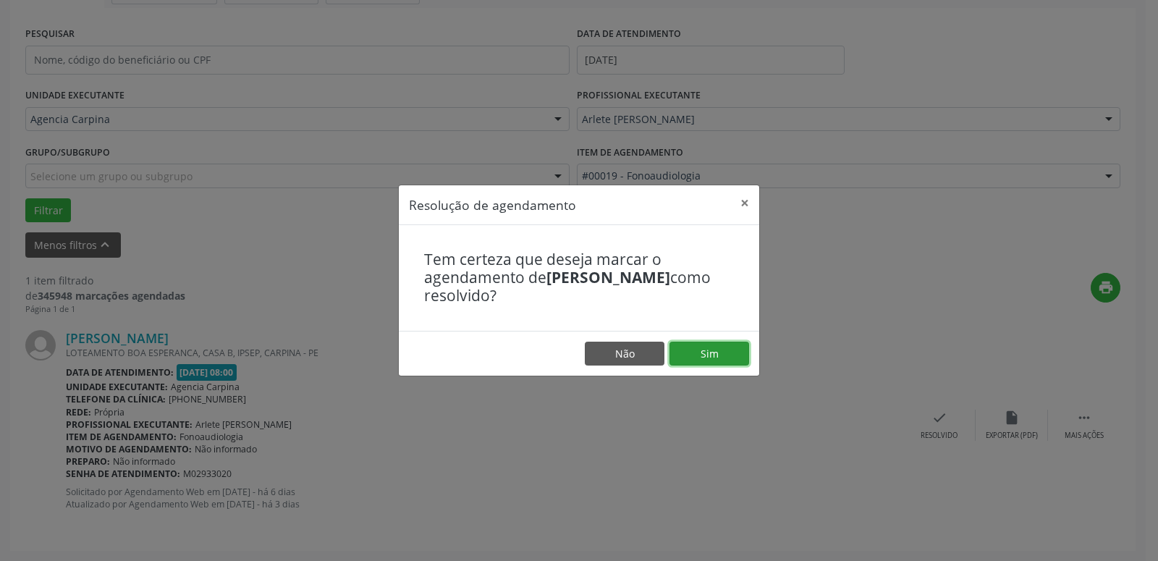
click at [737, 351] on button "Sim" at bounding box center [709, 354] width 80 height 25
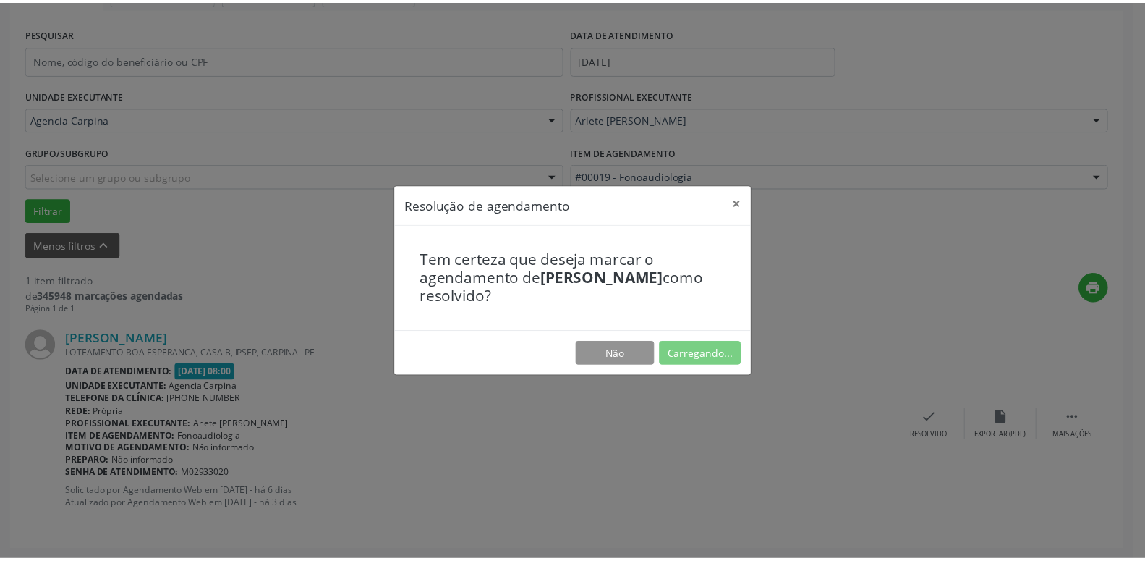
scroll to position [56, 0]
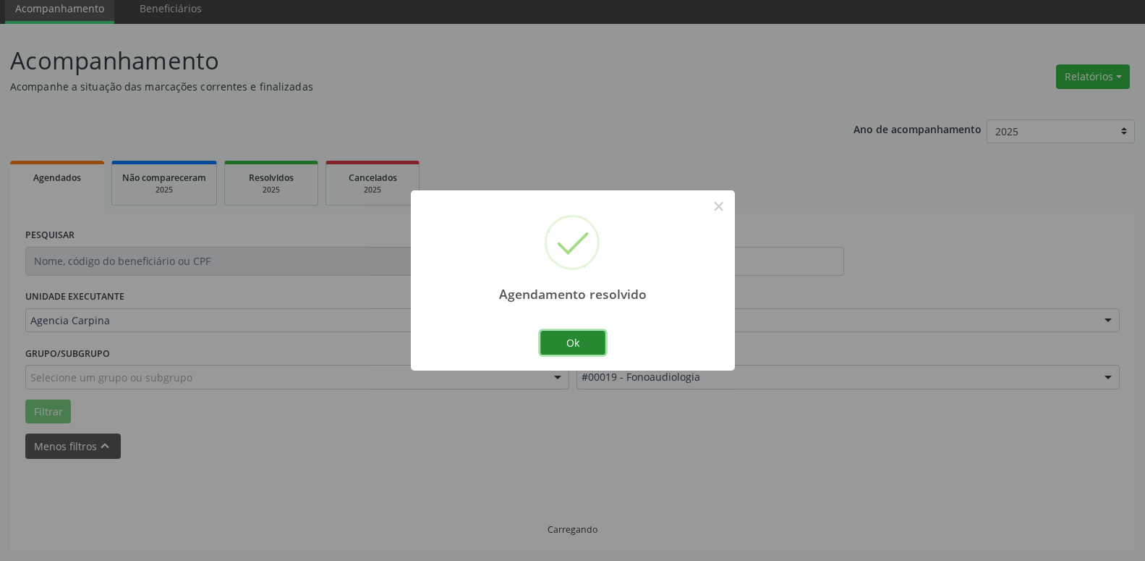
click at [590, 341] on button "Ok" at bounding box center [572, 343] width 65 height 25
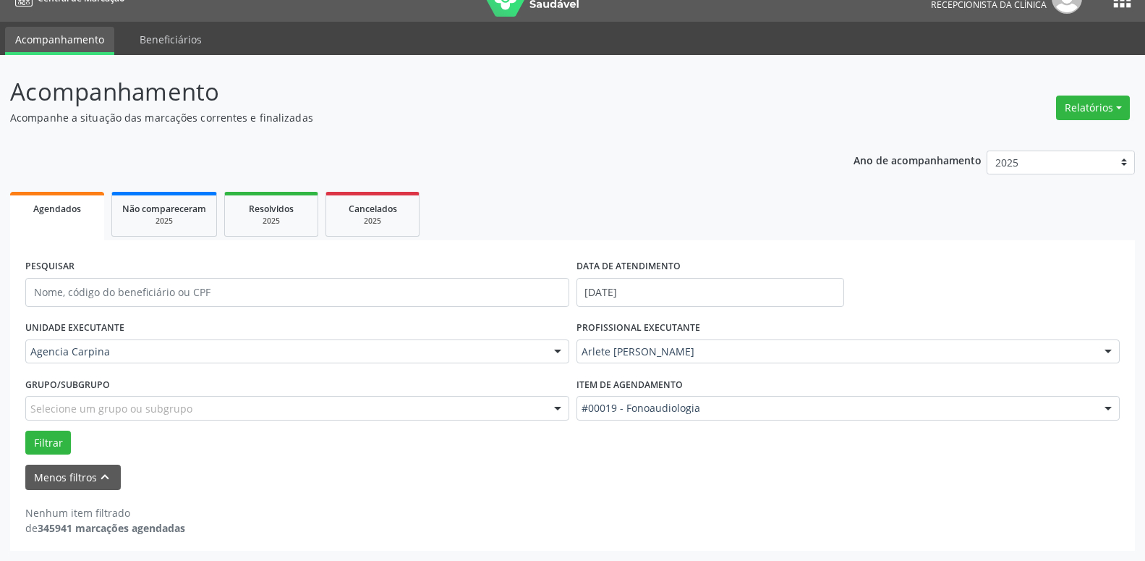
scroll to position [25, 0]
click at [647, 292] on input "[DATE]" at bounding box center [711, 292] width 268 height 29
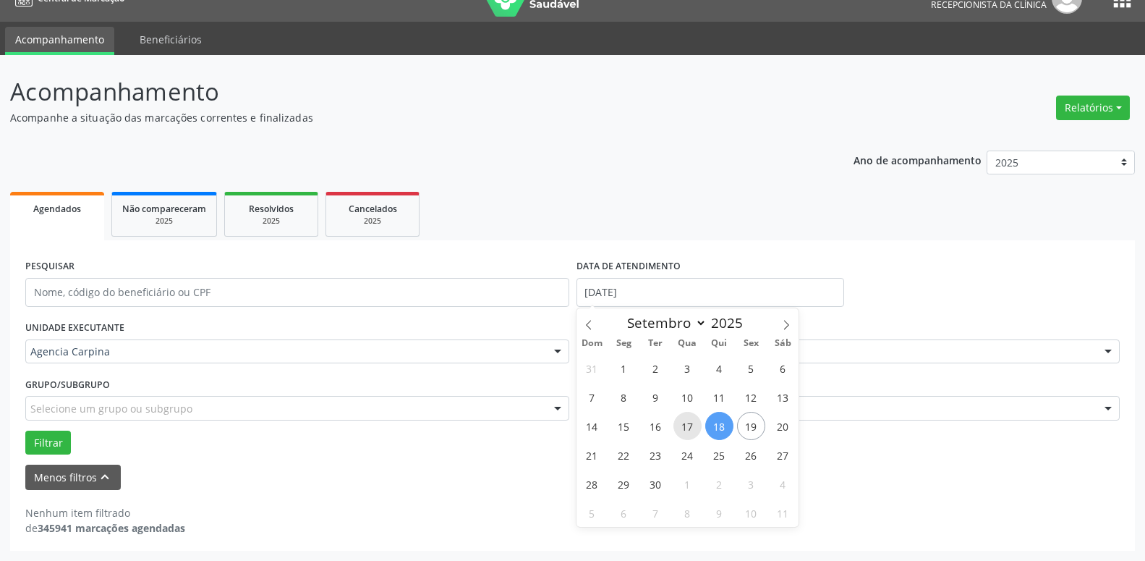
click at [687, 424] on span "17" at bounding box center [688, 426] width 28 height 28
type input "[DATE]"
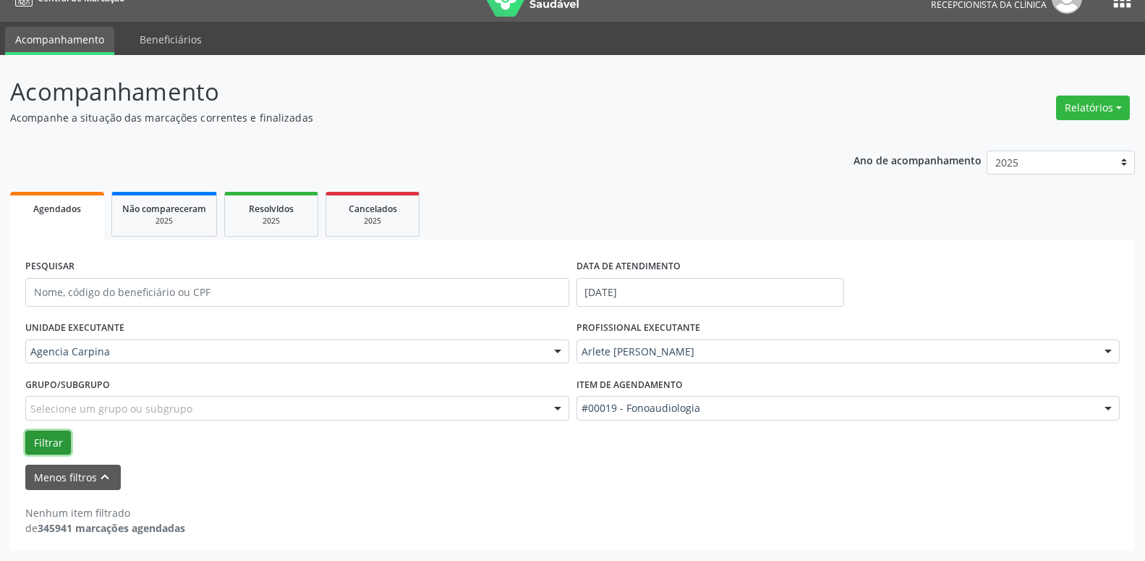
click at [67, 444] on button "Filtrar" at bounding box center [48, 443] width 46 height 25
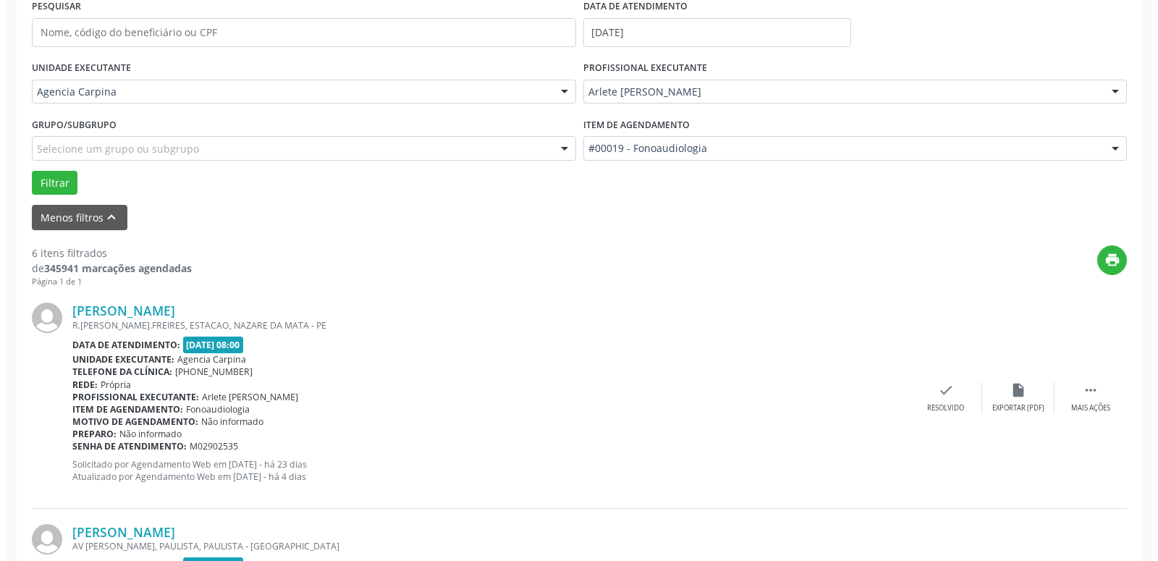
scroll to position [292, 0]
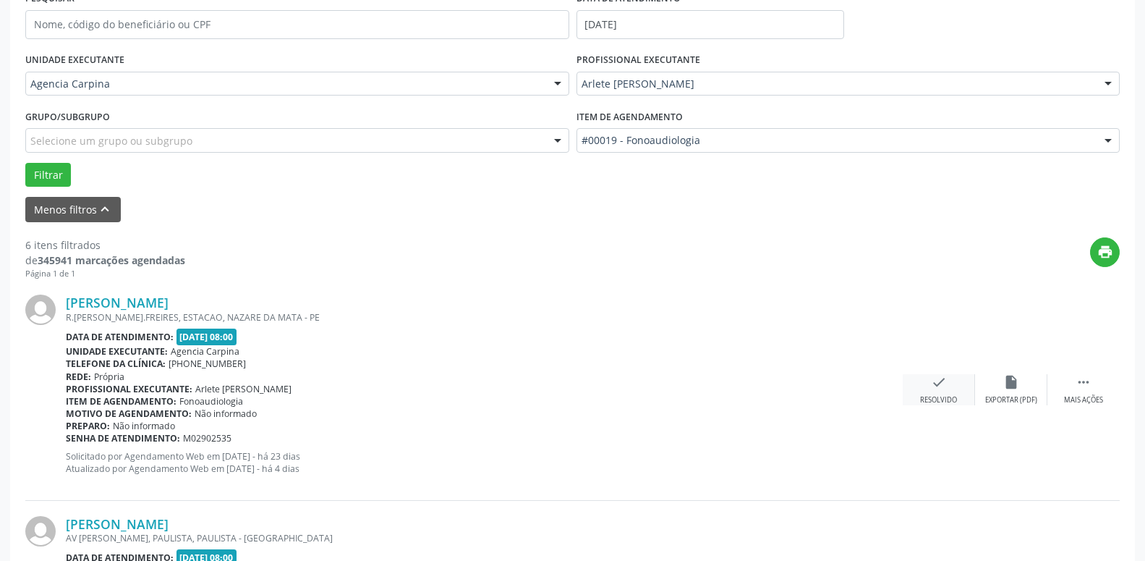
click at [938, 381] on icon "check" at bounding box center [939, 382] width 16 height 16
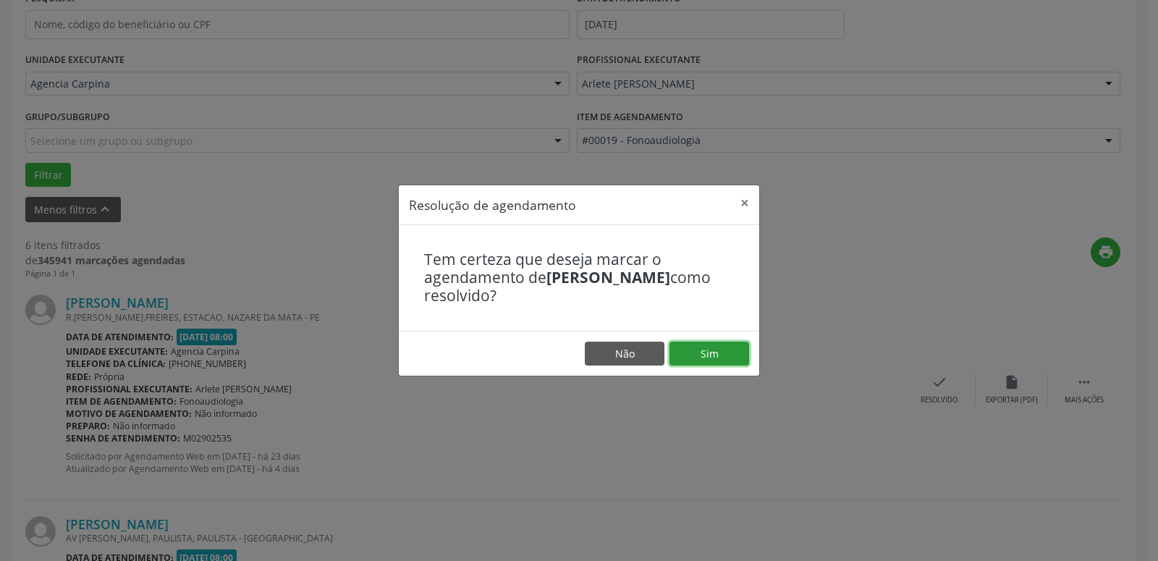
drag, startPoint x: 716, startPoint y: 353, endPoint x: 718, endPoint y: 344, distance: 9.7
click at [716, 352] on button "Sim" at bounding box center [709, 354] width 80 height 25
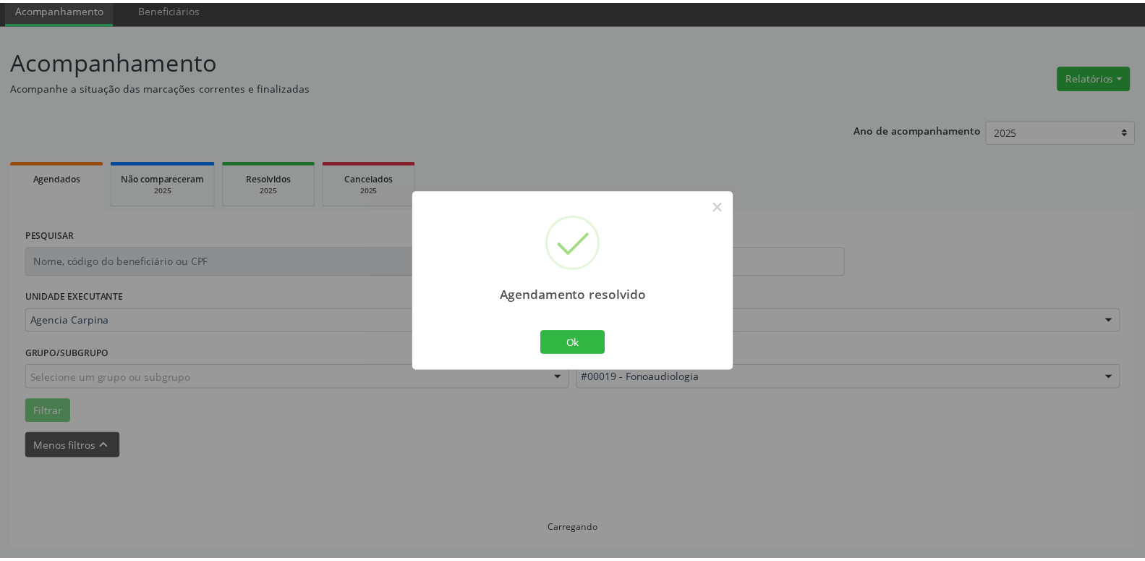
scroll to position [56, 0]
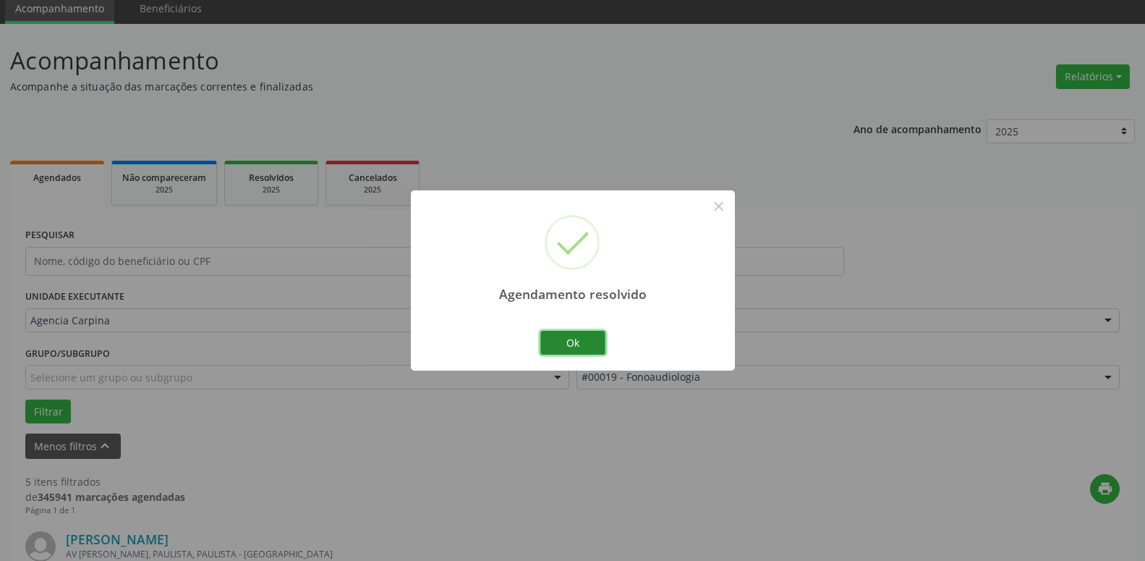
click at [568, 344] on button "Ok" at bounding box center [572, 343] width 65 height 25
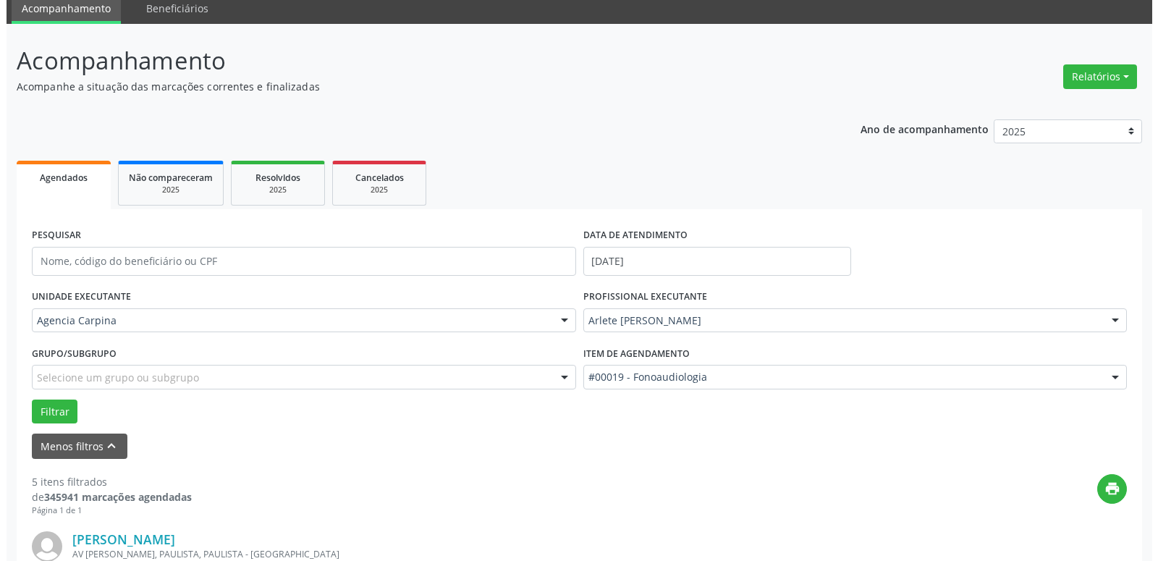
scroll to position [203, 0]
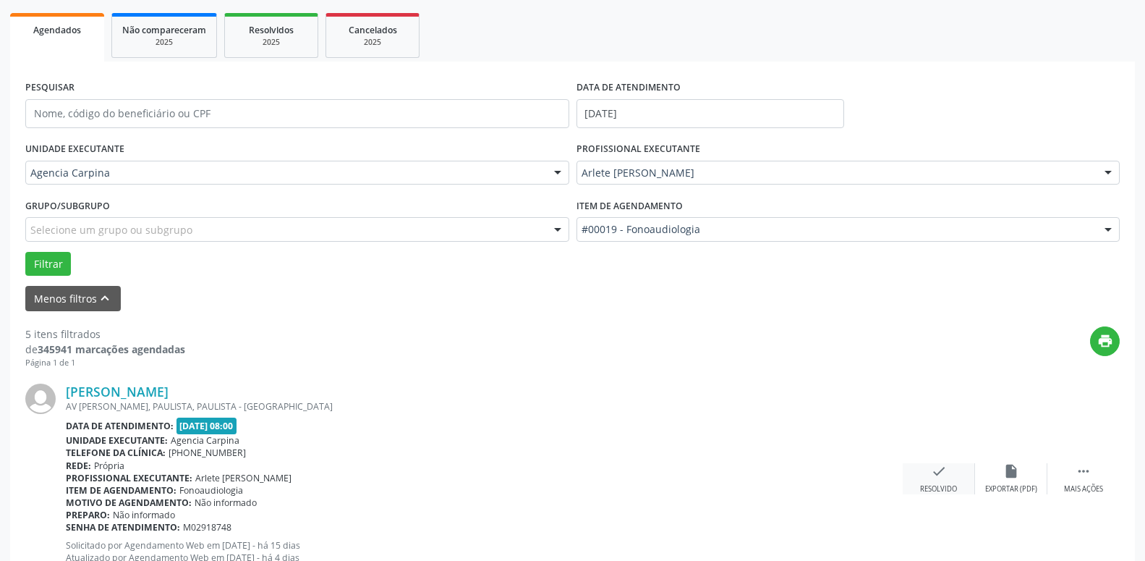
click at [939, 473] on icon "check" at bounding box center [939, 471] width 16 height 16
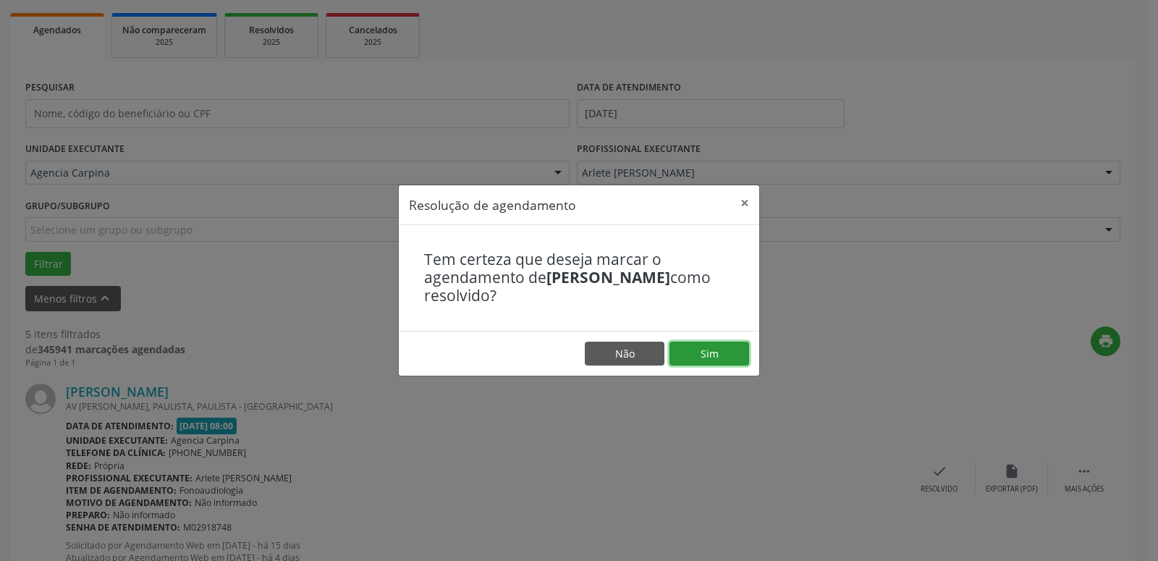
click at [702, 354] on button "Sim" at bounding box center [709, 354] width 80 height 25
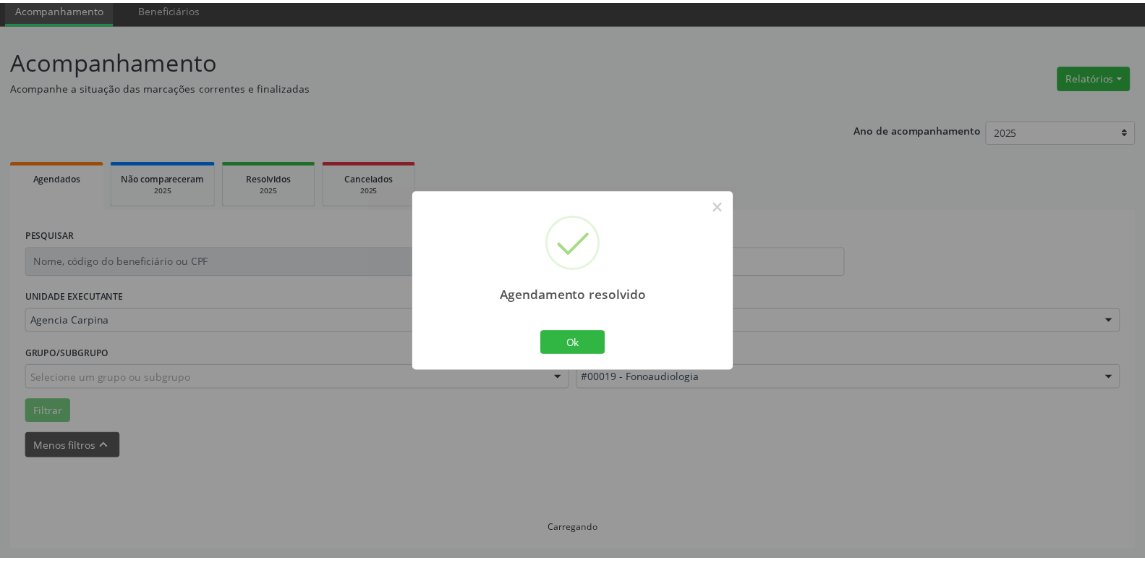
scroll to position [56, 0]
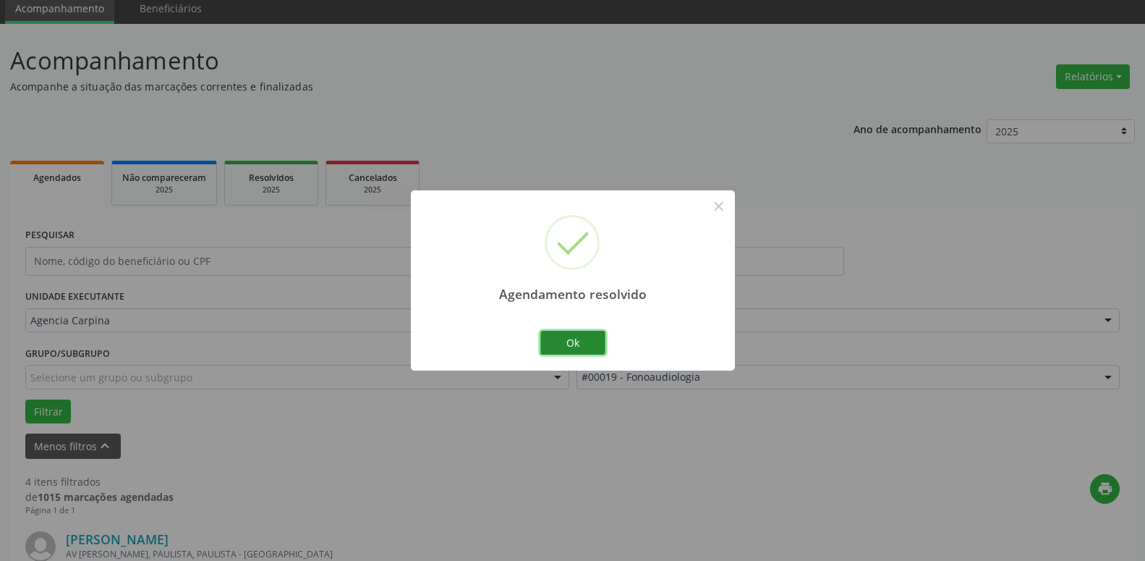
click at [583, 338] on button "Ok" at bounding box center [572, 343] width 65 height 25
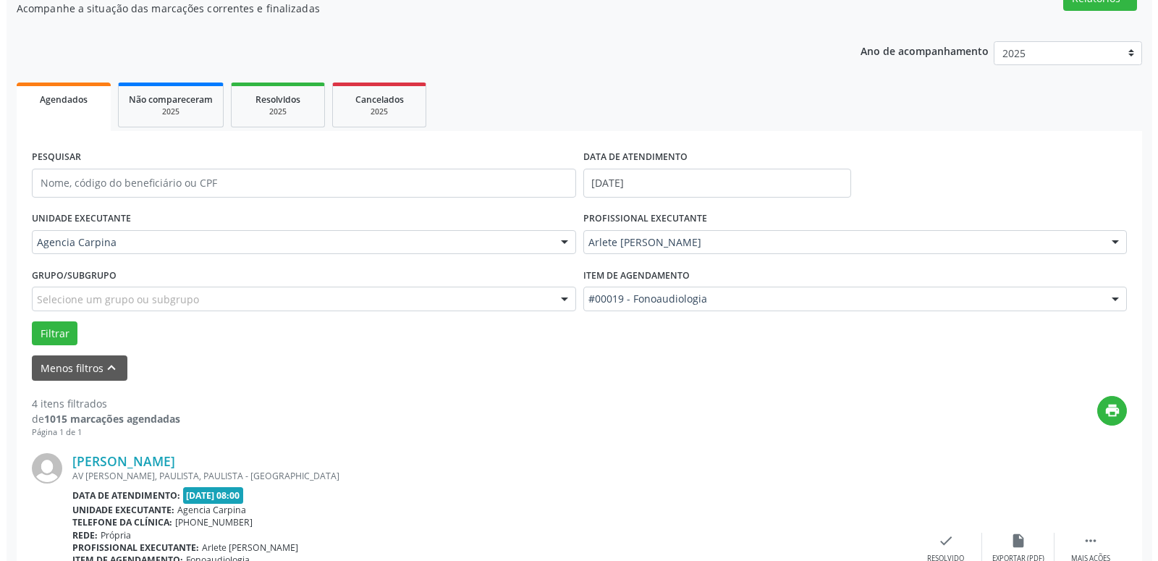
scroll to position [203, 0]
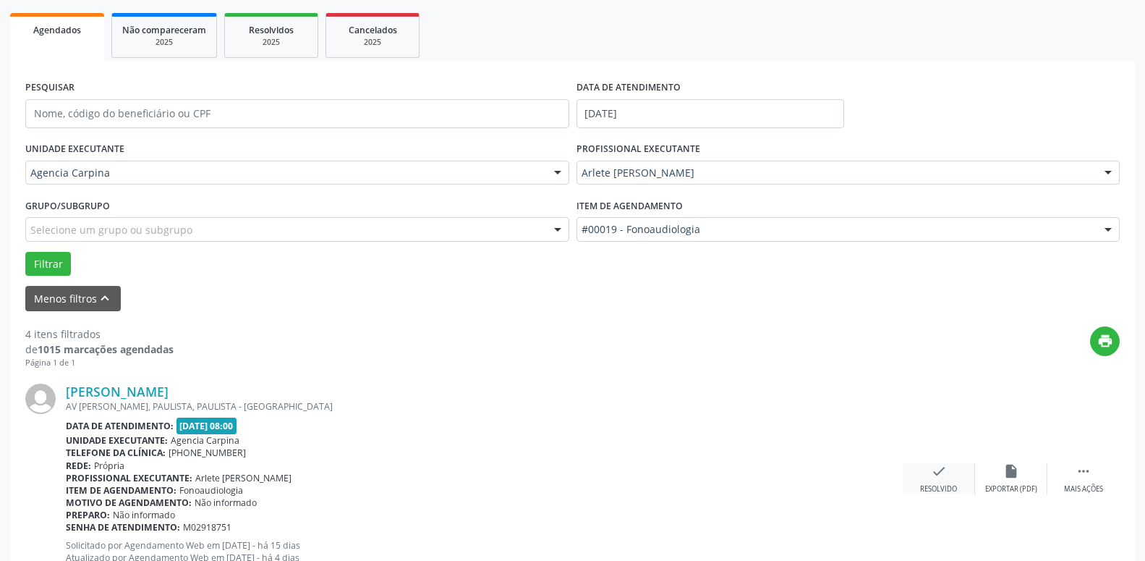
click at [936, 474] on icon "check" at bounding box center [939, 471] width 16 height 16
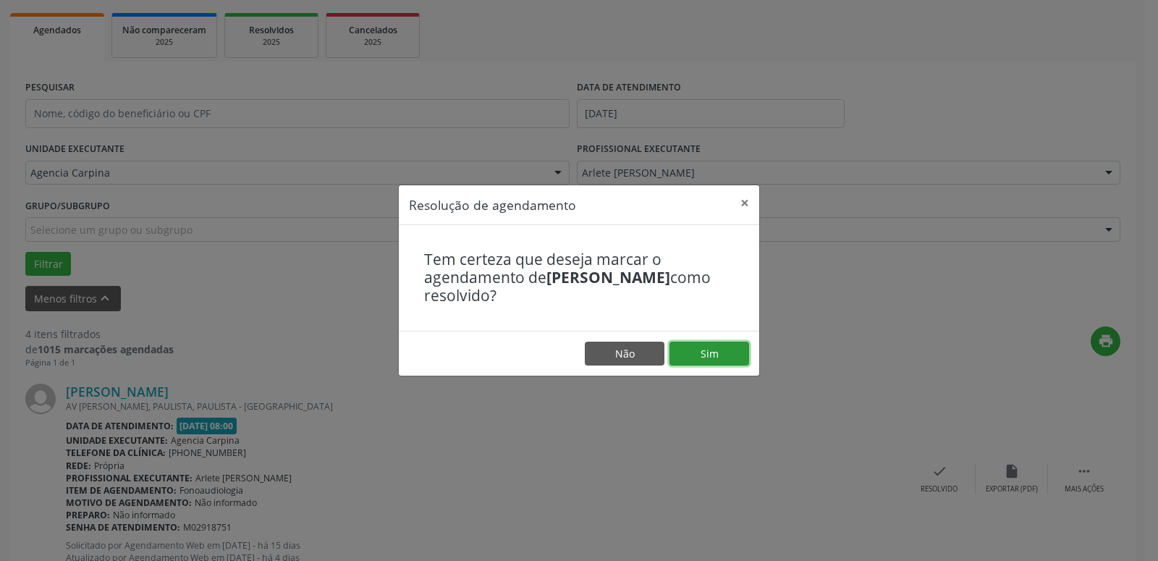
click at [725, 349] on button "Sim" at bounding box center [709, 354] width 80 height 25
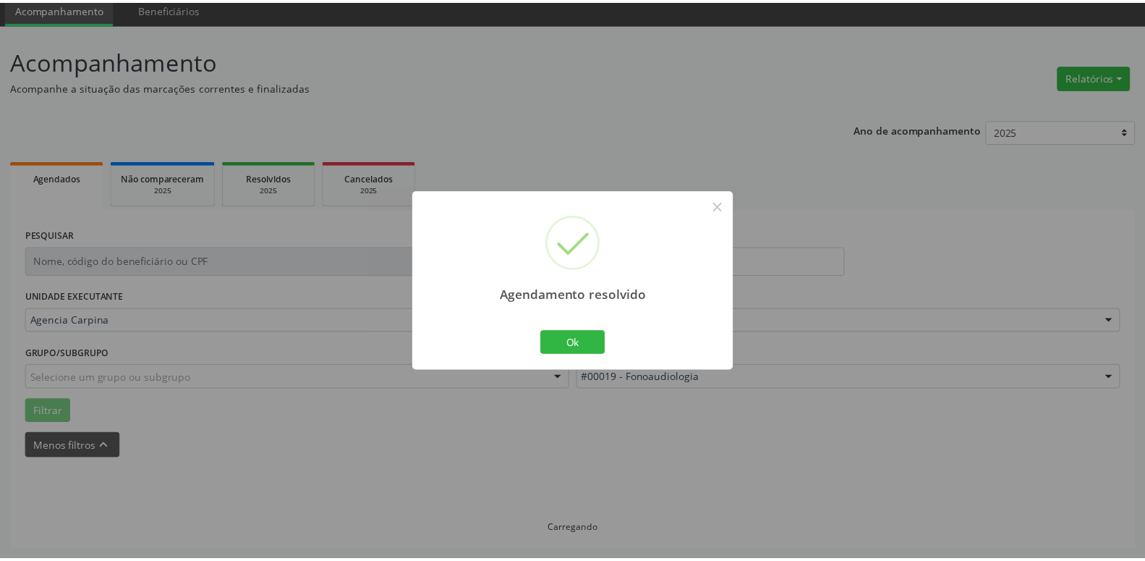
scroll to position [56, 0]
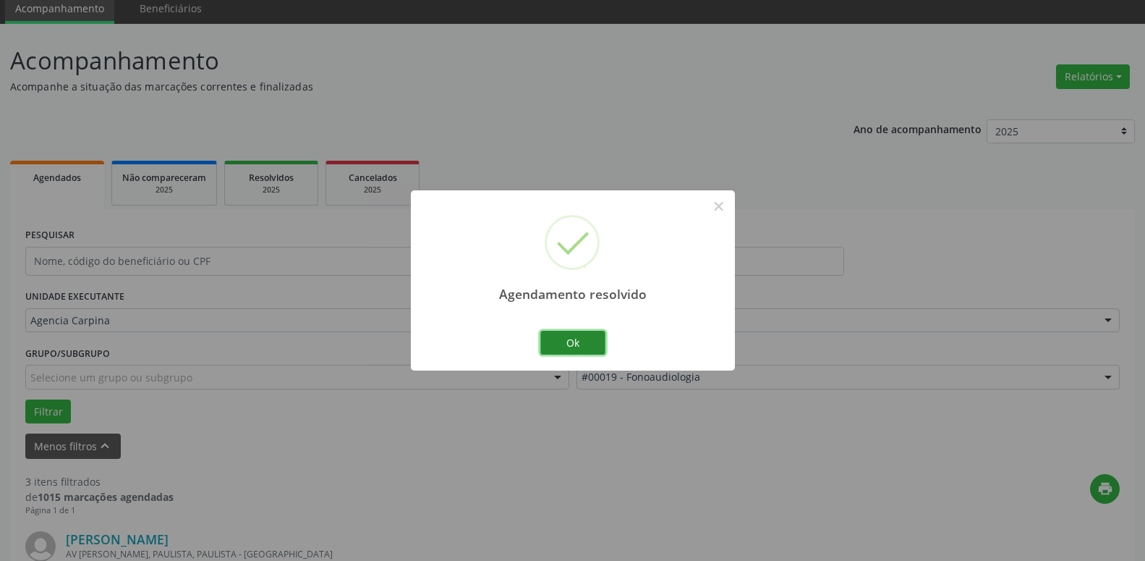
click at [580, 335] on button "Ok" at bounding box center [572, 343] width 65 height 25
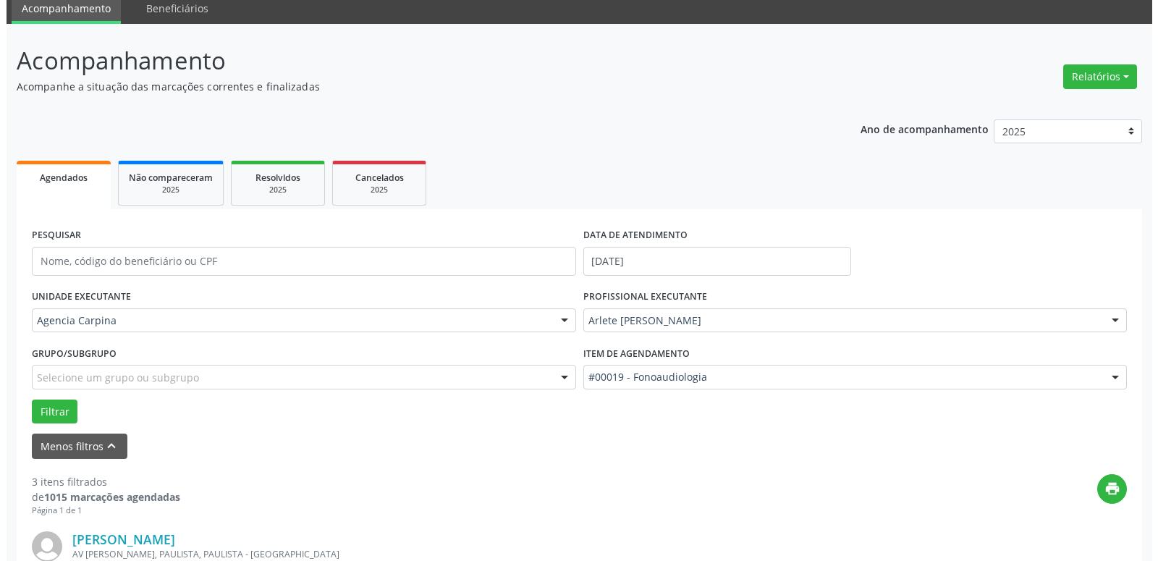
scroll to position [277, 0]
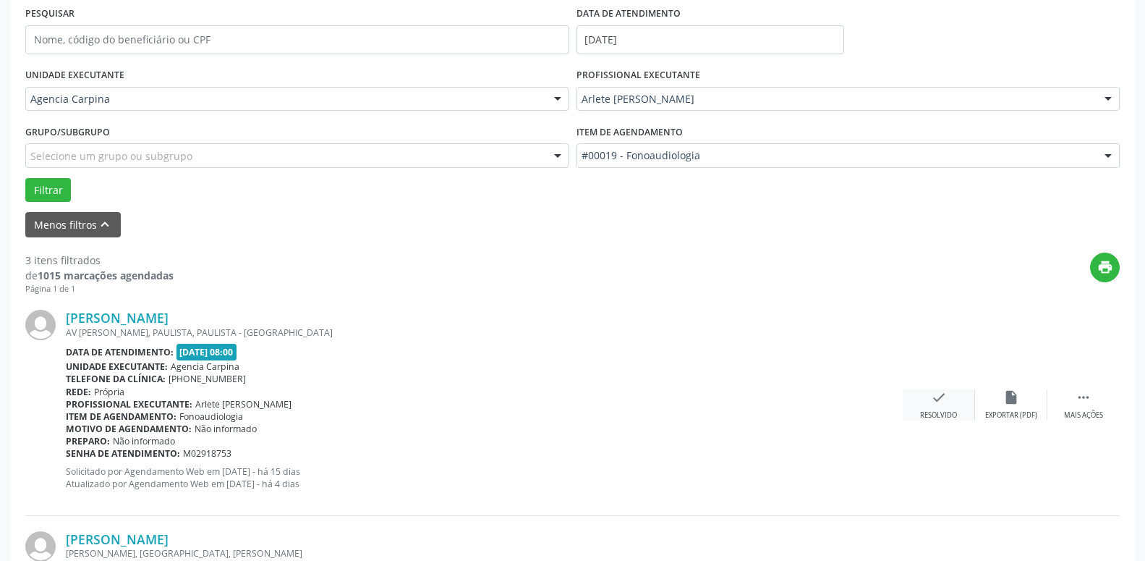
click at [939, 401] on icon "check" at bounding box center [939, 397] width 16 height 16
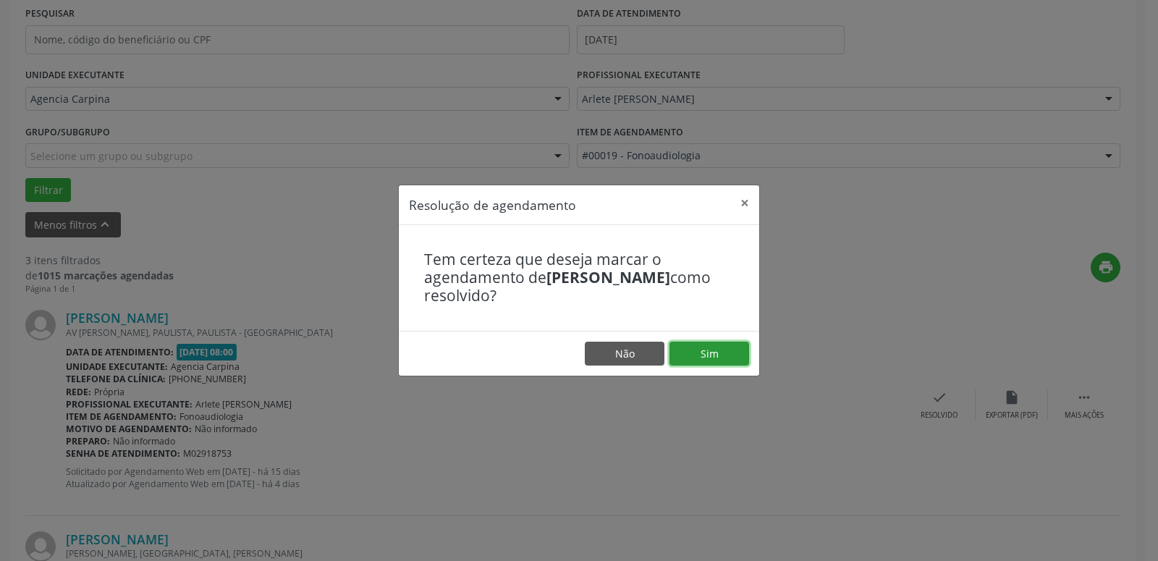
click at [738, 349] on button "Sim" at bounding box center [709, 354] width 80 height 25
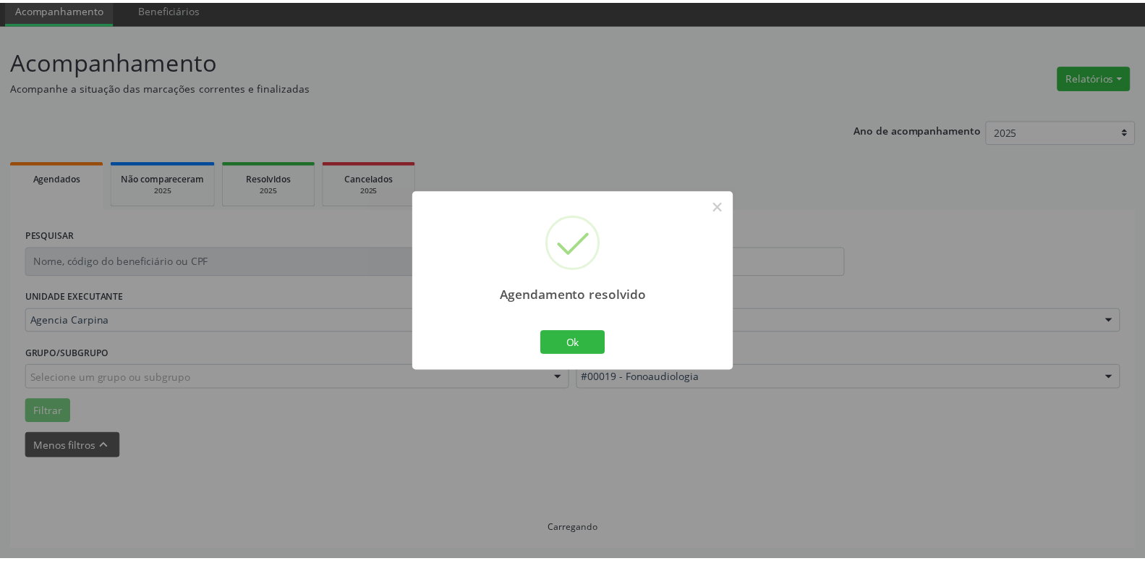
scroll to position [56, 0]
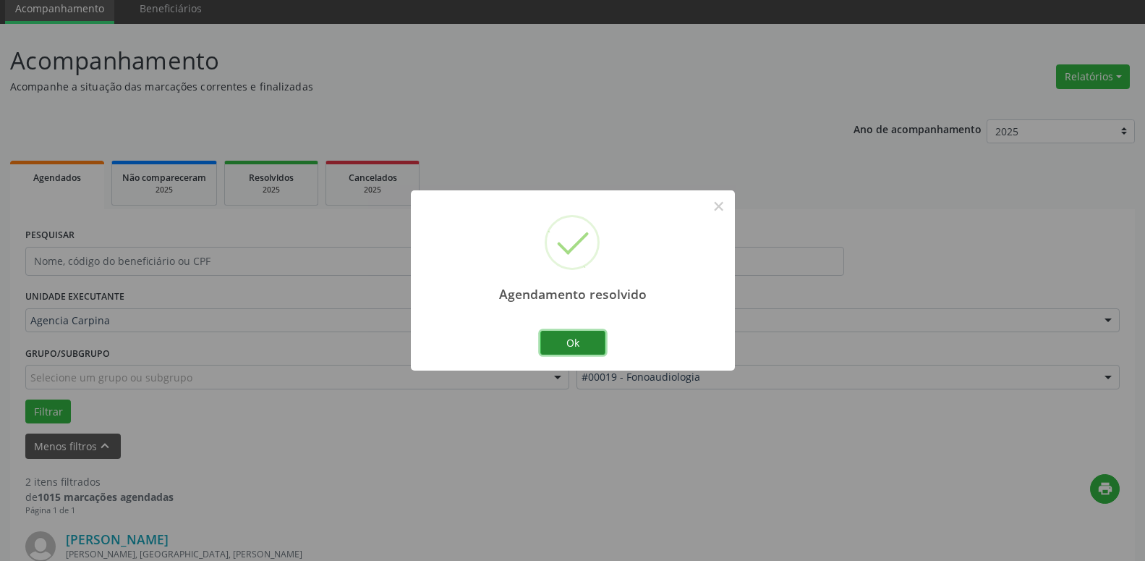
click at [572, 344] on button "Ok" at bounding box center [572, 343] width 65 height 25
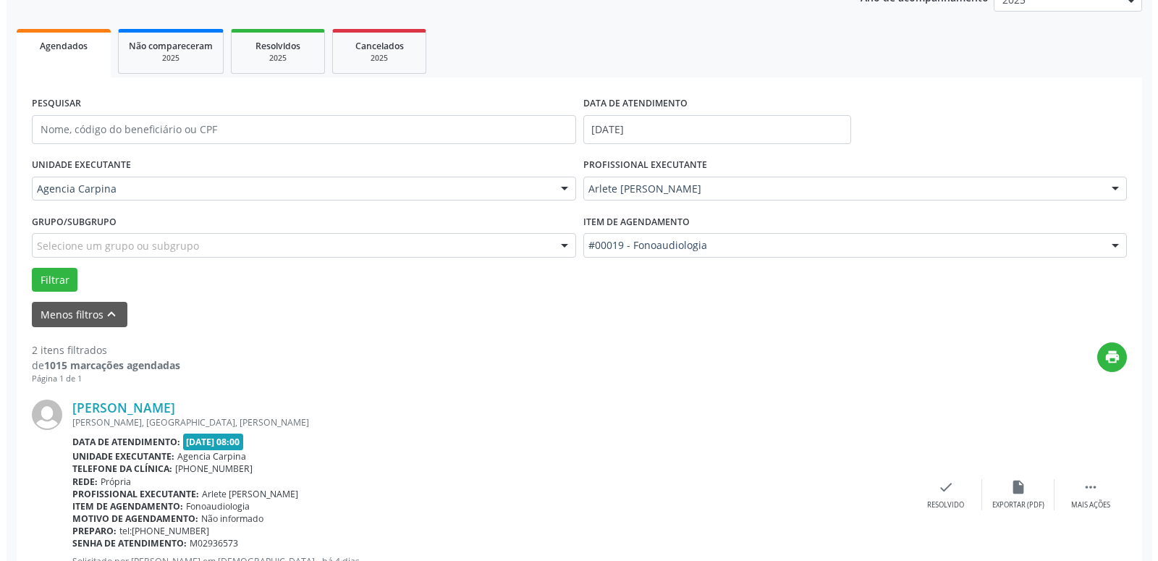
scroll to position [277, 0]
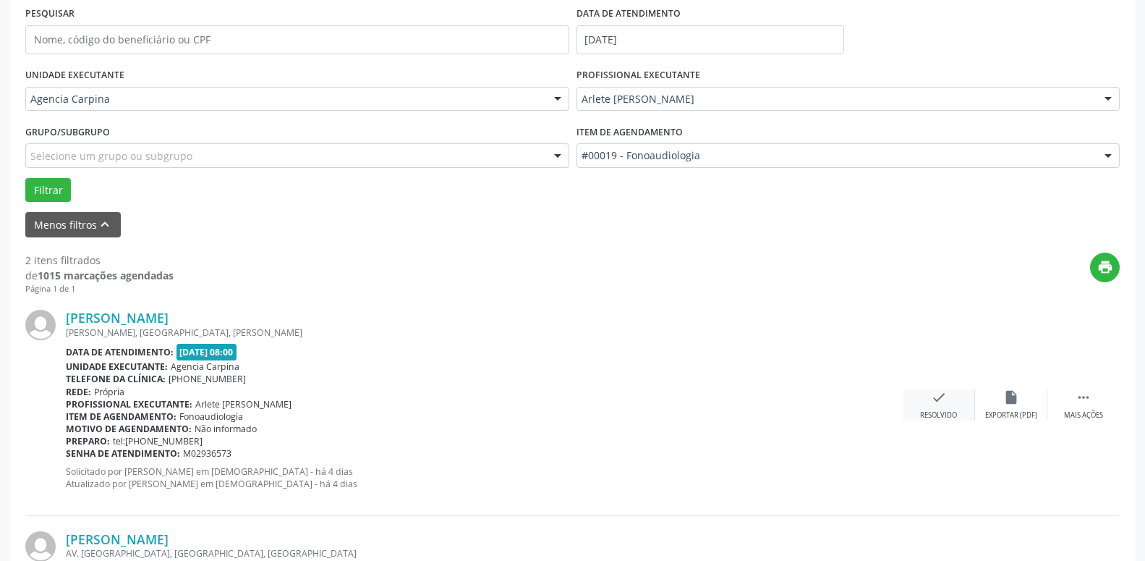
click at [945, 402] on icon "check" at bounding box center [939, 397] width 16 height 16
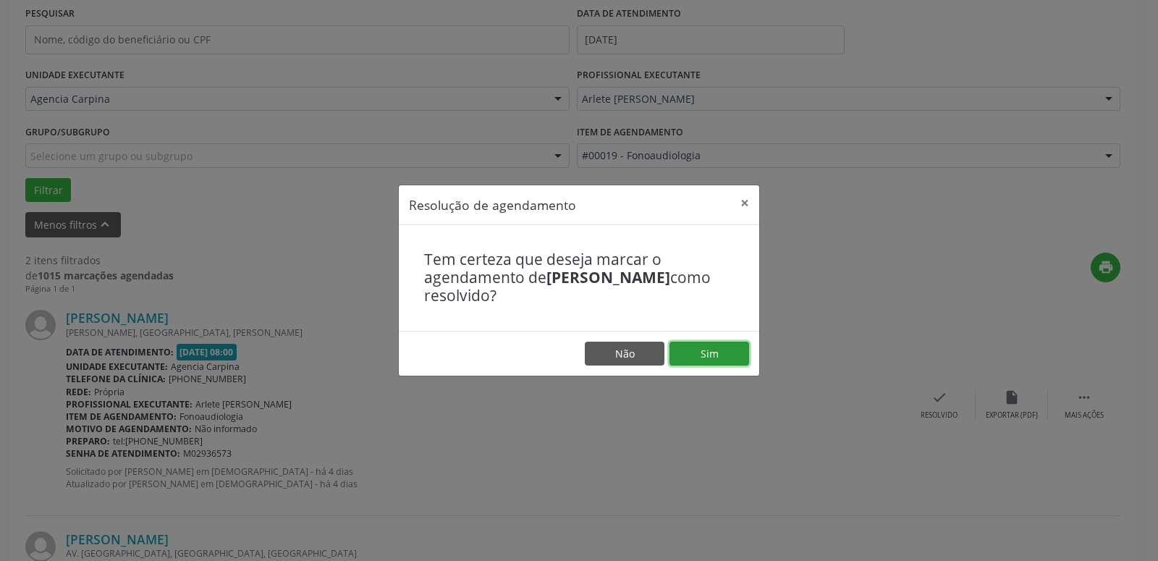
click at [698, 355] on button "Sim" at bounding box center [709, 354] width 80 height 25
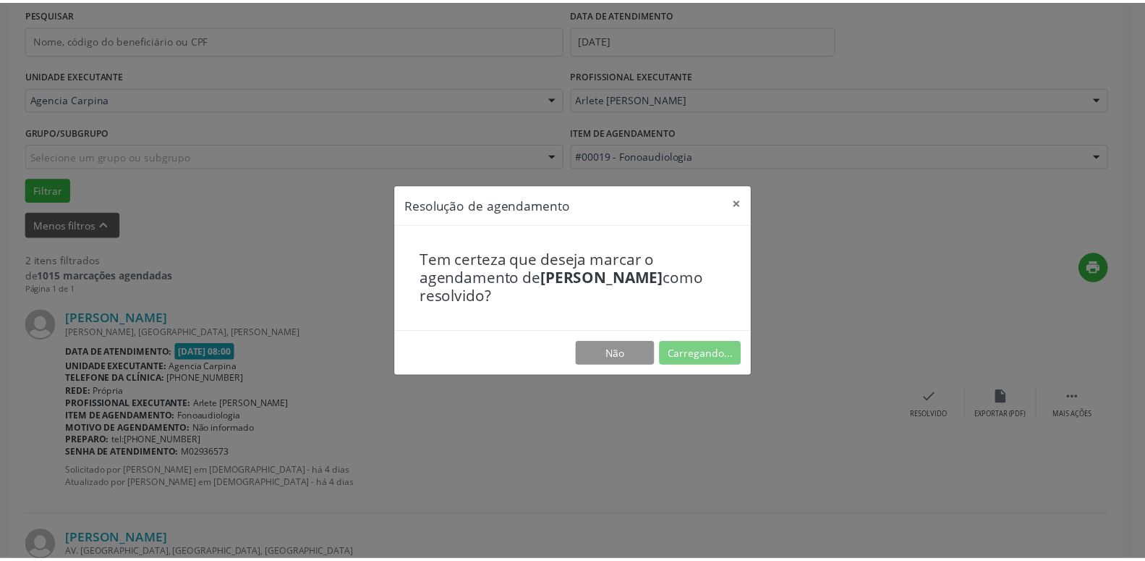
scroll to position [56, 0]
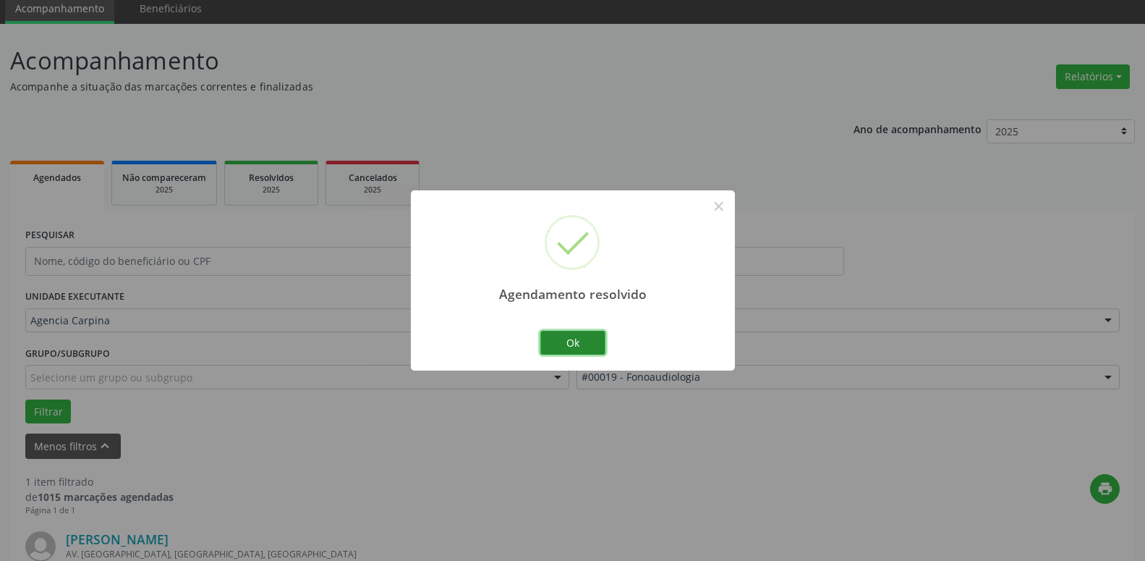
click at [574, 334] on button "Ok" at bounding box center [572, 343] width 65 height 25
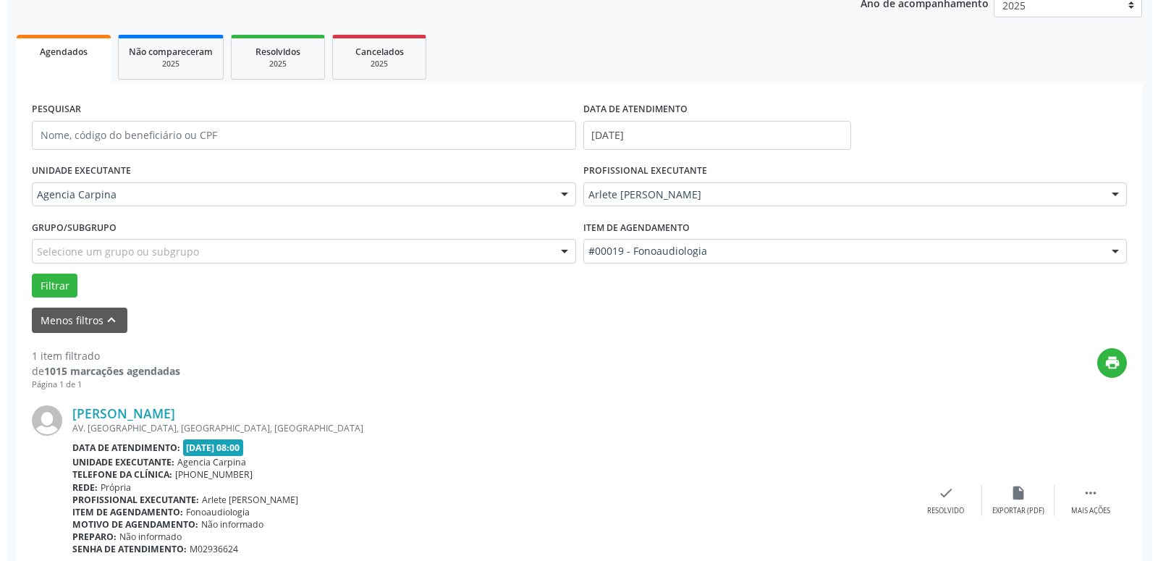
scroll to position [203, 0]
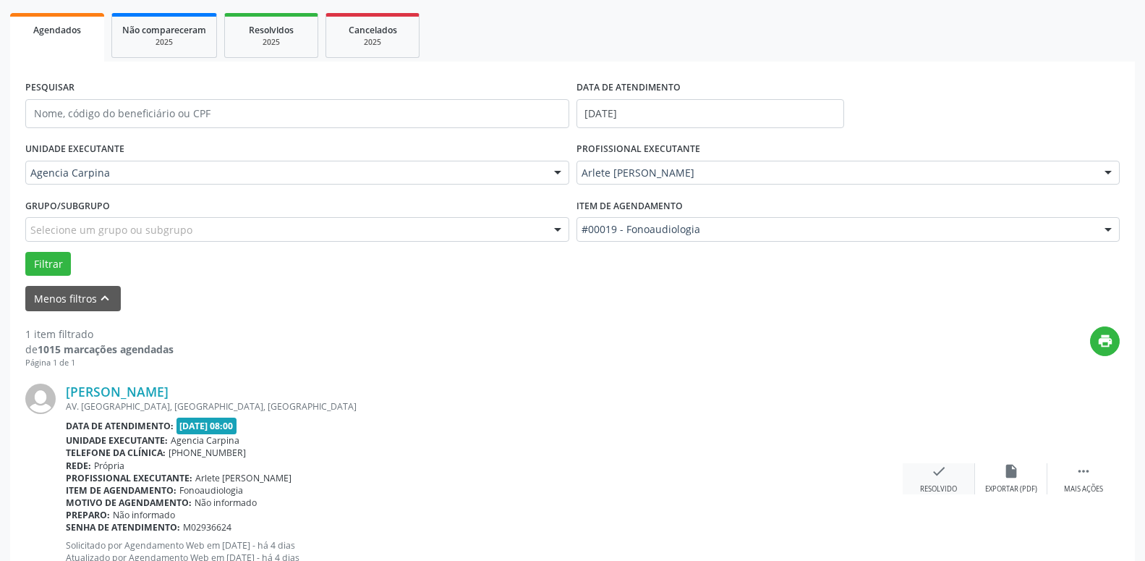
click at [938, 472] on icon "check" at bounding box center [939, 471] width 16 height 16
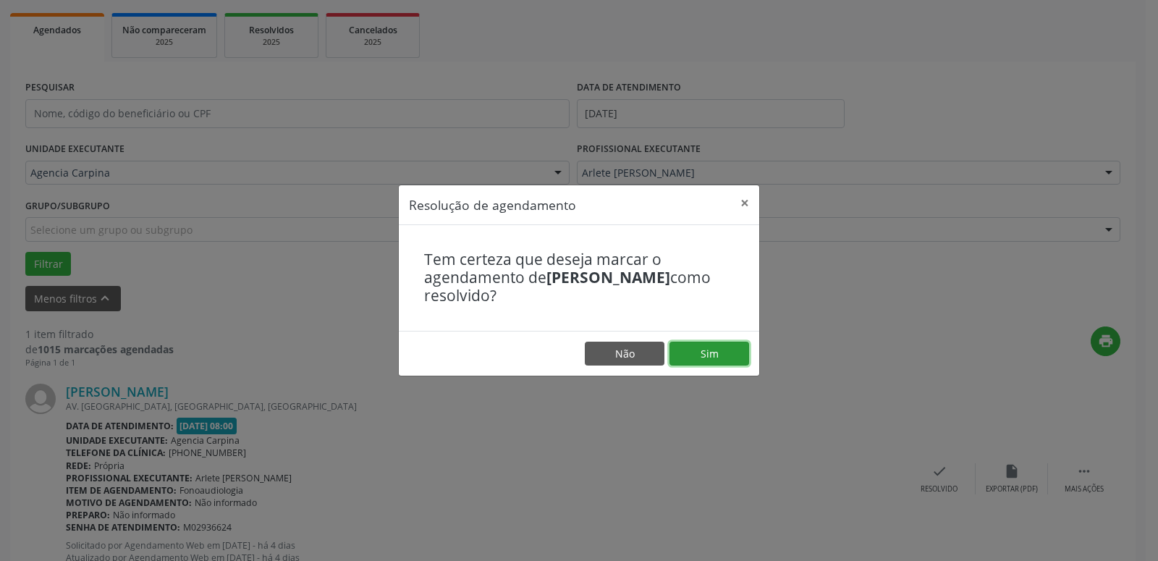
click at [718, 355] on button "Sim" at bounding box center [709, 354] width 80 height 25
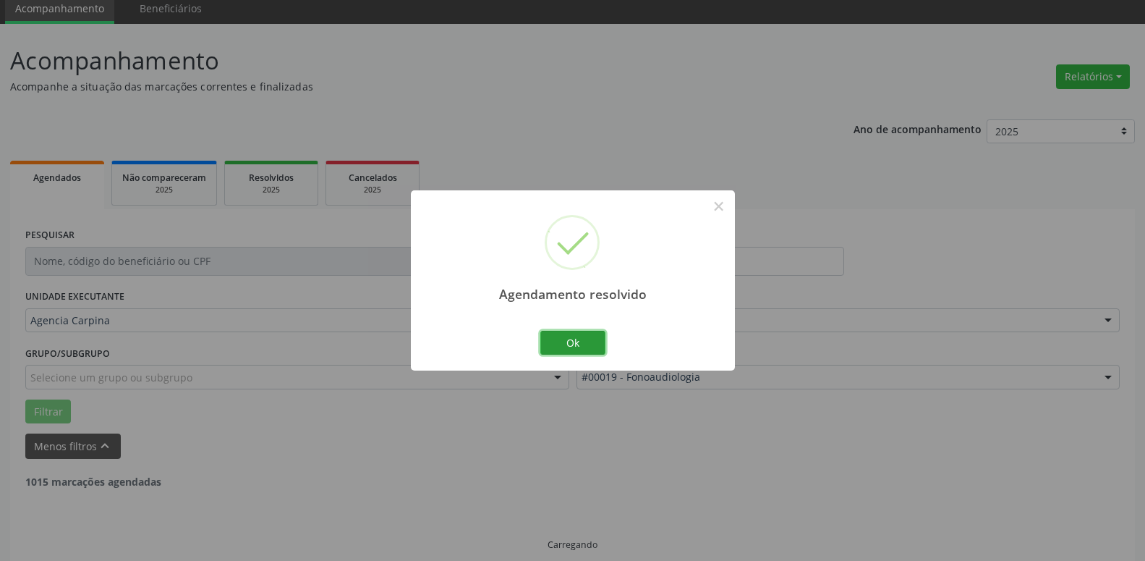
click at [580, 343] on button "Ok" at bounding box center [572, 343] width 65 height 25
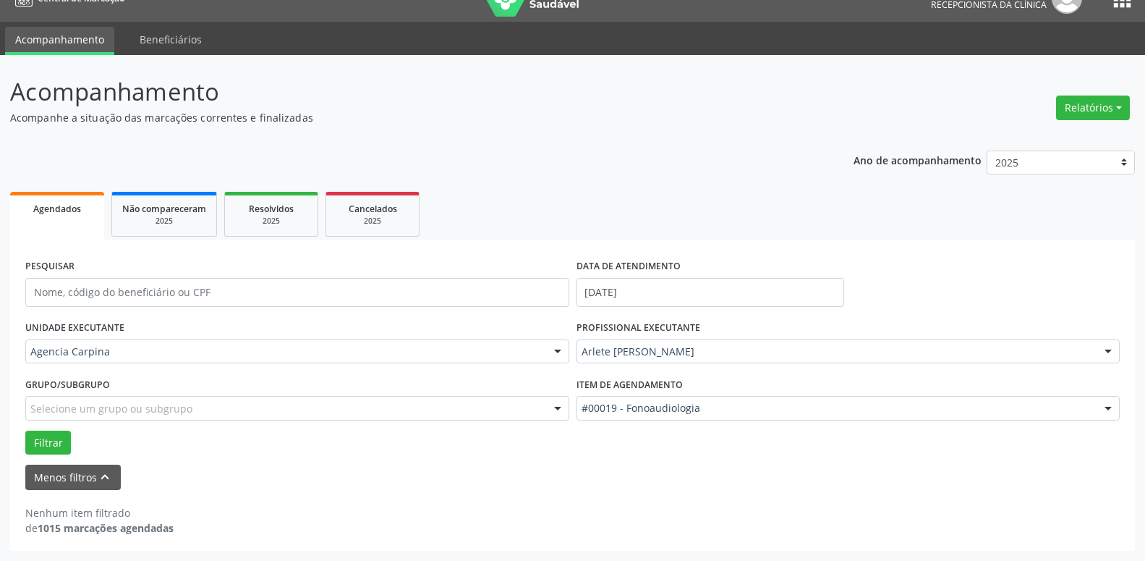
scroll to position [25, 0]
click at [1109, 355] on div at bounding box center [1109, 352] width 22 height 25
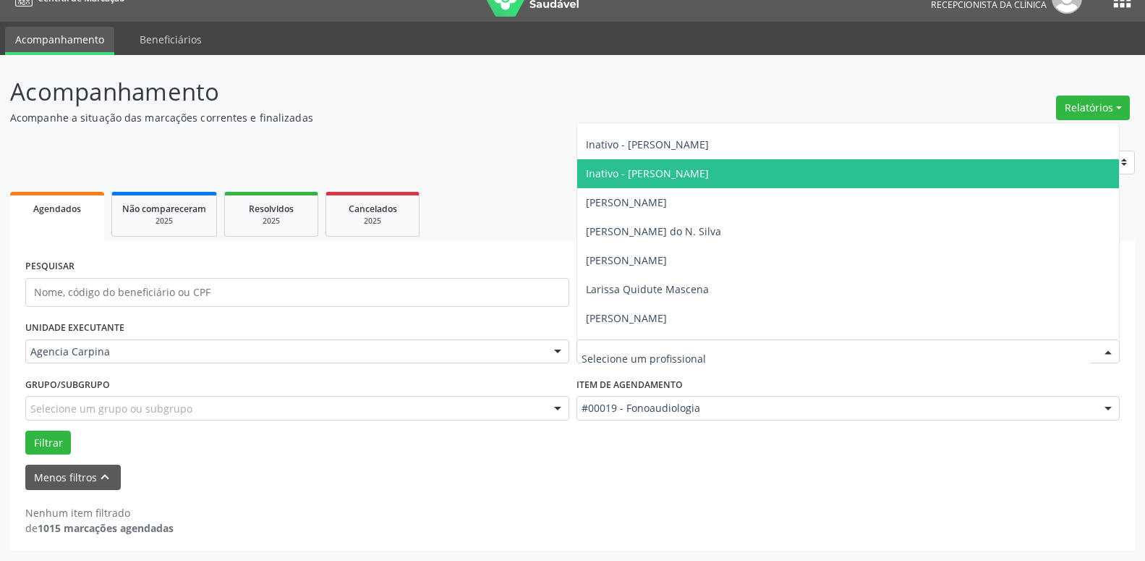
scroll to position [247, 0]
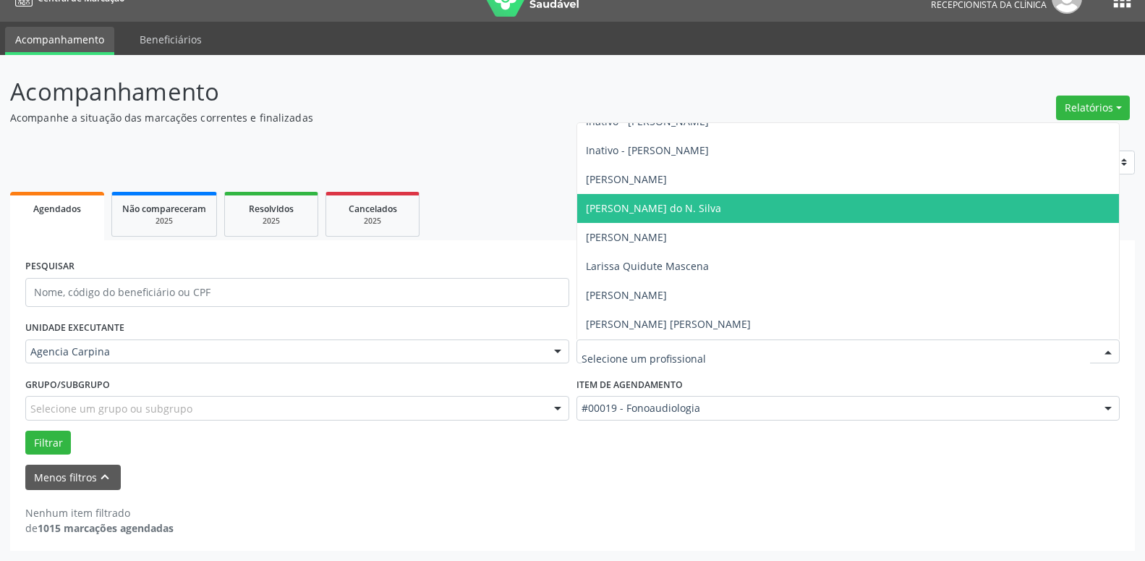
click at [837, 208] on span "[PERSON_NAME] do N. Silva" at bounding box center [848, 208] width 543 height 29
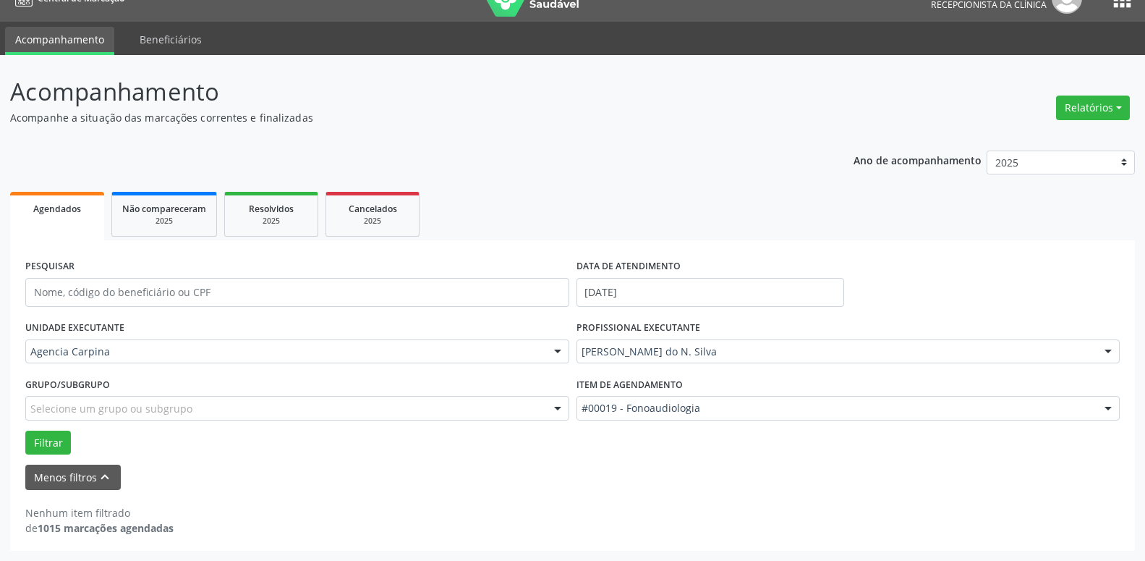
click at [1111, 408] on div at bounding box center [1109, 409] width 22 height 25
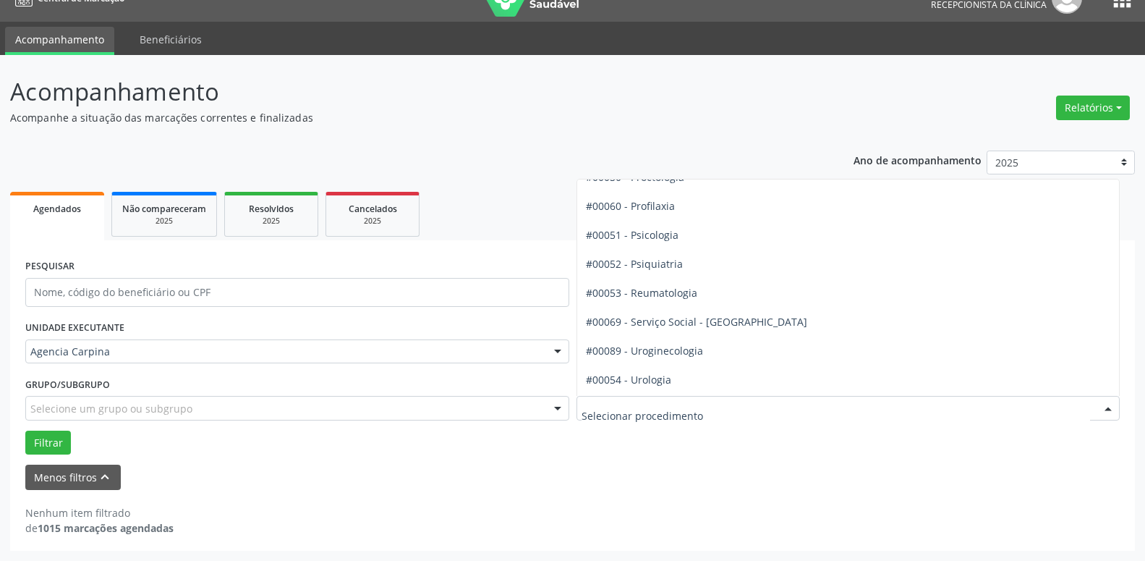
scroll to position [2392, 0]
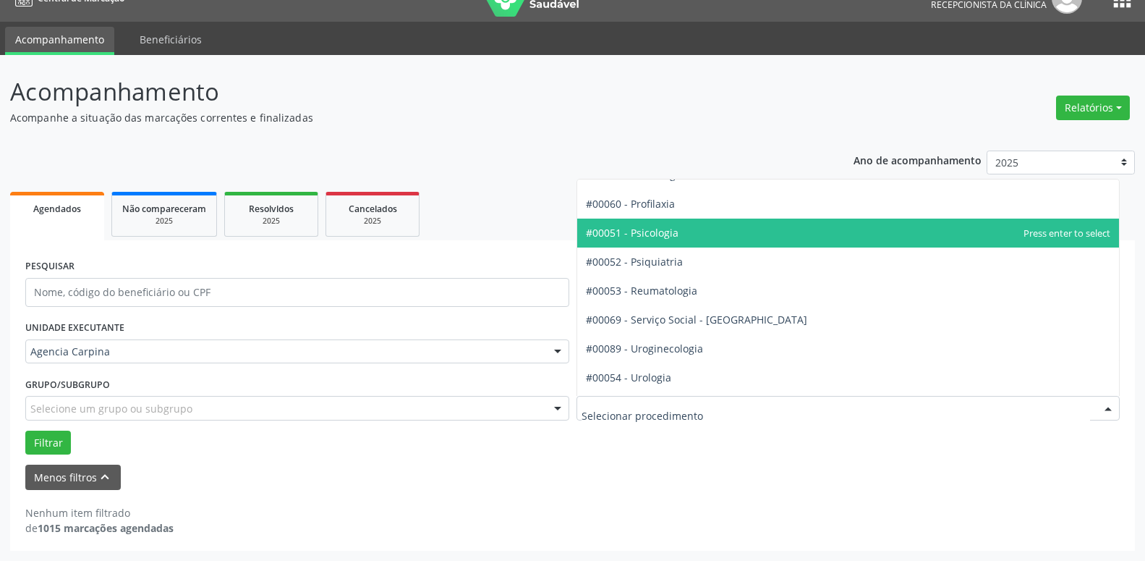
click at [829, 235] on span "#00051 - Psicologia" at bounding box center [848, 233] width 543 height 29
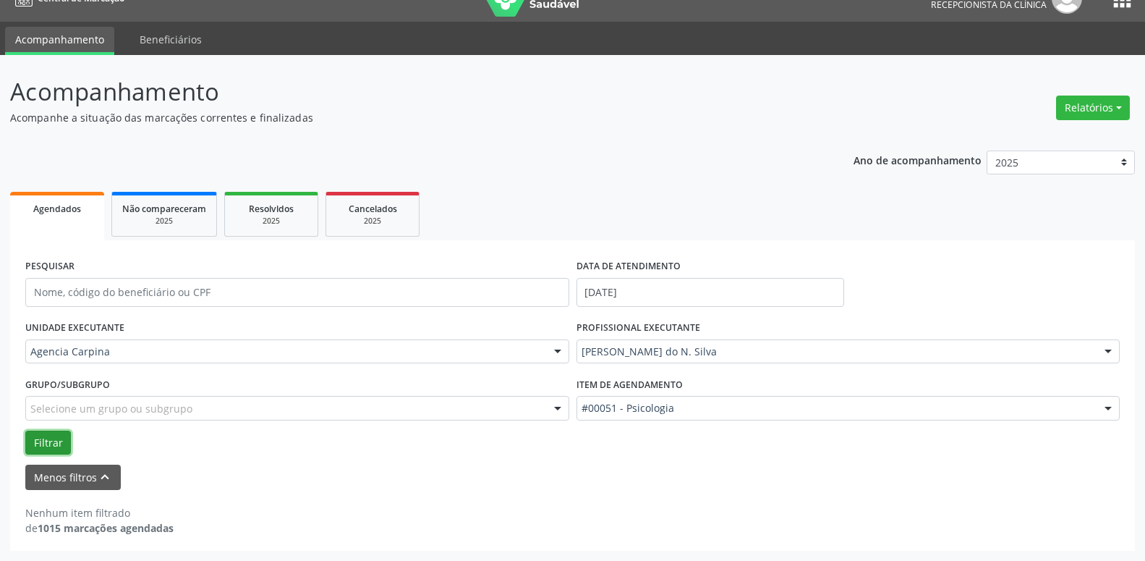
click at [58, 441] on button "Filtrar" at bounding box center [48, 443] width 46 height 25
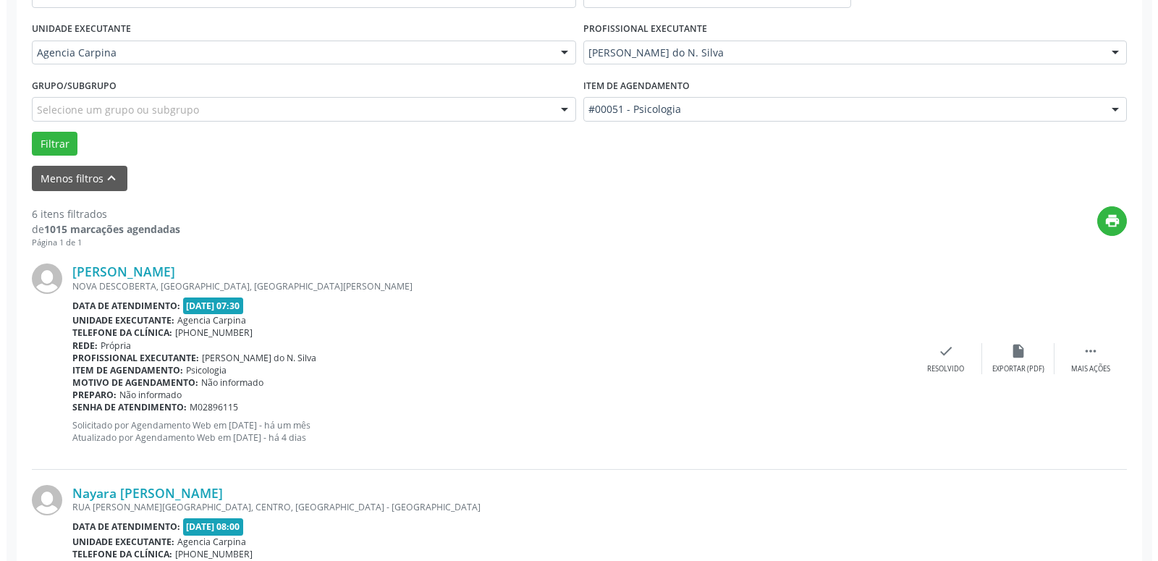
scroll to position [394, 0]
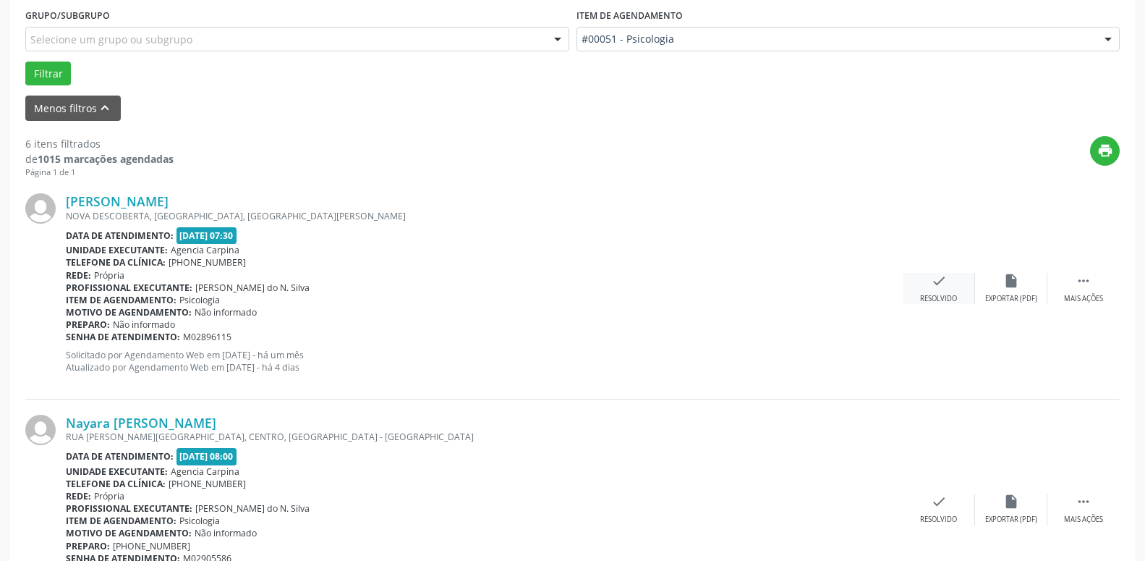
click at [935, 281] on icon "check" at bounding box center [939, 281] width 16 height 16
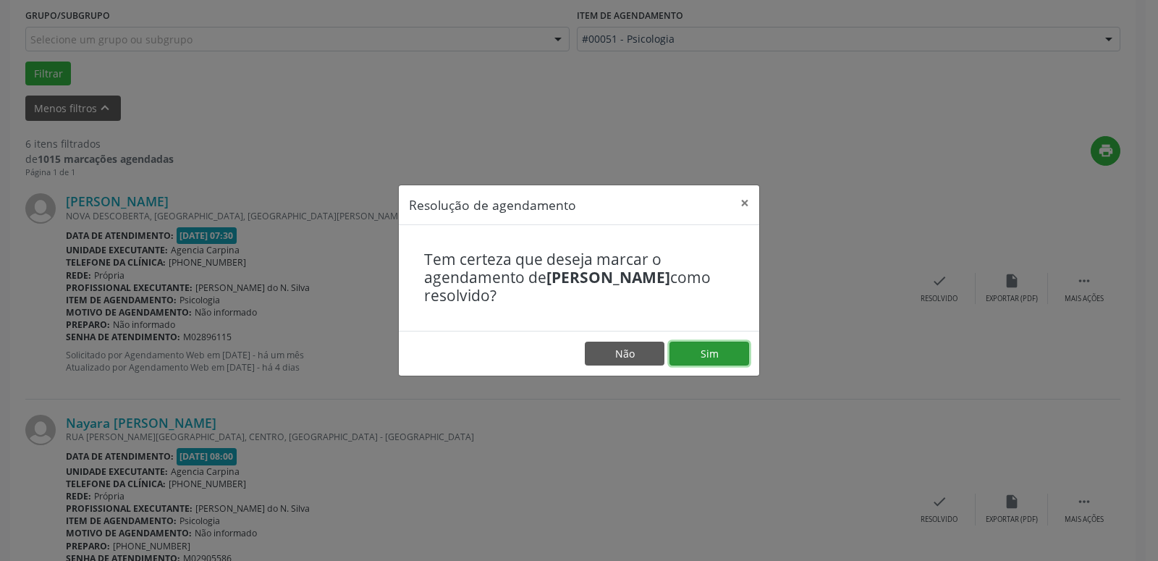
click at [731, 352] on button "Sim" at bounding box center [709, 354] width 80 height 25
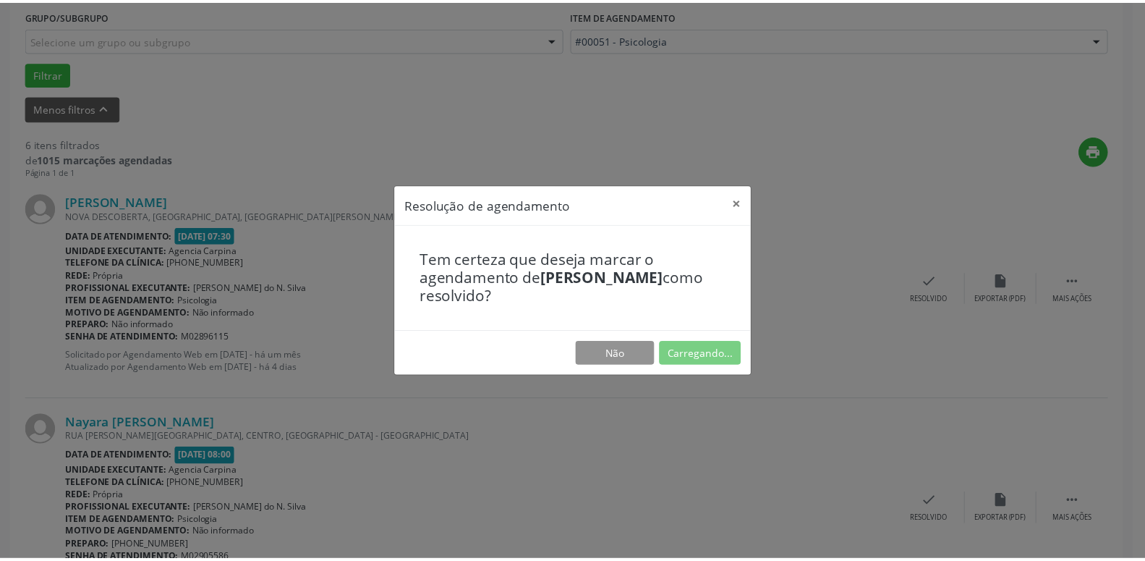
scroll to position [56, 0]
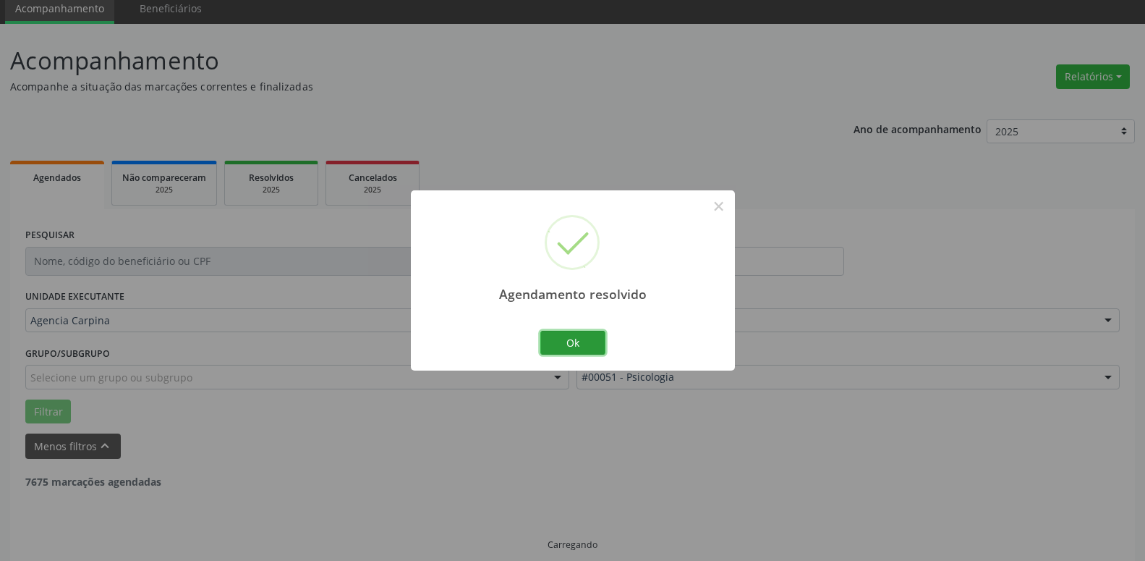
click at [595, 344] on button "Ok" at bounding box center [572, 343] width 65 height 25
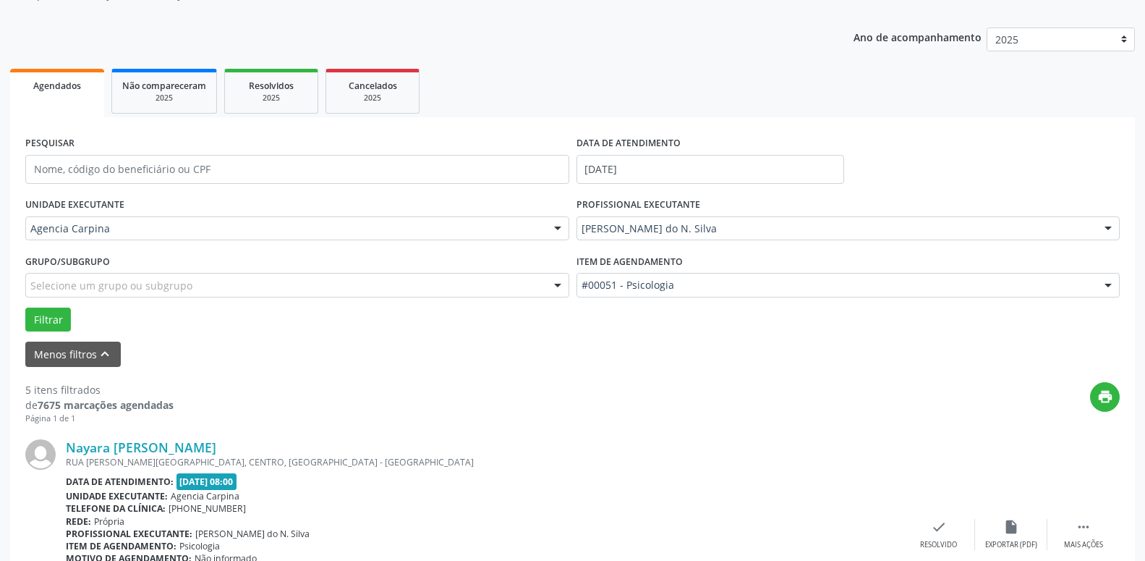
scroll to position [277, 0]
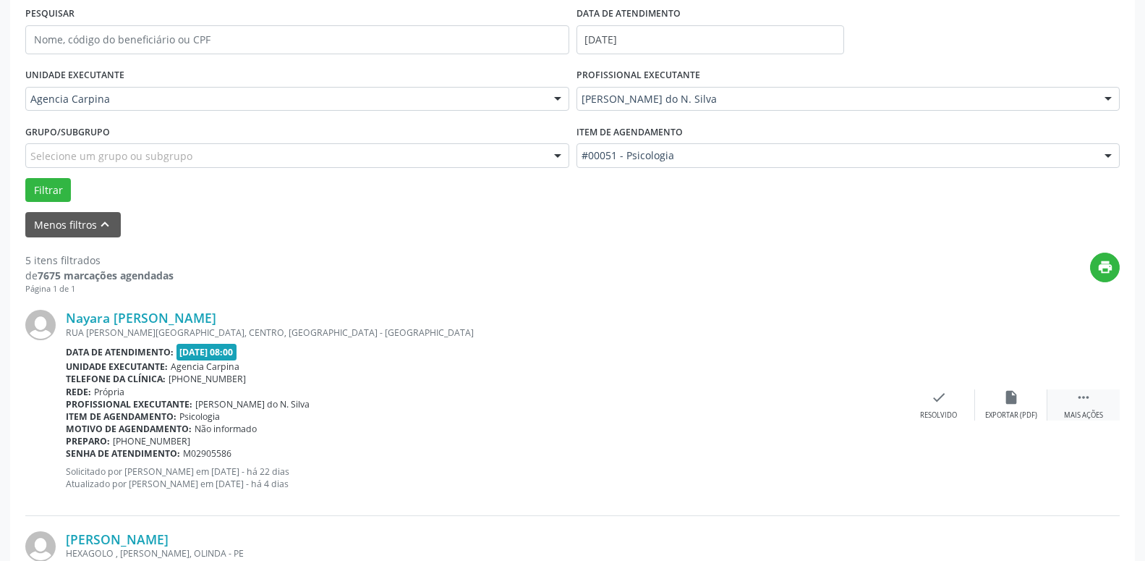
click at [1082, 401] on icon "" at bounding box center [1084, 397] width 16 height 16
click at [1002, 410] on div "alarm_off Não compareceu" at bounding box center [1011, 404] width 72 height 31
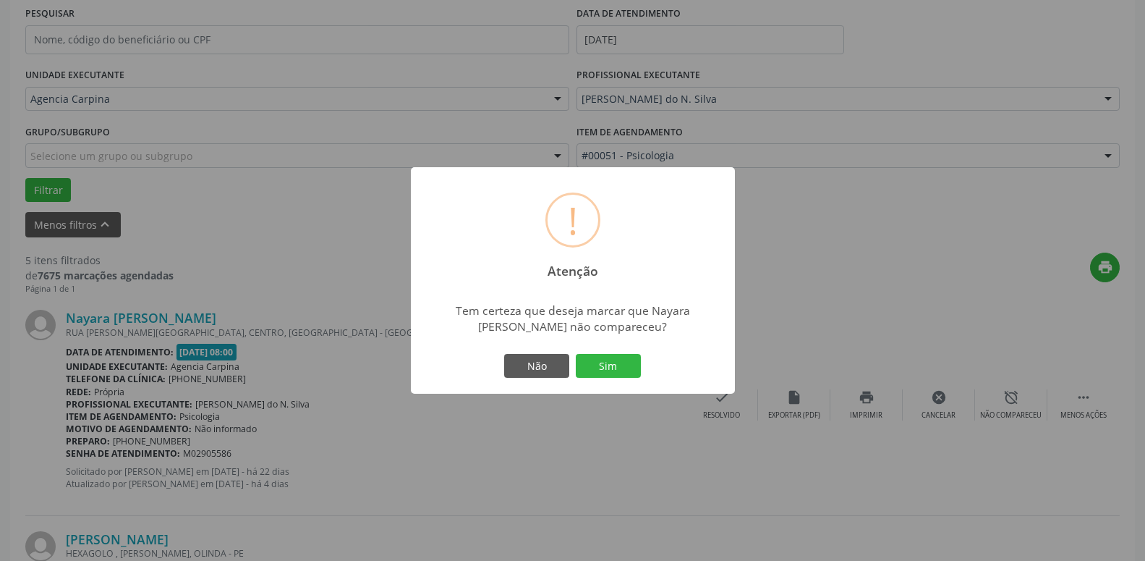
drag, startPoint x: 620, startPoint y: 362, endPoint x: 620, endPoint y: 348, distance: 13.7
click at [620, 357] on button "Sim" at bounding box center [608, 366] width 65 height 25
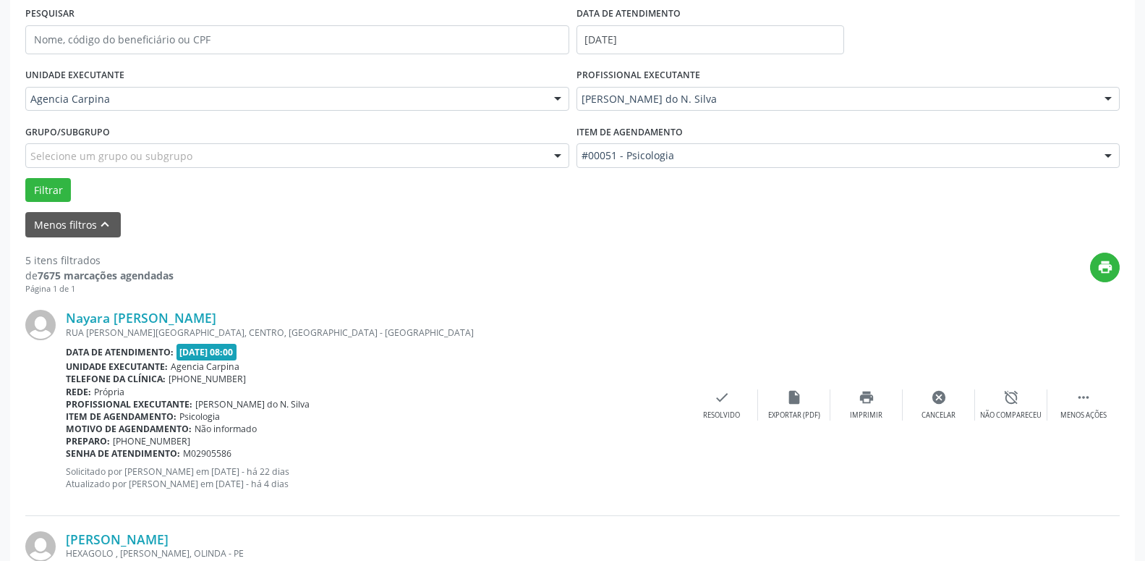
scroll to position [71, 0]
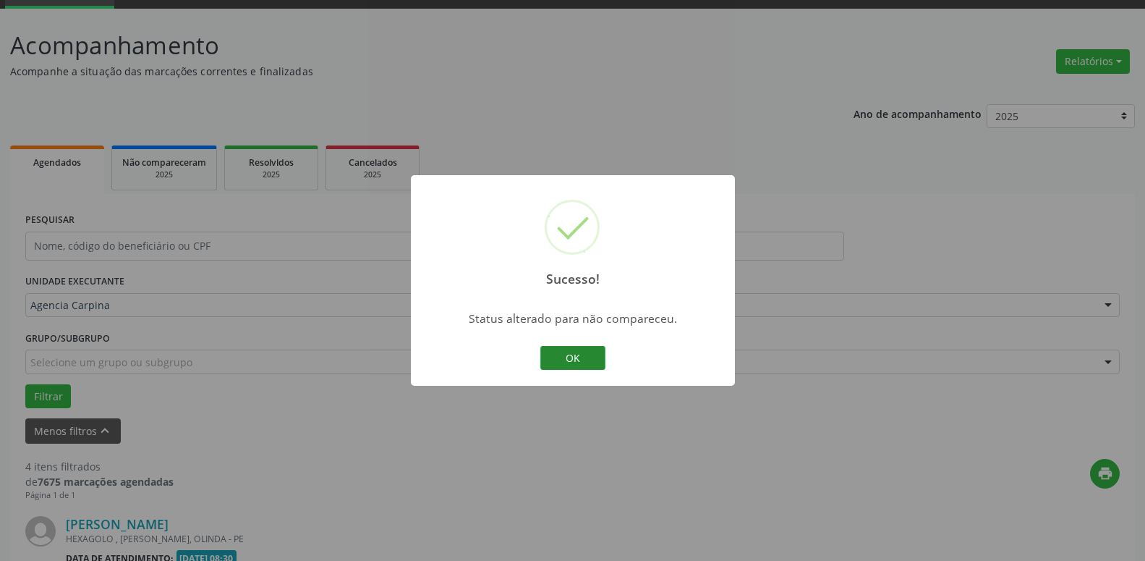
click at [576, 349] on button "OK" at bounding box center [572, 358] width 65 height 25
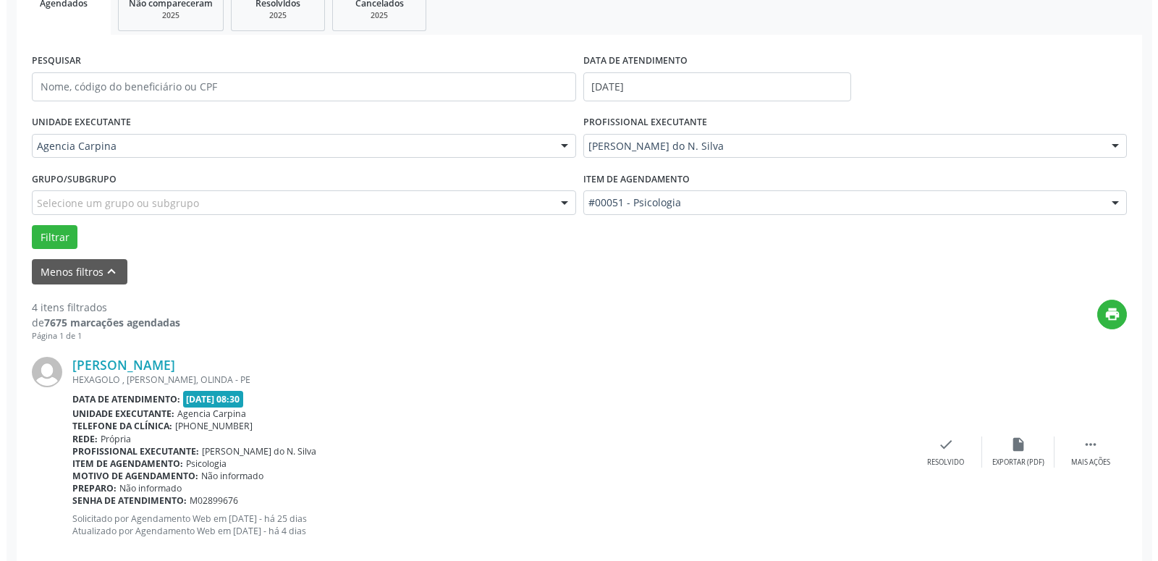
scroll to position [292, 0]
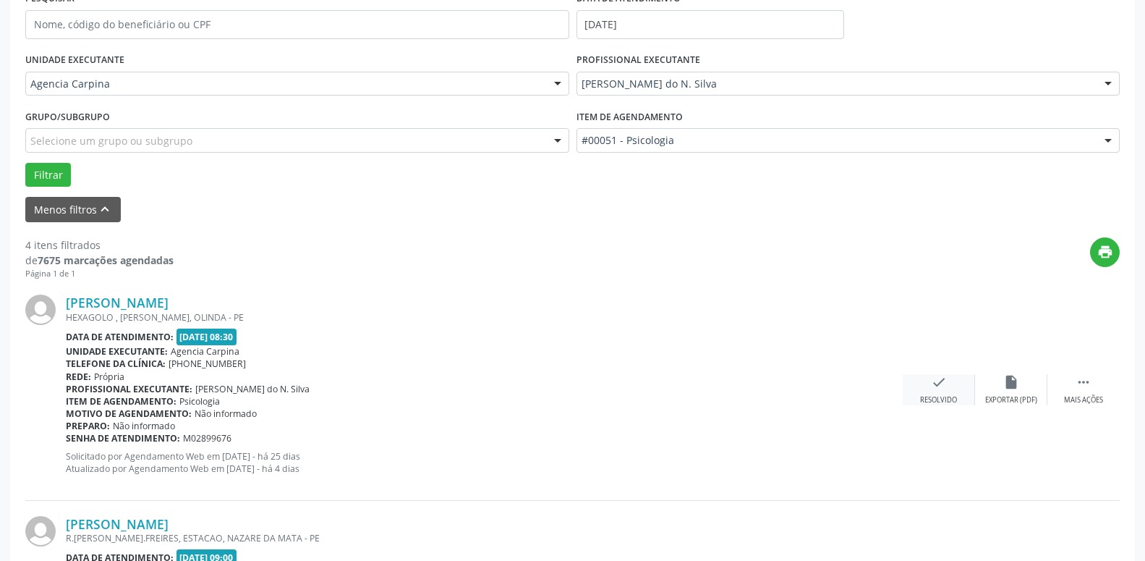
click at [930, 393] on div "check Resolvido" at bounding box center [939, 389] width 72 height 31
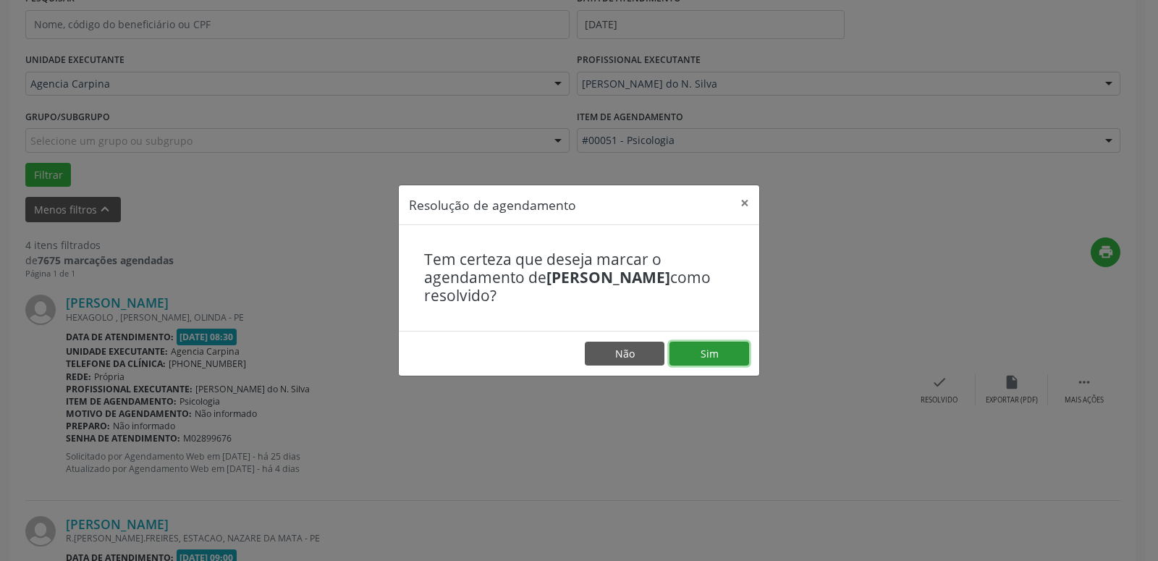
click at [717, 355] on button "Sim" at bounding box center [709, 354] width 80 height 25
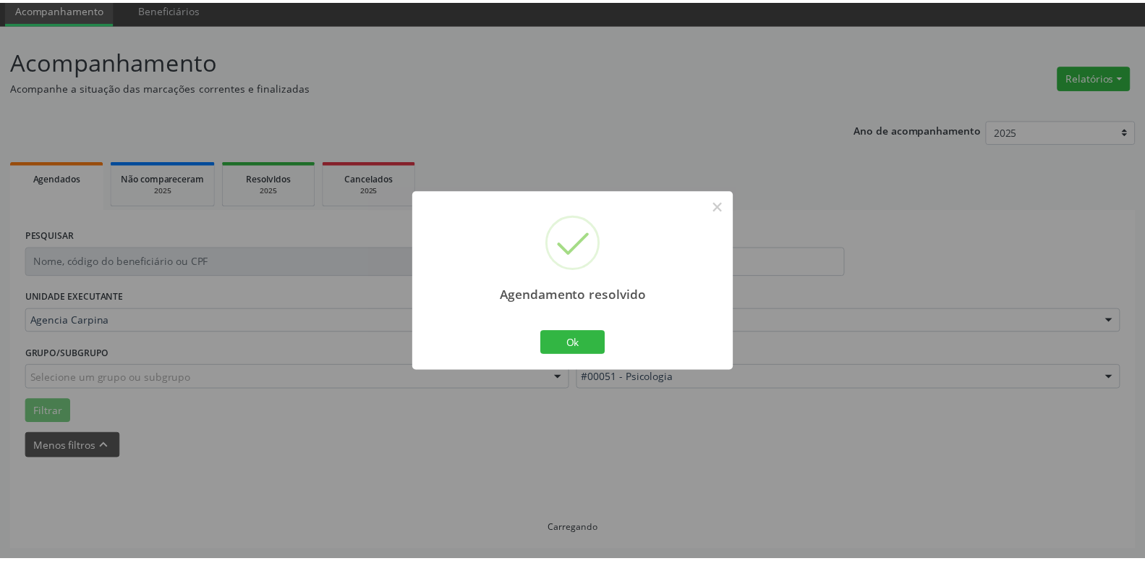
scroll to position [56, 0]
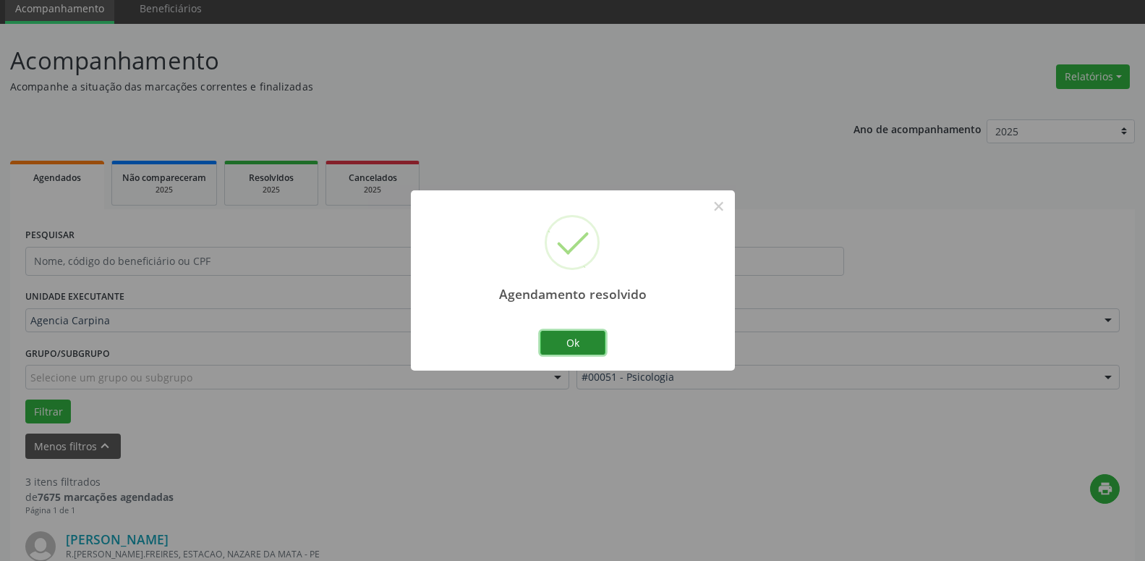
click at [564, 339] on button "Ok" at bounding box center [572, 343] width 65 height 25
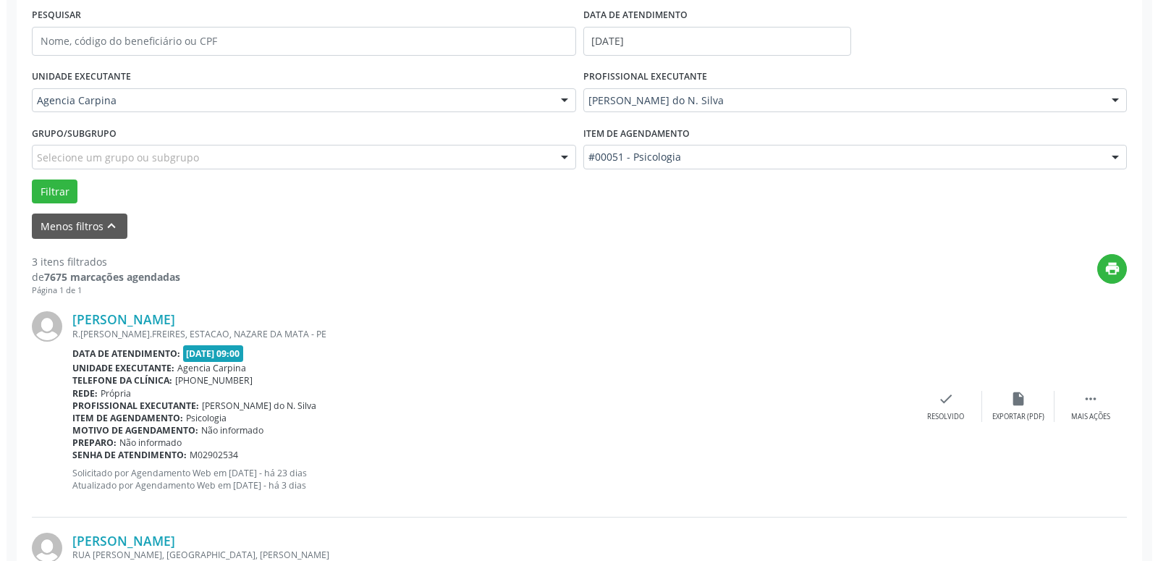
scroll to position [277, 0]
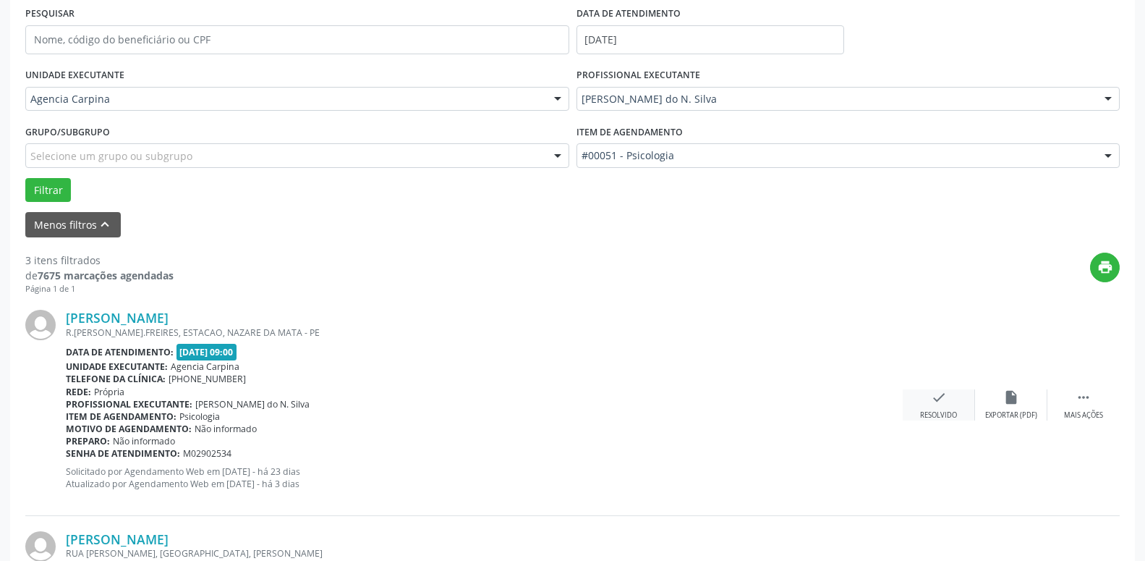
click at [940, 404] on icon "check" at bounding box center [939, 397] width 16 height 16
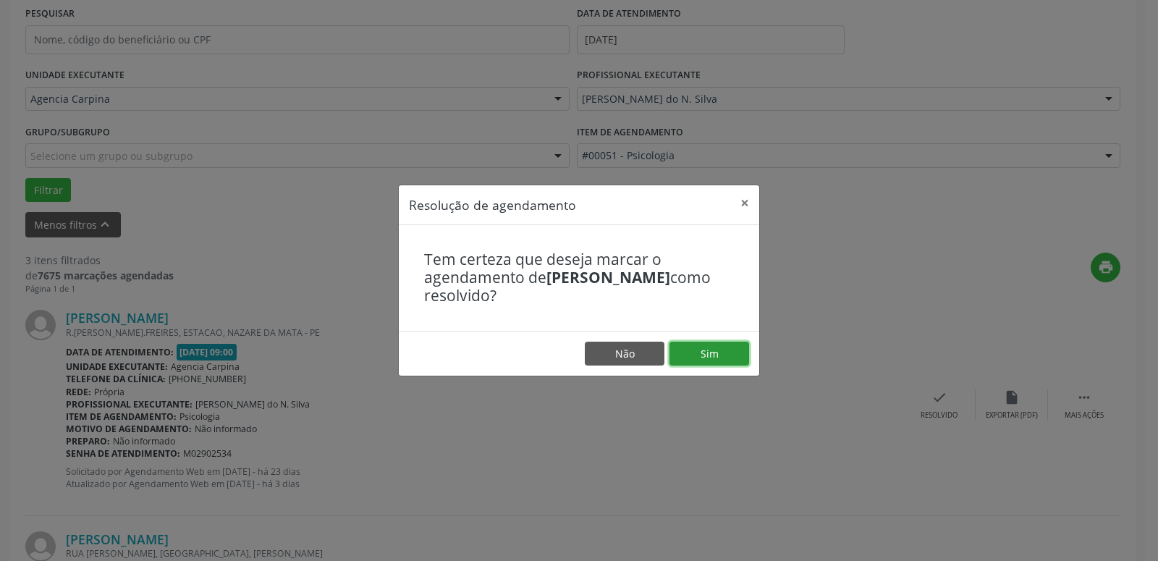
click at [737, 355] on button "Sim" at bounding box center [709, 354] width 80 height 25
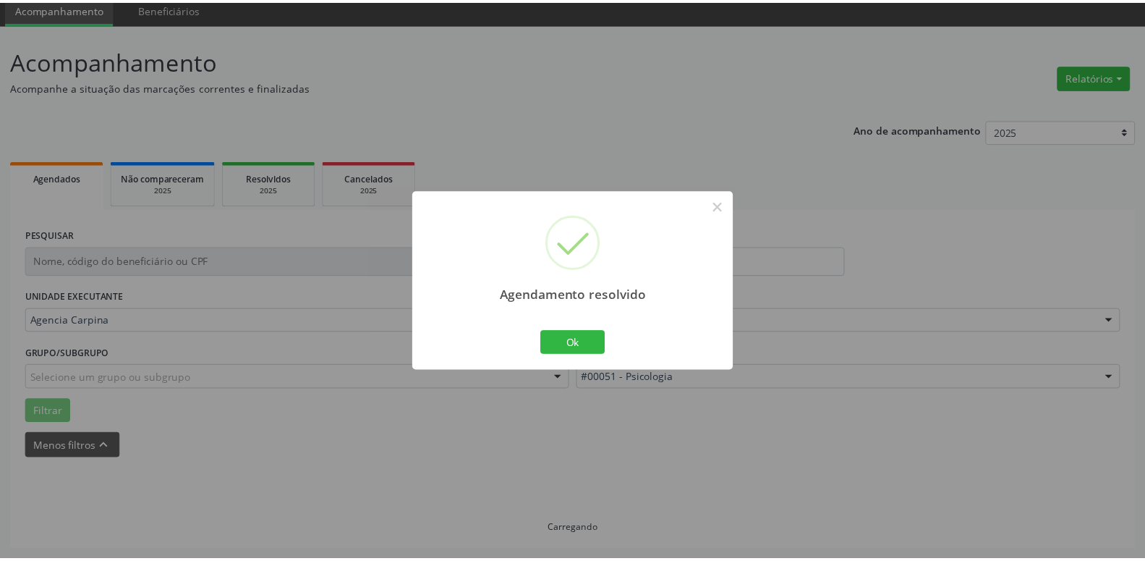
scroll to position [56, 0]
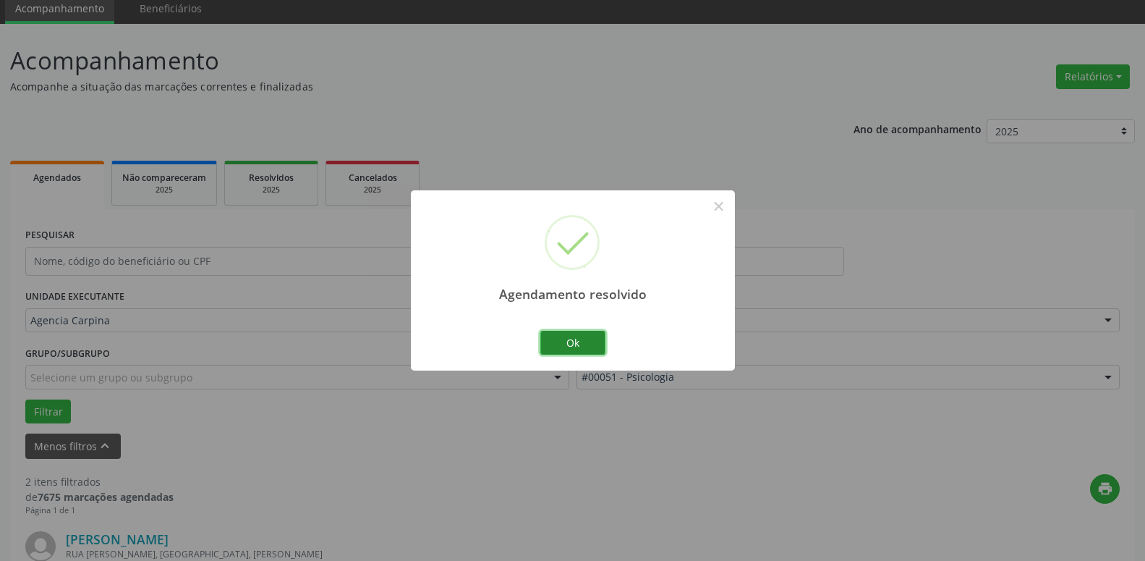
click at [567, 336] on button "Ok" at bounding box center [572, 343] width 65 height 25
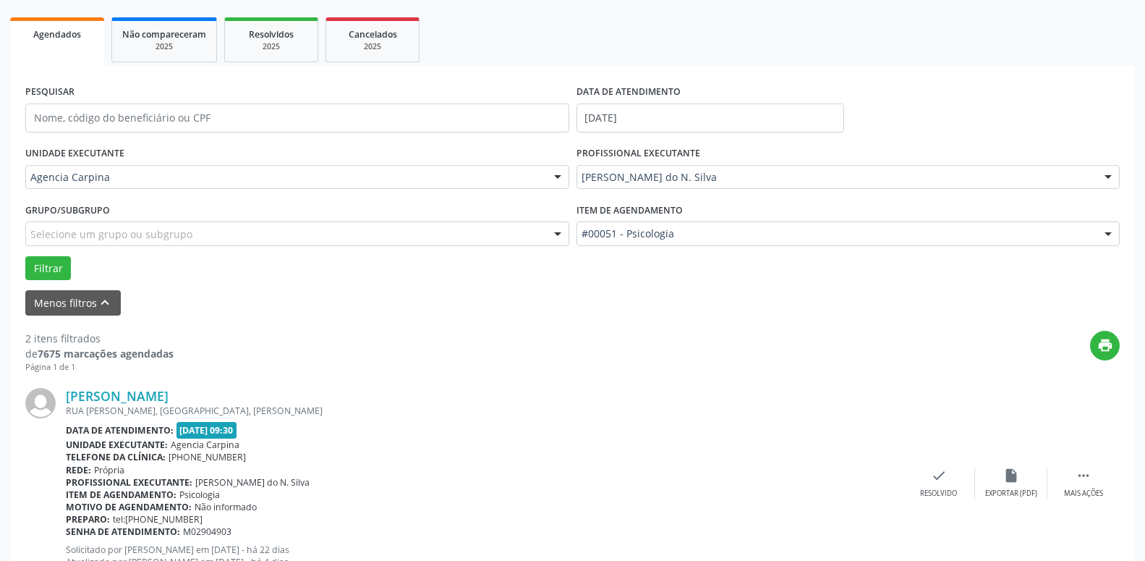
scroll to position [277, 0]
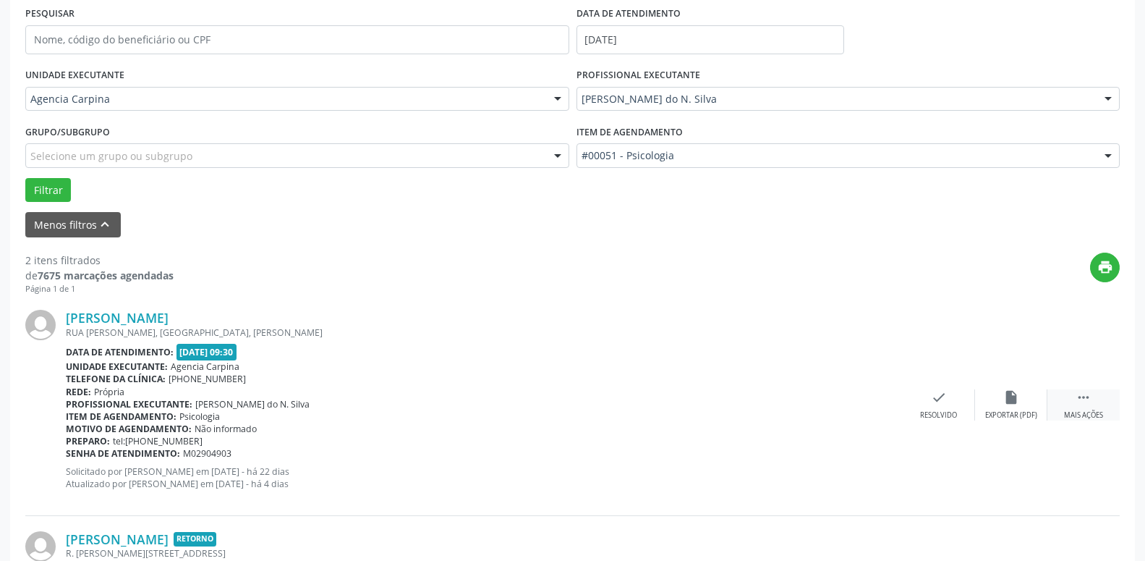
click at [1078, 405] on icon "" at bounding box center [1084, 397] width 16 height 16
click at [1001, 404] on div "alarm_off Não compareceu" at bounding box center [1011, 404] width 72 height 31
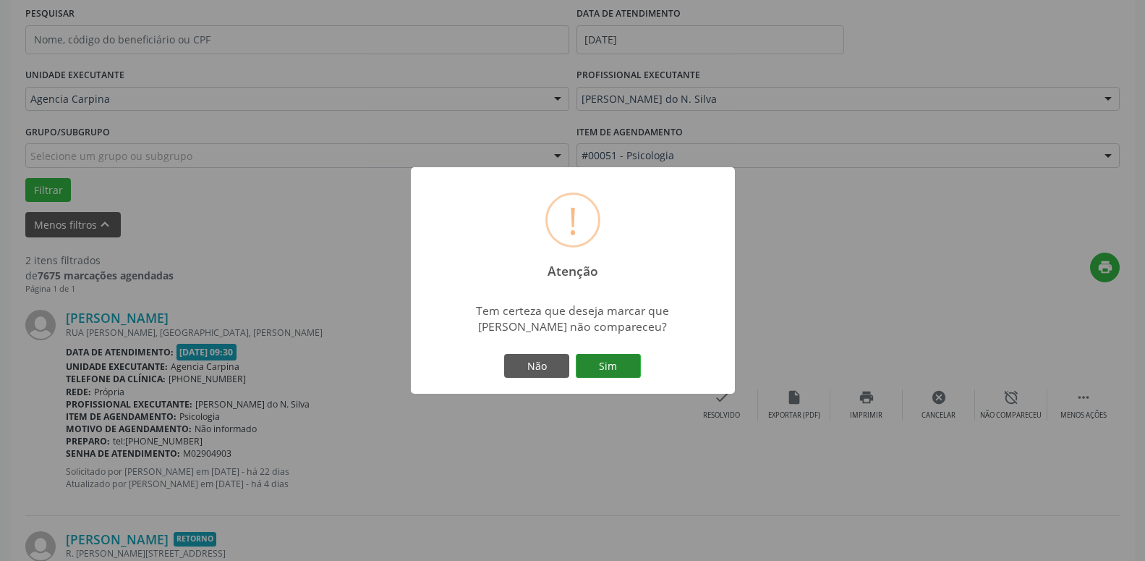
click at [614, 364] on button "Sim" at bounding box center [608, 366] width 65 height 25
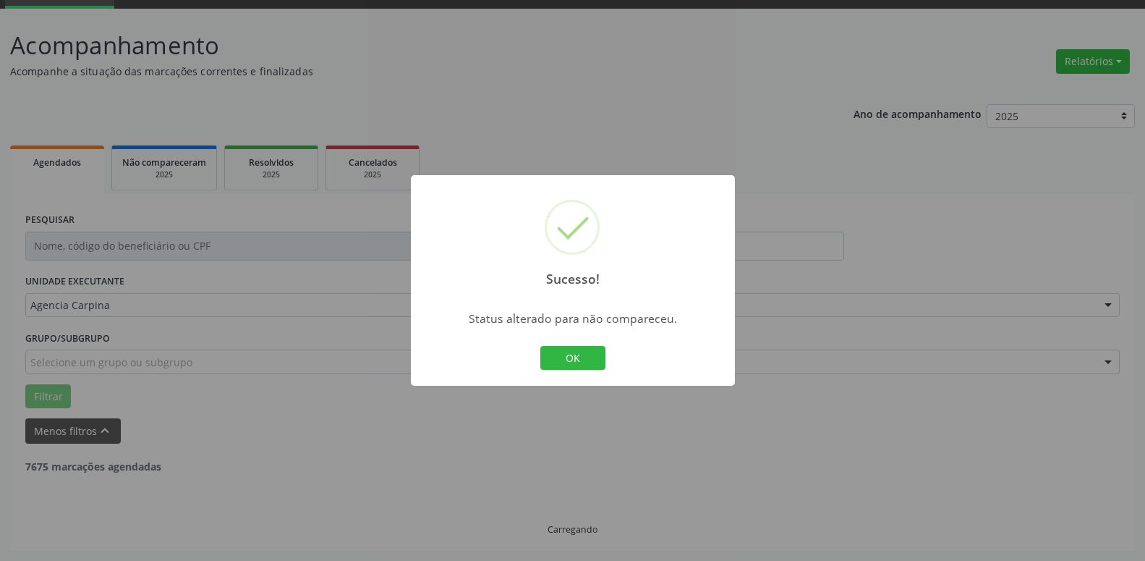
scroll to position [71, 0]
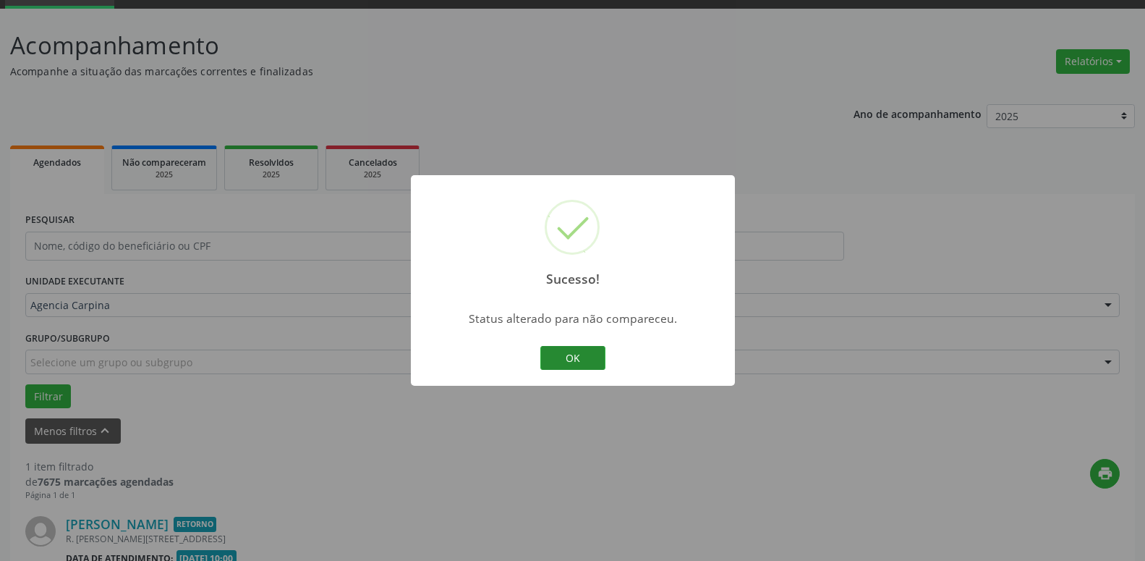
click at [584, 365] on button "OK" at bounding box center [572, 358] width 65 height 25
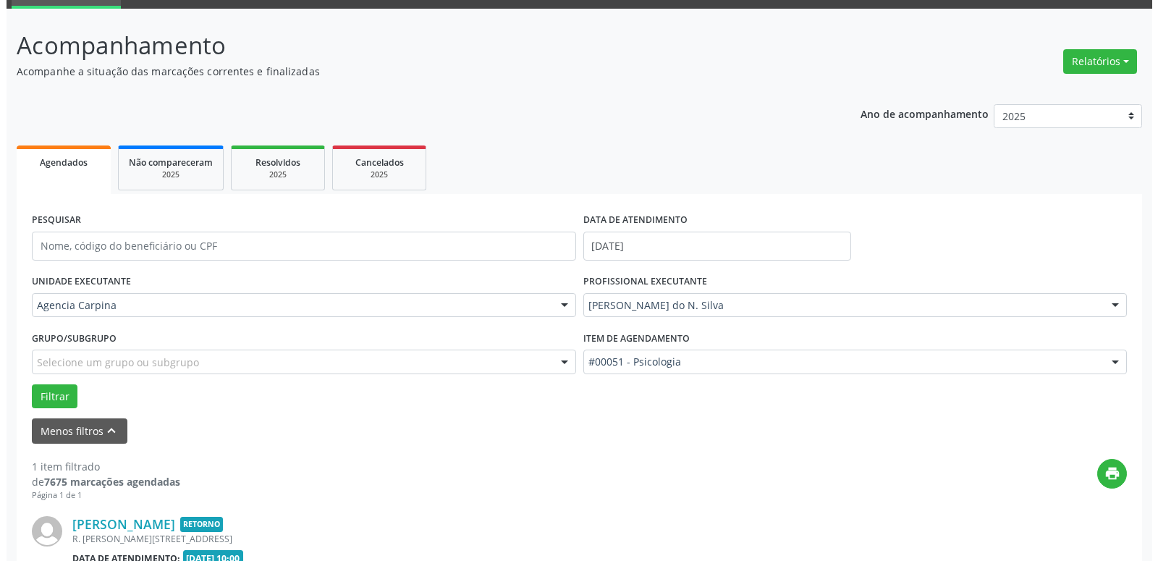
scroll to position [257, 0]
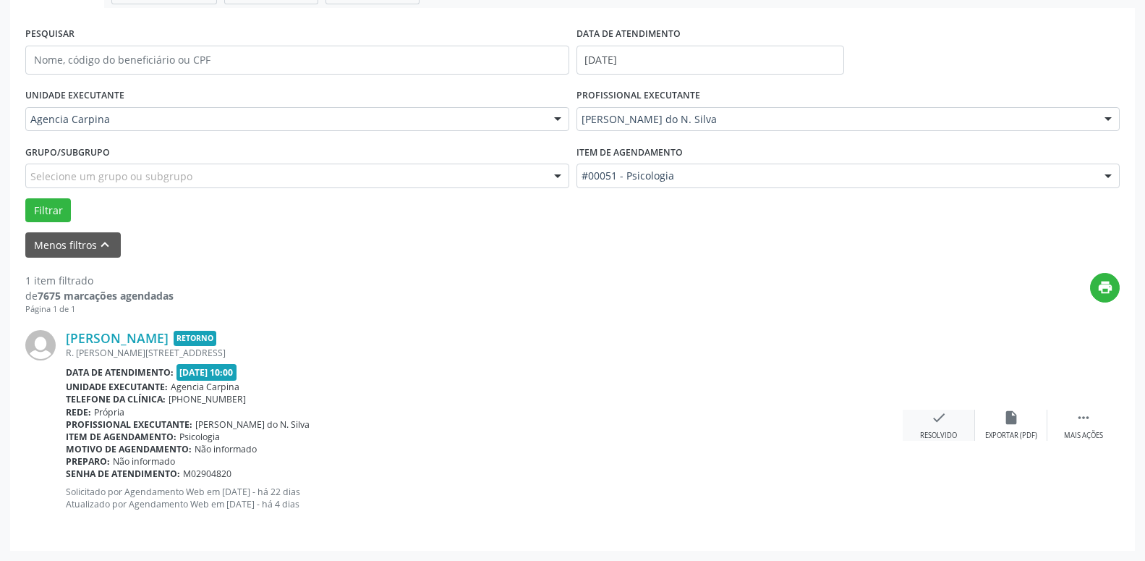
click at [938, 420] on icon "check" at bounding box center [939, 418] width 16 height 16
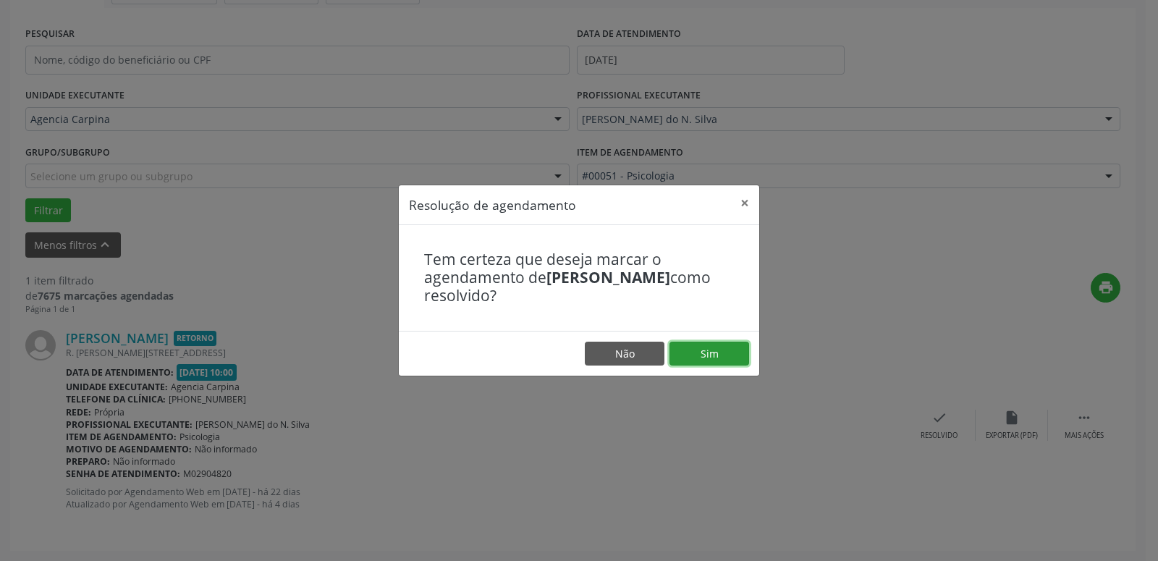
click at [729, 358] on button "Sim" at bounding box center [709, 354] width 80 height 25
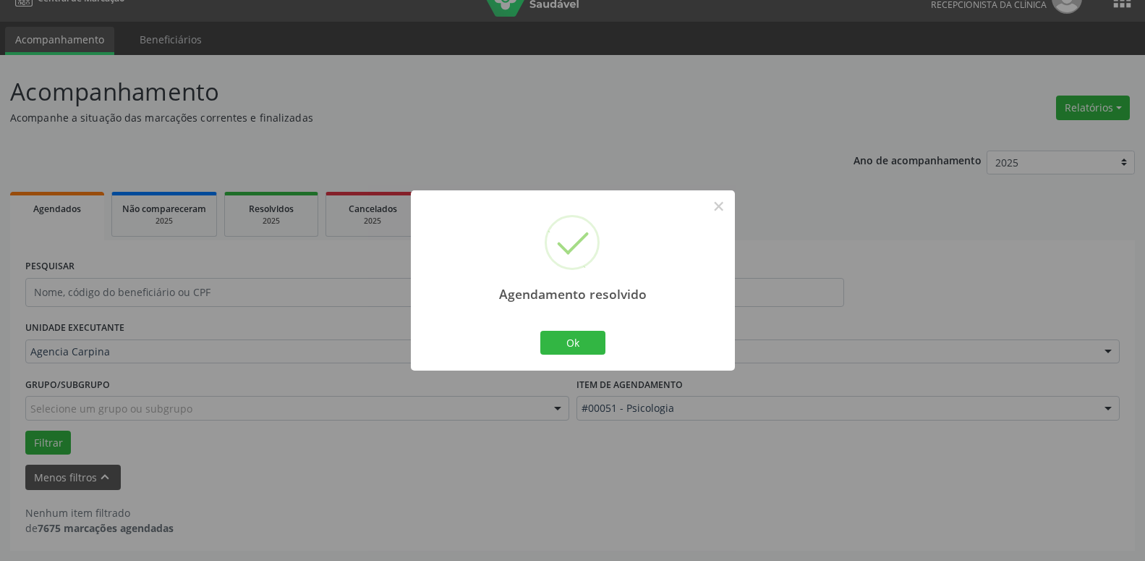
scroll to position [25, 0]
click at [569, 343] on button "Ok" at bounding box center [572, 343] width 65 height 25
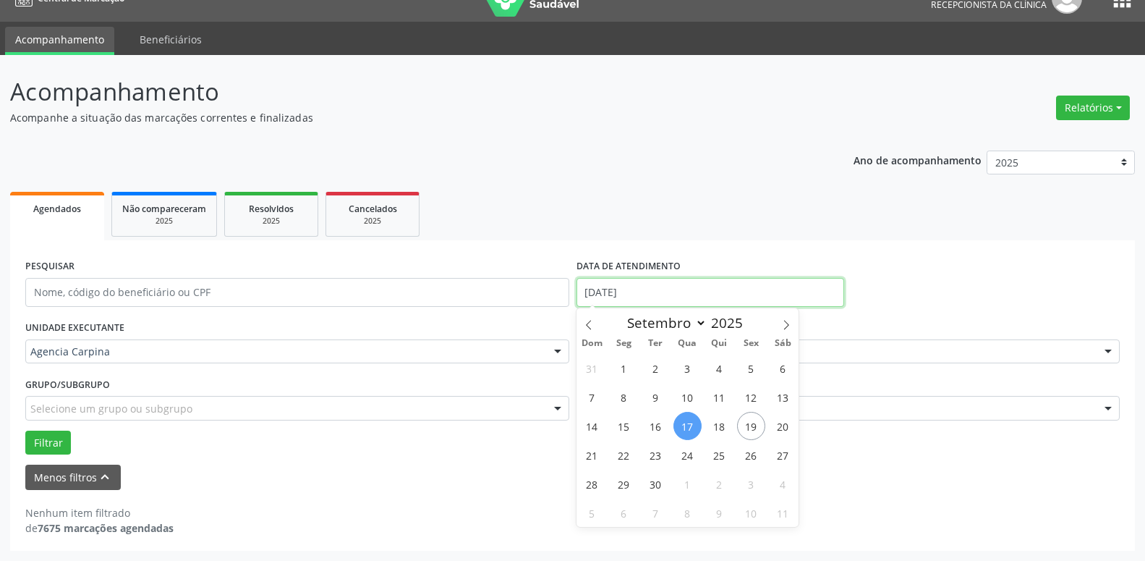
click at [632, 293] on input "[DATE]" at bounding box center [711, 292] width 268 height 29
click at [658, 420] on span "16" at bounding box center [656, 426] width 28 height 28
type input "[DATE]"
click at [658, 420] on span "16" at bounding box center [656, 426] width 28 height 28
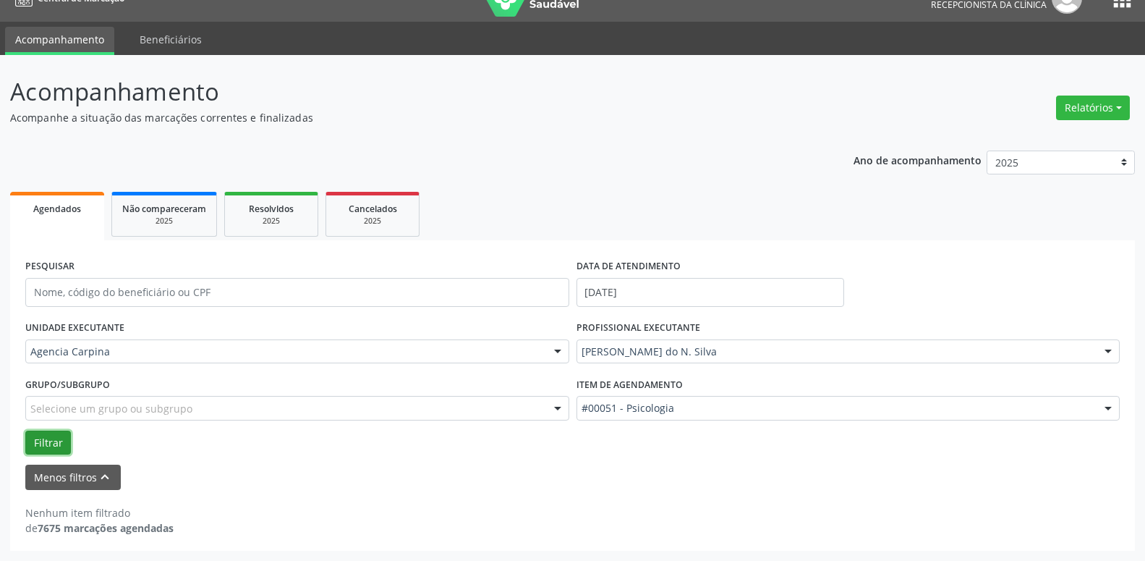
click at [38, 433] on button "Filtrar" at bounding box center [48, 443] width 46 height 25
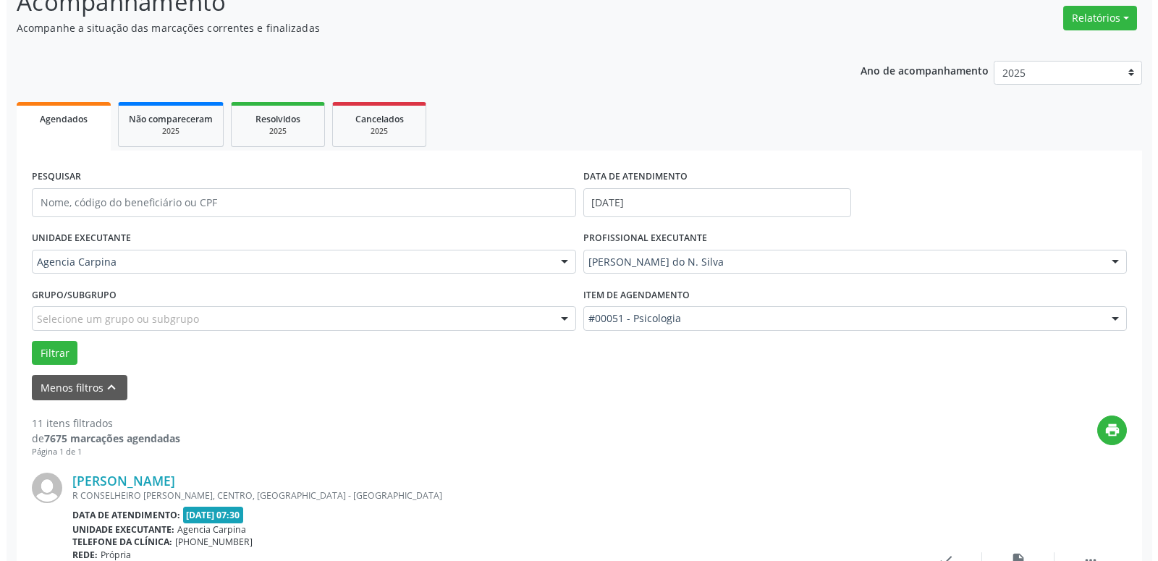
scroll to position [172, 0]
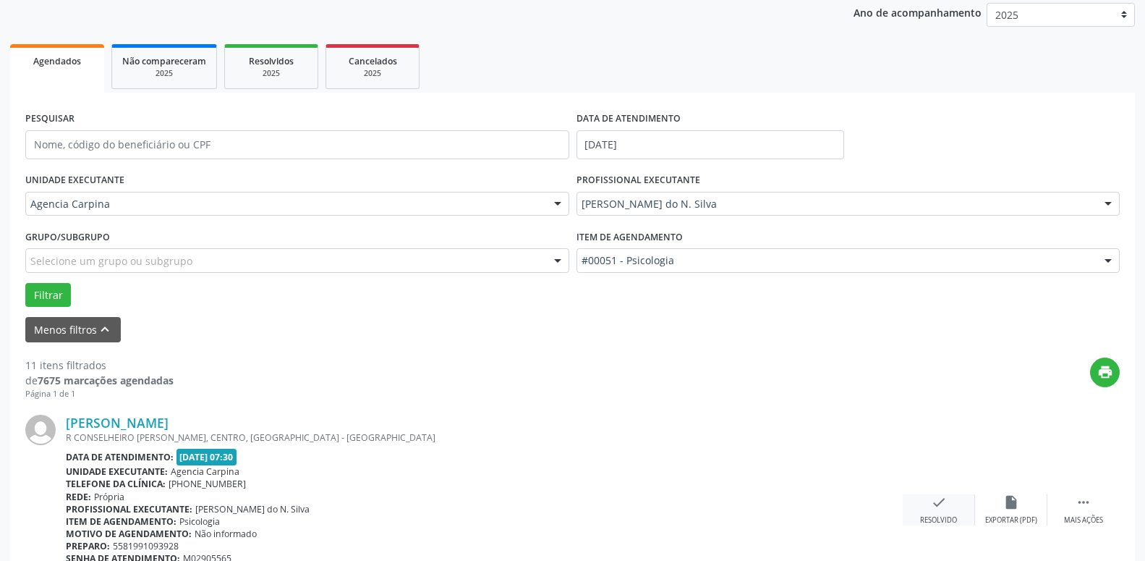
click at [943, 501] on icon "check" at bounding box center [939, 502] width 16 height 16
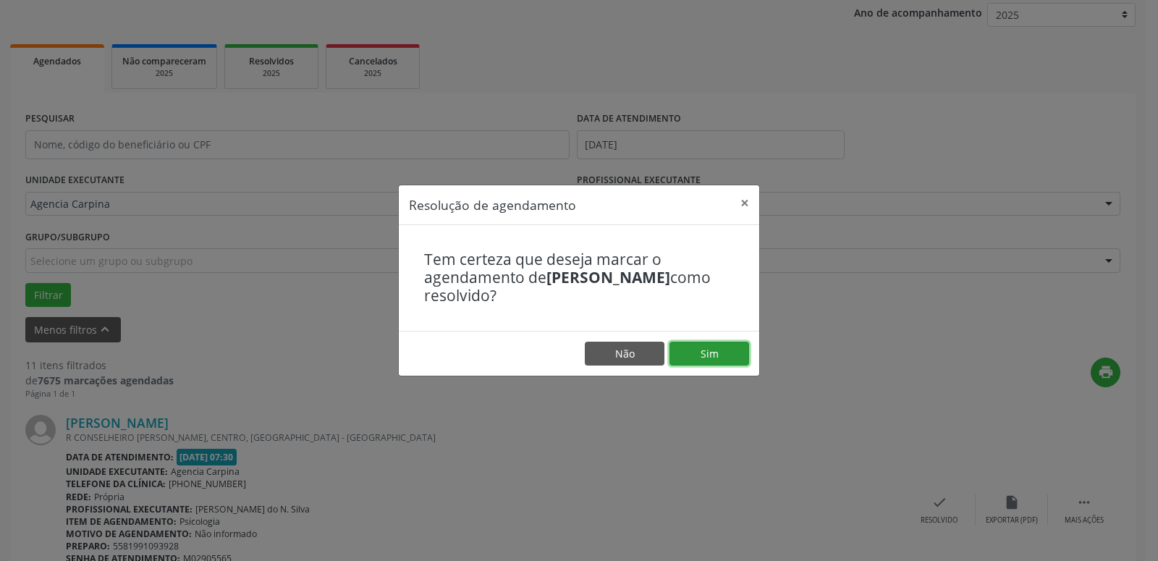
click at [733, 360] on button "Sim" at bounding box center [709, 354] width 80 height 25
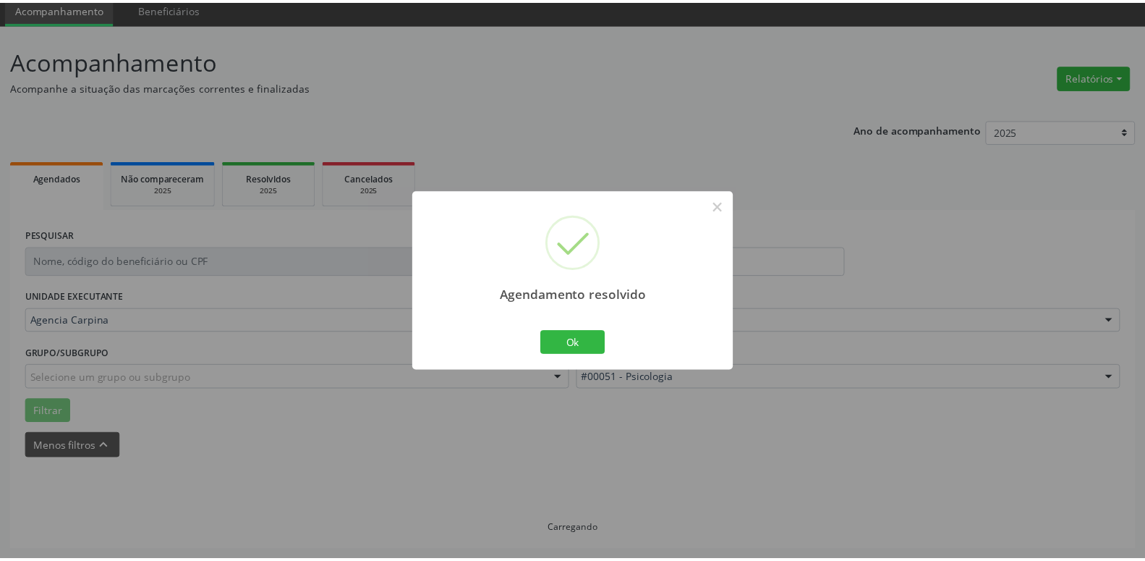
scroll to position [56, 0]
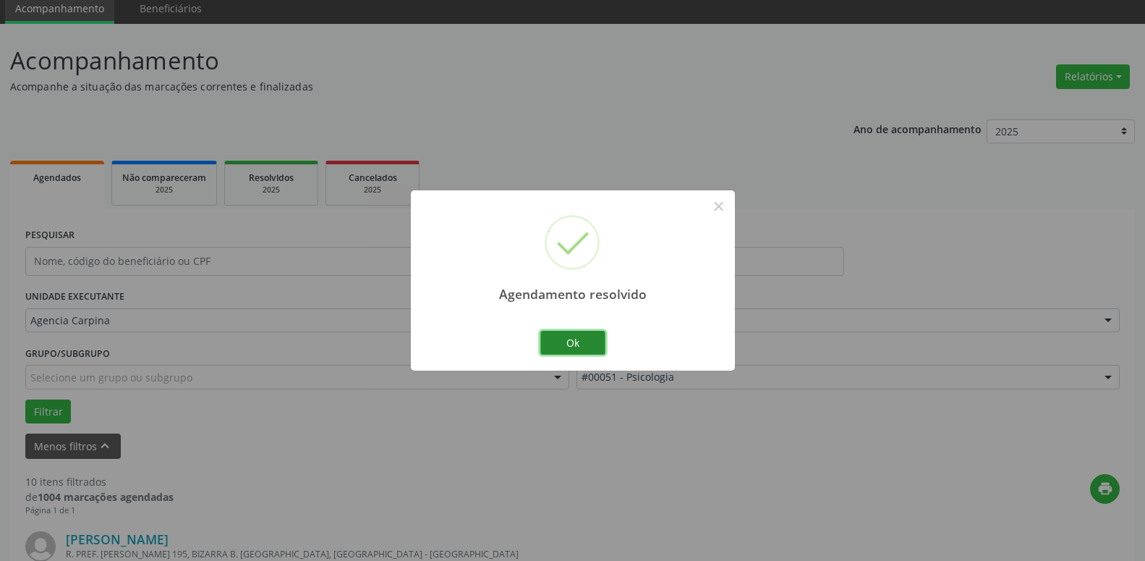
click at [578, 338] on button "Ok" at bounding box center [572, 343] width 65 height 25
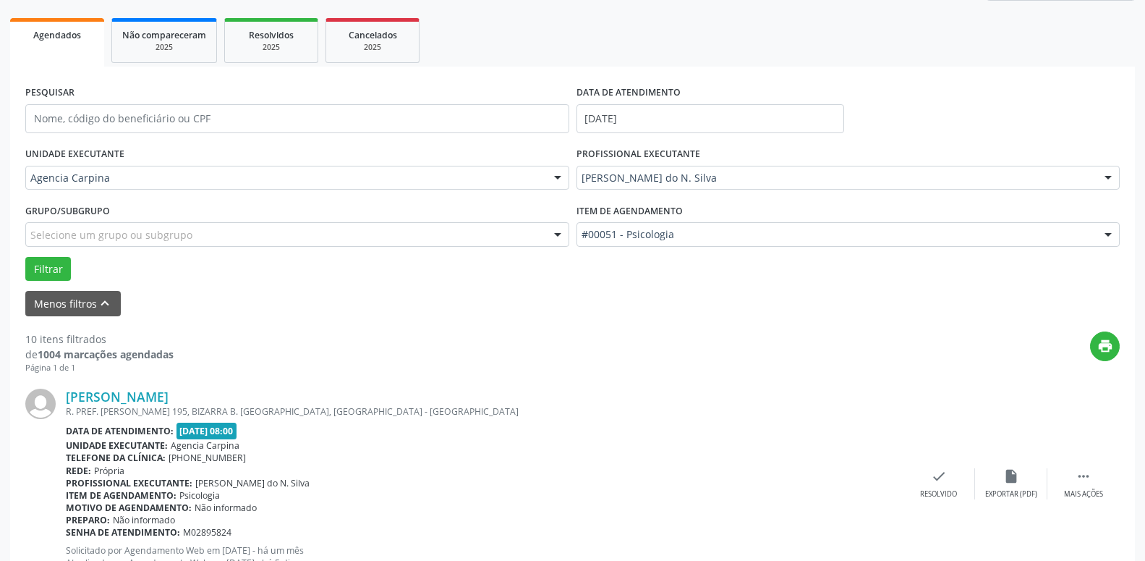
scroll to position [351, 0]
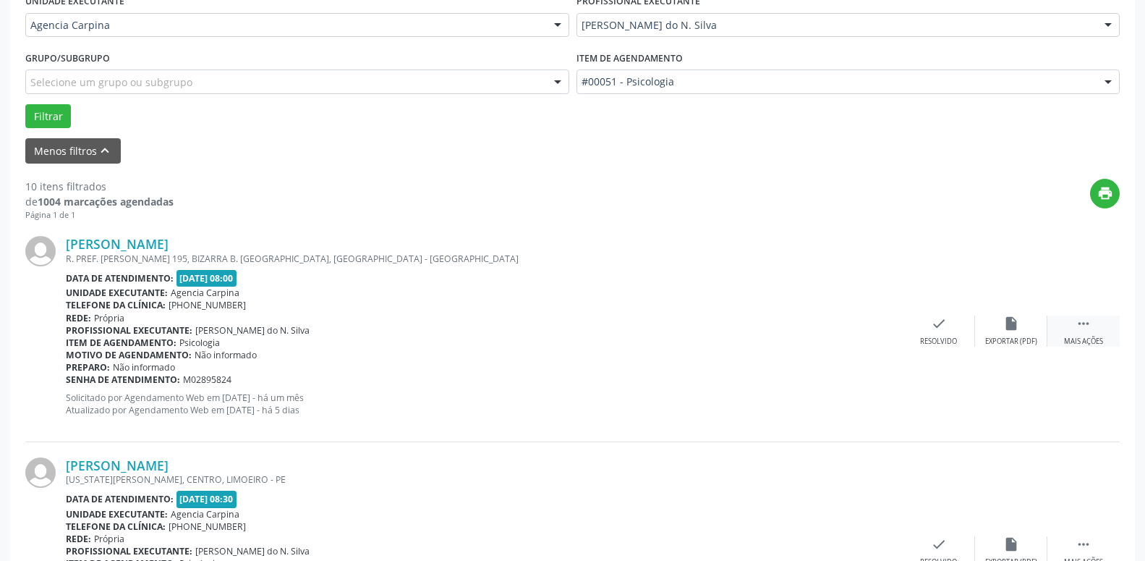
click at [1087, 324] on icon "" at bounding box center [1084, 323] width 16 height 16
click at [1014, 330] on icon "alarm_off" at bounding box center [1012, 323] width 16 height 16
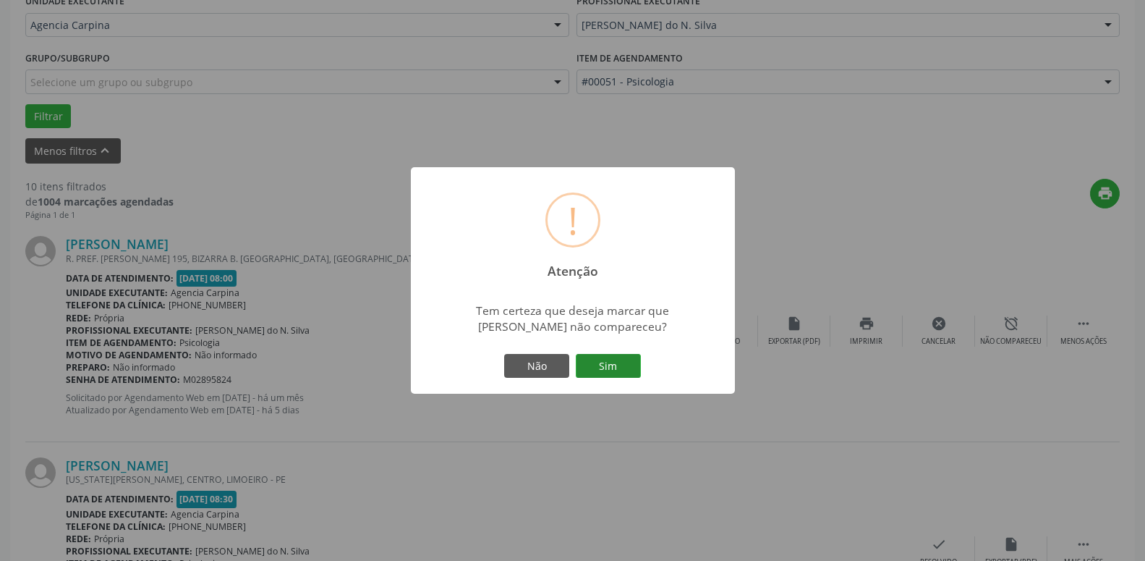
click at [609, 360] on button "Sim" at bounding box center [608, 366] width 65 height 25
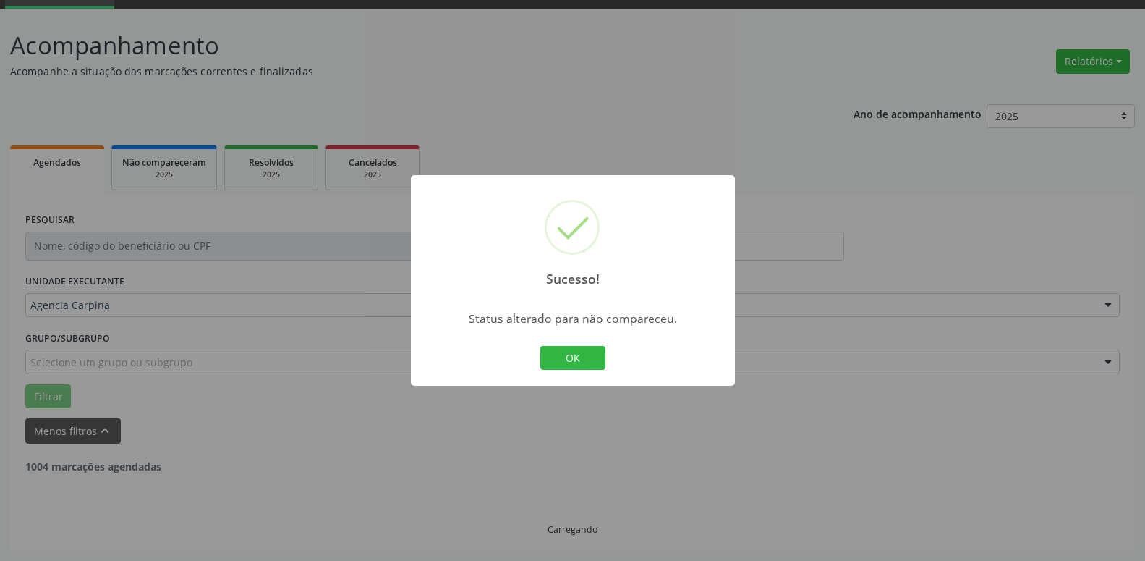
scroll to position [71, 0]
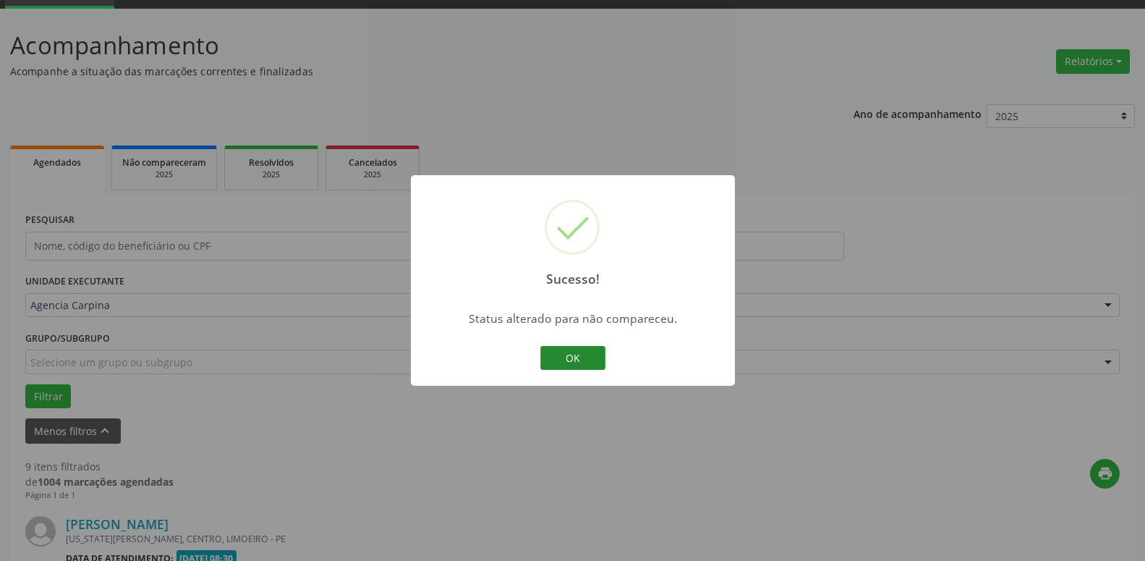
click at [567, 358] on button "OK" at bounding box center [572, 358] width 65 height 25
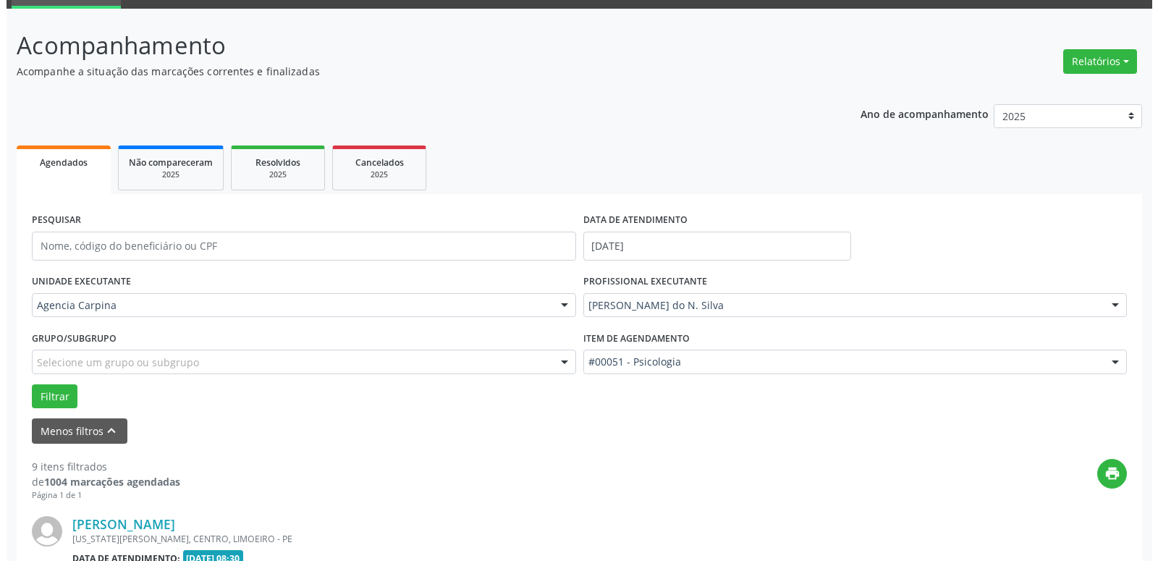
scroll to position [219, 0]
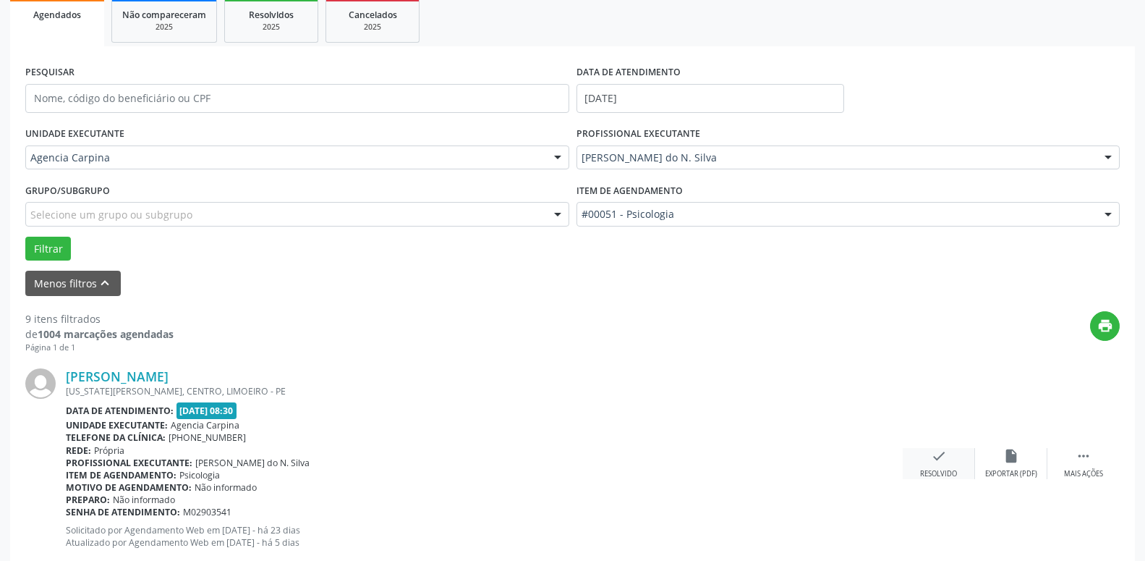
click at [937, 458] on icon "check" at bounding box center [939, 456] width 16 height 16
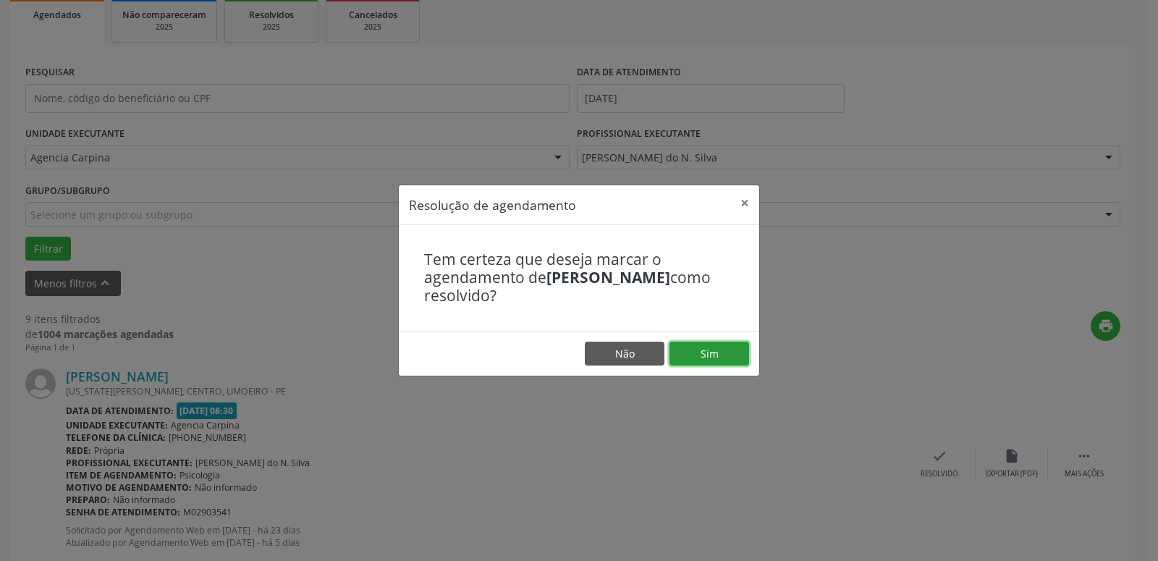
click at [695, 345] on button "Sim" at bounding box center [709, 354] width 80 height 25
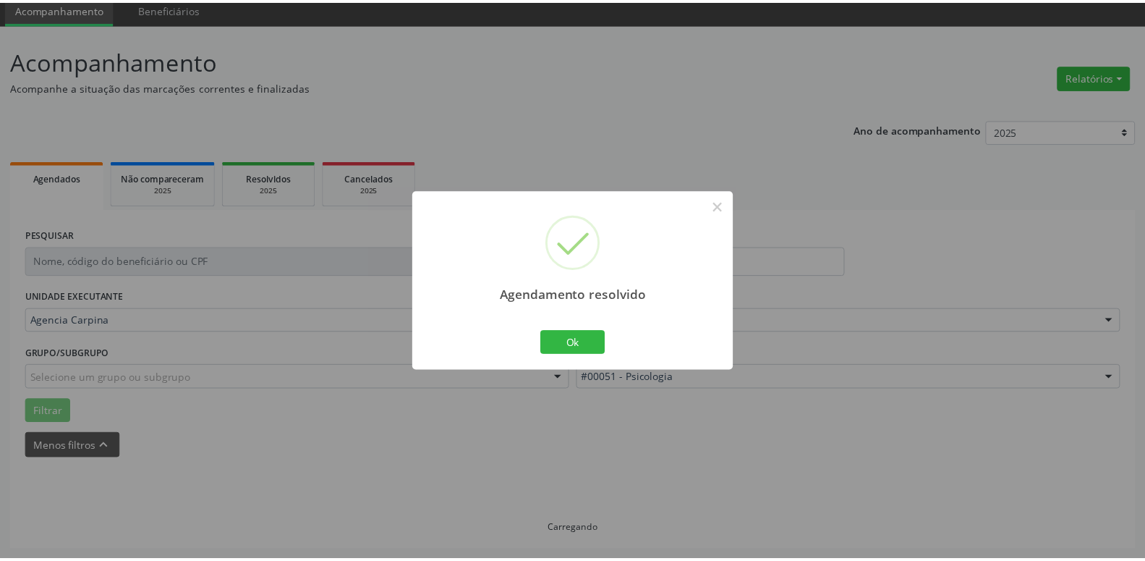
scroll to position [56, 0]
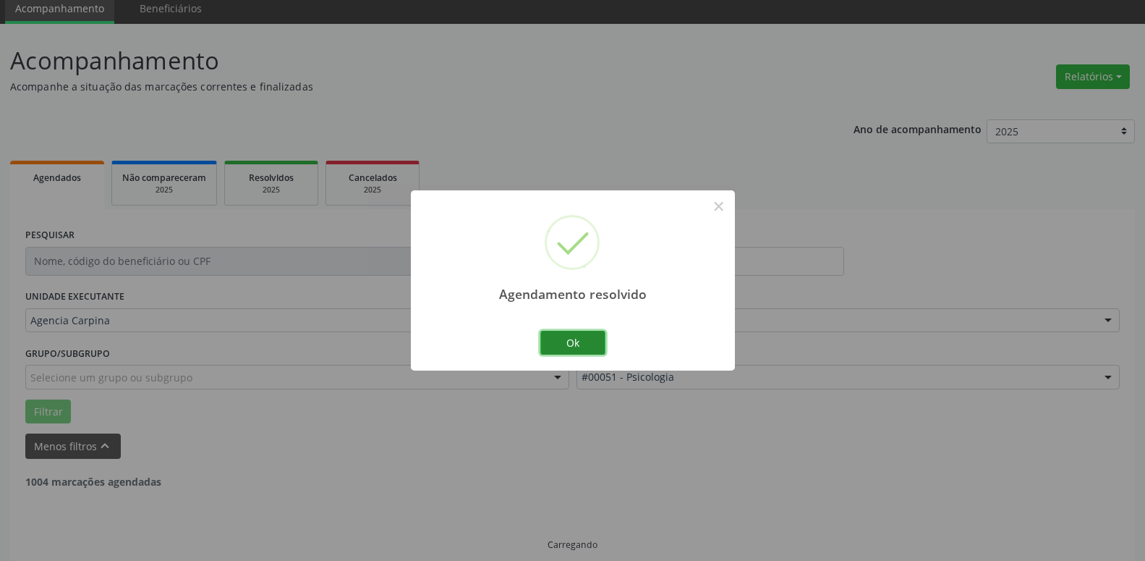
click at [580, 345] on button "Ok" at bounding box center [572, 343] width 65 height 25
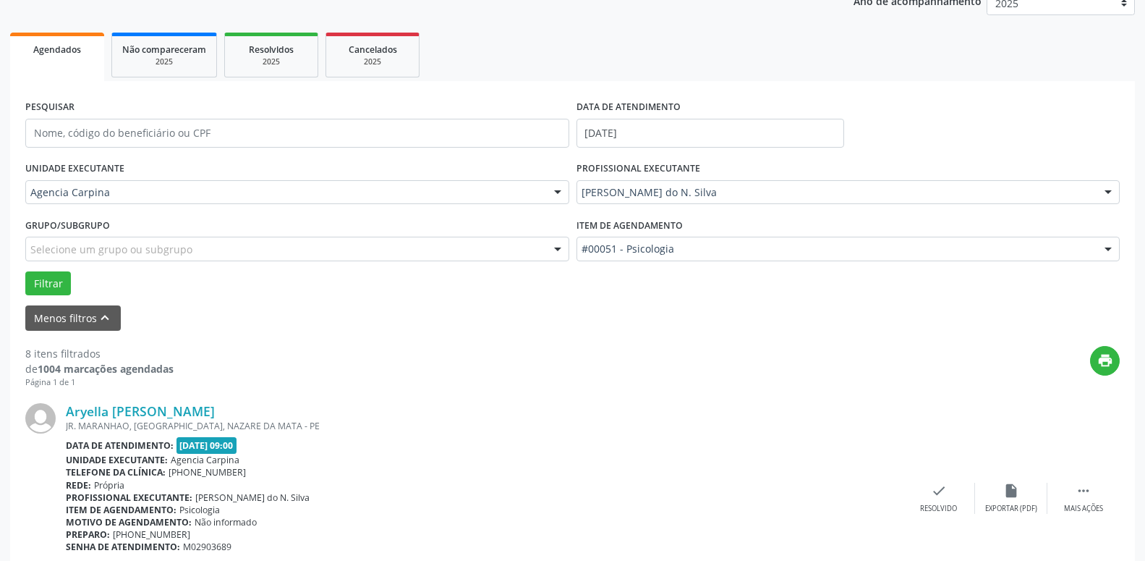
scroll to position [277, 0]
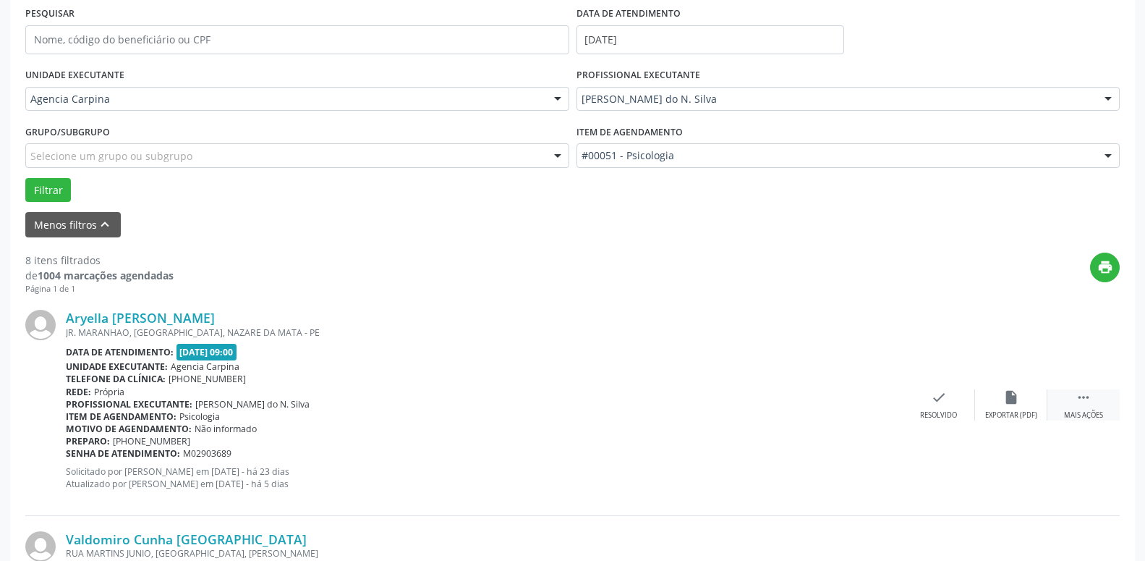
click at [1089, 399] on icon "" at bounding box center [1084, 397] width 16 height 16
click at [1006, 403] on icon "alarm_off" at bounding box center [1012, 397] width 16 height 16
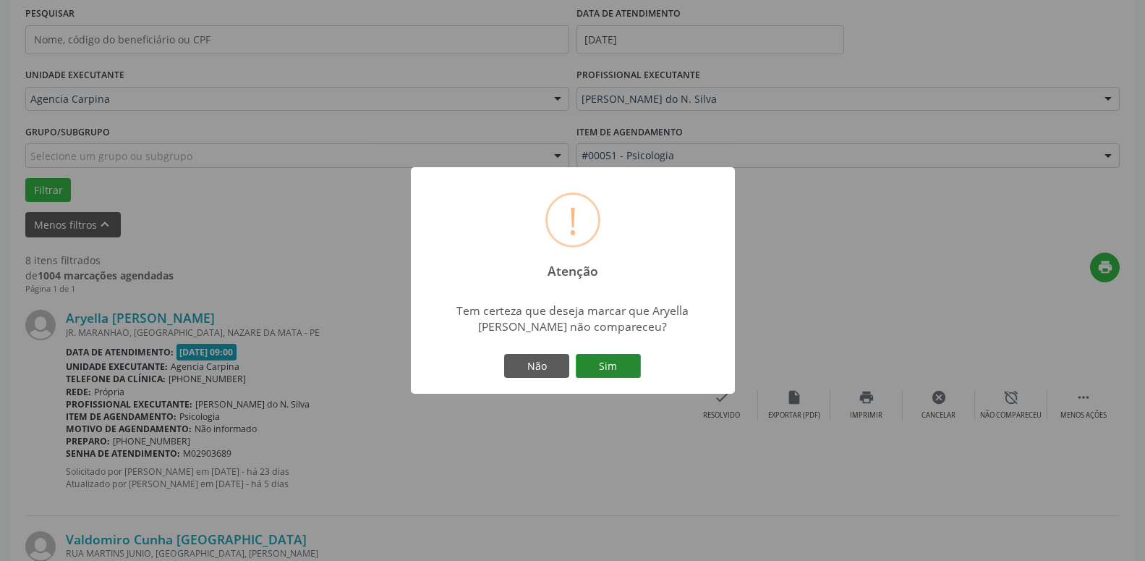
click at [599, 370] on button "Sim" at bounding box center [608, 366] width 65 height 25
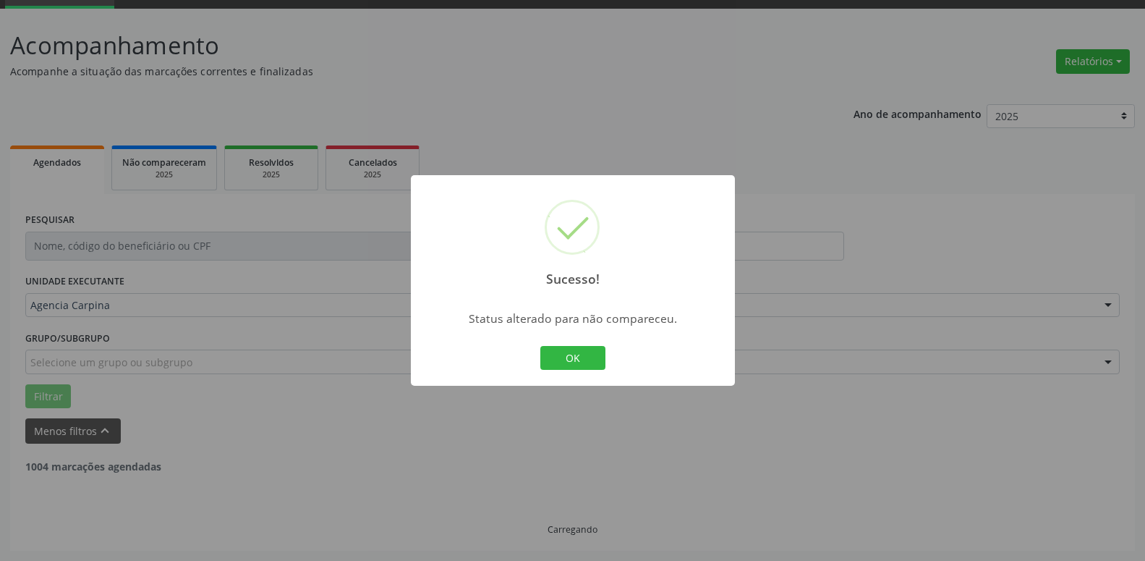
scroll to position [71, 0]
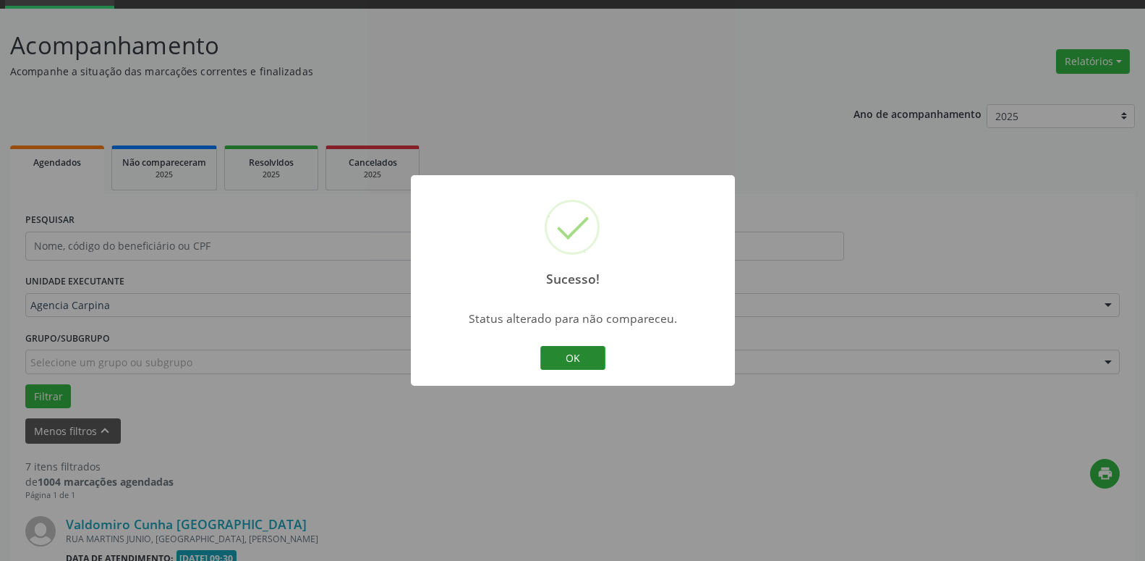
click at [591, 346] on button "OK" at bounding box center [572, 358] width 65 height 25
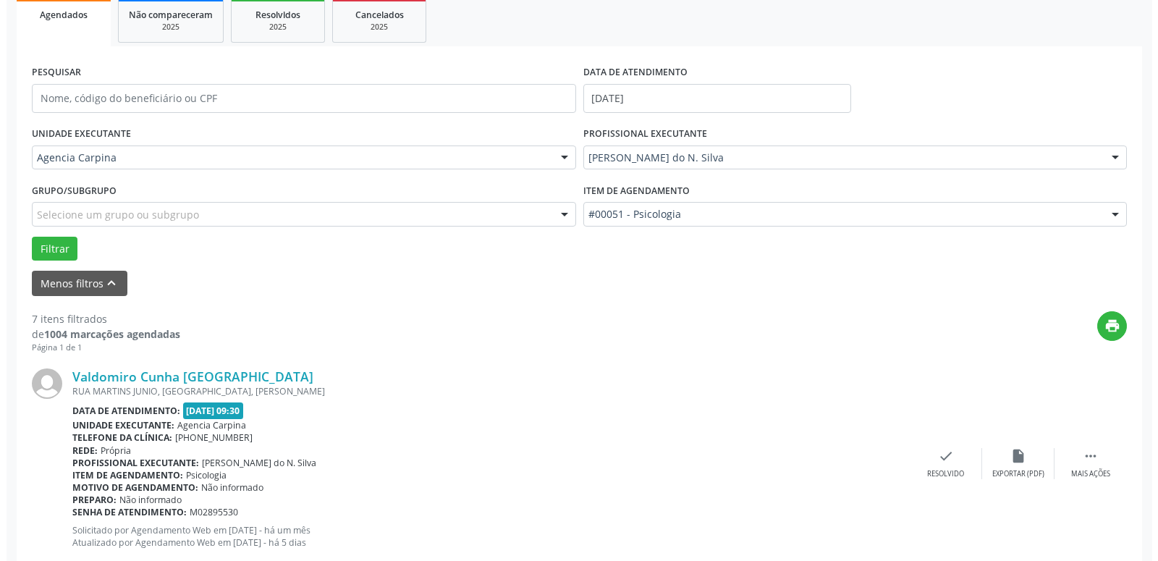
scroll to position [292, 0]
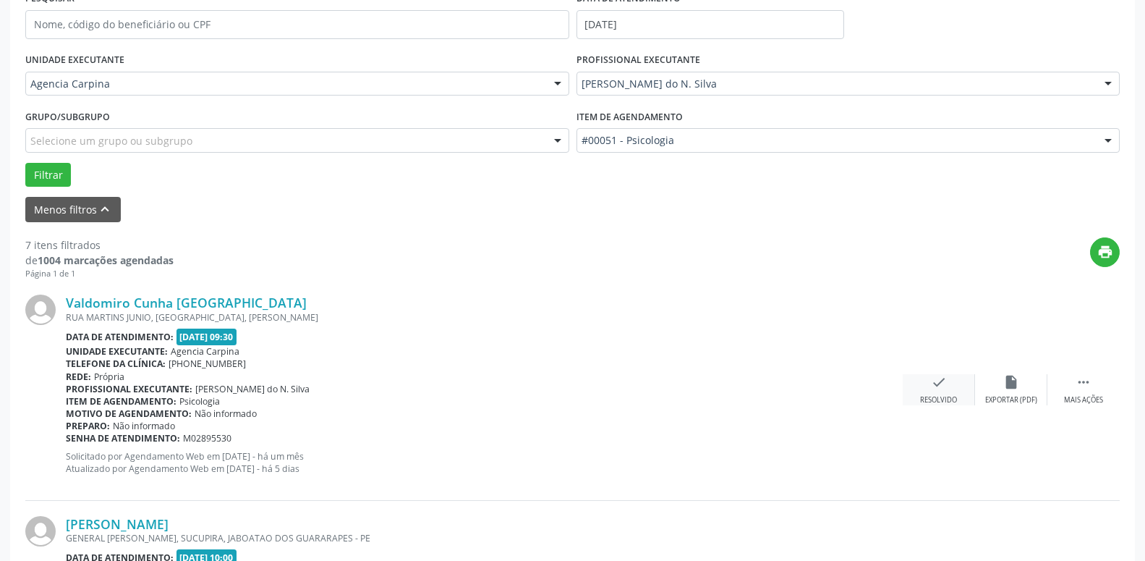
click at [938, 383] on icon "check" at bounding box center [939, 382] width 16 height 16
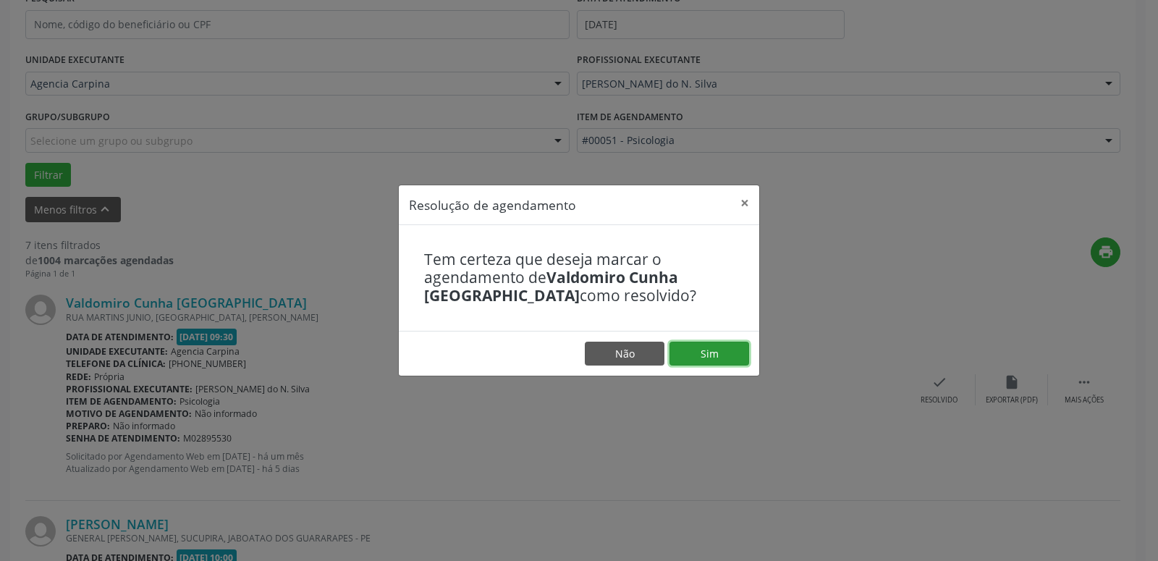
click at [698, 350] on button "Sim" at bounding box center [709, 354] width 80 height 25
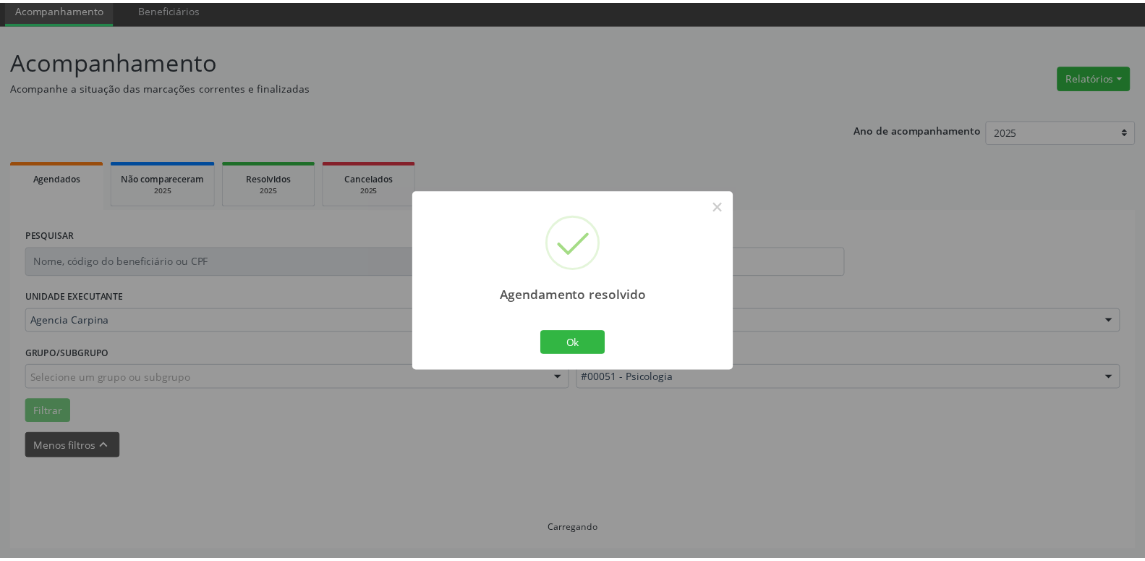
scroll to position [56, 0]
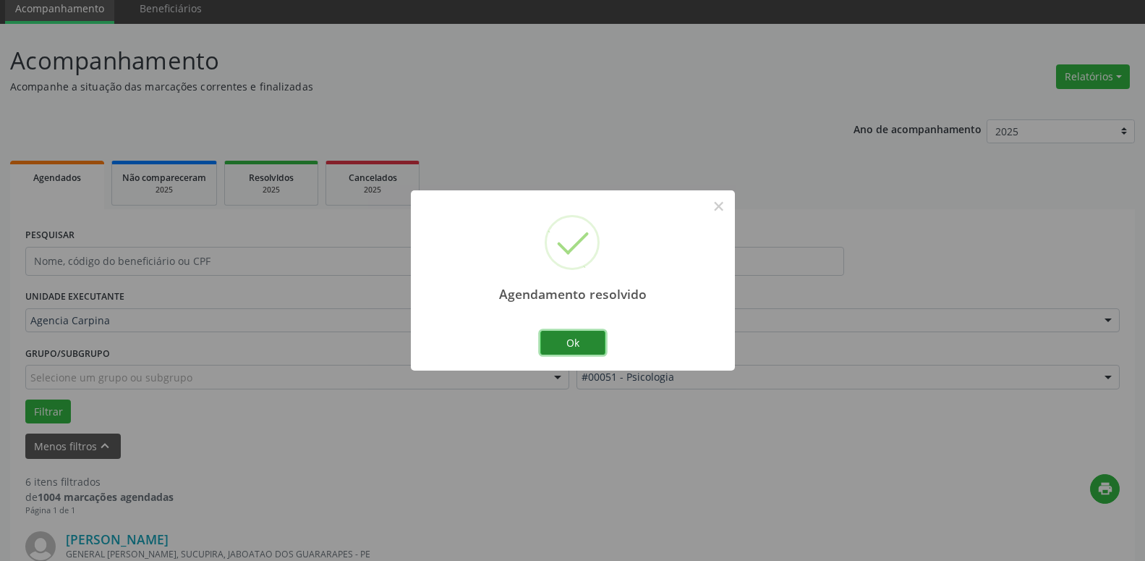
click at [587, 342] on button "Ok" at bounding box center [572, 343] width 65 height 25
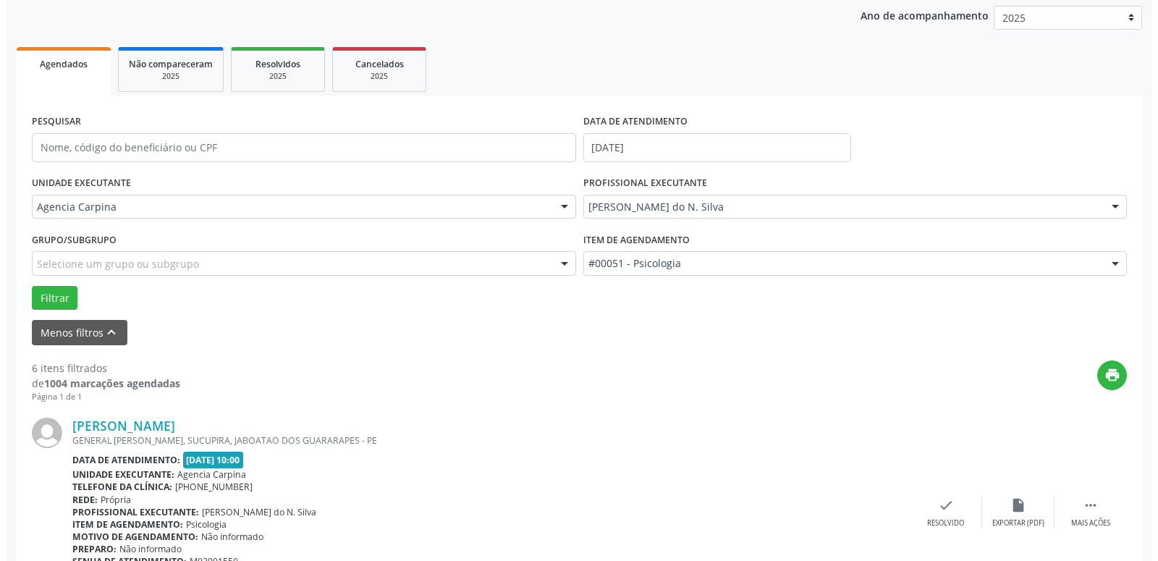
scroll to position [277, 0]
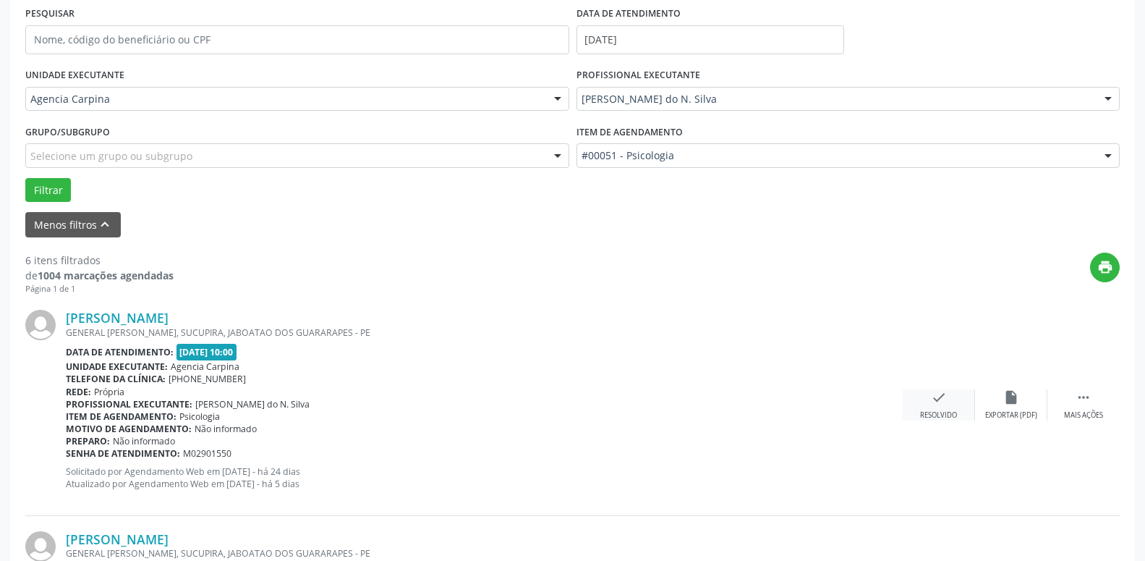
click at [930, 402] on div "check Resolvido" at bounding box center [939, 404] width 72 height 31
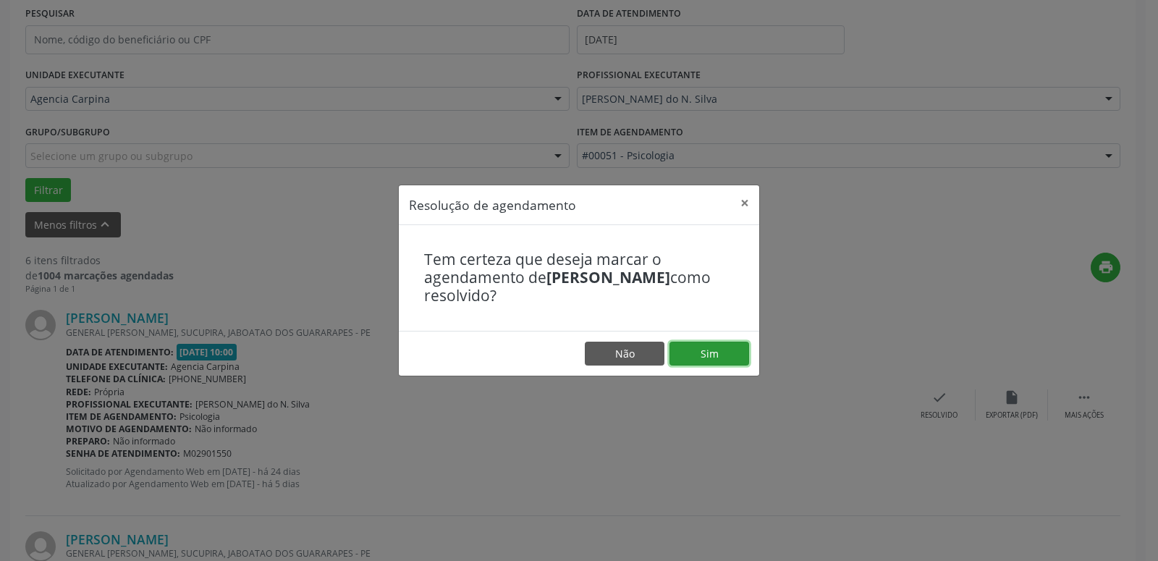
click at [702, 358] on button "Sim" at bounding box center [709, 354] width 80 height 25
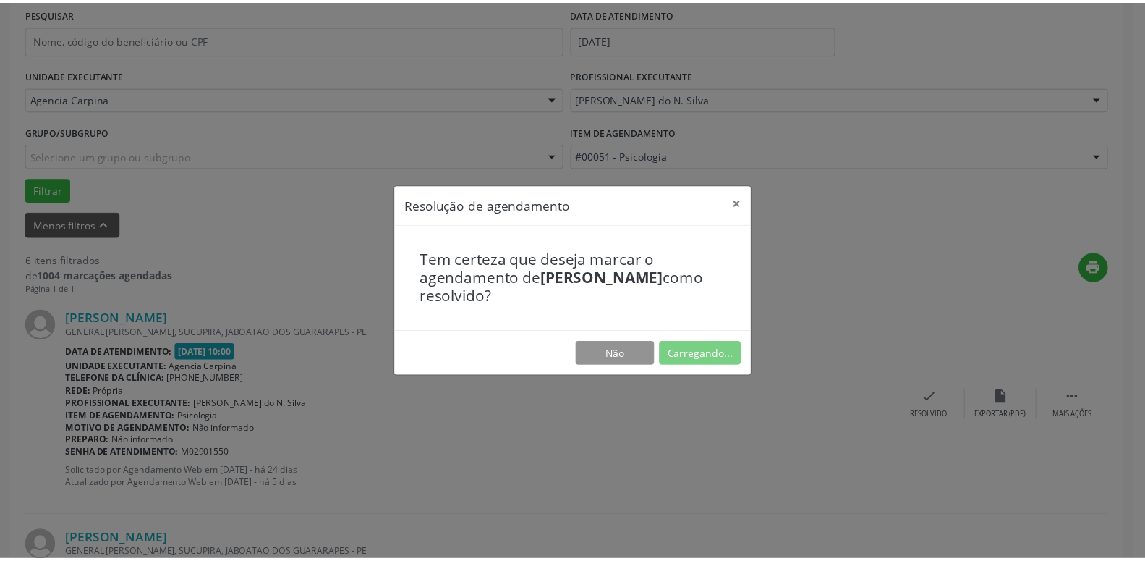
scroll to position [56, 0]
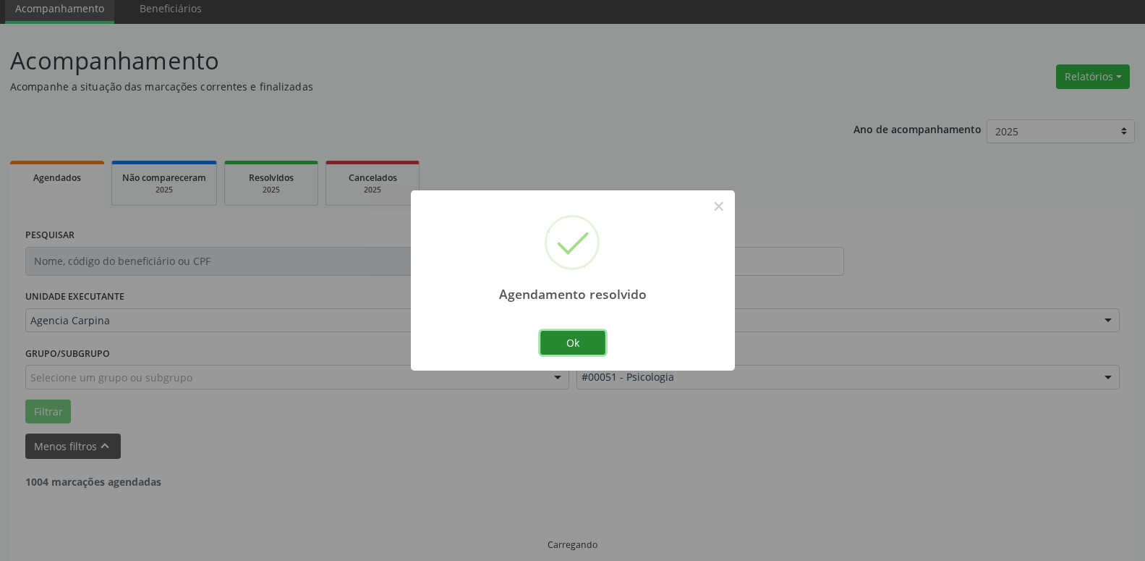
click at [575, 341] on button "Ok" at bounding box center [572, 343] width 65 height 25
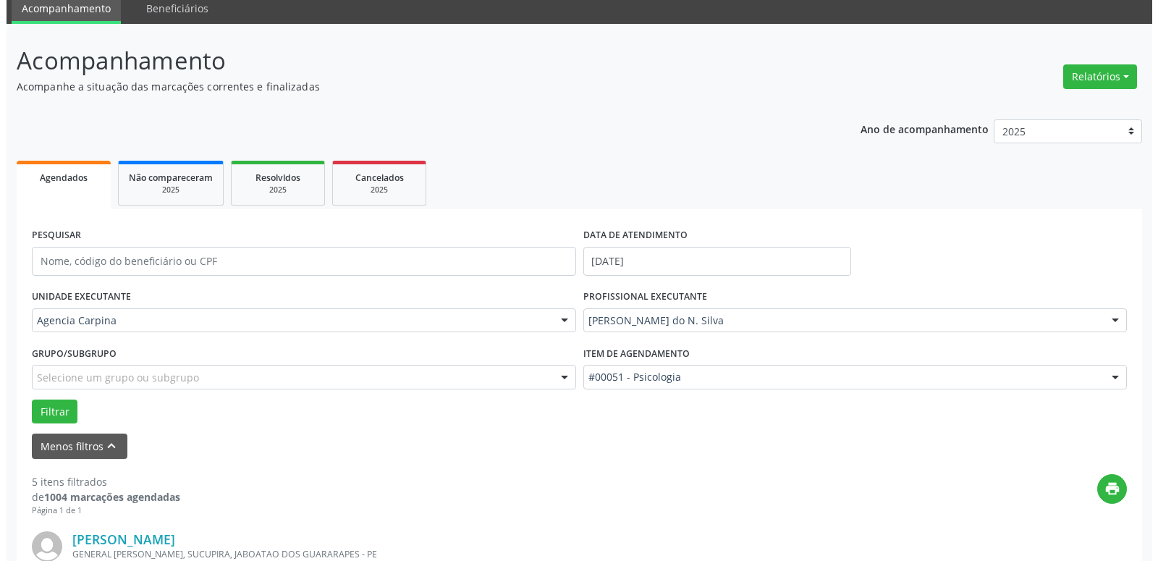
scroll to position [203, 0]
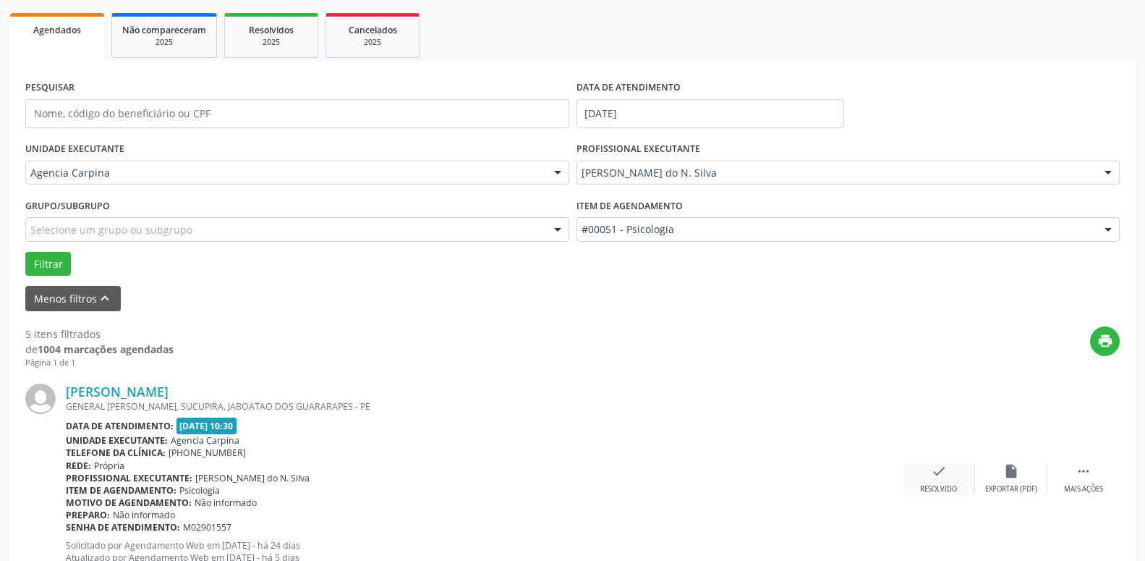
click at [941, 475] on icon "check" at bounding box center [939, 471] width 16 height 16
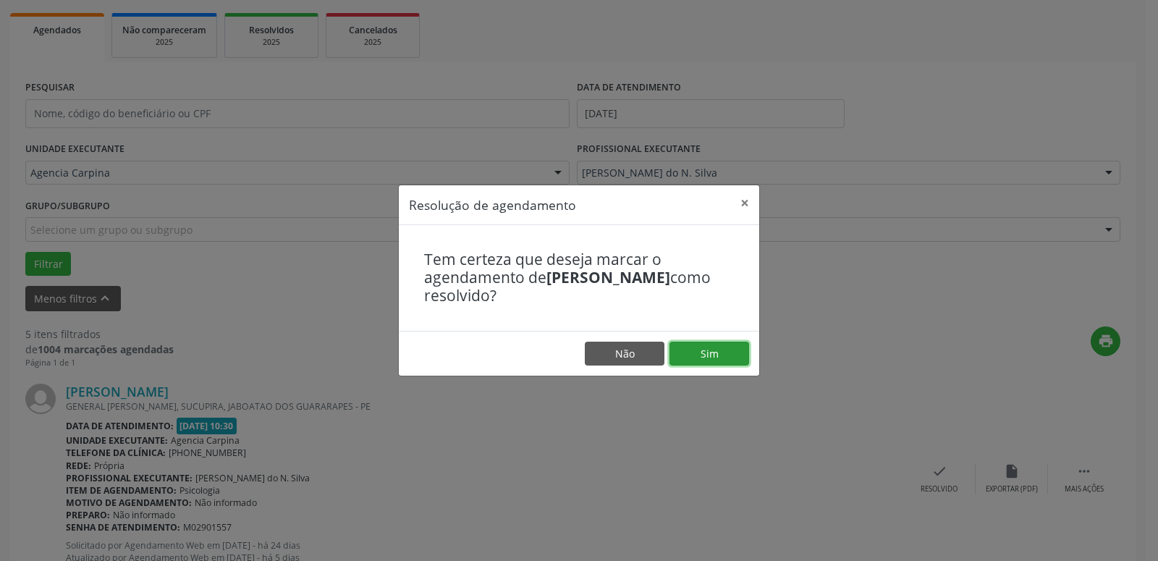
click at [730, 349] on button "Sim" at bounding box center [709, 354] width 80 height 25
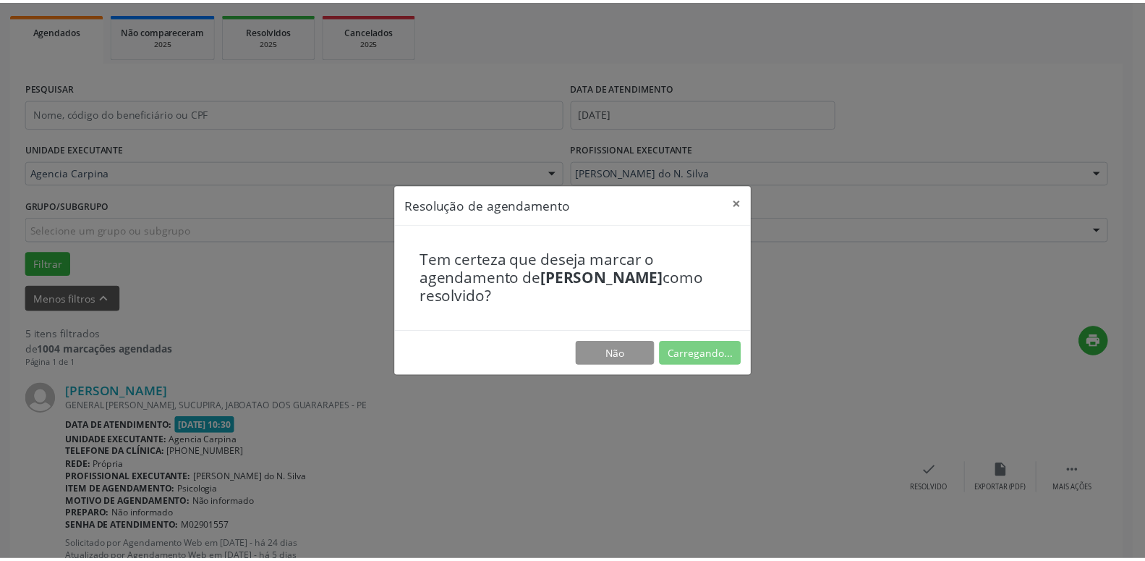
scroll to position [56, 0]
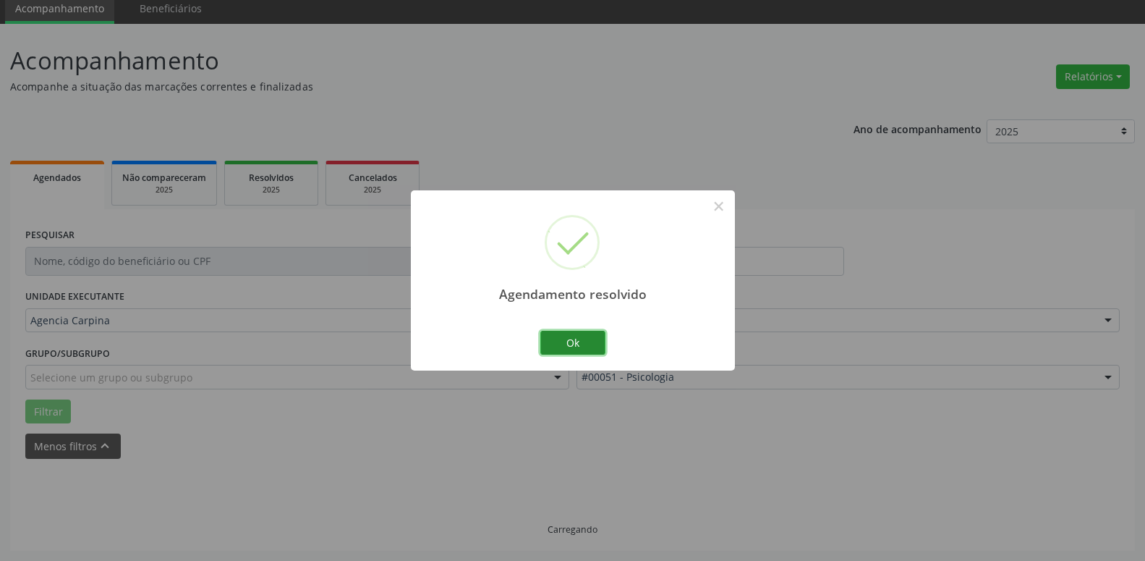
click at [593, 343] on button "Ok" at bounding box center [572, 343] width 65 height 25
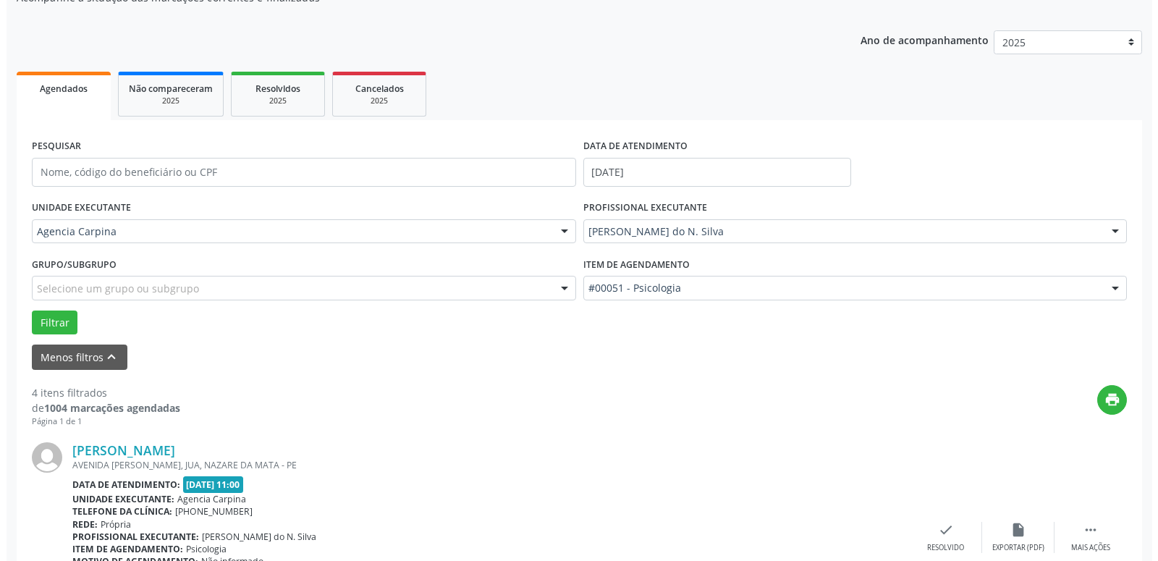
scroll to position [277, 0]
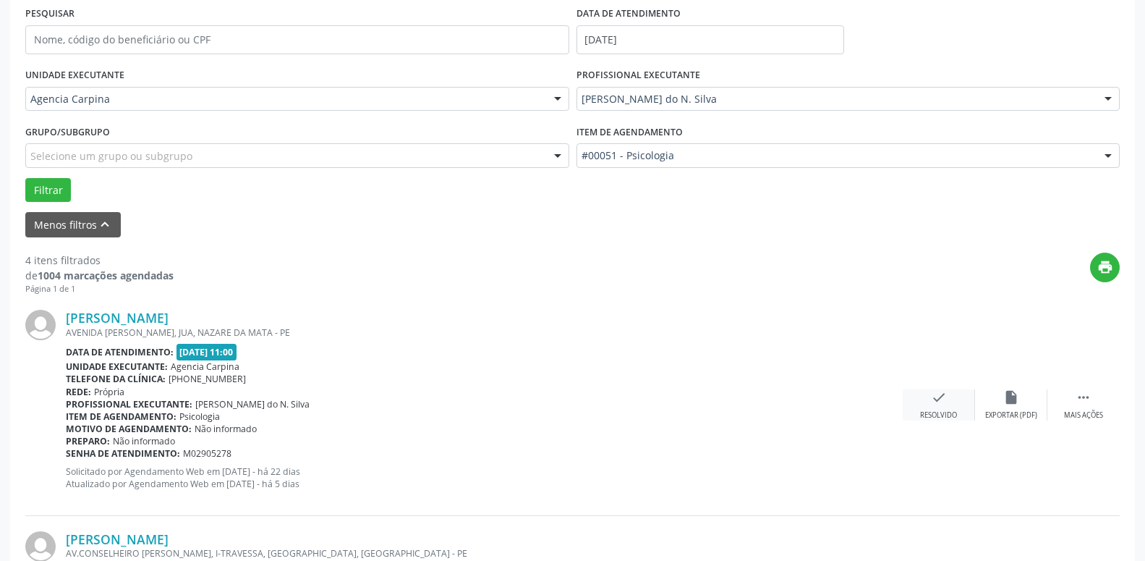
click at [940, 402] on icon "check" at bounding box center [939, 397] width 16 height 16
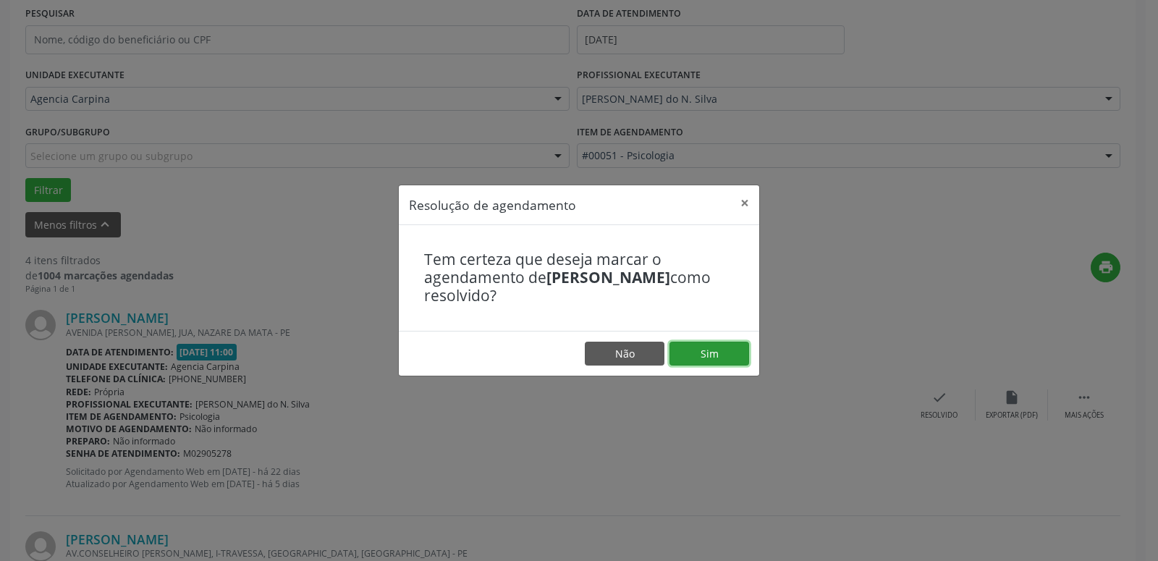
click at [720, 349] on button "Sim" at bounding box center [709, 354] width 80 height 25
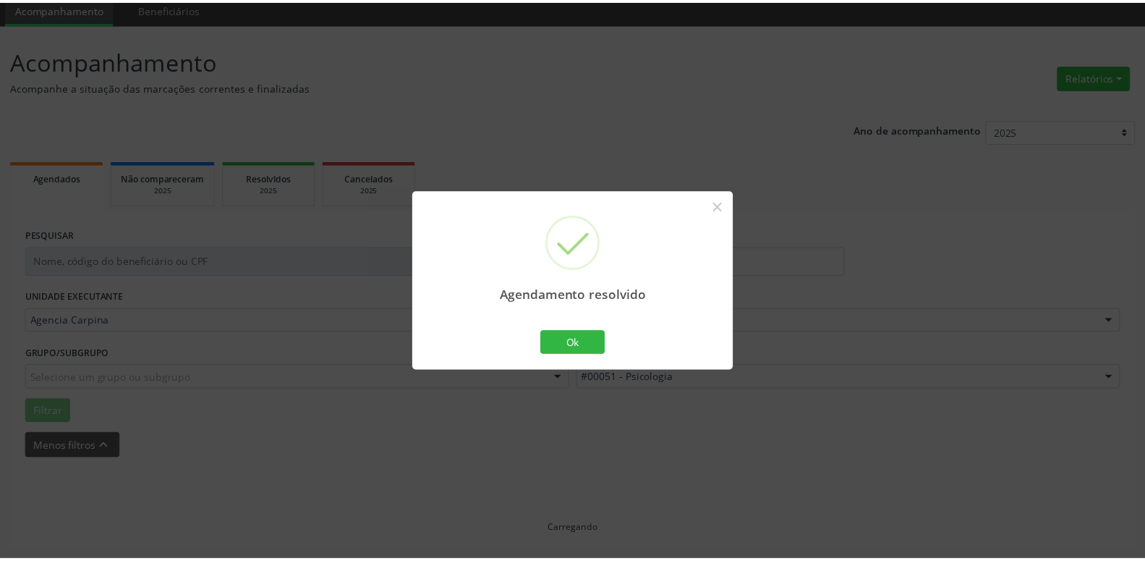
scroll to position [56, 0]
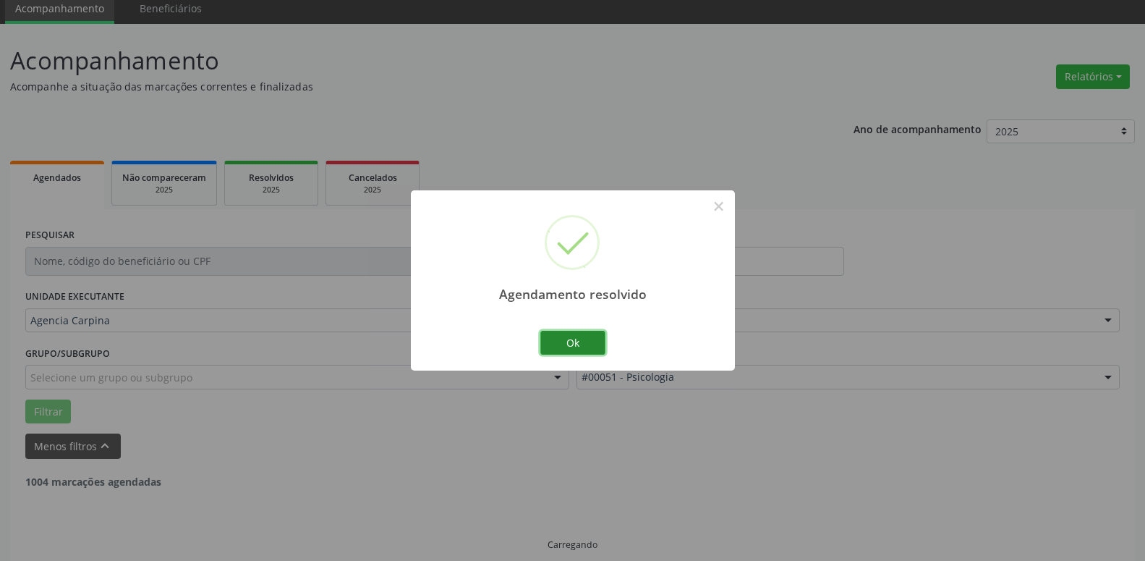
click at [559, 333] on button "Ok" at bounding box center [572, 343] width 65 height 25
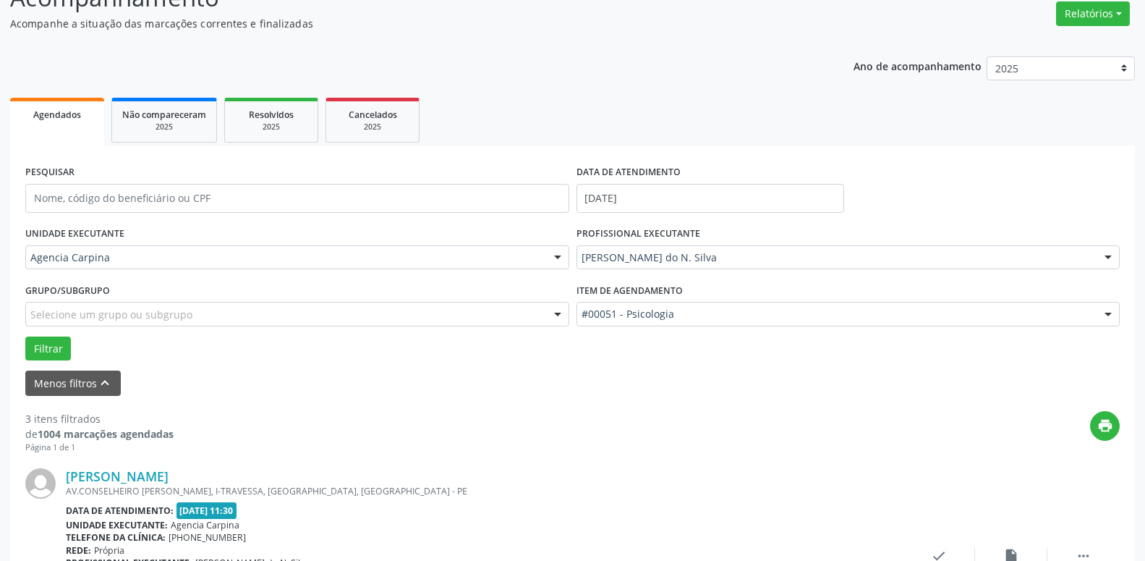
scroll to position [203, 0]
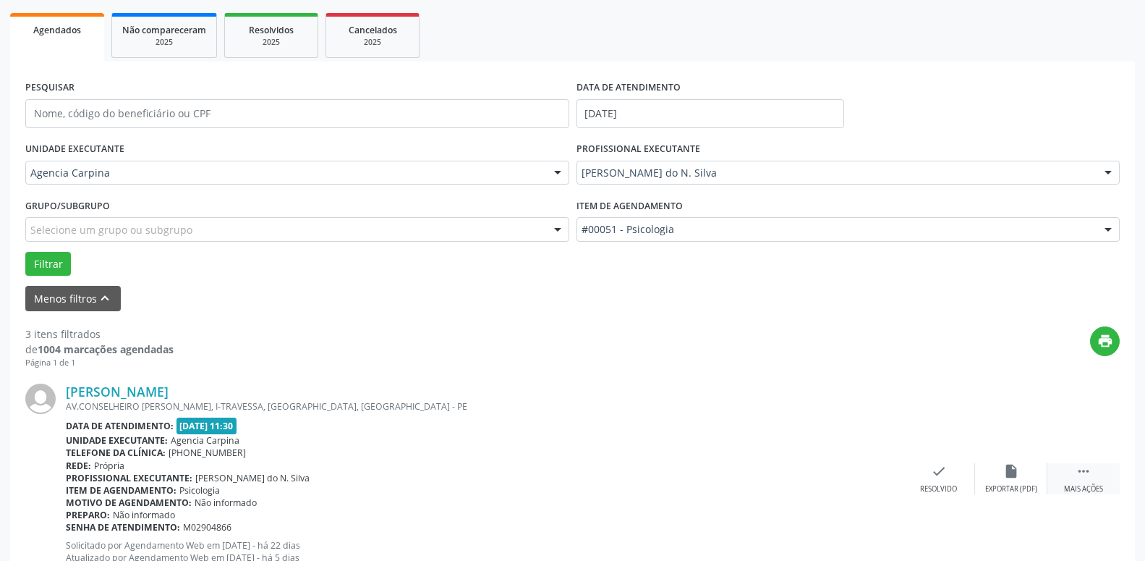
click at [1084, 477] on icon "" at bounding box center [1084, 471] width 16 height 16
click at [1004, 470] on div "alarm_off Não compareceu" at bounding box center [1011, 478] width 72 height 31
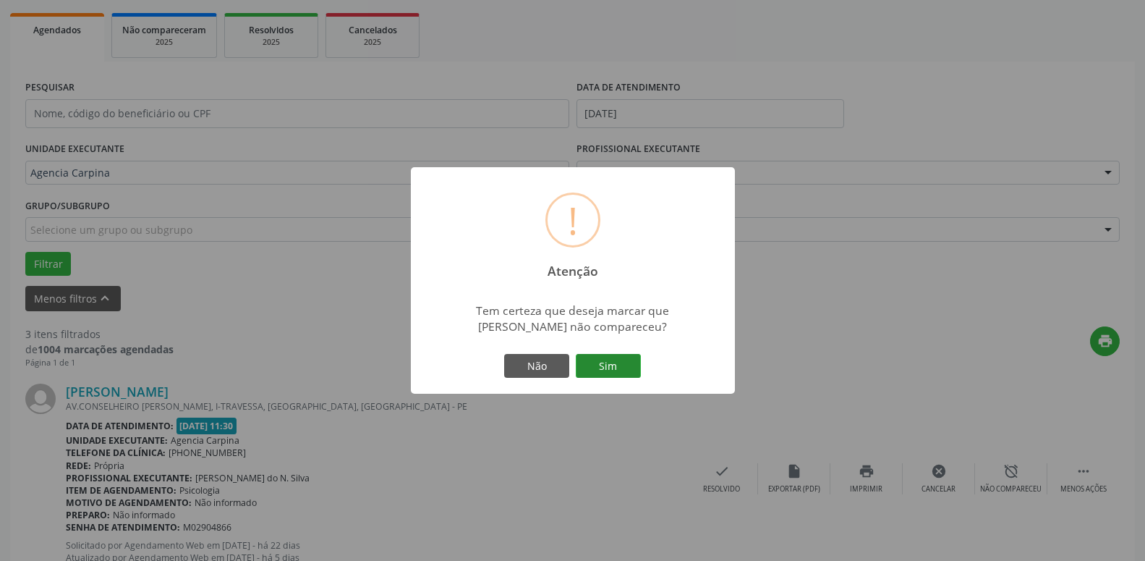
click at [614, 360] on button "Sim" at bounding box center [608, 366] width 65 height 25
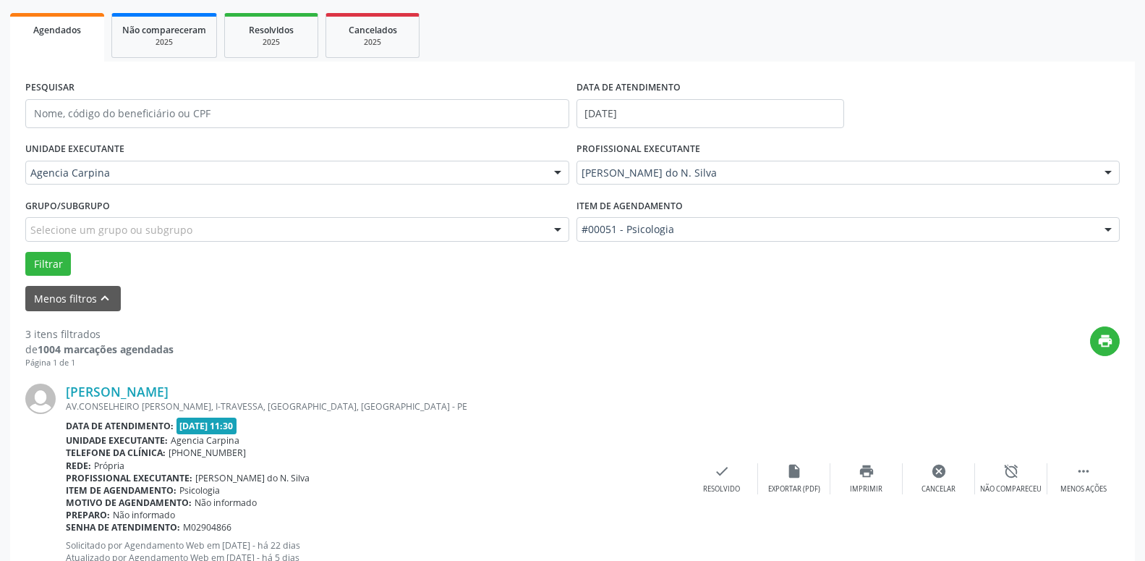
scroll to position [71, 0]
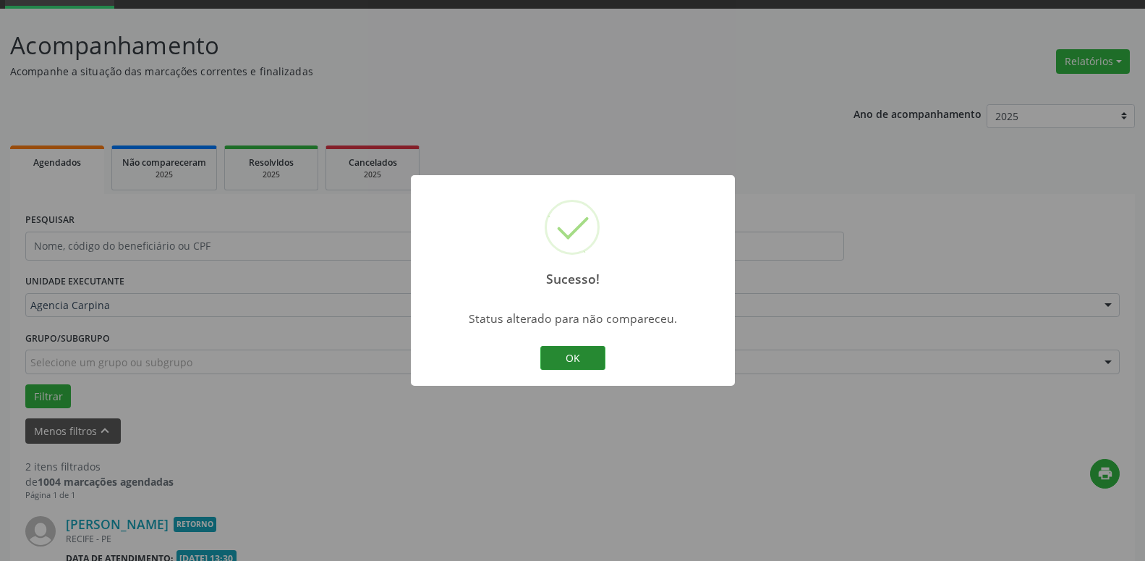
click at [580, 362] on button "OK" at bounding box center [572, 358] width 65 height 25
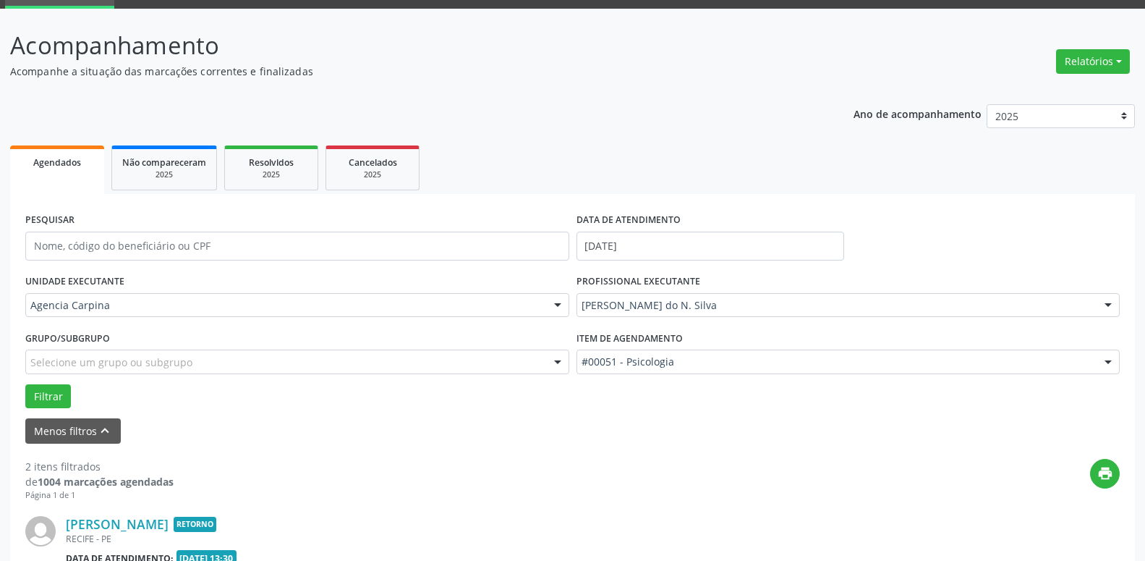
scroll to position [292, 0]
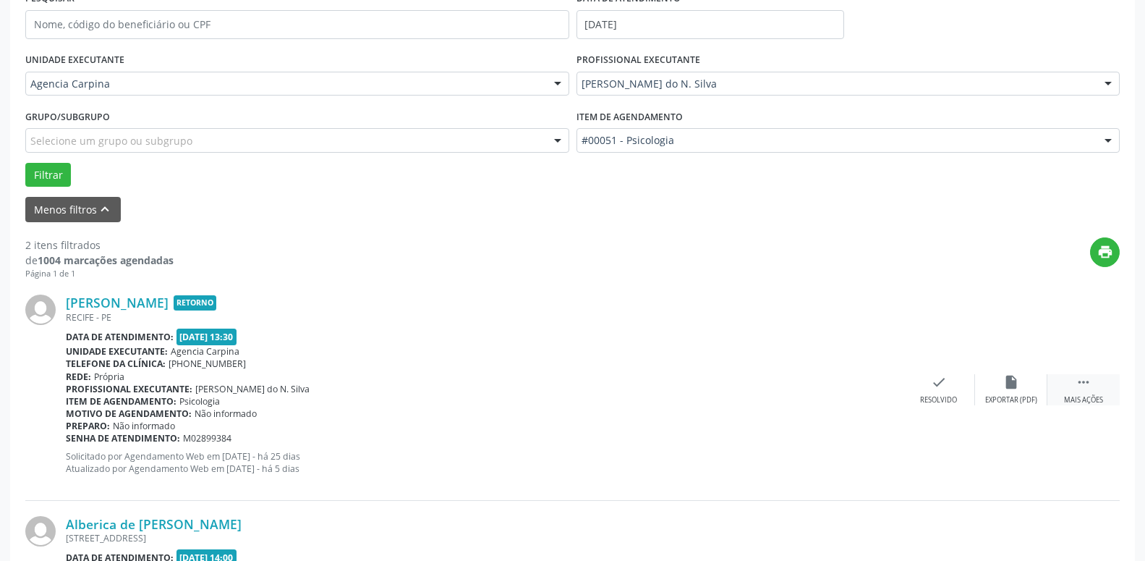
click at [1081, 389] on icon "" at bounding box center [1084, 382] width 16 height 16
click at [1014, 386] on icon "alarm_off" at bounding box center [1012, 382] width 16 height 16
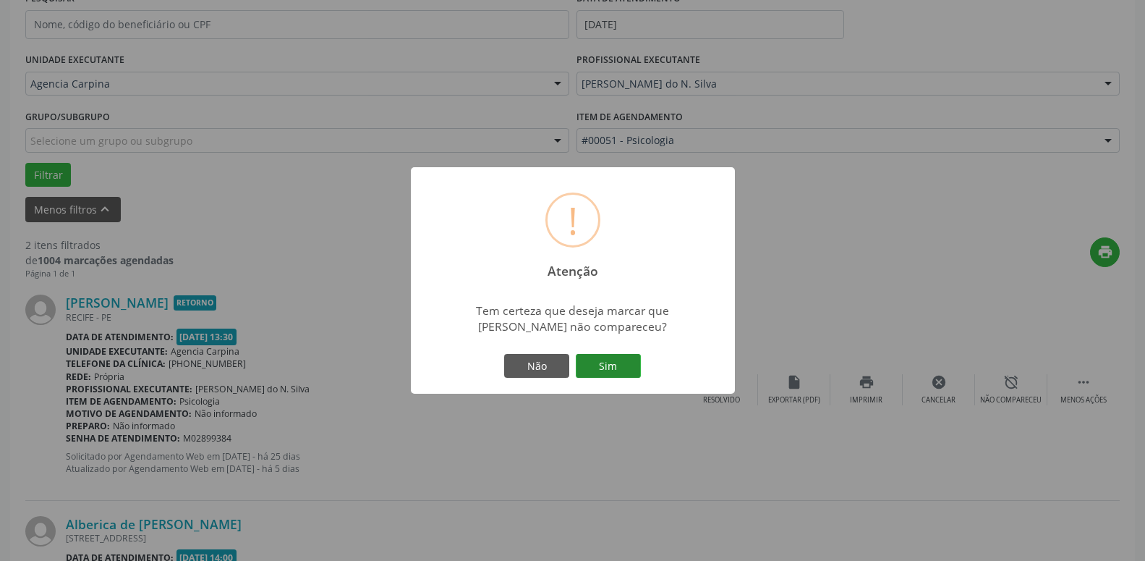
click at [624, 359] on button "Sim" at bounding box center [608, 366] width 65 height 25
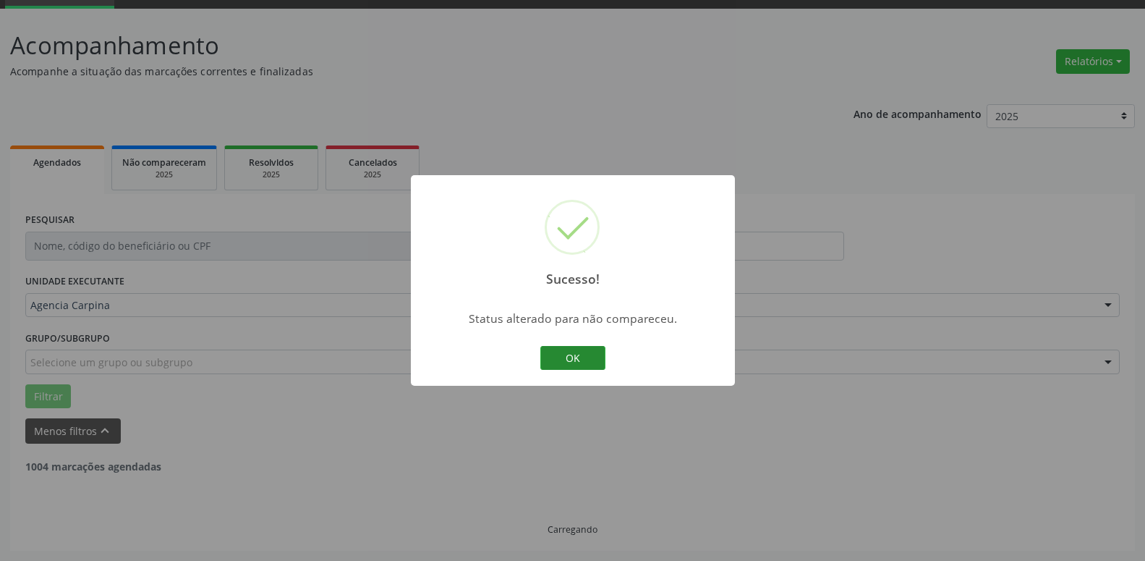
scroll to position [71, 0]
click at [590, 352] on button "OK" at bounding box center [572, 358] width 65 height 25
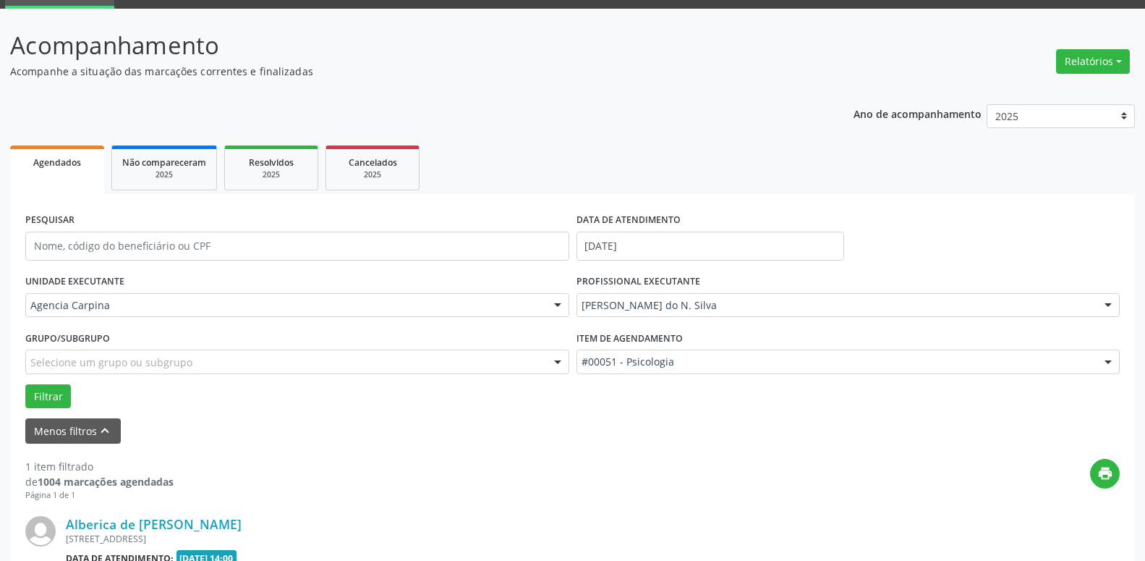
scroll to position [219, 0]
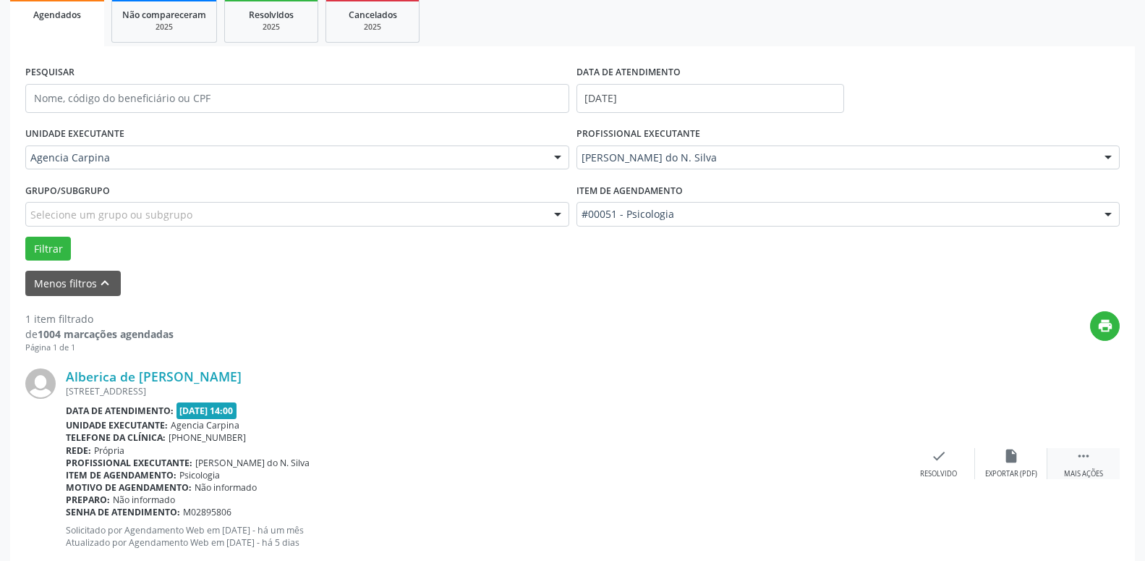
click at [1079, 462] on icon "" at bounding box center [1084, 456] width 16 height 16
click at [1003, 466] on div "alarm_off Não compareceu" at bounding box center [1011, 463] width 72 height 31
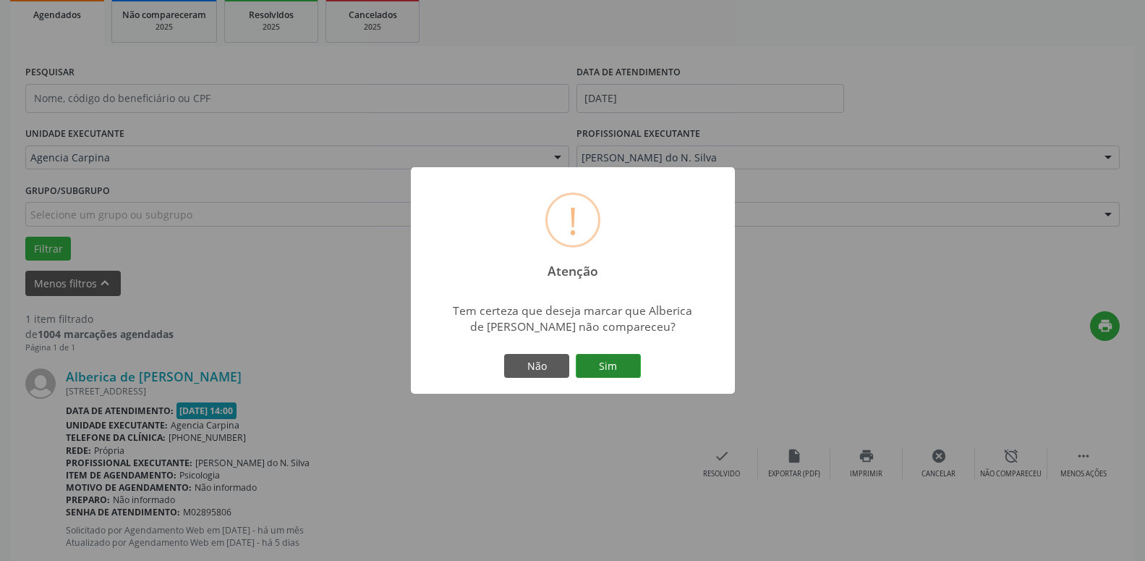
click at [624, 370] on button "Sim" at bounding box center [608, 366] width 65 height 25
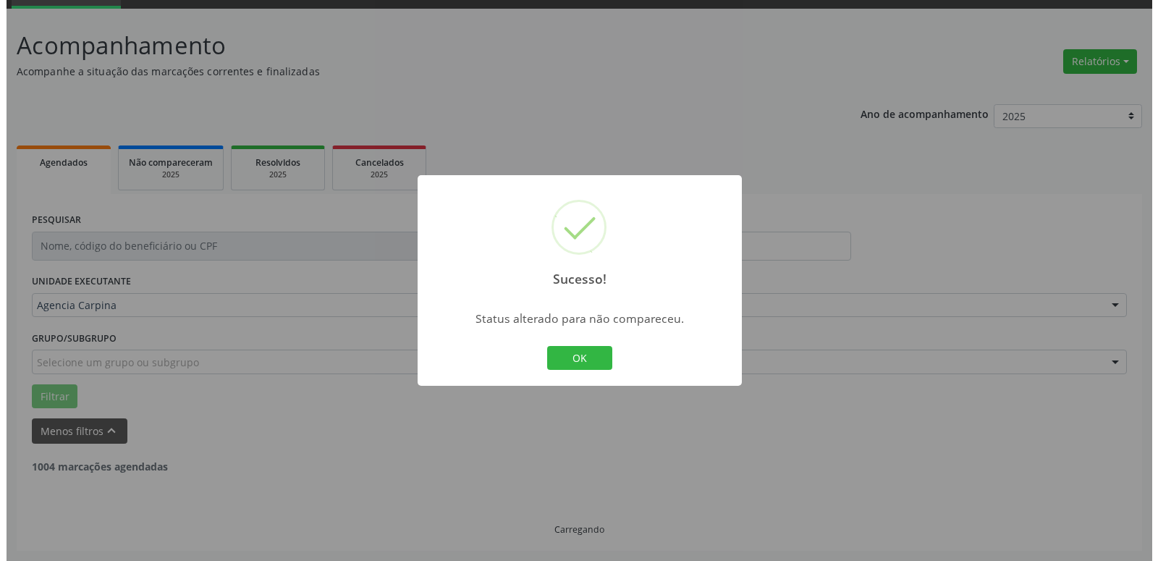
scroll to position [25, 0]
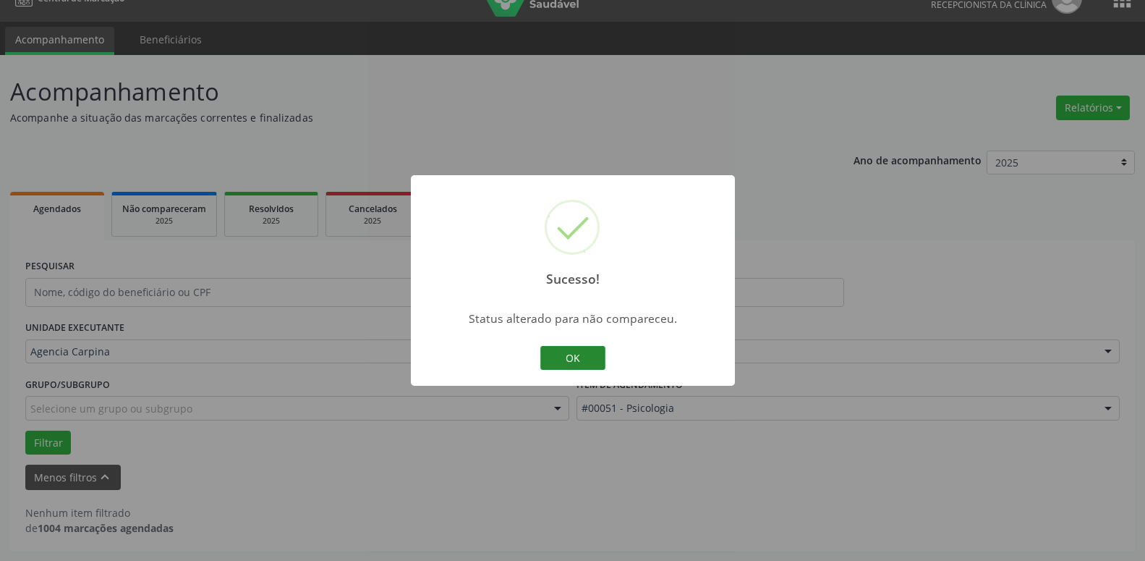
click at [577, 363] on button "OK" at bounding box center [572, 358] width 65 height 25
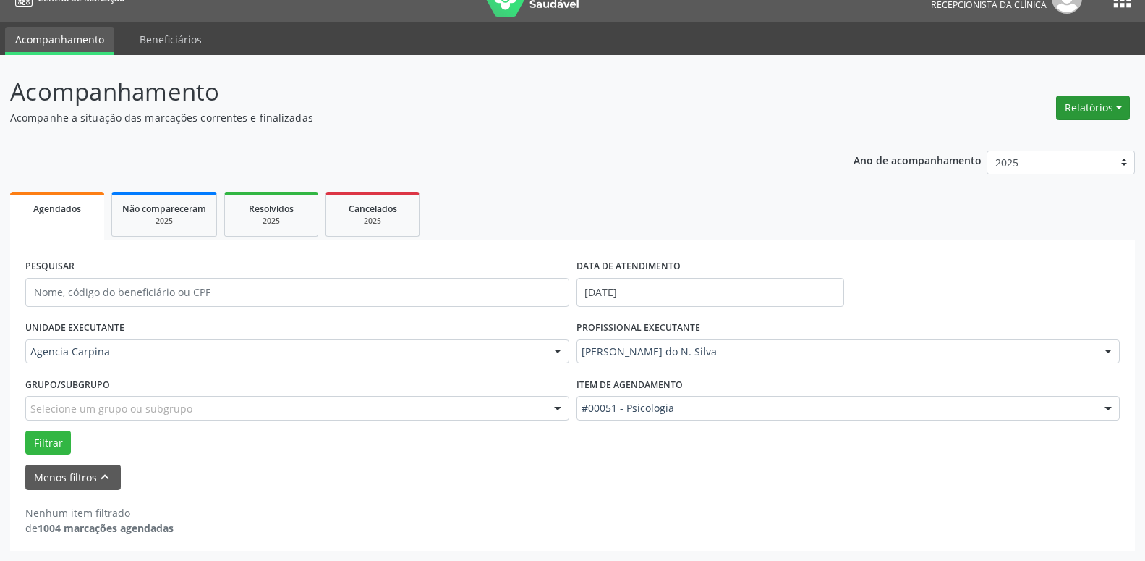
click at [1120, 110] on button "Relatórios" at bounding box center [1093, 108] width 74 height 25
click at [1055, 137] on link "Agendamentos" at bounding box center [1053, 139] width 156 height 20
select select "8"
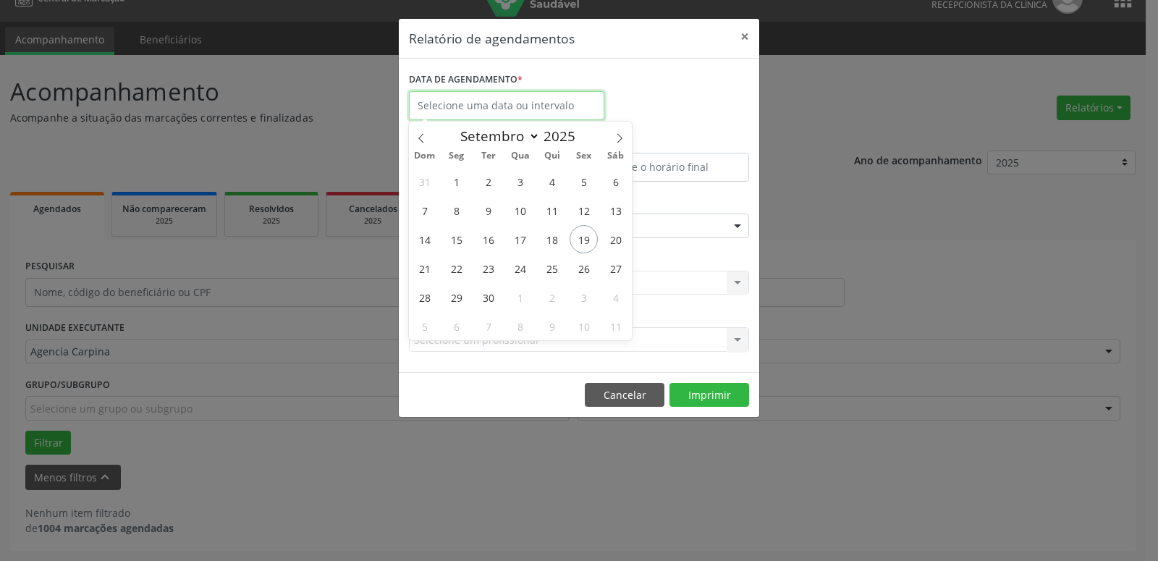
click at [520, 98] on input "text" at bounding box center [506, 105] width 195 height 29
click at [517, 266] on span "24" at bounding box center [520, 268] width 28 height 28
type input "[DATE]"
click at [517, 266] on span "24" at bounding box center [520, 268] width 28 height 28
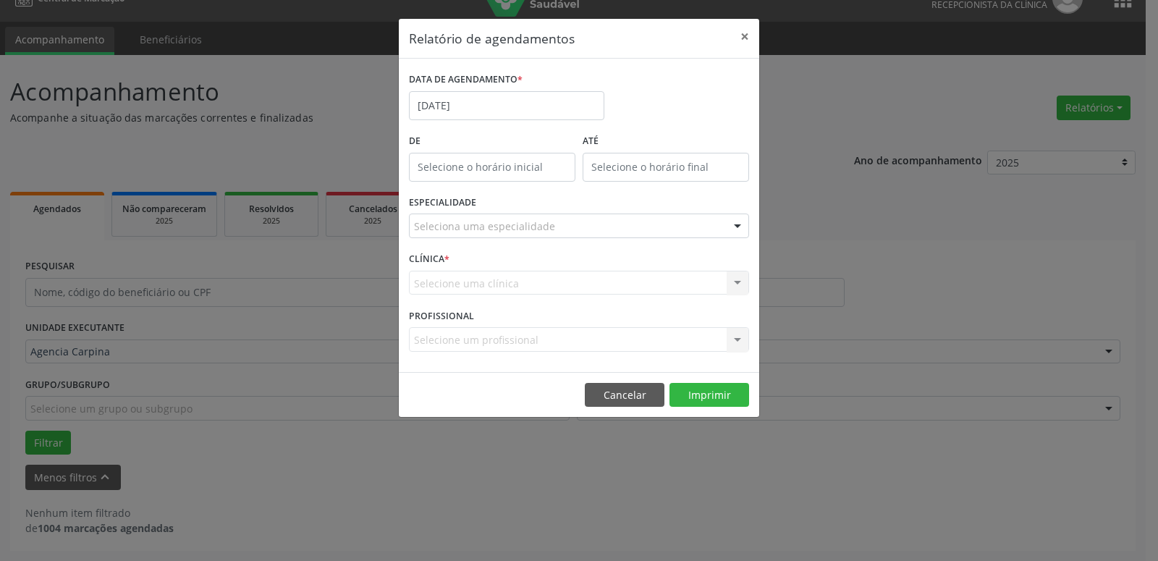
click at [738, 226] on div at bounding box center [737, 226] width 22 height 25
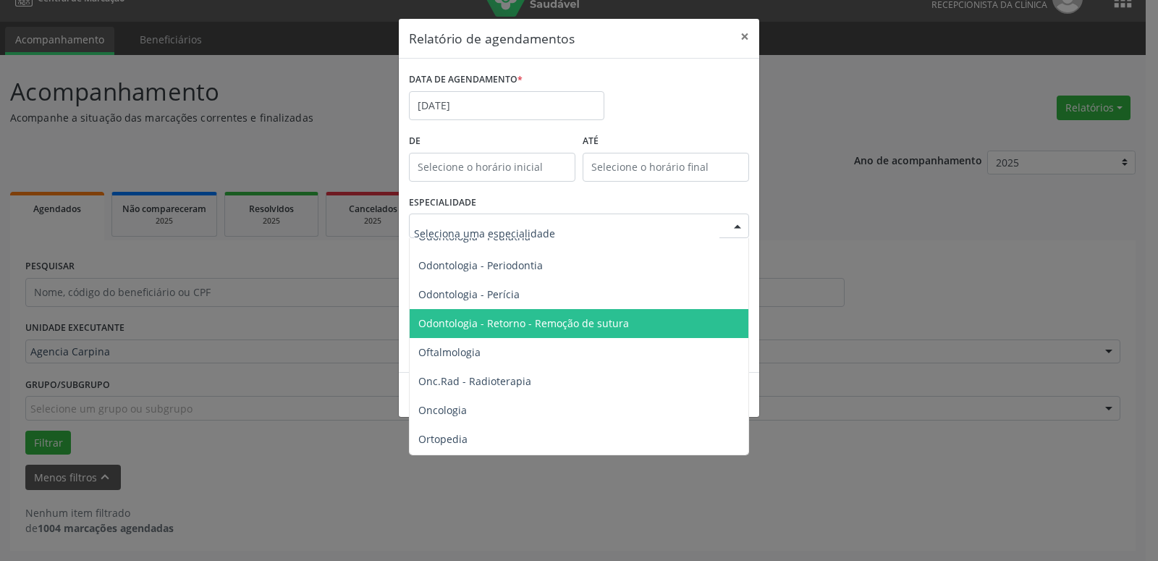
scroll to position [2062, 0]
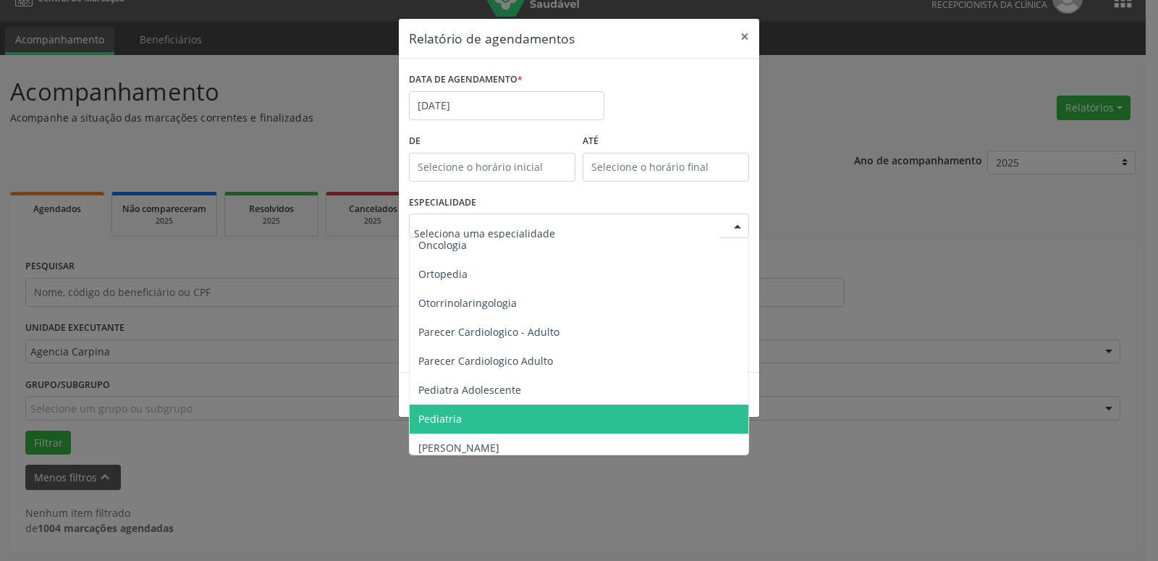
click at [523, 412] on span "Pediatria" at bounding box center [580, 418] width 341 height 29
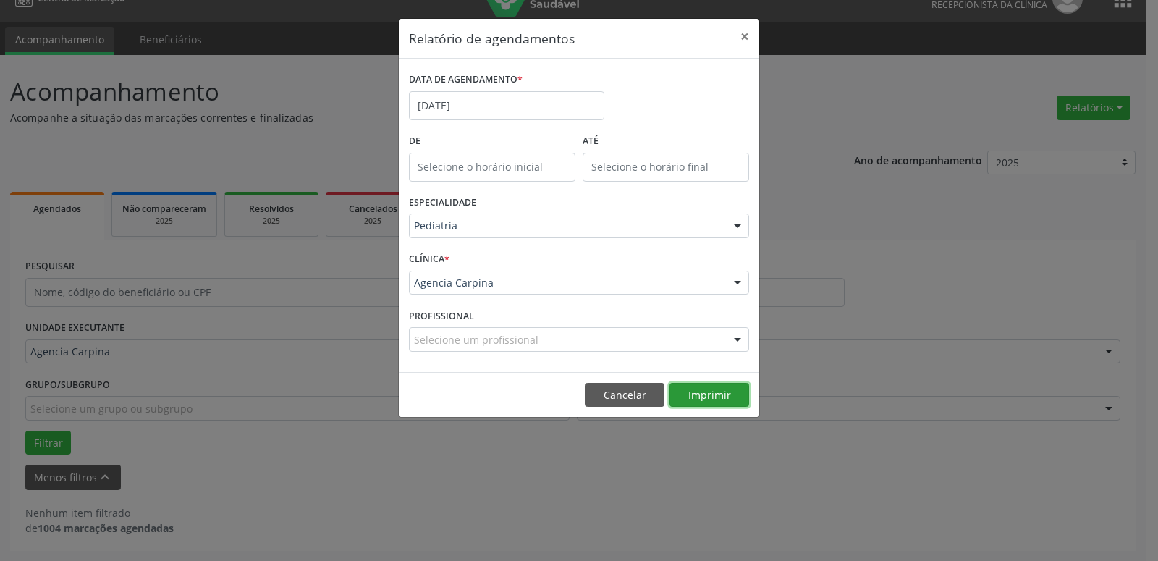
click at [712, 389] on button "Imprimir" at bounding box center [709, 395] width 80 height 25
click at [504, 100] on input "[DATE]" at bounding box center [506, 105] width 195 height 29
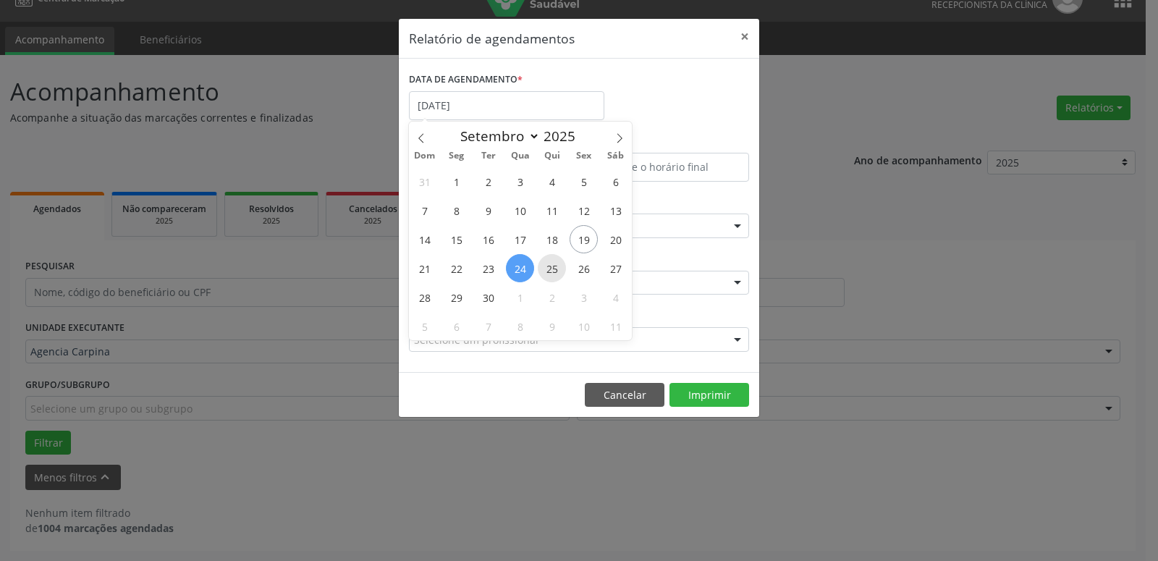
click at [553, 269] on span "25" at bounding box center [552, 268] width 28 height 28
type input "25/09/2025"
click at [553, 269] on span "25" at bounding box center [552, 268] width 28 height 28
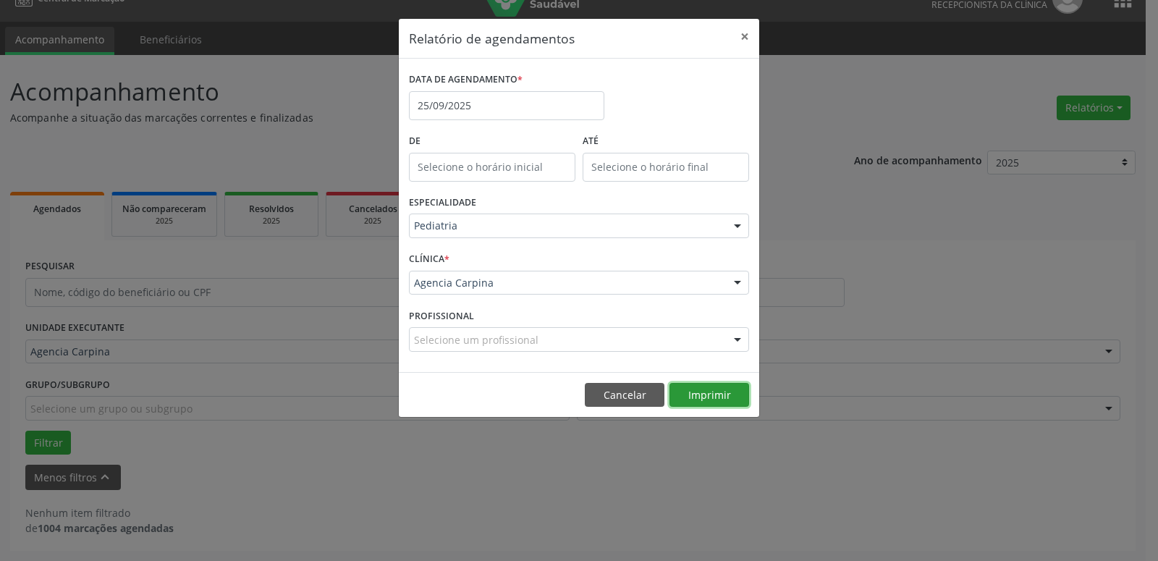
click at [698, 393] on button "Imprimir" at bounding box center [709, 395] width 80 height 25
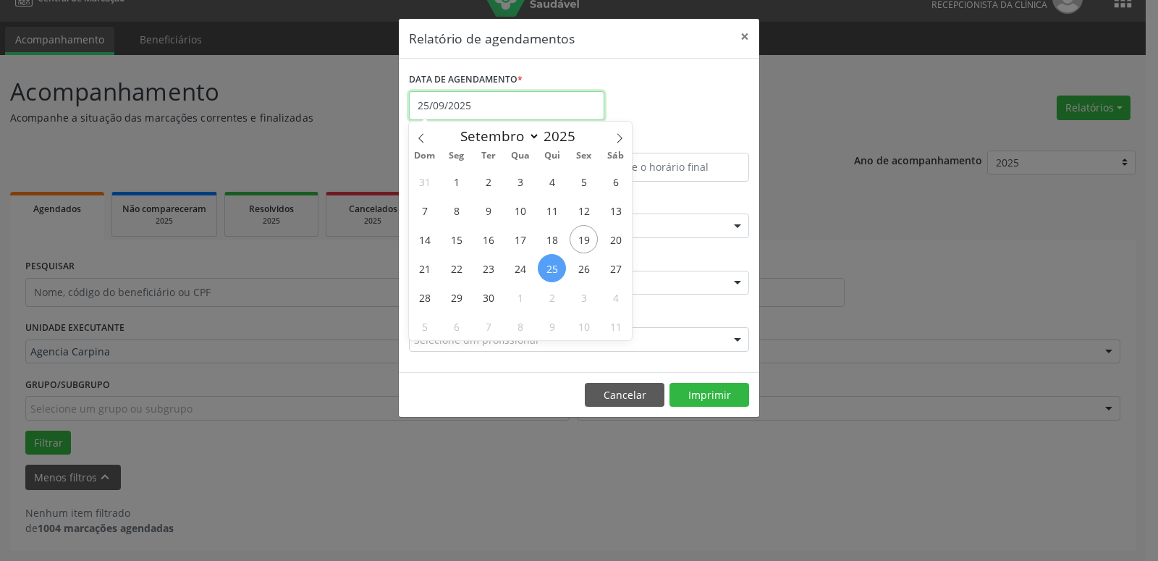
click at [514, 106] on input "25/09/2025" at bounding box center [506, 105] width 195 height 29
click at [622, 137] on icon at bounding box center [619, 138] width 10 height 10
select select "9"
click at [551, 182] on span "2" at bounding box center [552, 181] width 28 height 28
type input "[DATE]"
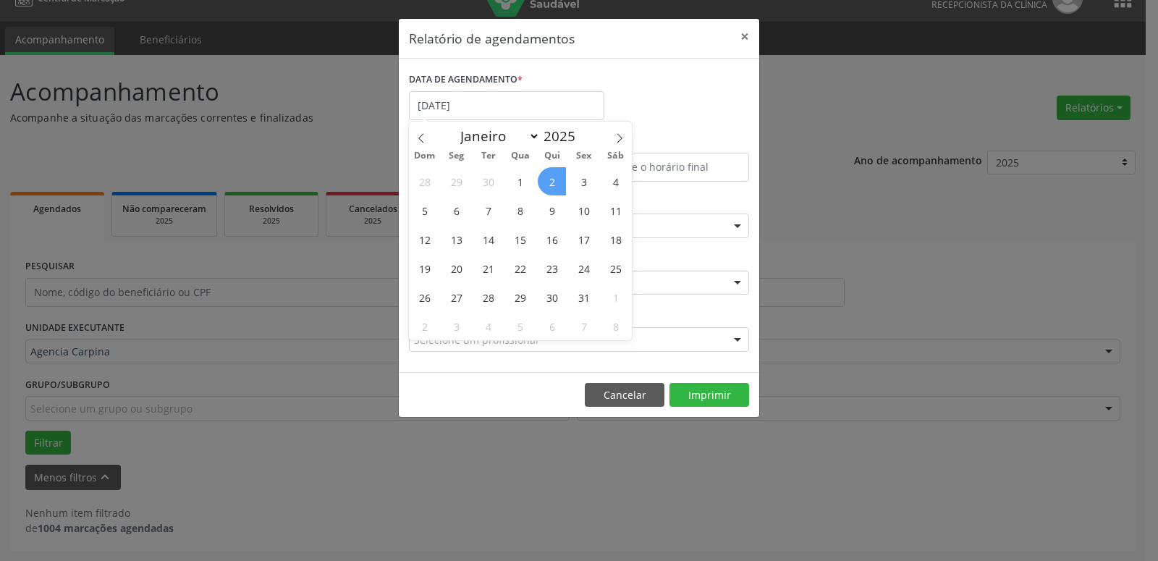
click at [551, 182] on span "2" at bounding box center [552, 181] width 28 height 28
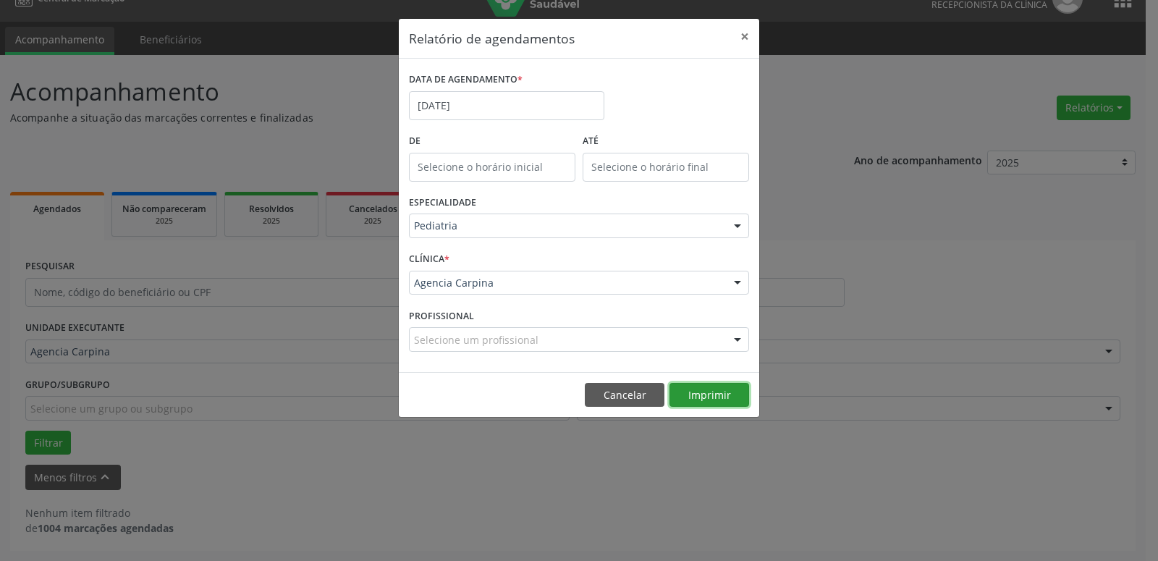
click at [698, 394] on button "Imprimir" at bounding box center [709, 395] width 80 height 25
click at [533, 103] on input "[DATE]" at bounding box center [506, 105] width 195 height 29
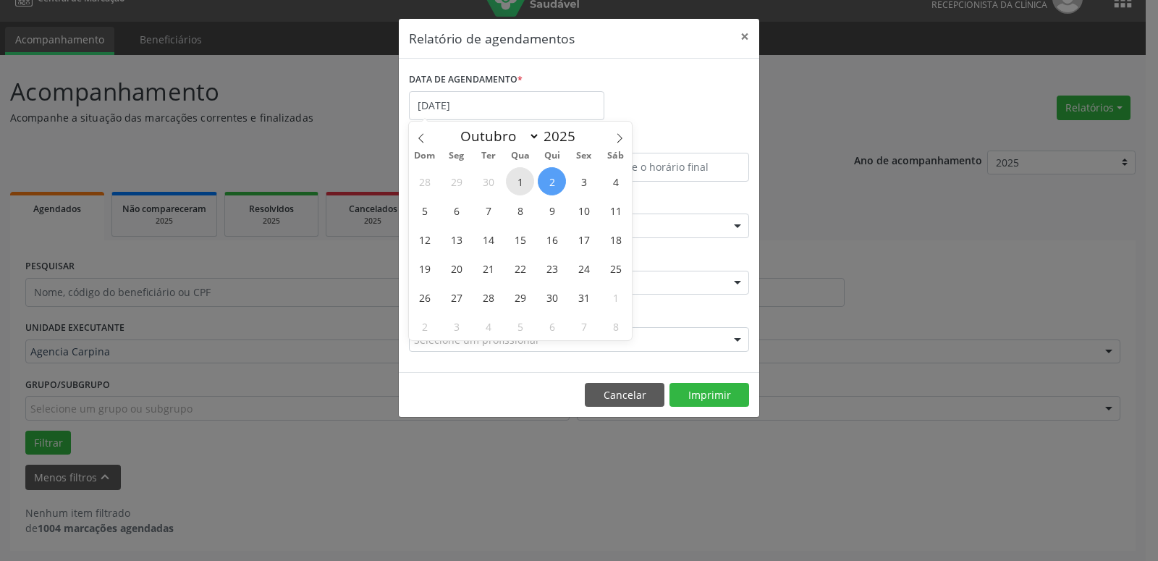
click at [521, 182] on span "1" at bounding box center [520, 181] width 28 height 28
type input "[DATE]"
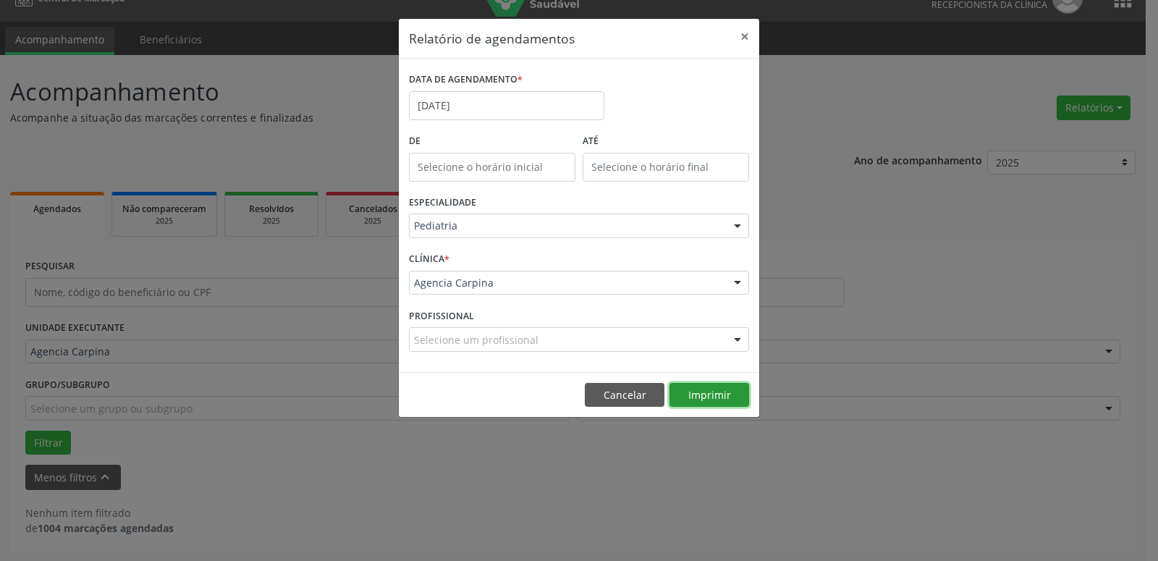
click at [728, 392] on button "Imprimir" at bounding box center [709, 395] width 80 height 25
click at [743, 39] on button "×" at bounding box center [744, 36] width 29 height 35
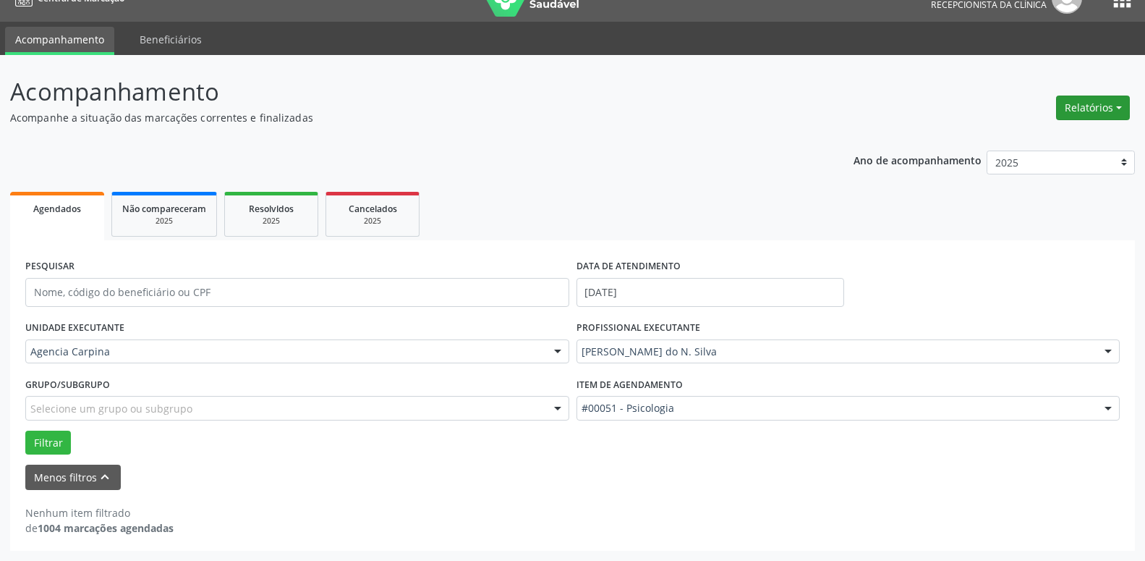
click at [1119, 106] on button "Relatórios" at bounding box center [1093, 108] width 74 height 25
click at [1055, 141] on link "Agendamentos" at bounding box center [1053, 139] width 156 height 20
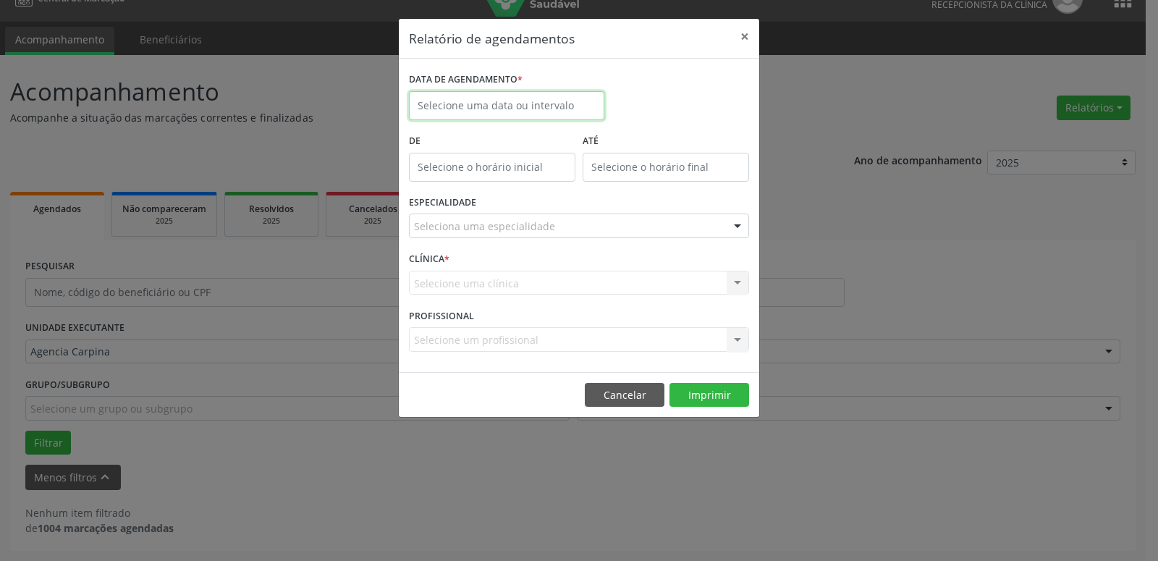
click at [544, 105] on input "text" at bounding box center [506, 105] width 195 height 29
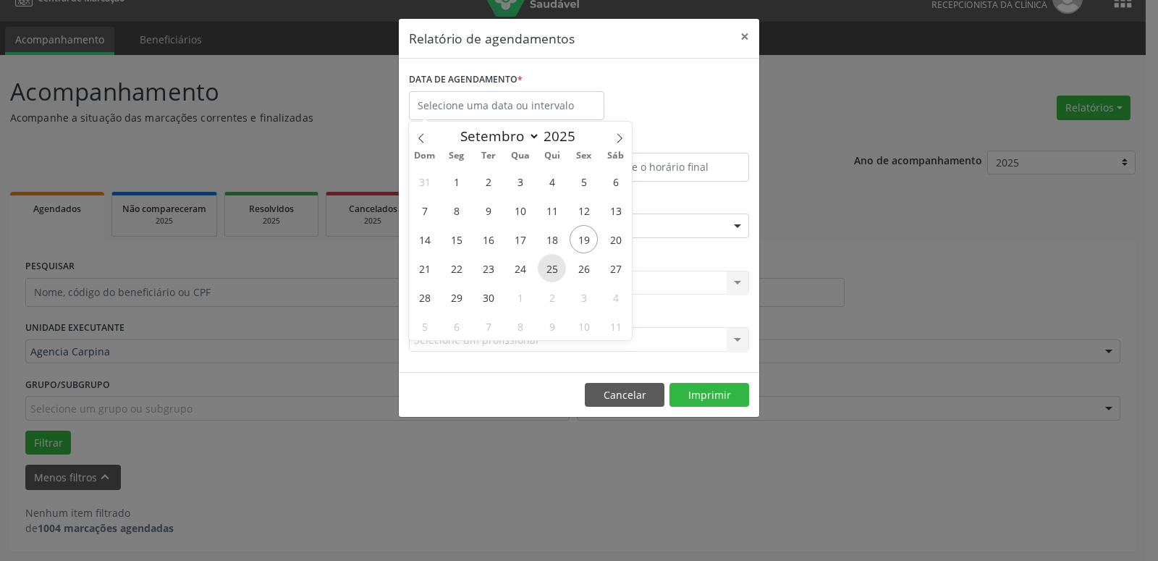
click at [557, 268] on span "25" at bounding box center [552, 268] width 28 height 28
type input "25/09/2025"
click at [557, 268] on span "25" at bounding box center [552, 268] width 28 height 28
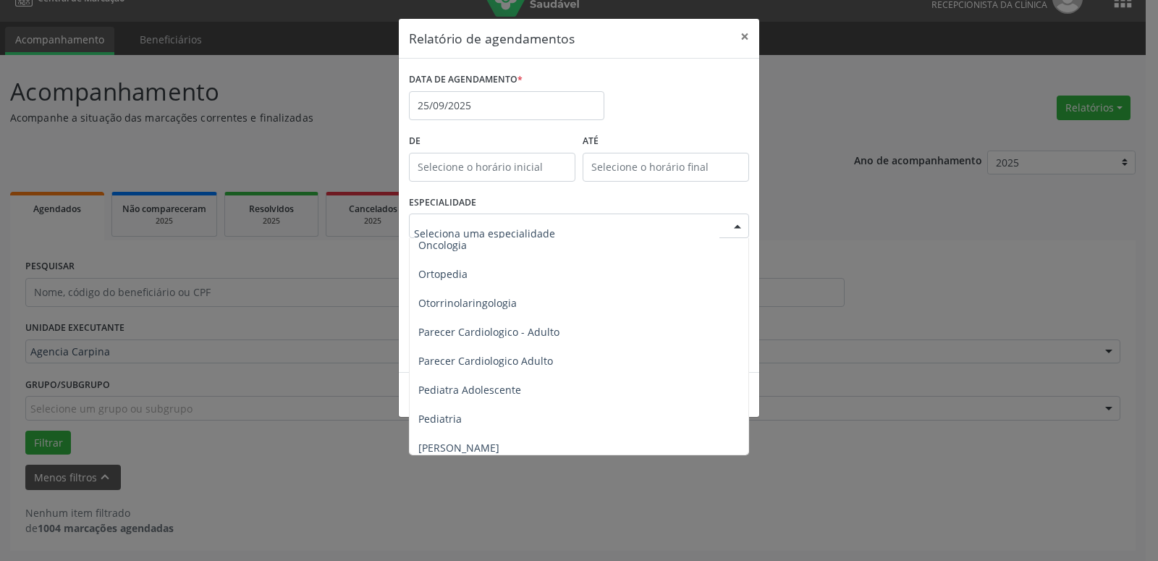
click at [737, 228] on div at bounding box center [737, 226] width 22 height 25
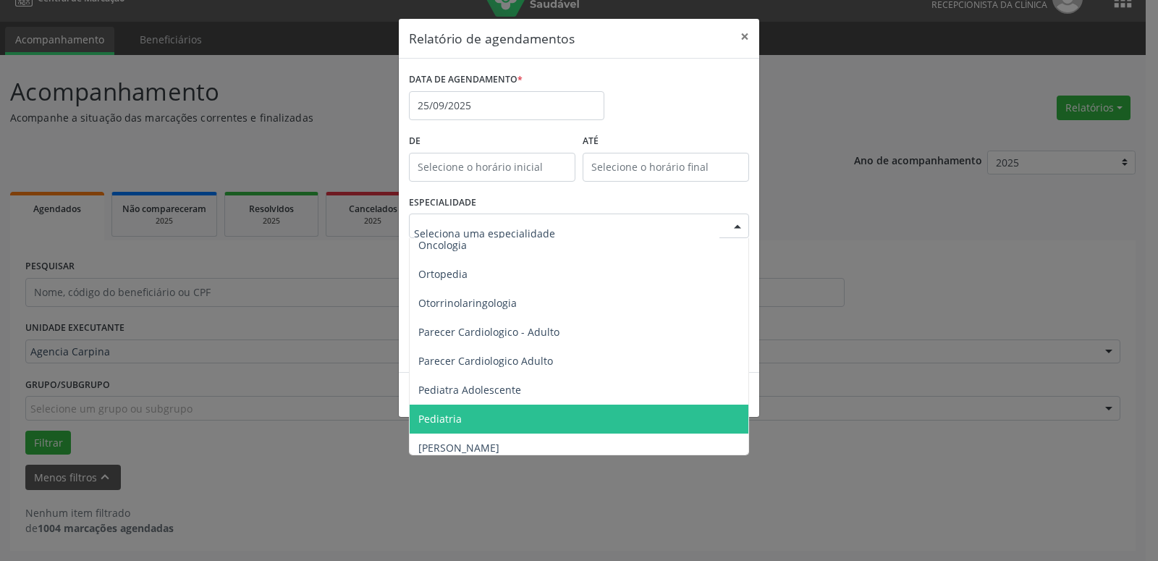
click at [481, 417] on span "Pediatria" at bounding box center [580, 418] width 341 height 29
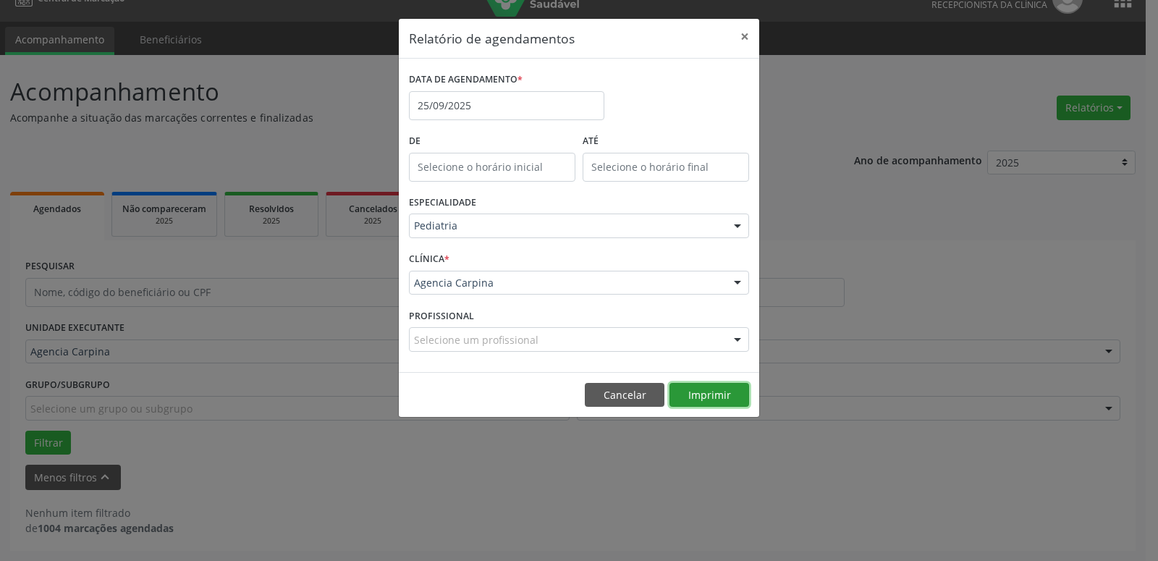
click at [723, 392] on button "Imprimir" at bounding box center [709, 395] width 80 height 25
click at [742, 34] on button "×" at bounding box center [744, 36] width 29 height 35
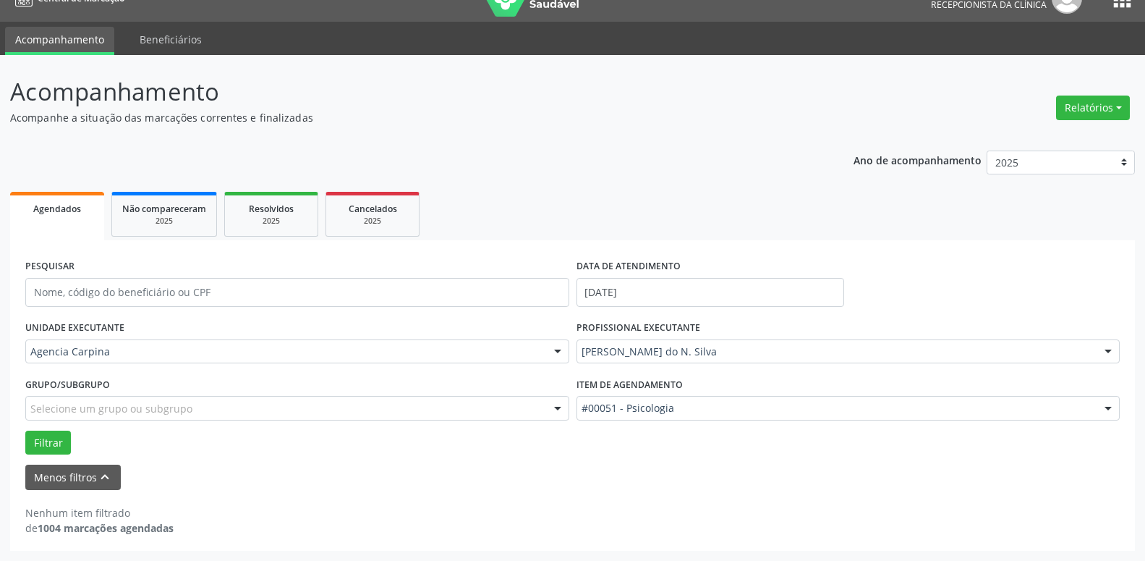
scroll to position [0, 0]
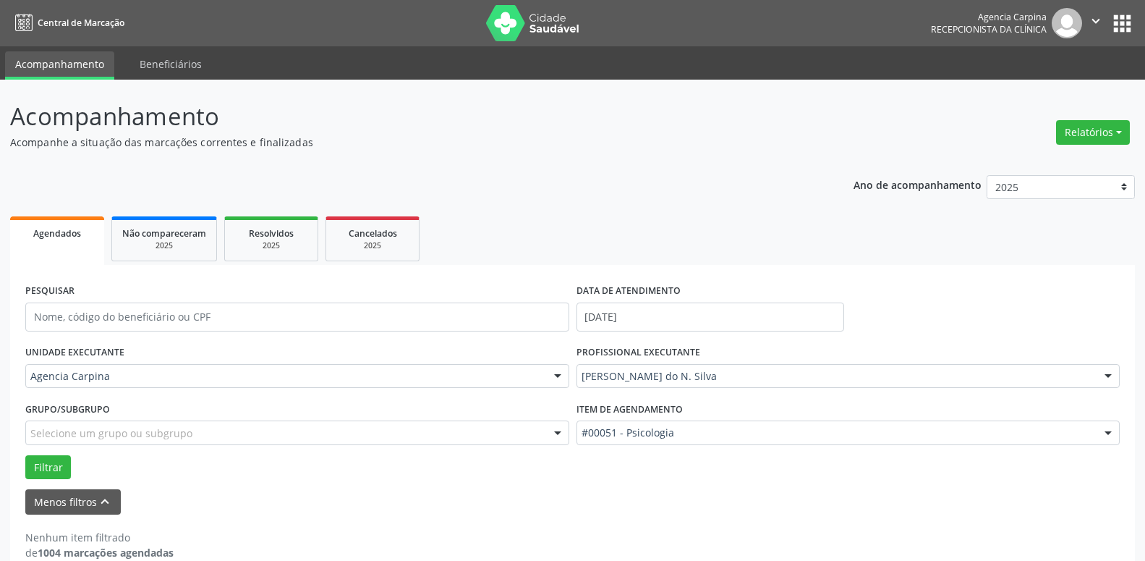
click at [1098, 23] on icon "" at bounding box center [1096, 21] width 16 height 16
click at [1062, 85] on link "Sair" at bounding box center [1059, 88] width 100 height 20
